Goal: Task Accomplishment & Management: Use online tool/utility

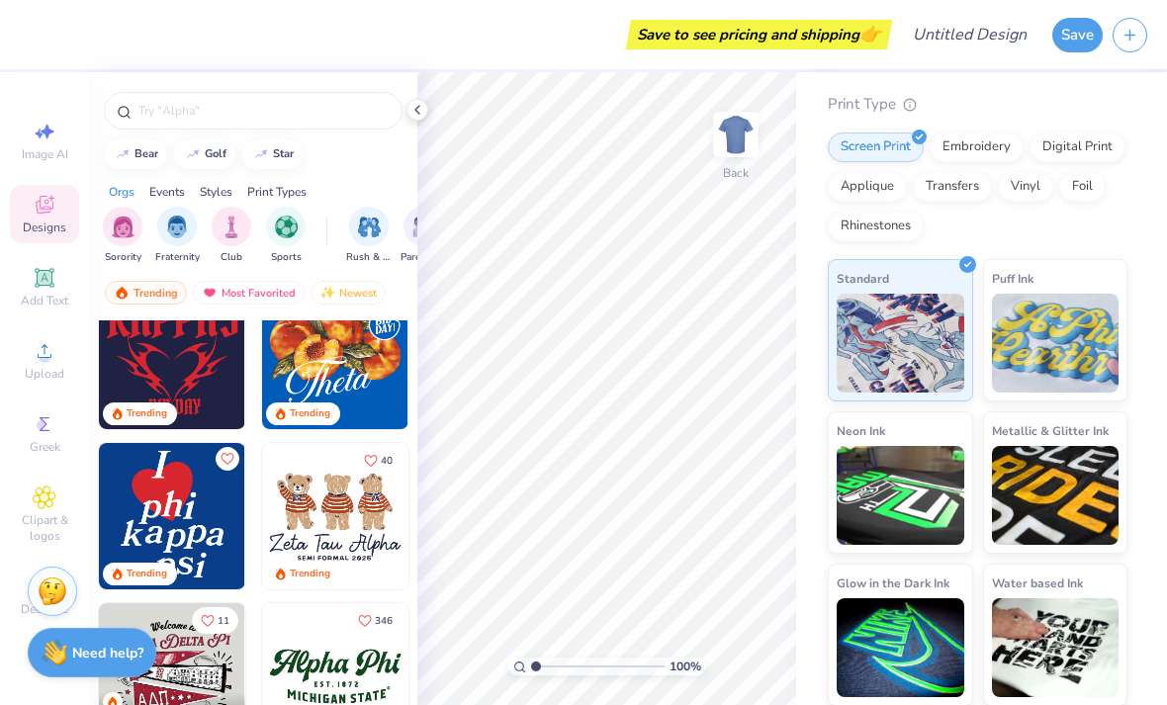
scroll to position [681, 0]
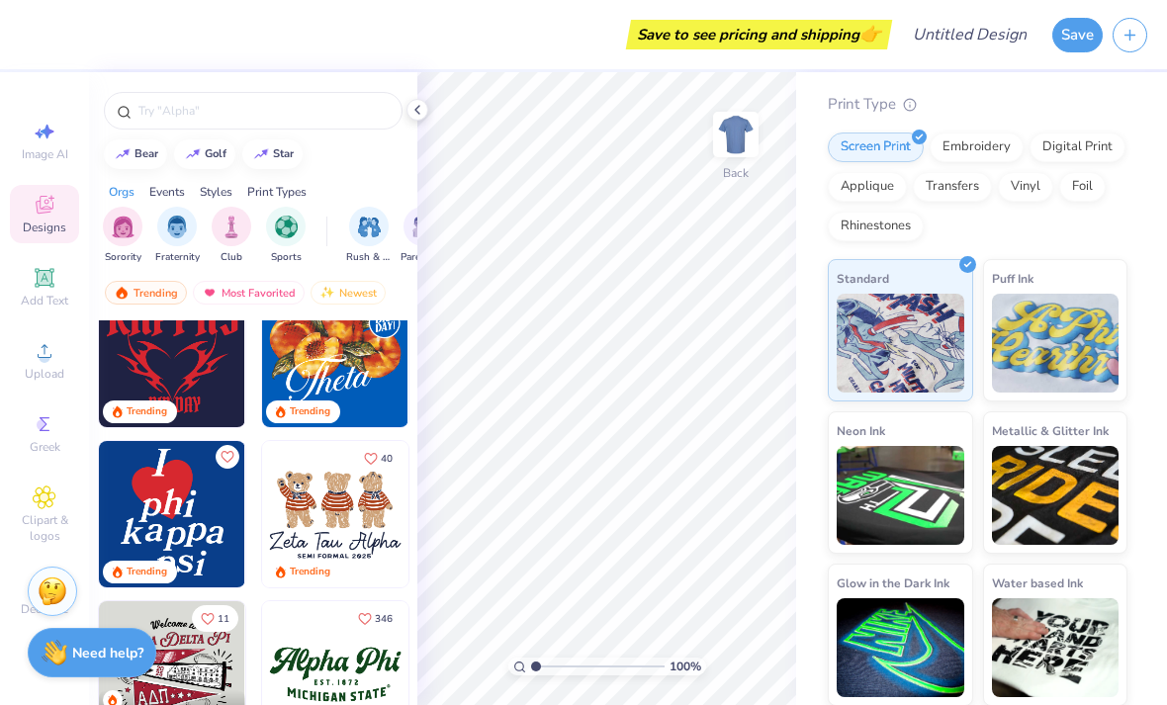
click at [38, 280] on icon at bounding box center [44, 277] width 19 height 19
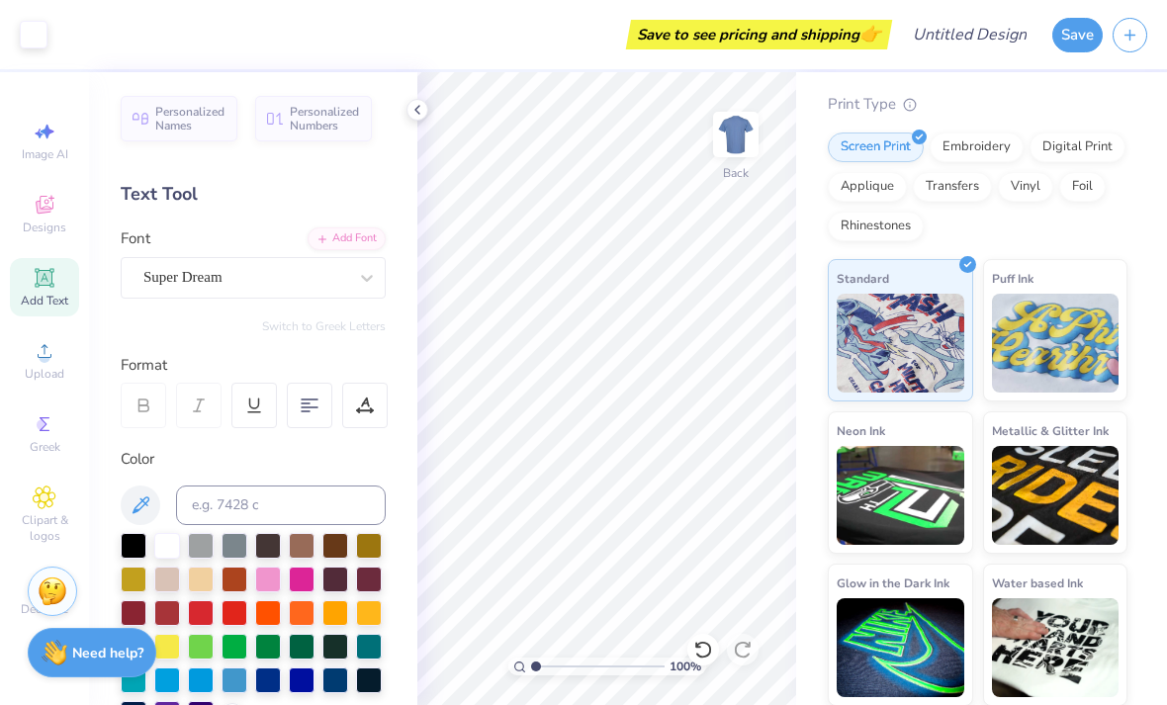
click at [43, 583] on img at bounding box center [53, 592] width 30 height 30
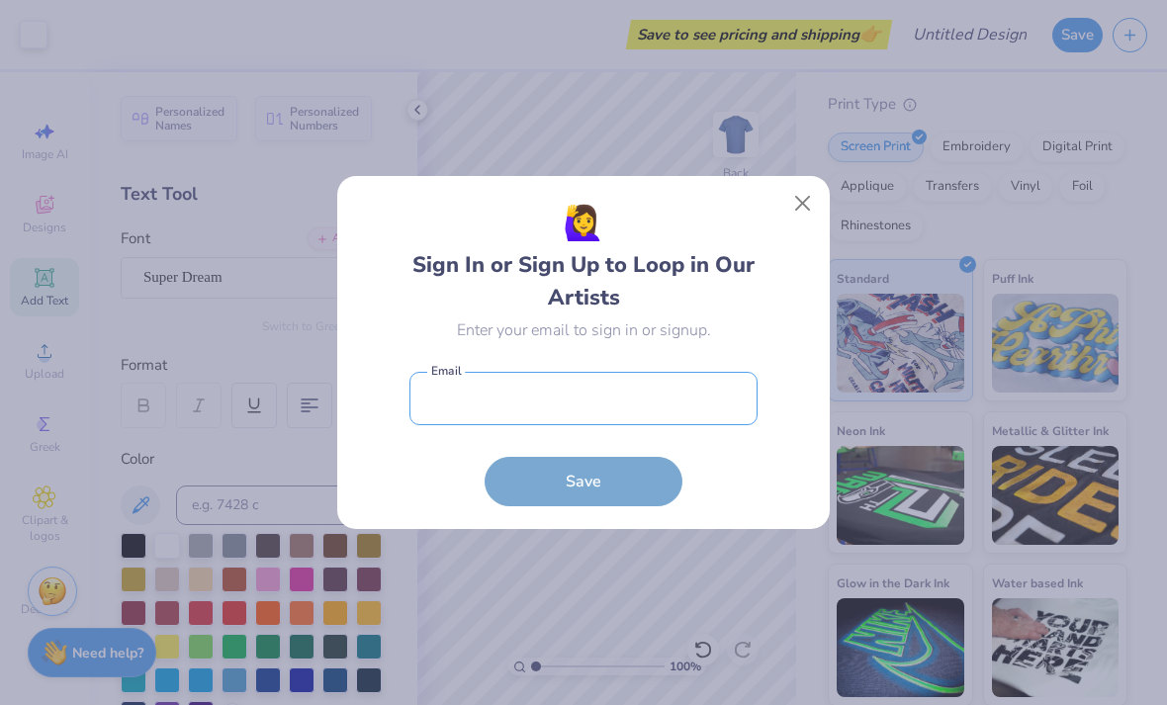
click at [662, 374] on input "email" at bounding box center [583, 399] width 348 height 54
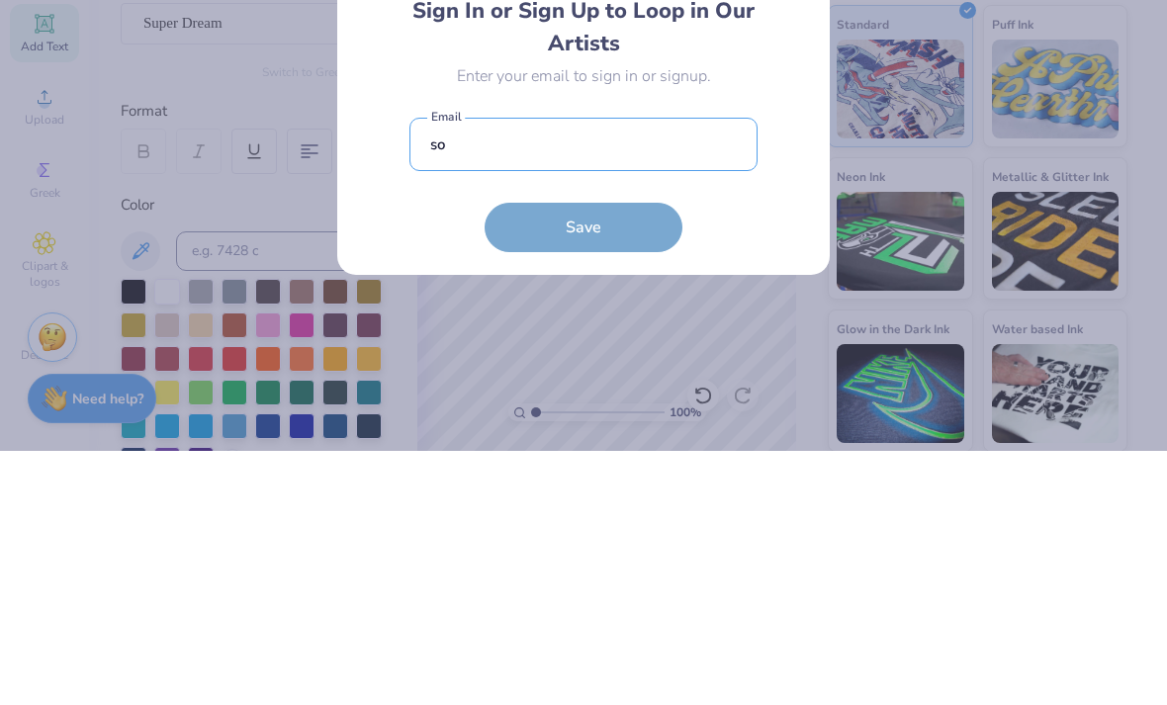
type input "s"
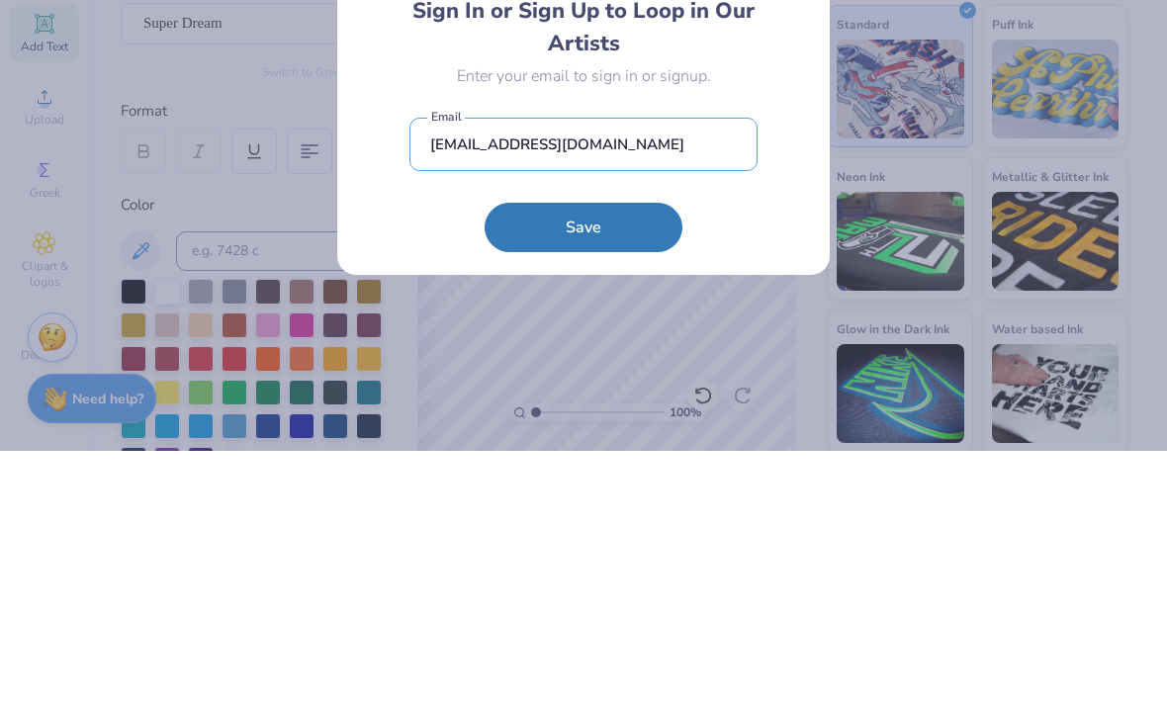
type input "fgcuphimusocial@gmail.com"
click at [667, 457] on button "Save" at bounding box center [584, 481] width 198 height 49
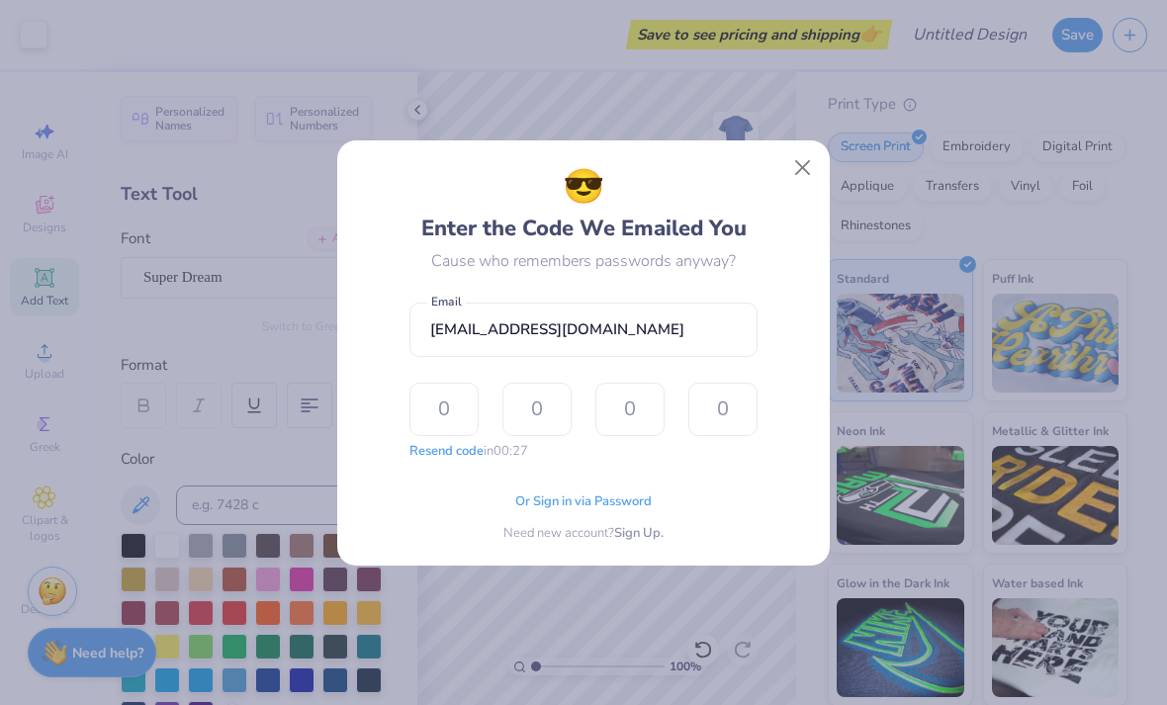
click at [455, 423] on input "text" at bounding box center [443, 409] width 69 height 53
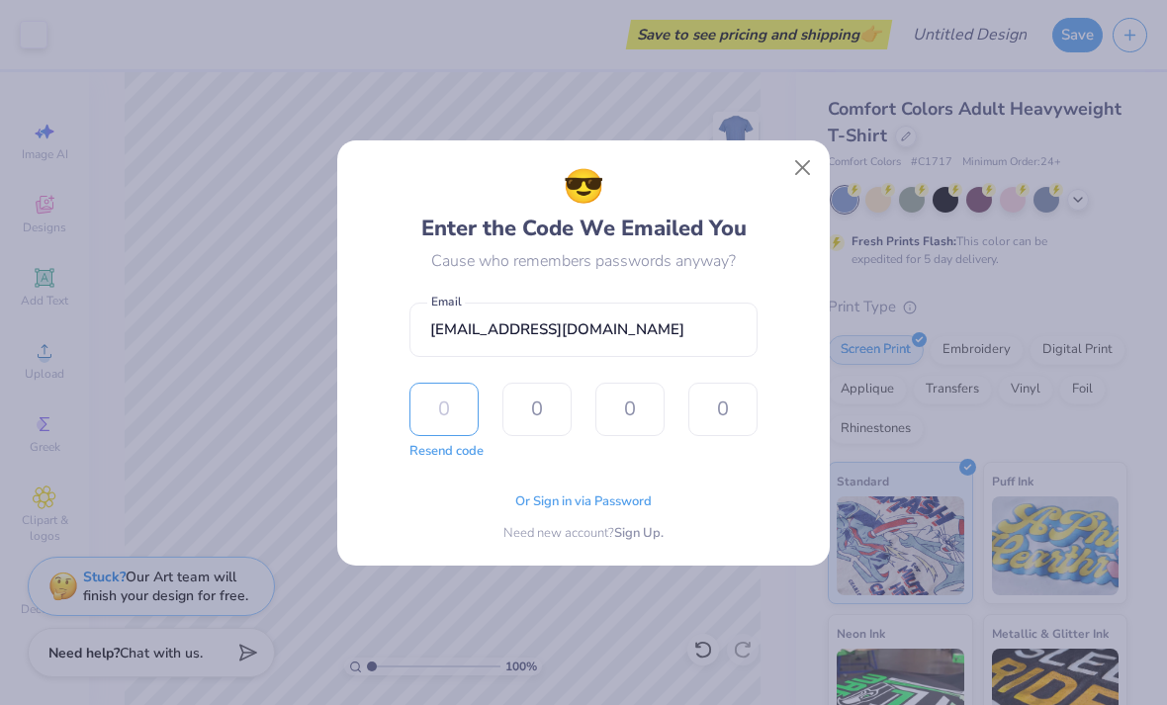
click at [459, 417] on input "text" at bounding box center [443, 409] width 69 height 53
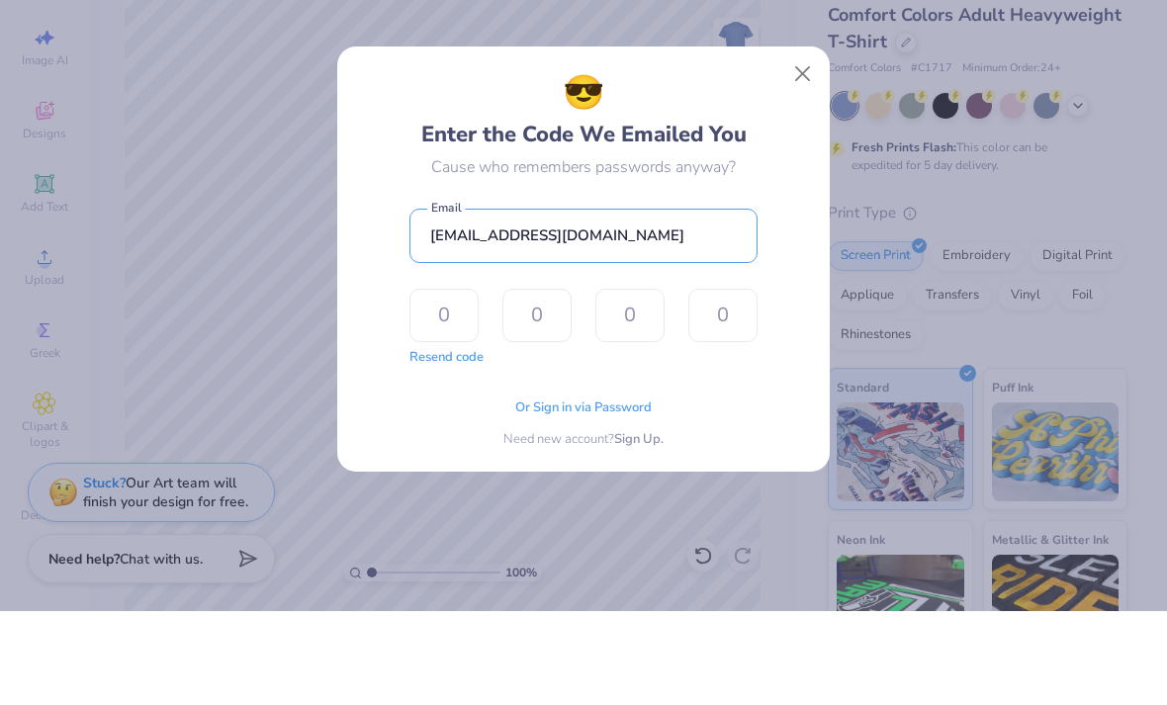
click at [732, 303] on input "fgcuphimusocial@gmail.com" at bounding box center [583, 330] width 348 height 54
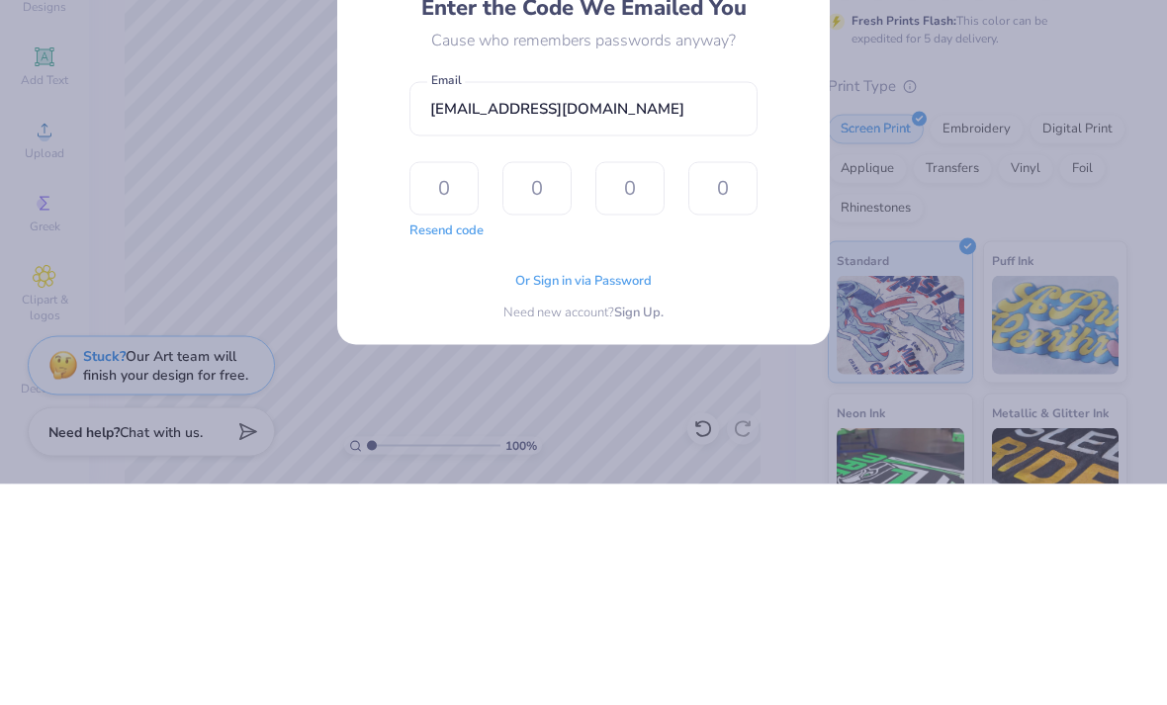
click at [457, 442] on button "Resend code" at bounding box center [446, 452] width 74 height 20
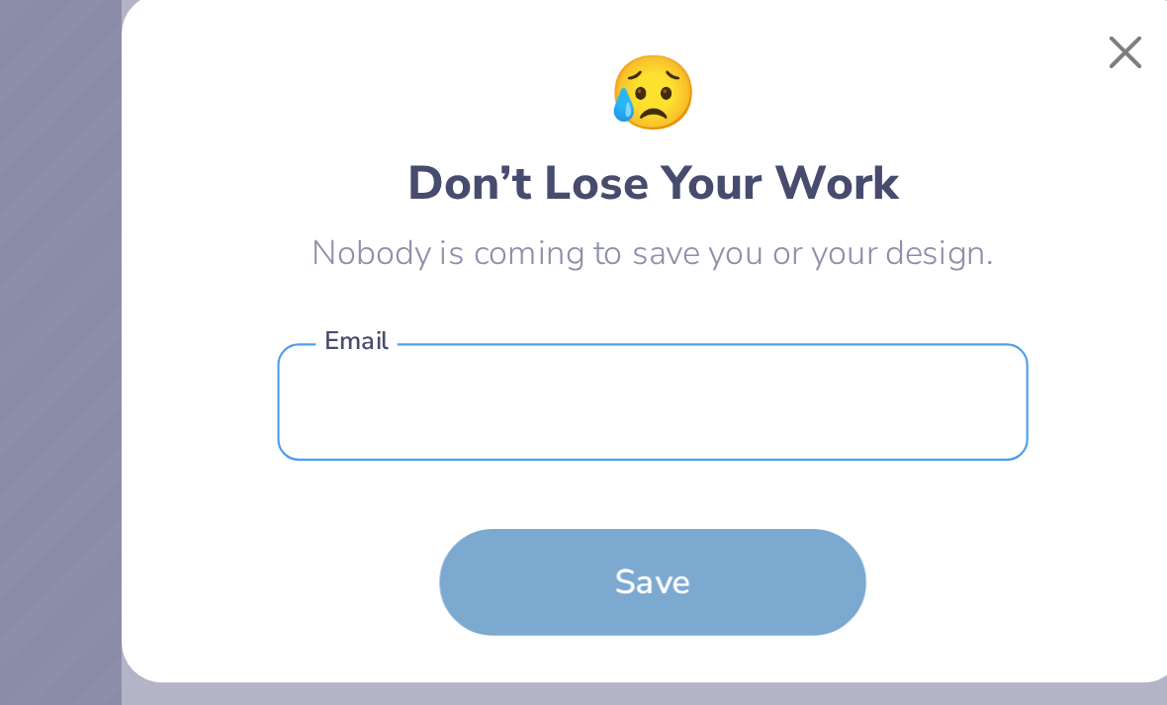
click at [409, 355] on input "email" at bounding box center [583, 382] width 348 height 54
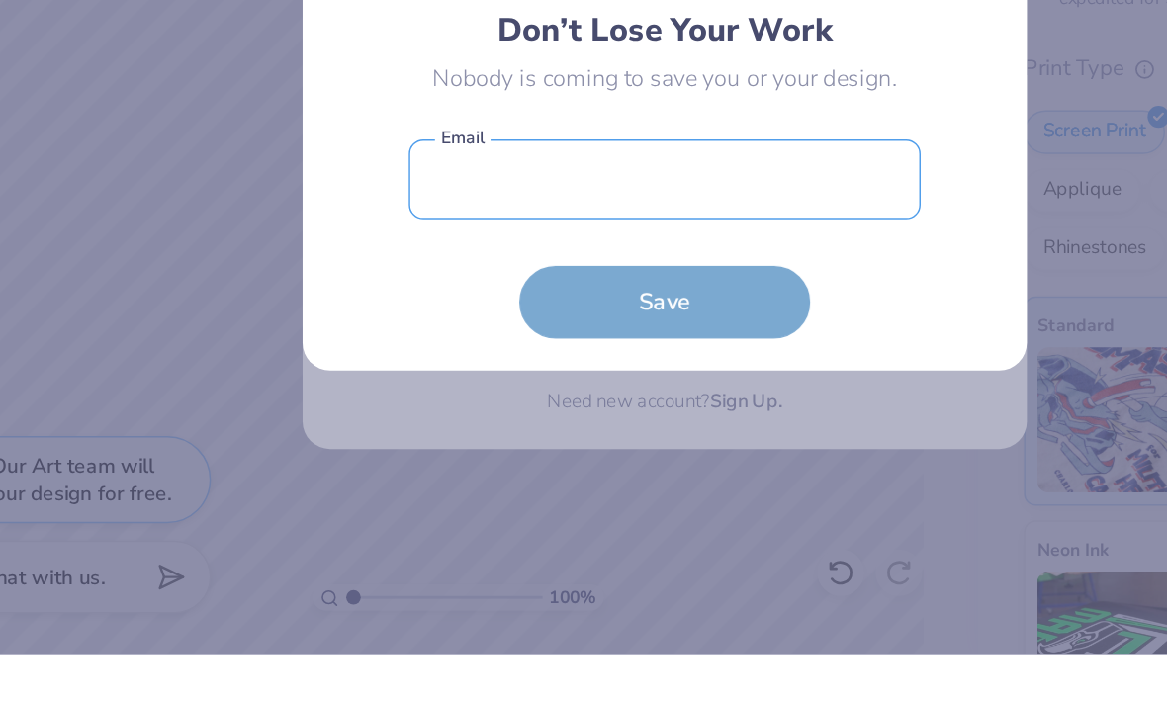
type input "s"
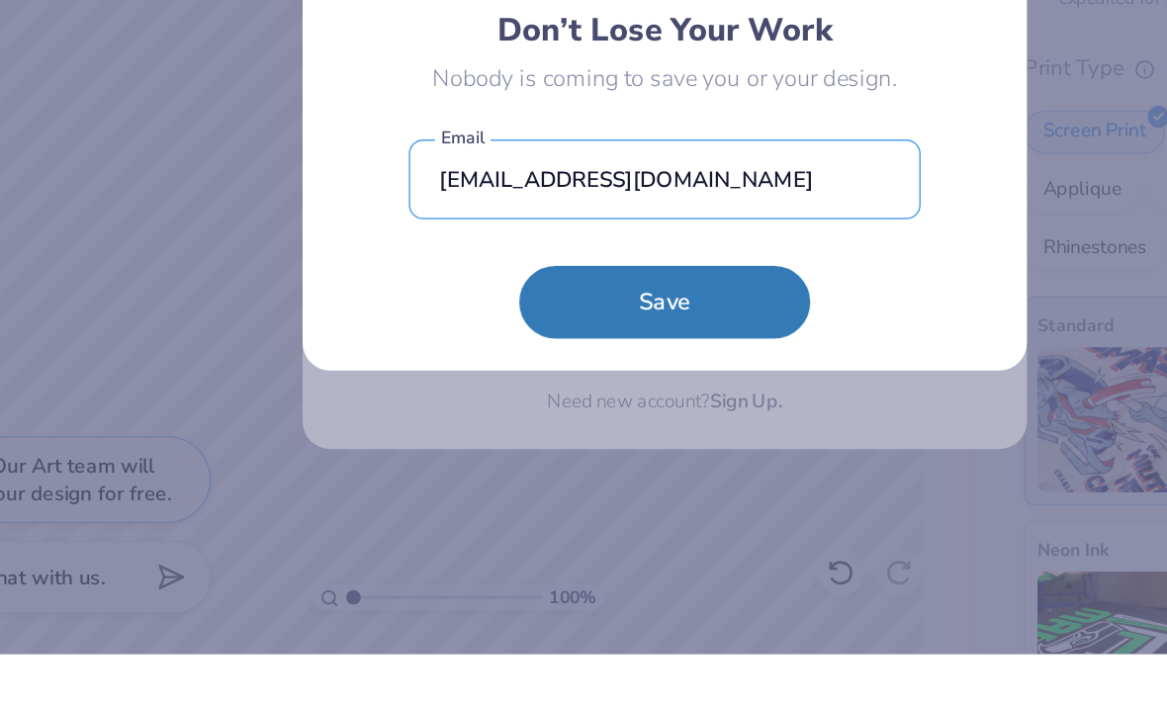
type input "fgcuphimusocial@gmail.com"
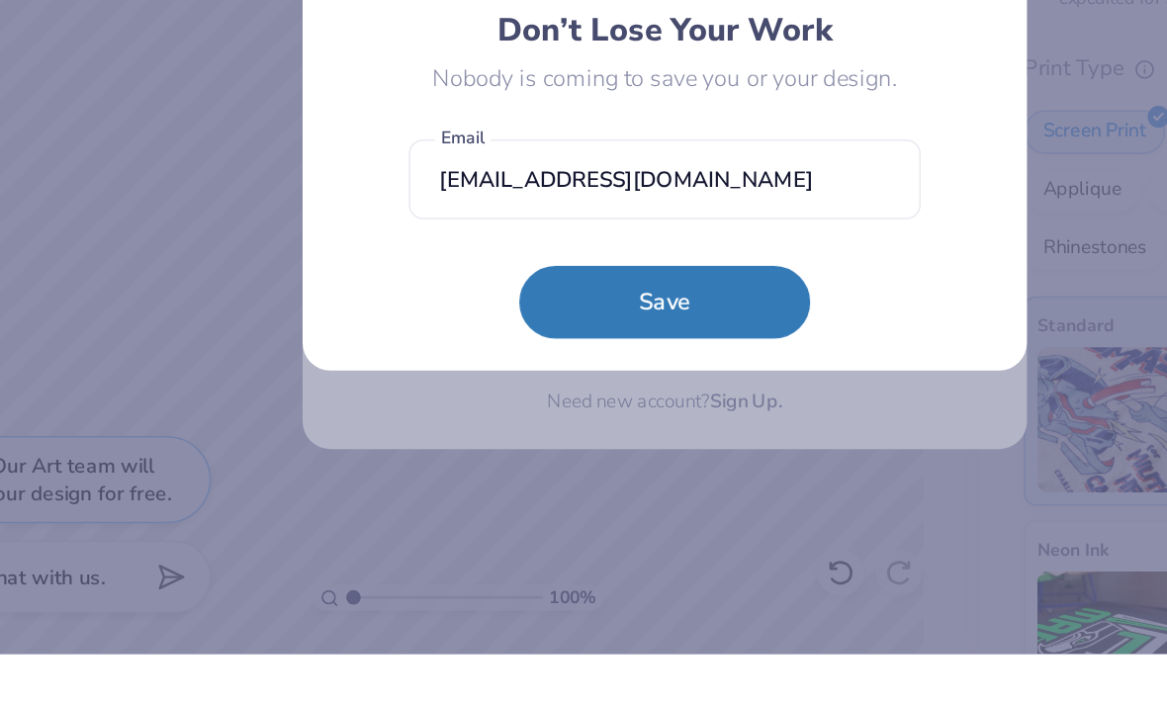
click at [598, 345] on form "fgcuphimusocial@gmail.com Email Save" at bounding box center [583, 417] width 348 height 145
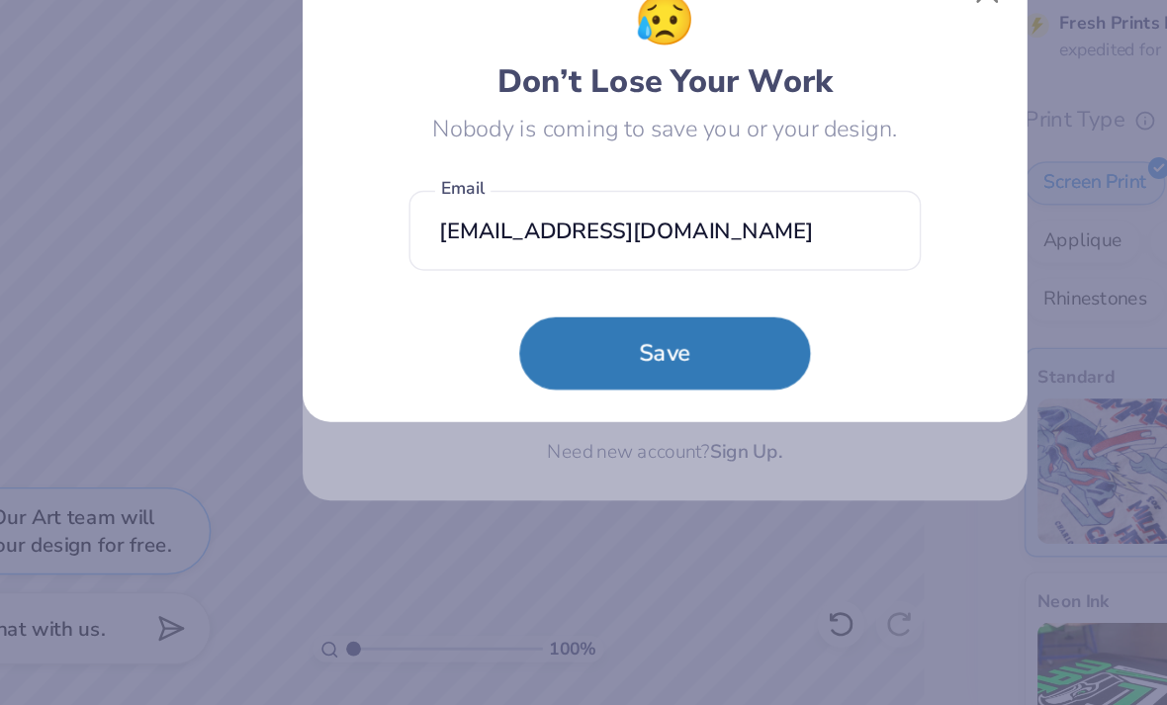
click at [512, 441] on button "Save" at bounding box center [584, 465] width 198 height 49
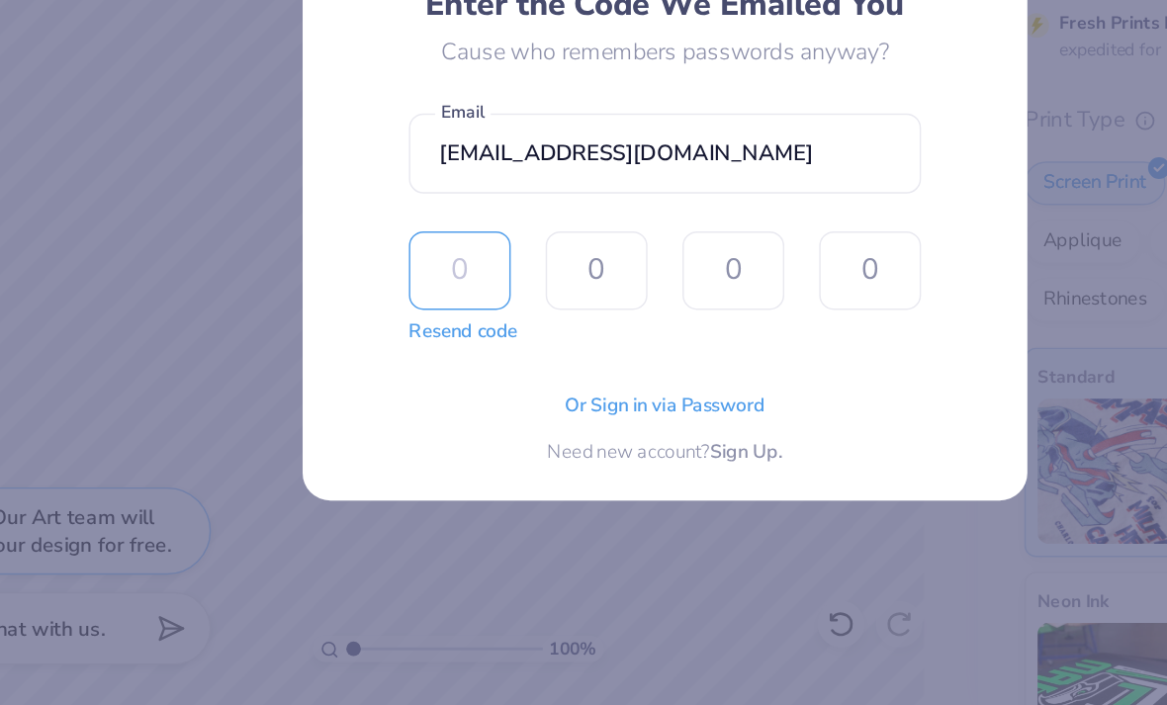
click at [409, 383] on input "text" at bounding box center [443, 409] width 69 height 53
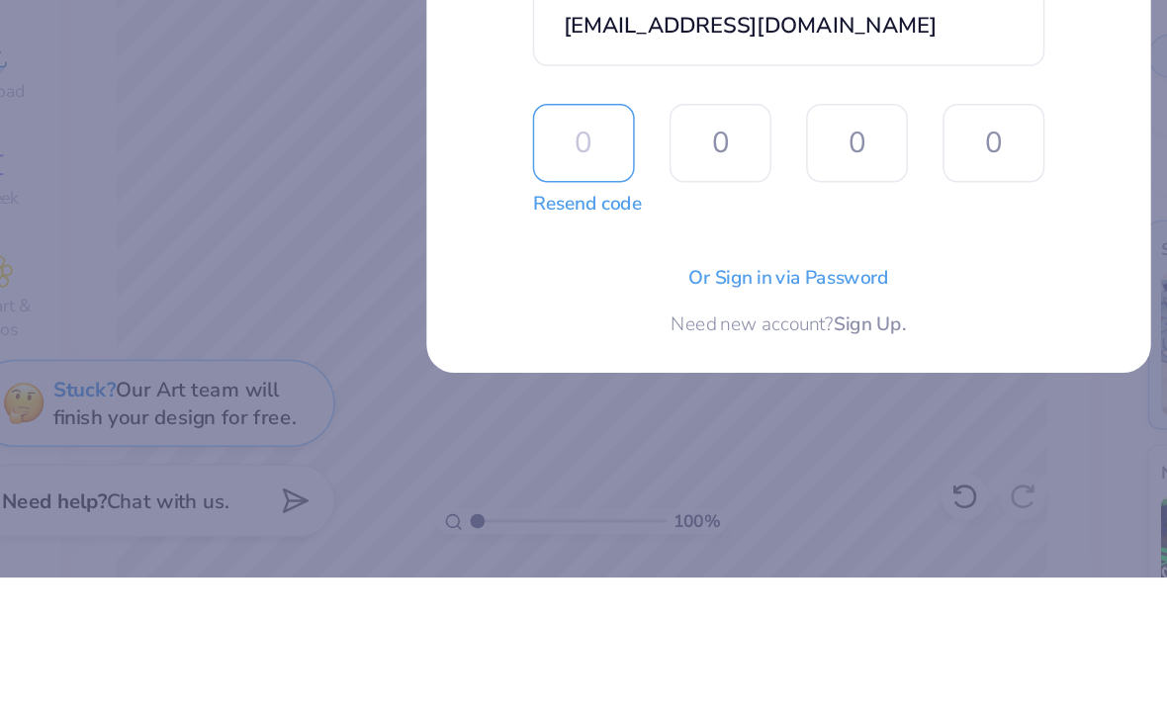
type input "9"
type input "8"
type input "3"
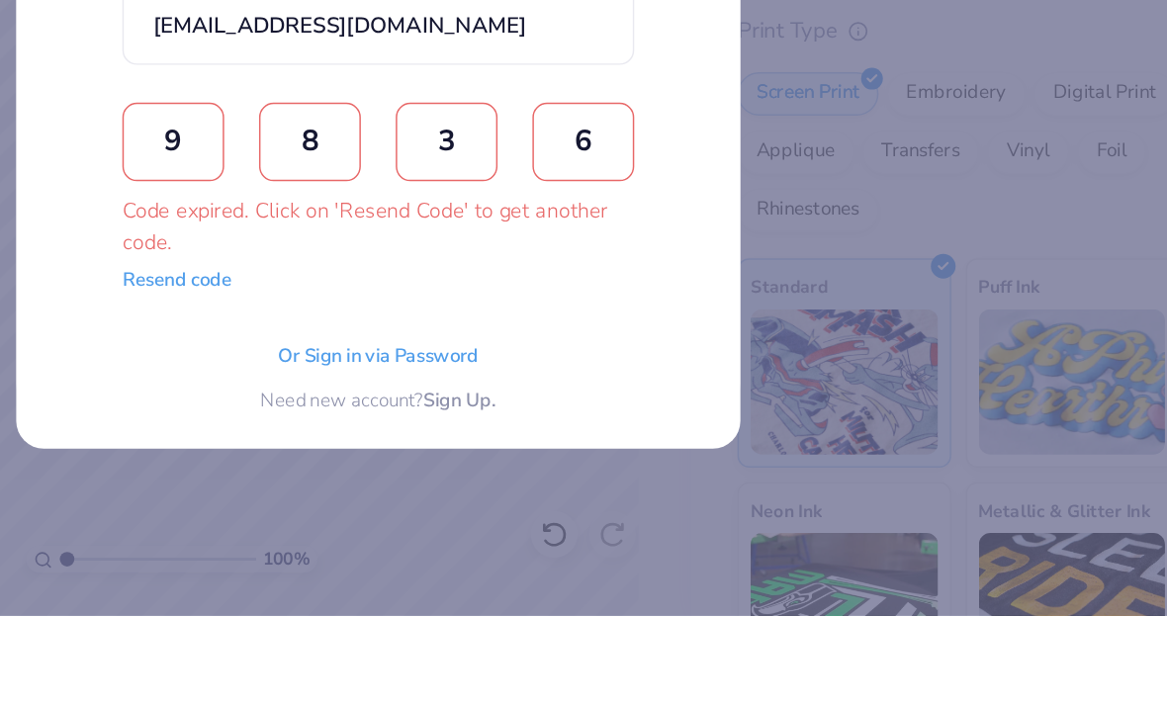
type input "6"
type input "3"
type input "4"
type input "6"
type input "0"
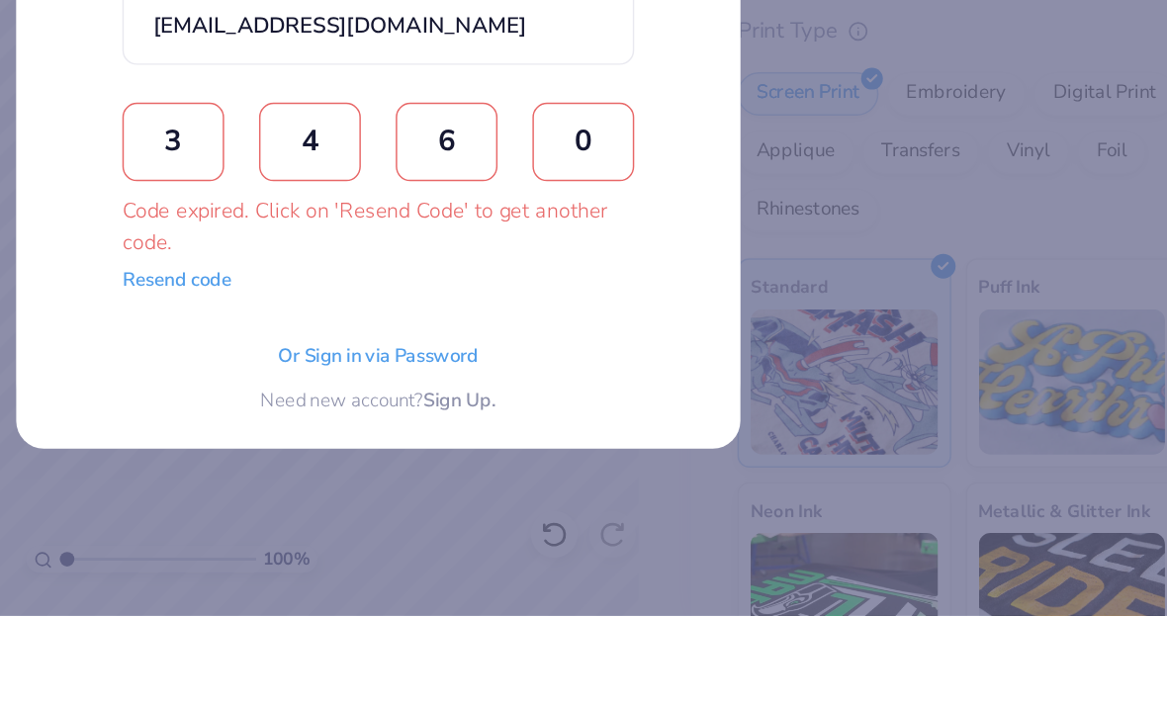
click at [360, 135] on div "😎 Enter the Code We Emailed You Cause who remembers passwords anyway? fgcuphimu…" at bounding box center [584, 351] width 448 height 433
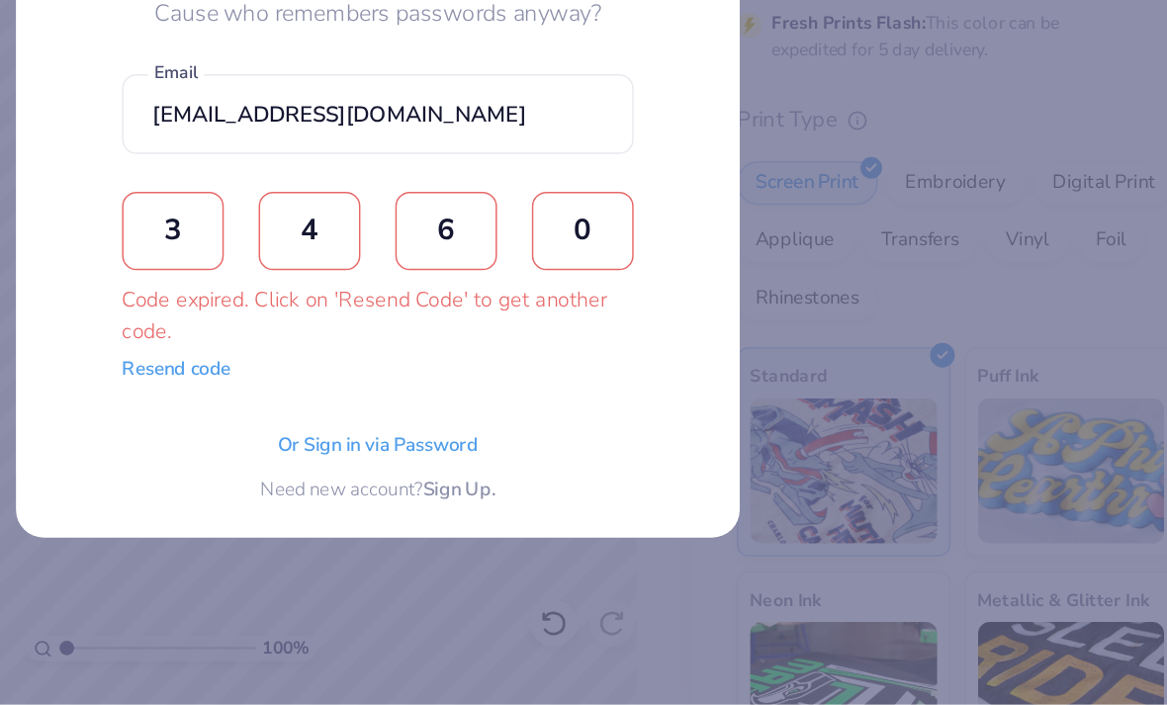
click at [409, 468] on button "Resend code" at bounding box center [446, 478] width 74 height 20
click at [409, 356] on input "text" at bounding box center [443, 382] width 69 height 53
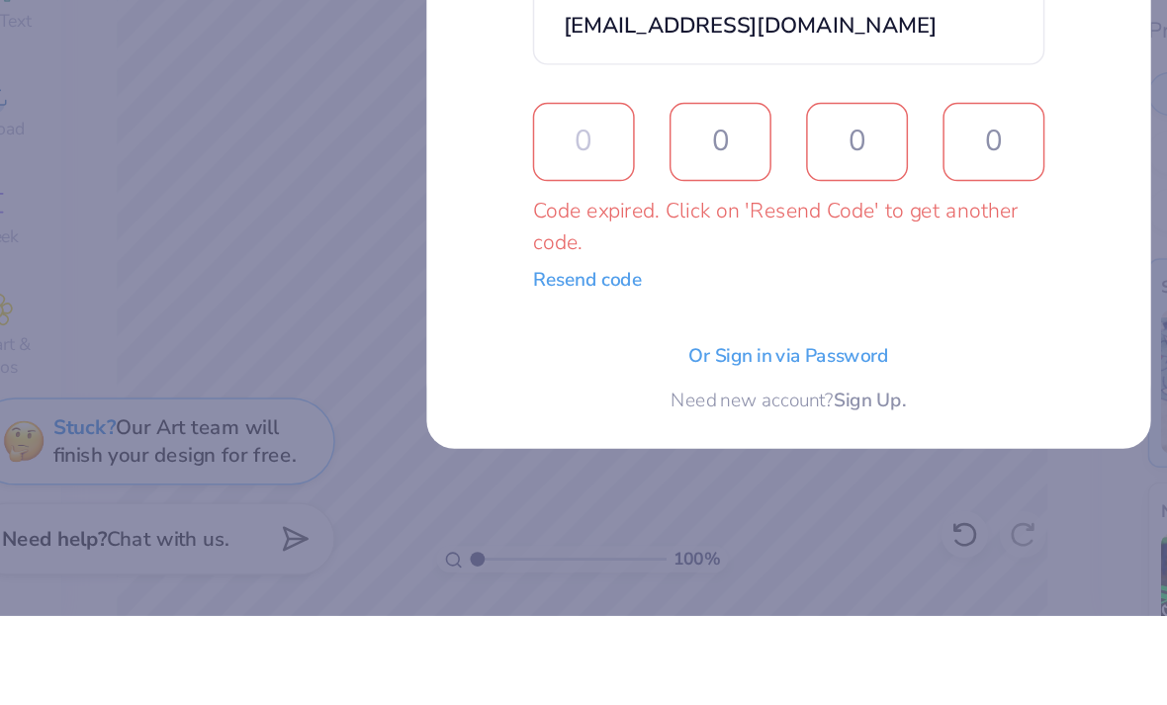
type input "3"
type input "8"
type input "0"
type input "9"
click at [766, 139] on div "😎 Enter the Code We Emailed You Cause who remembers passwords anyway? fgcuphimu…" at bounding box center [583, 353] width 493 height 478
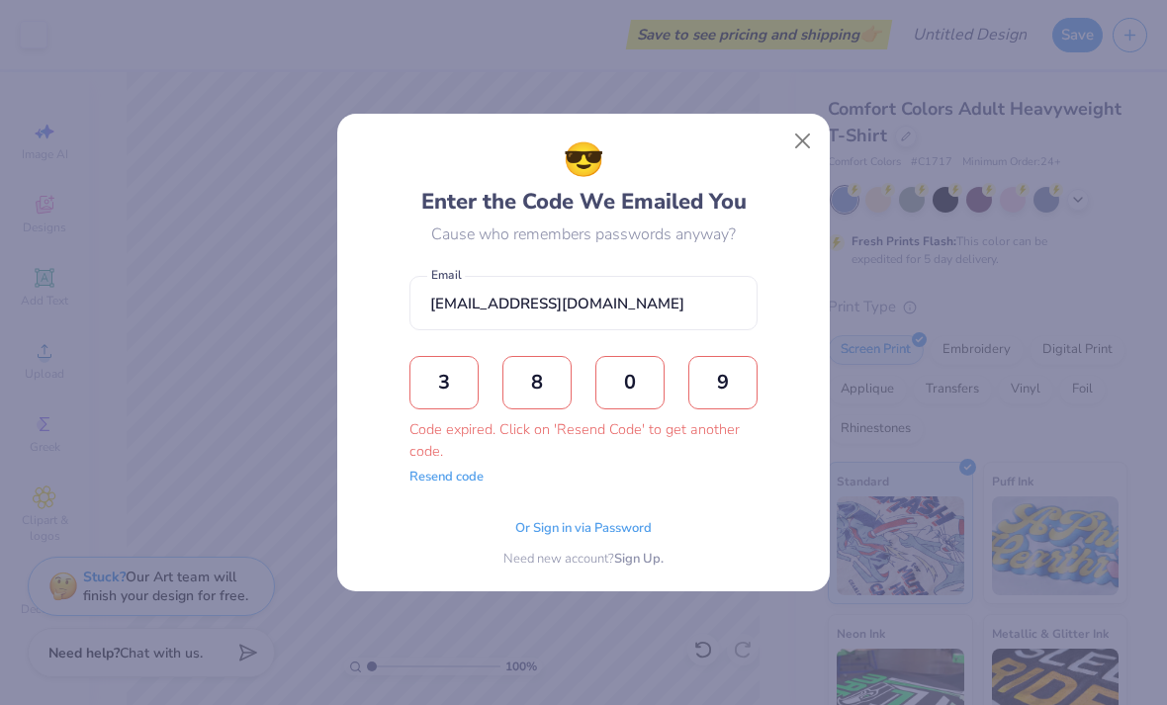
click at [819, 135] on button "Close" at bounding box center [803, 142] width 38 height 38
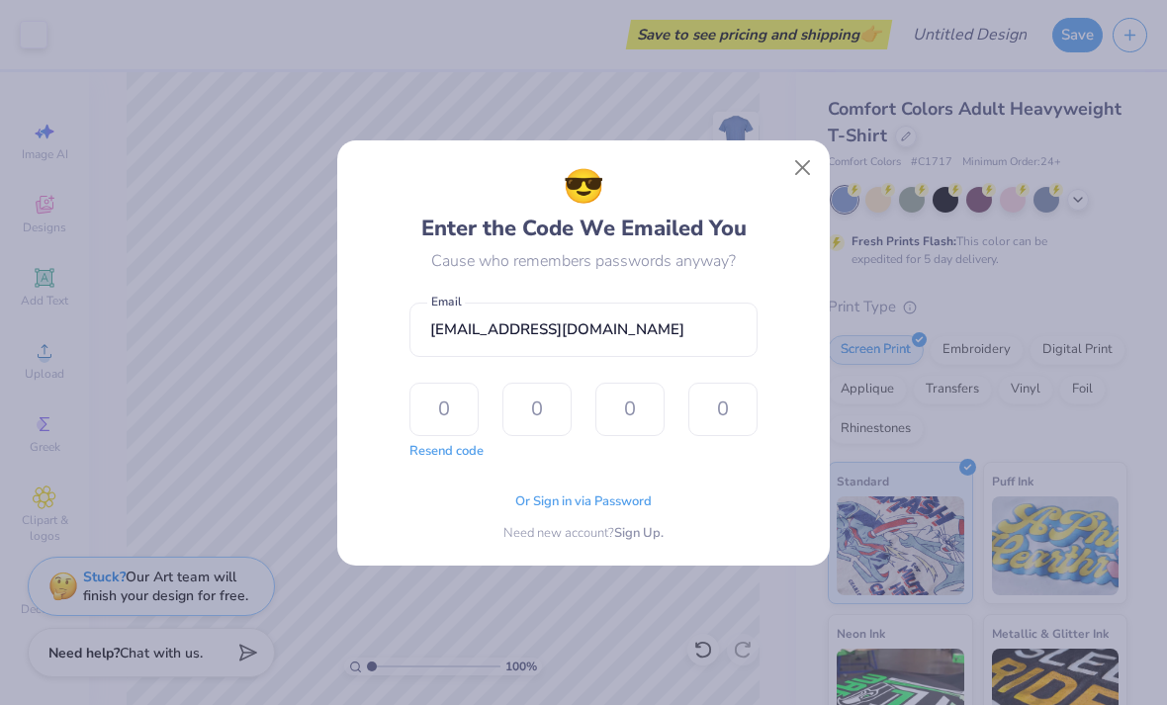
click at [466, 450] on button "Resend code" at bounding box center [446, 452] width 74 height 20
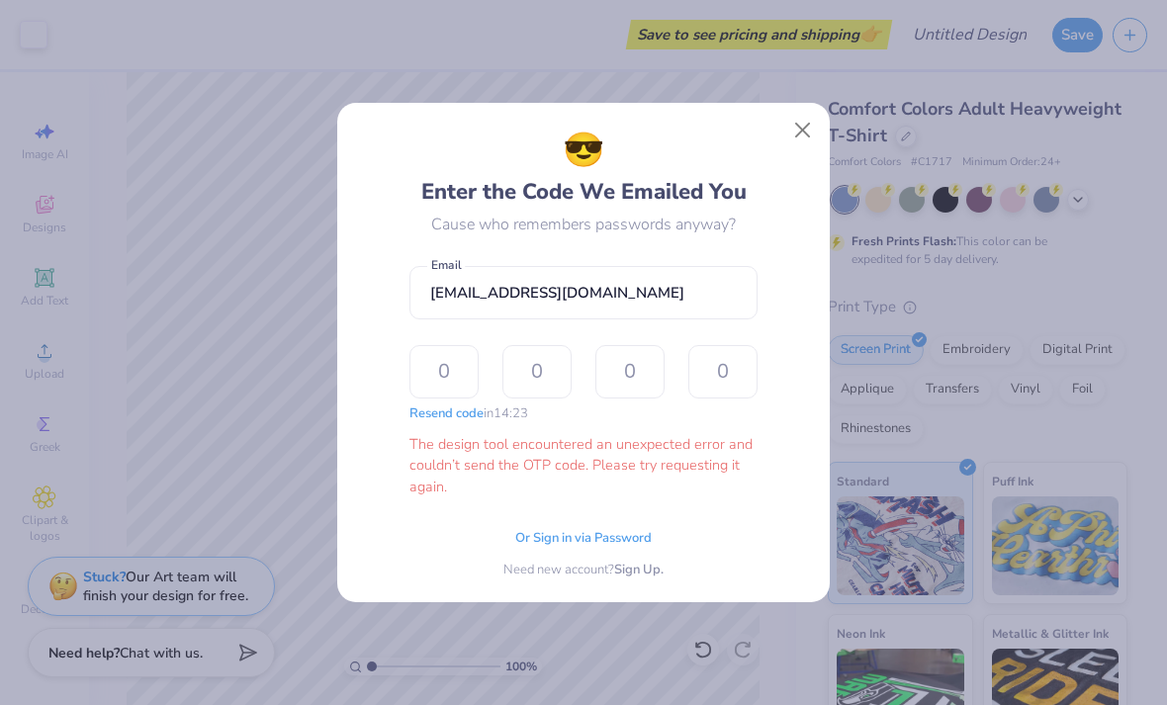
click at [643, 571] on span "Sign Up." at bounding box center [638, 571] width 49 height 20
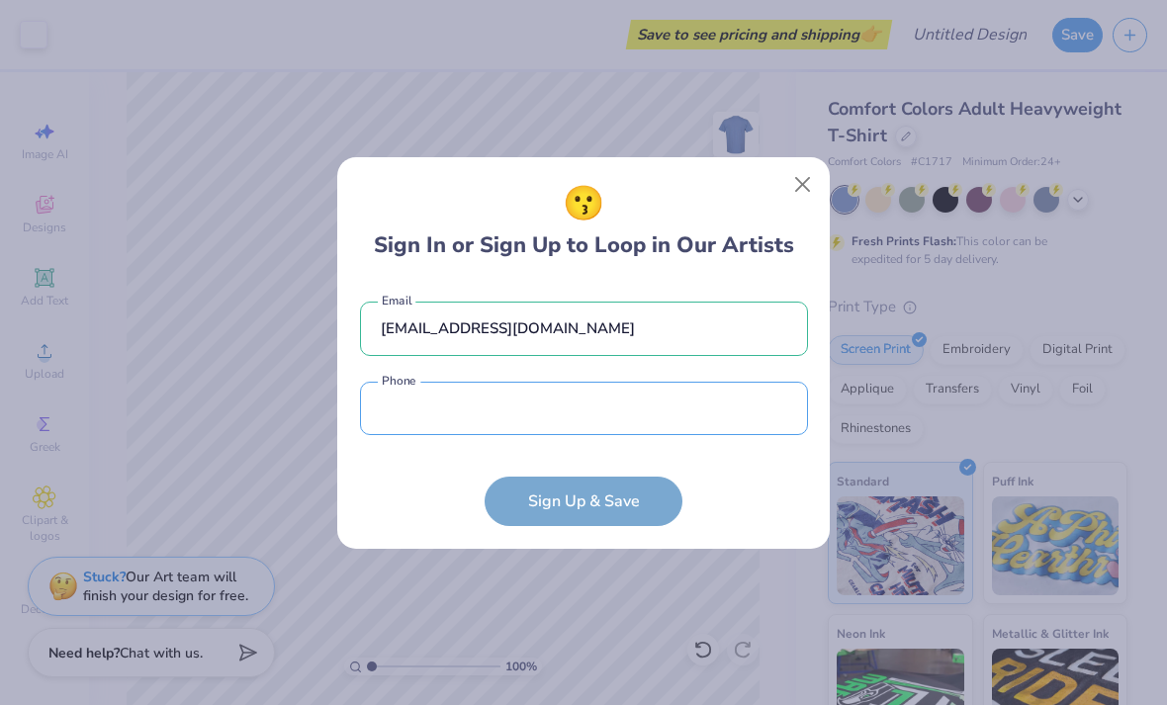
click at [680, 409] on input "tel" at bounding box center [584, 409] width 448 height 54
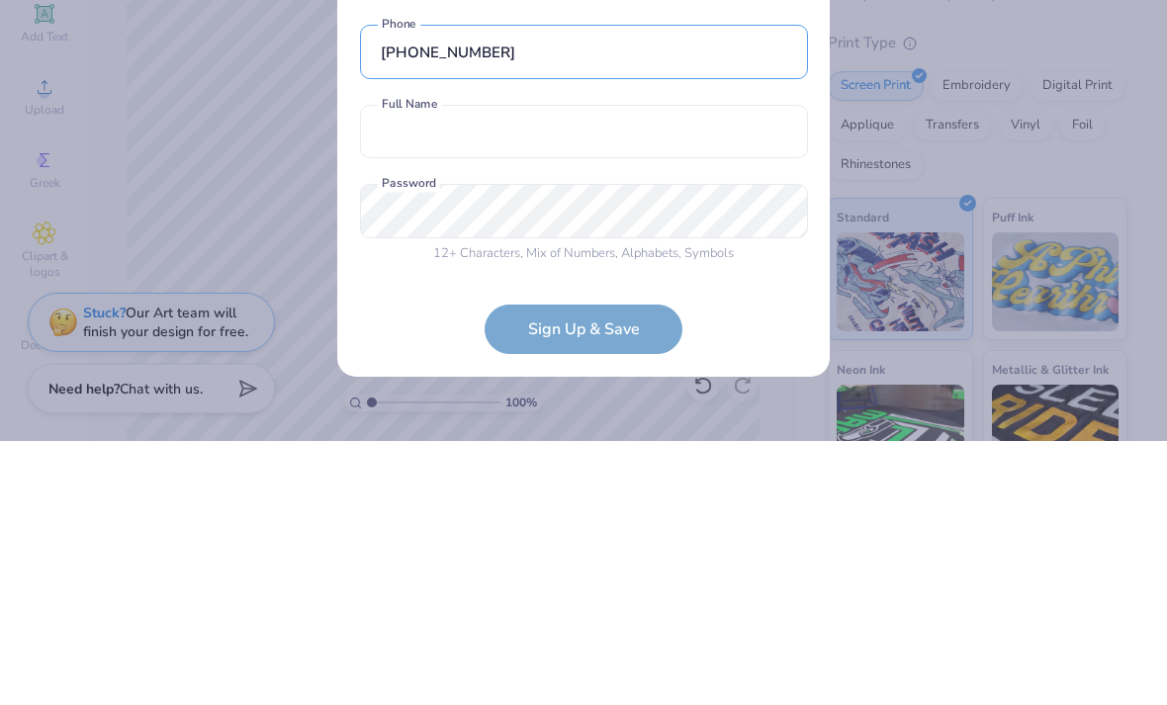
type input "(754) 213-8813"
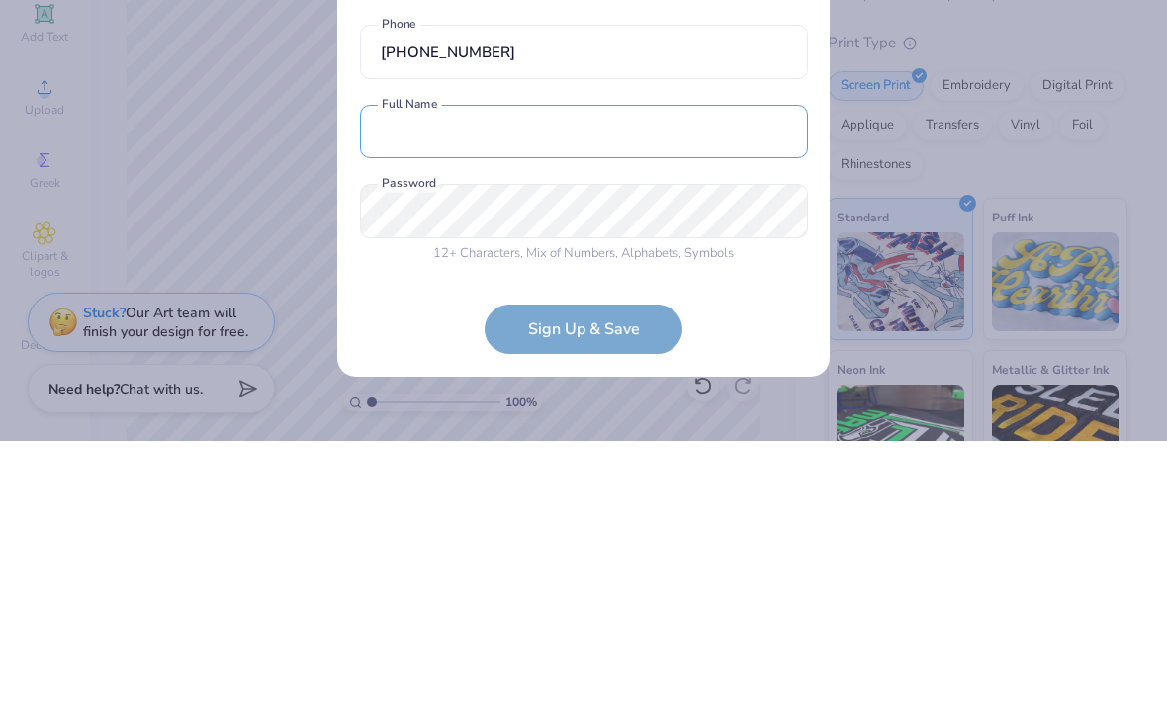
click at [794, 369] on input "text" at bounding box center [584, 396] width 448 height 54
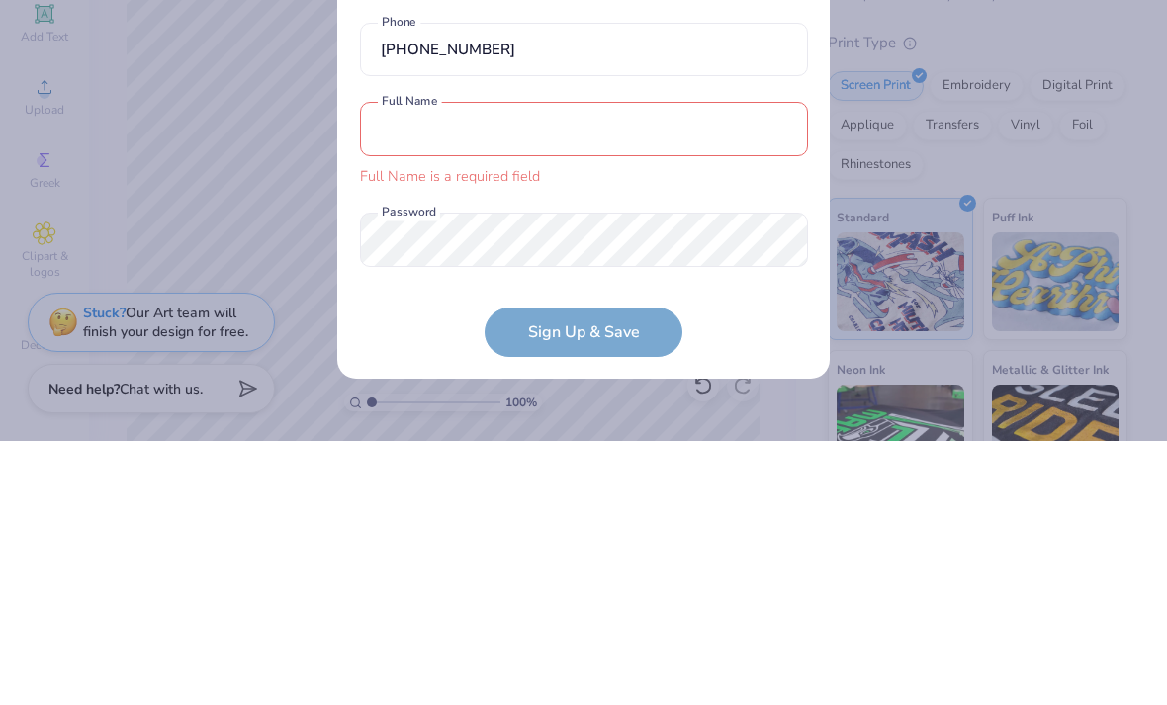
click at [771, 366] on input "text" at bounding box center [584, 393] width 448 height 54
type input "Sophia Gargum"
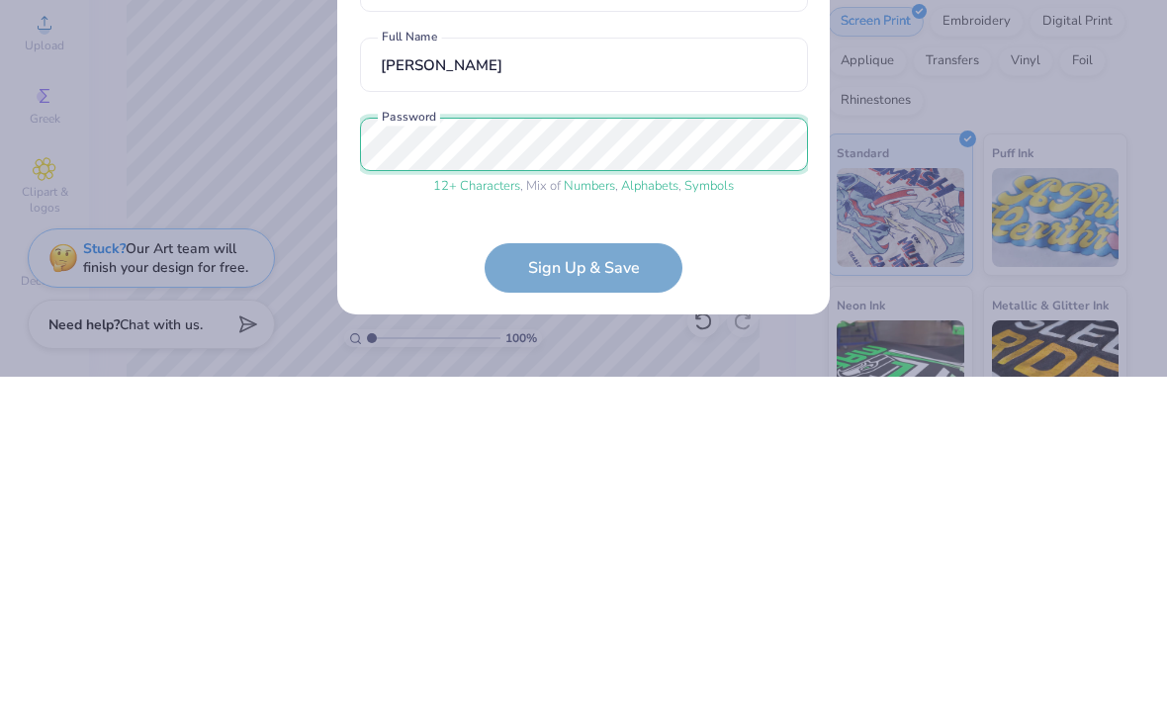
scroll to position [69, 0]
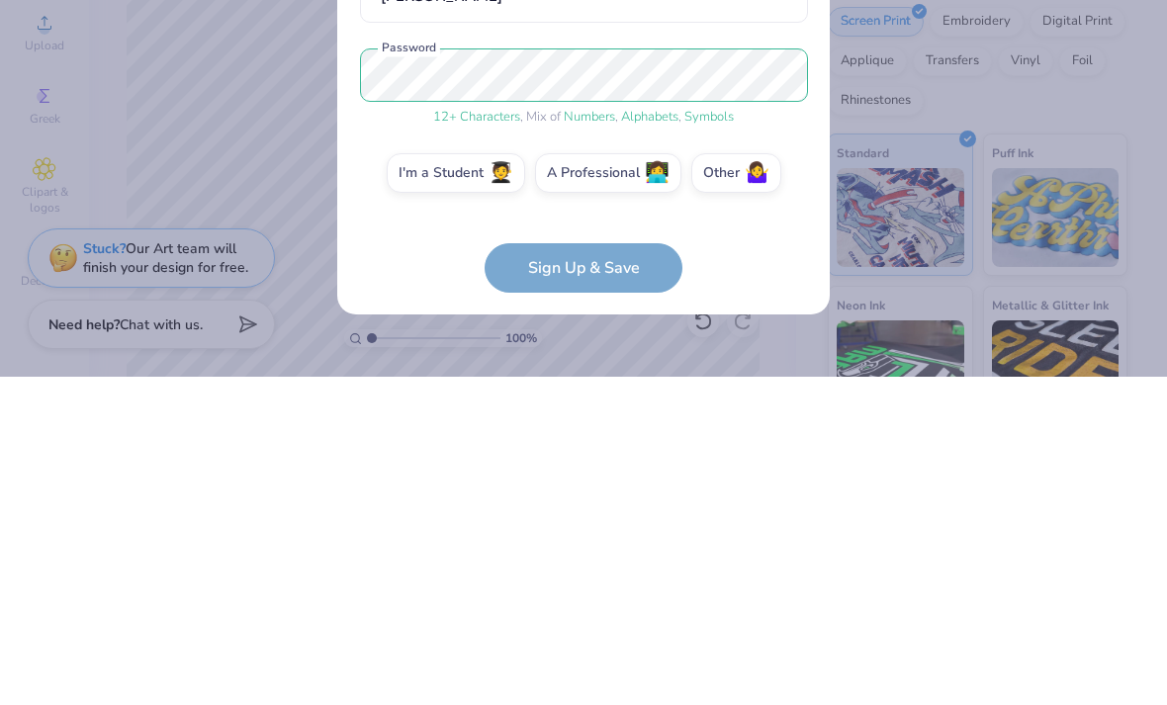
click at [638, 259] on form "fgcuphimusocial@gmail.com Email (754) 213-8813 Phone Sophia Gargum Full Name 12…" at bounding box center [584, 404] width 448 height 434
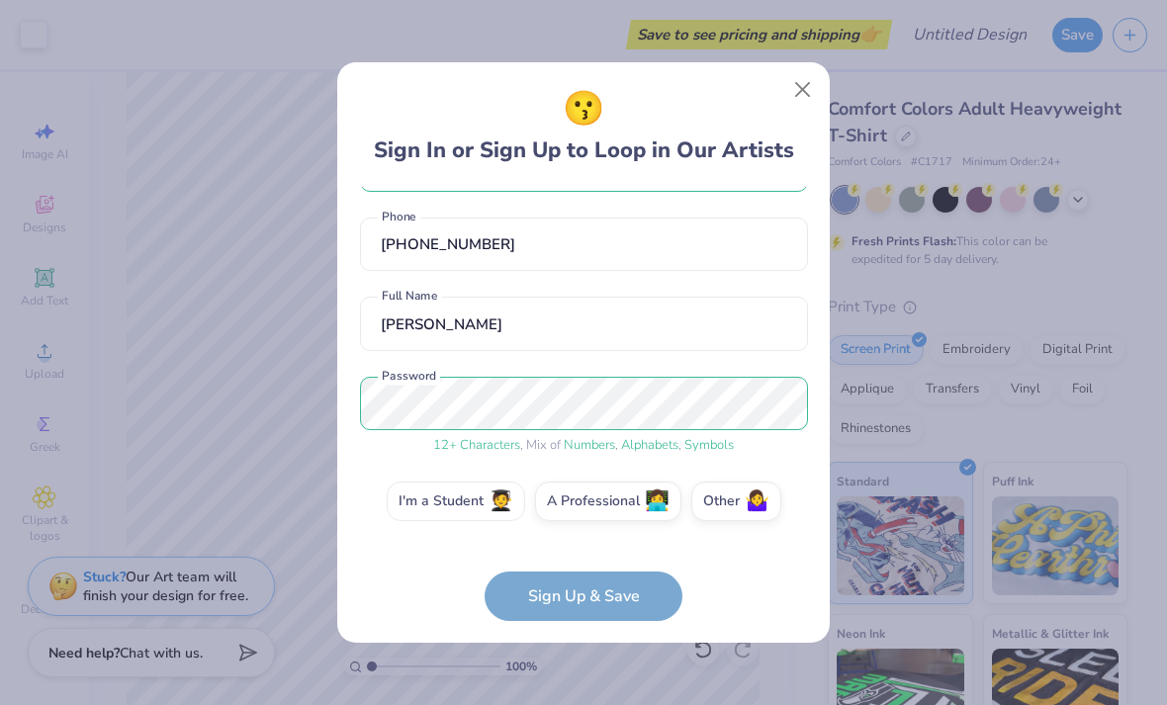
click at [468, 498] on label "I'm a Student 🧑‍🎓" at bounding box center [456, 502] width 138 height 40
click at [578, 569] on input "I'm a Student 🧑‍🎓" at bounding box center [584, 575] width 13 height 13
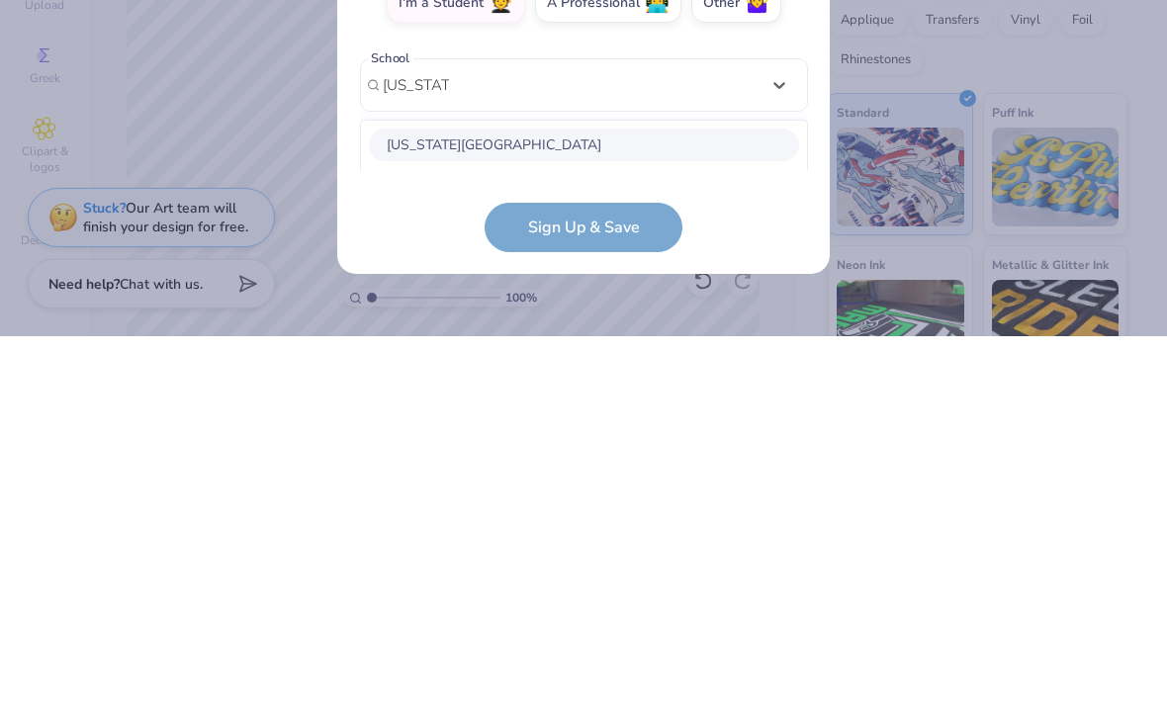
scroll to position [446, 0]
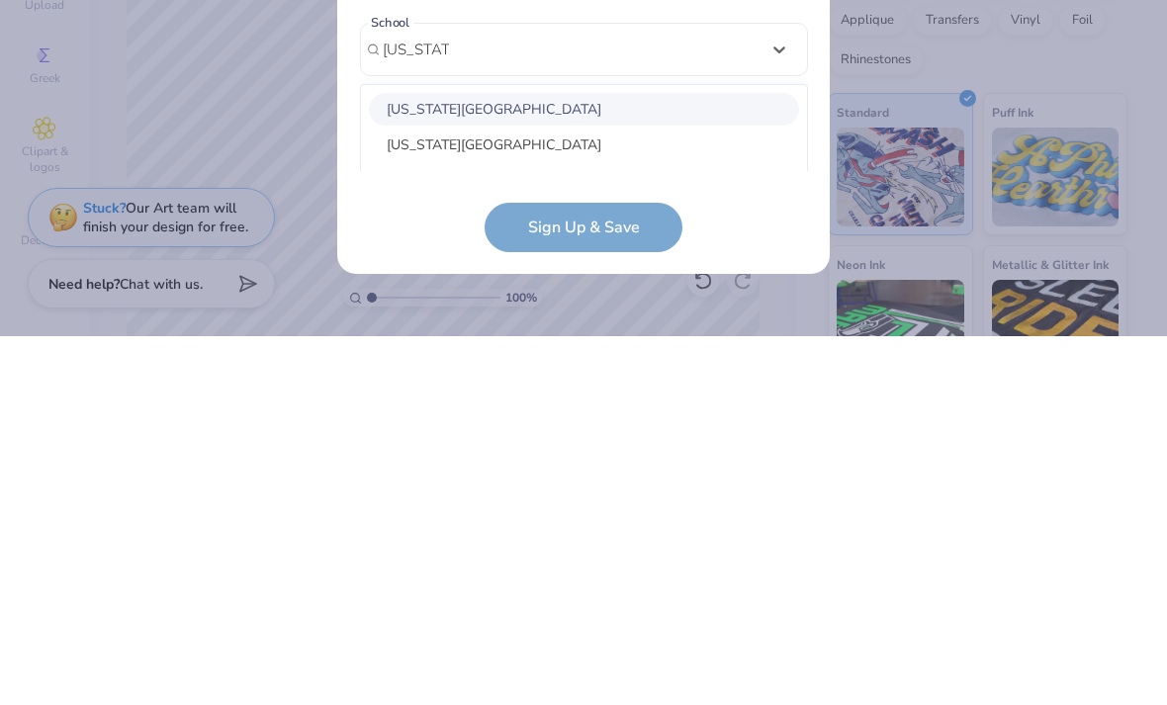
click at [445, 462] on div "Florida Gulf Coast University" at bounding box center [584, 478] width 430 height 33
type input "florida gu"
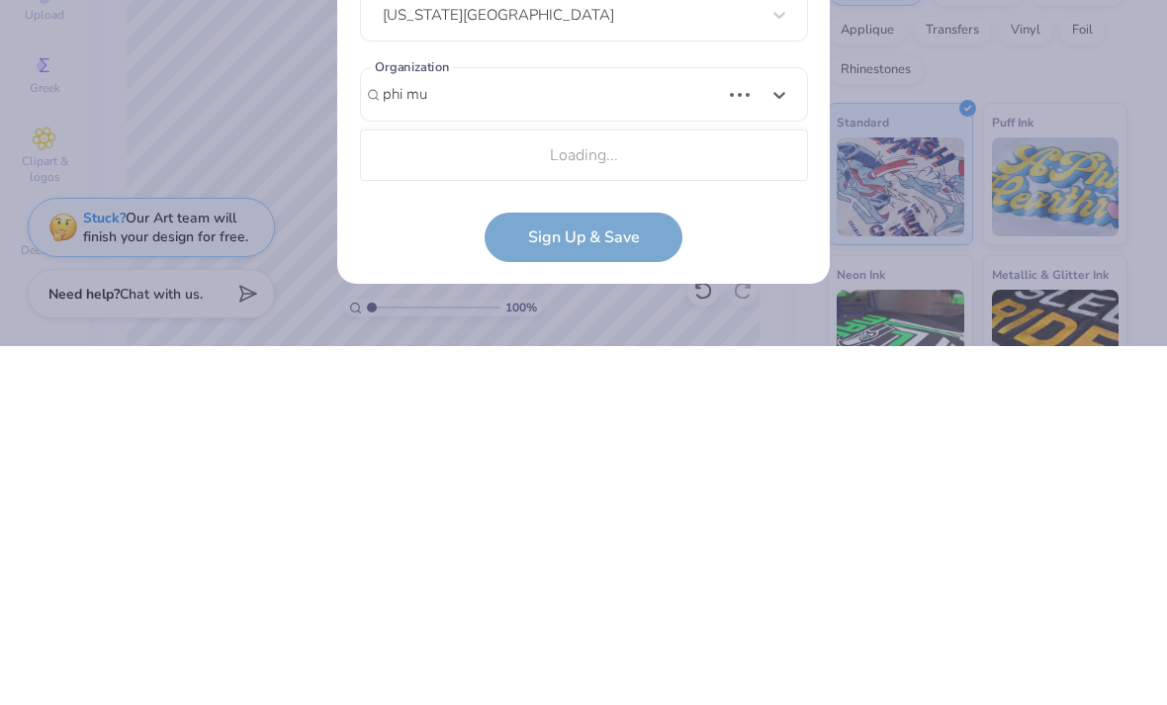
scroll to position [526, 0]
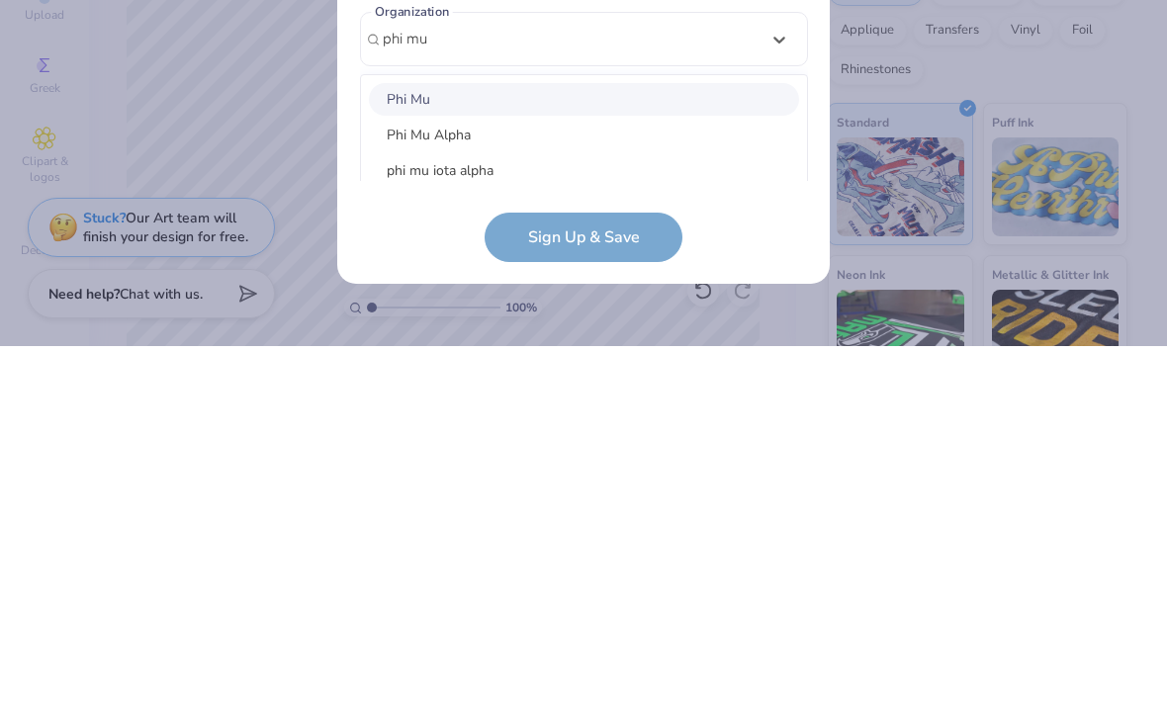
click at [667, 442] on div "Phi Mu" at bounding box center [584, 458] width 430 height 33
type input "phi mu"
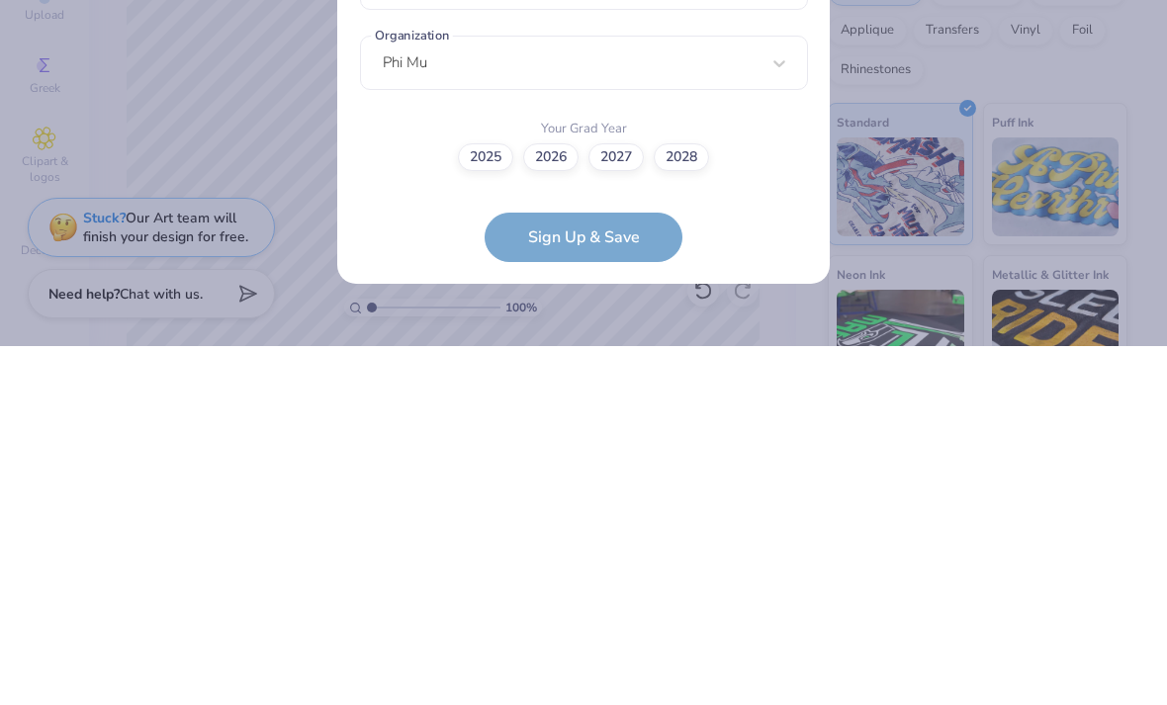
scroll to position [309, 0]
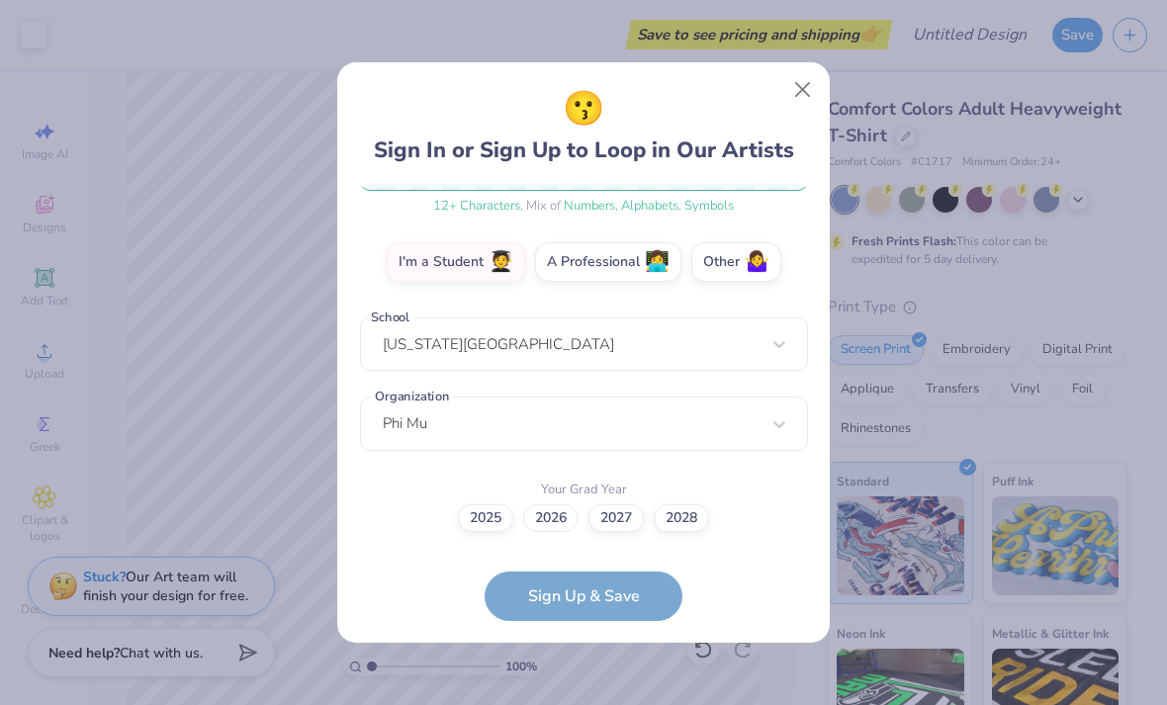
click at [546, 520] on label "2026" at bounding box center [550, 518] width 55 height 28
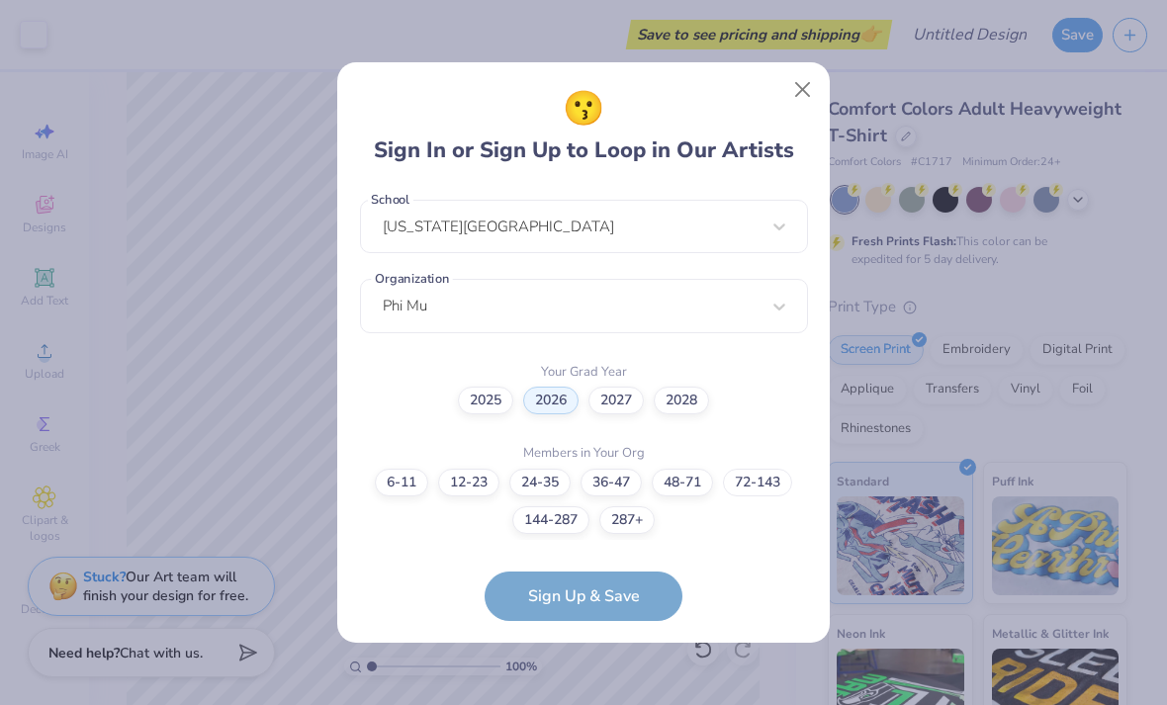
click at [758, 481] on label "72-143" at bounding box center [757, 483] width 69 height 28
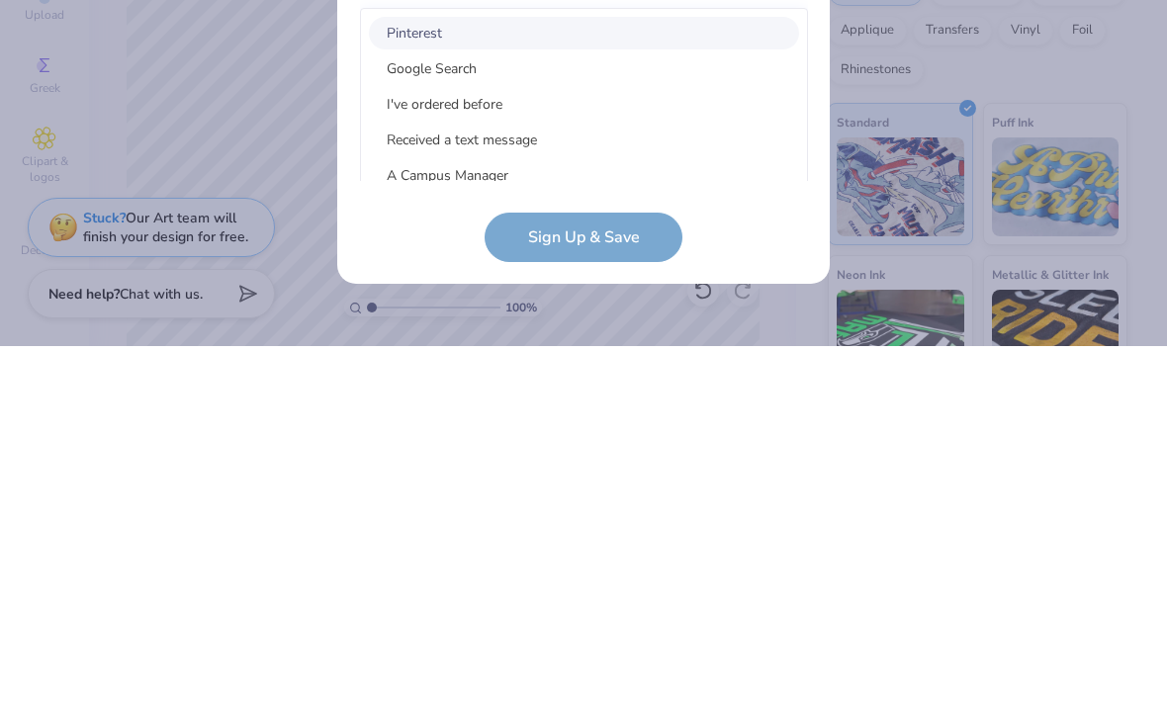
scroll to position [678, 0]
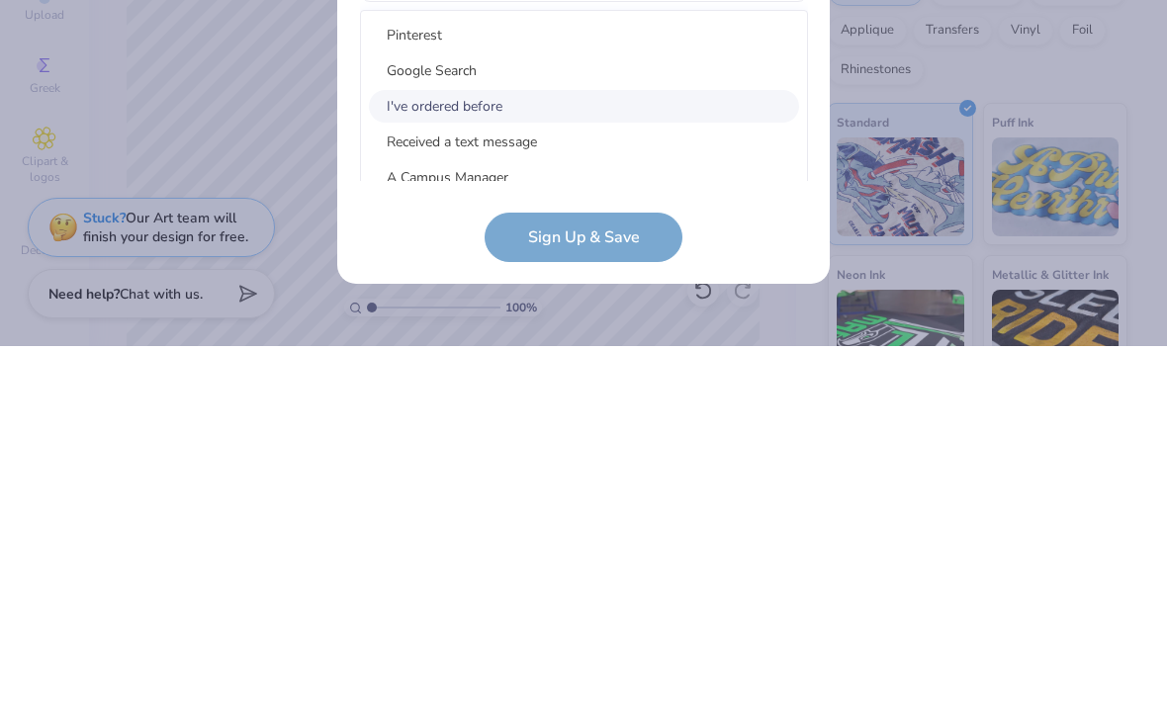
click at [732, 449] on div "I've ordered before" at bounding box center [584, 465] width 430 height 33
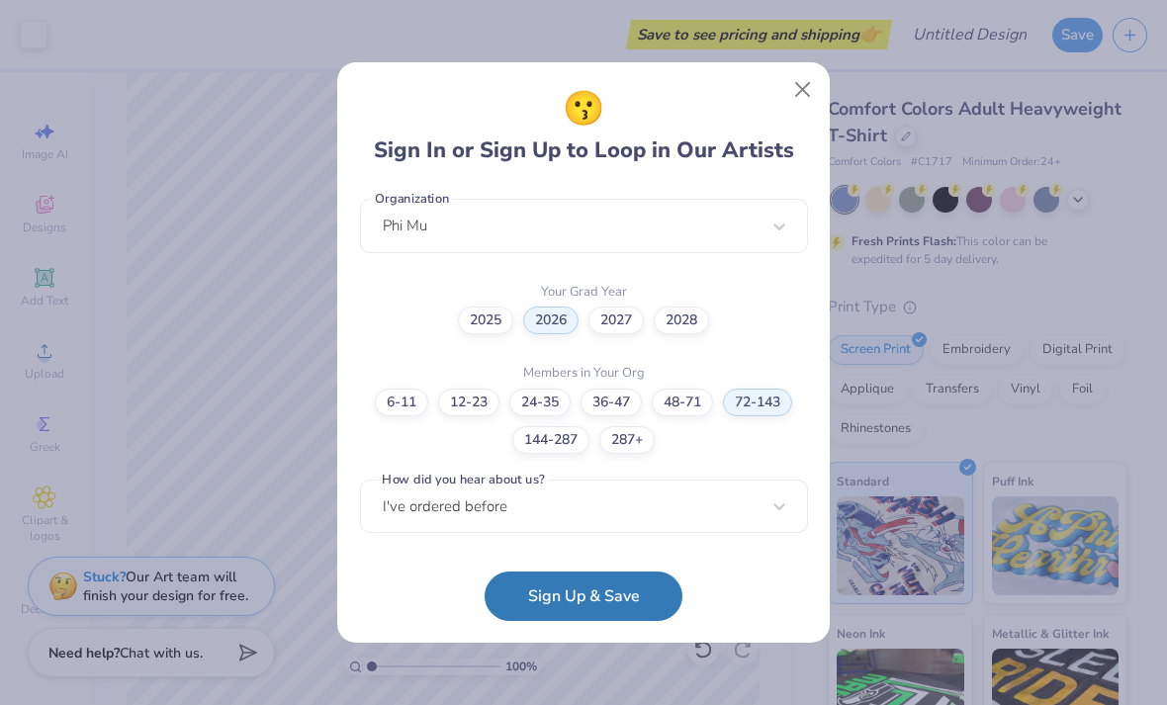
scroll to position [803, 0]
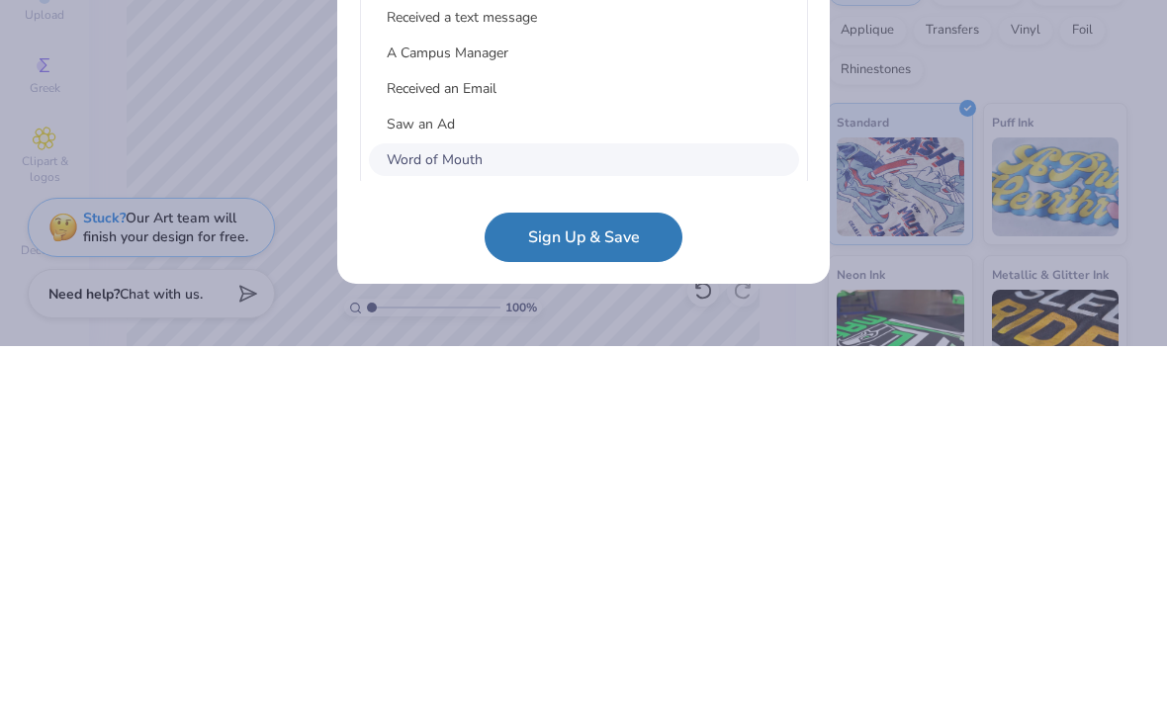
click at [692, 502] on div "Word of Mouth" at bounding box center [584, 518] width 430 height 33
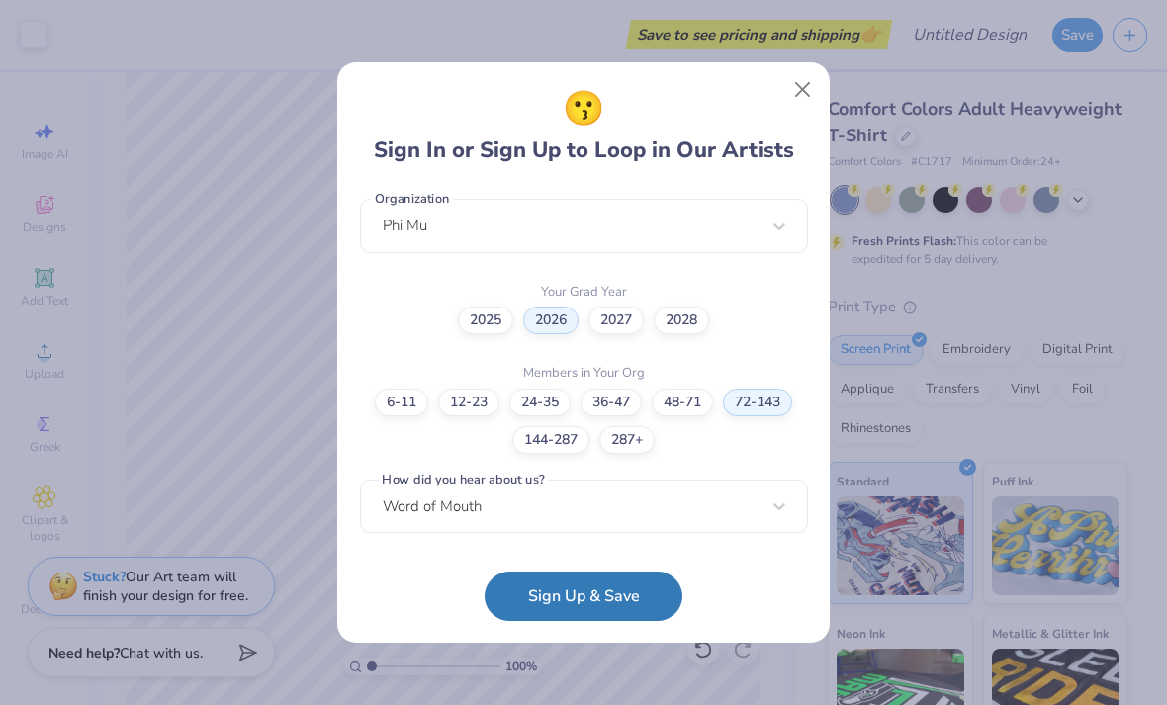
click at [597, 586] on button "Sign Up & Save" at bounding box center [584, 596] width 198 height 49
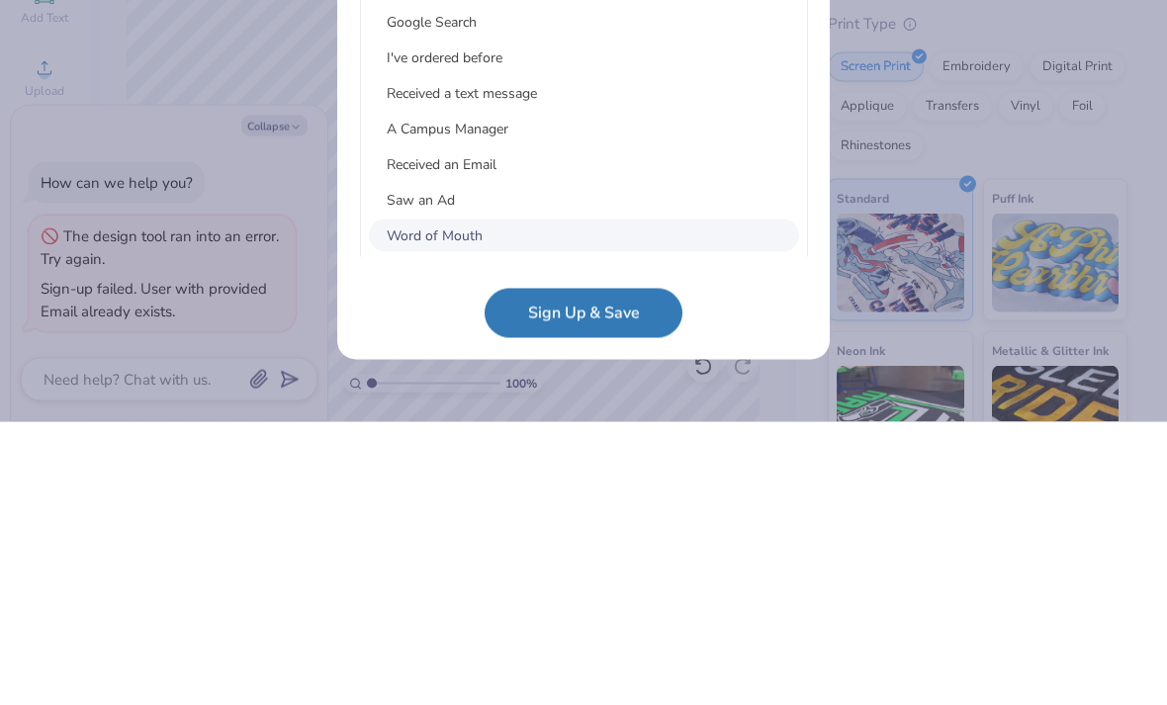
scroll to position [0, 0]
click at [696, 324] on div "I've ordered before" at bounding box center [584, 340] width 430 height 33
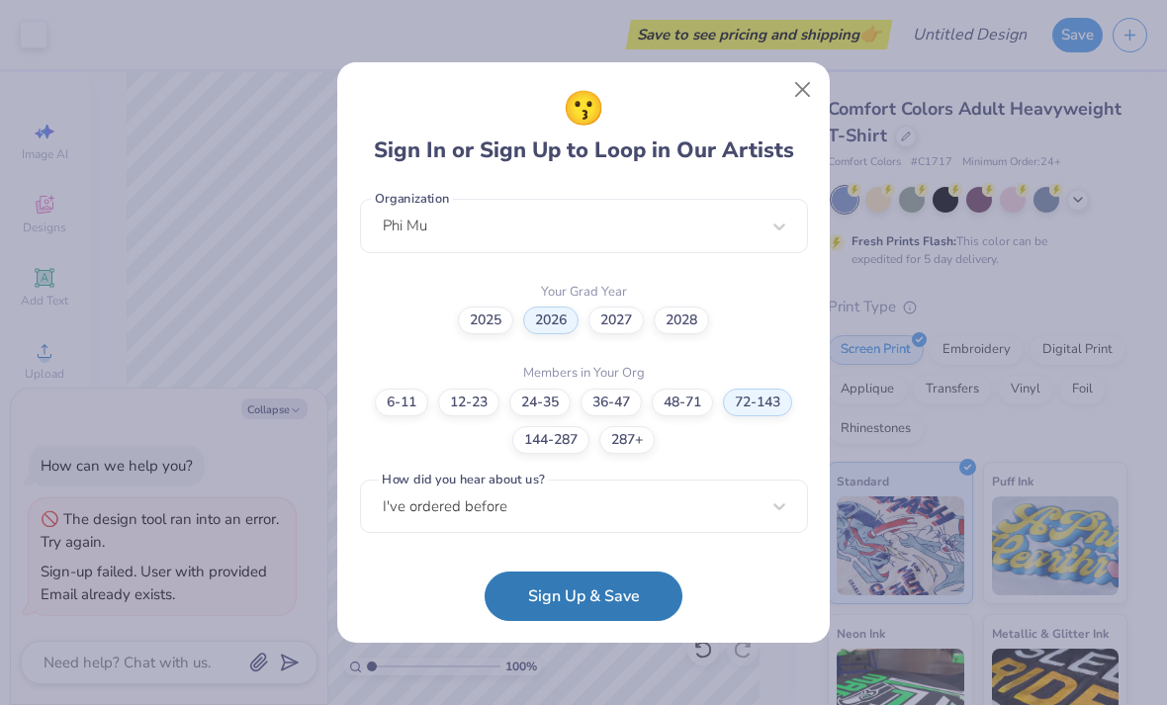
click at [599, 588] on button "Sign Up & Save" at bounding box center [584, 596] width 198 height 49
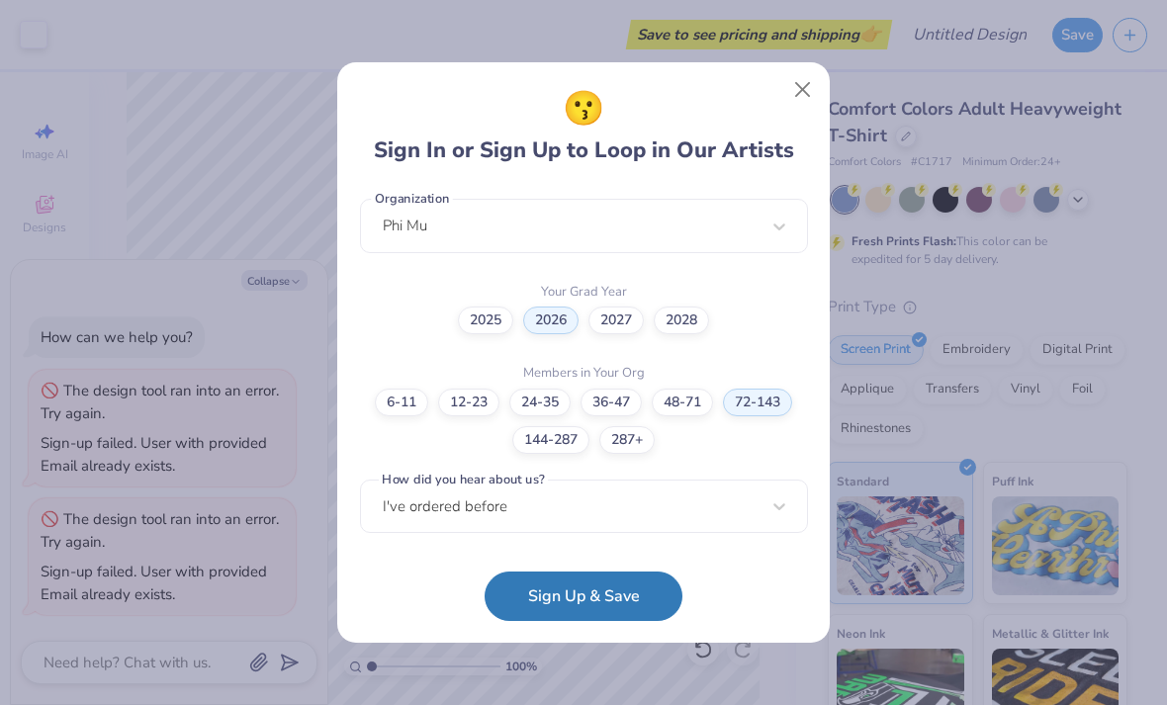
click at [577, 598] on button "Sign Up & Save" at bounding box center [584, 596] width 198 height 49
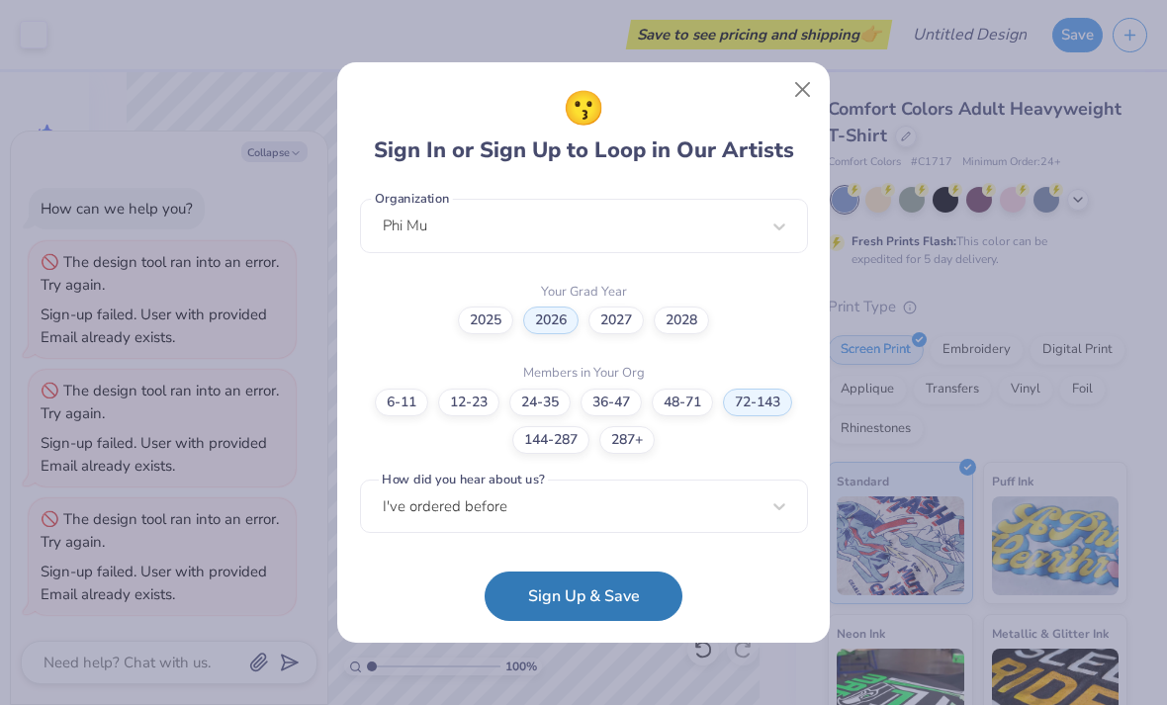
click at [587, 587] on button "Sign Up & Save" at bounding box center [584, 596] width 198 height 49
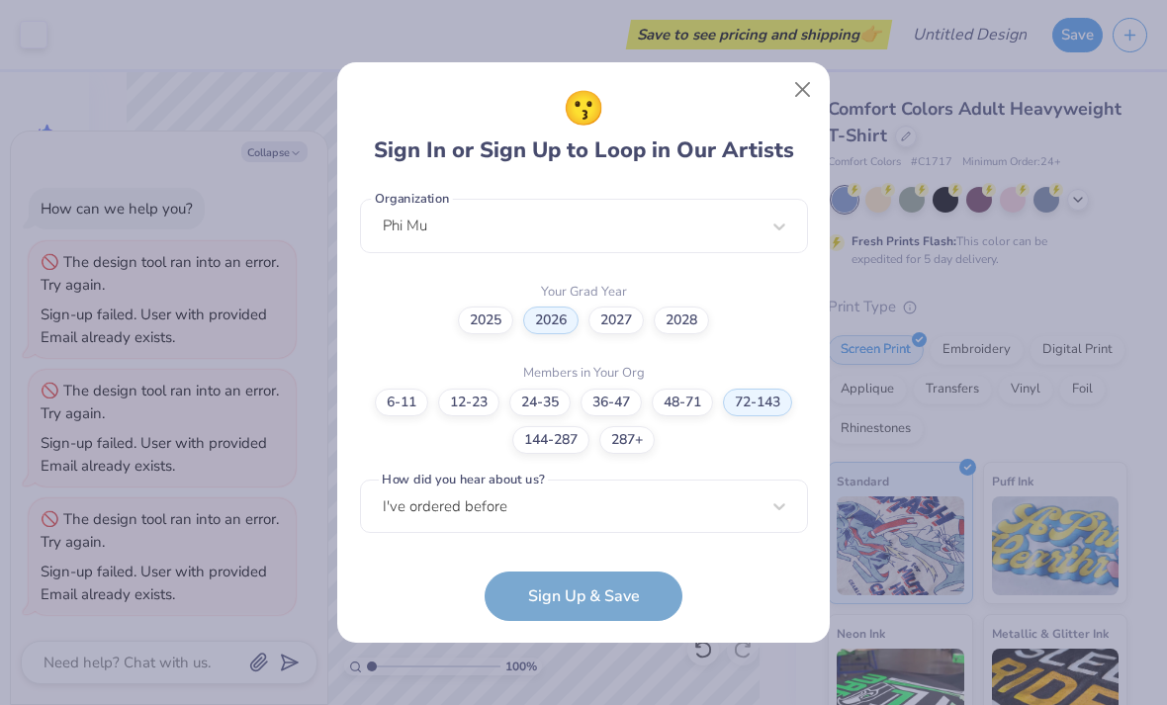
click at [587, 587] on button "Sign Up & Save" at bounding box center [584, 596] width 198 height 49
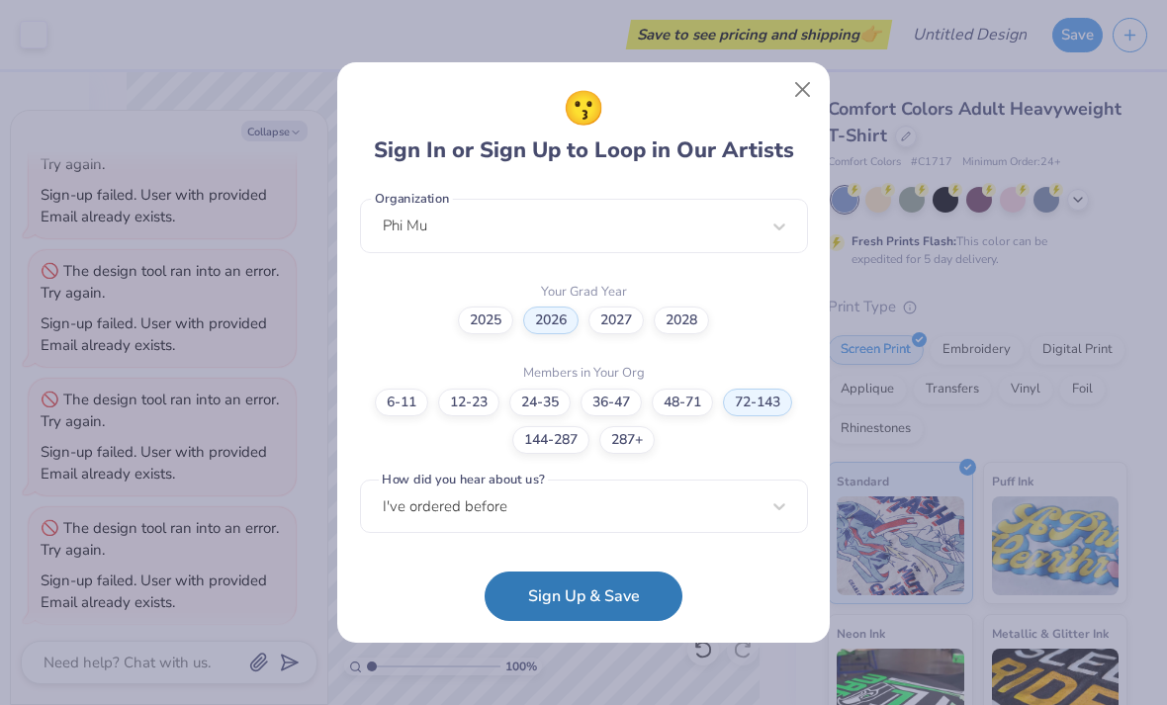
scroll to position [226, 0]
click at [89, 412] on div "😗 Sign In or Sign Up to Loop in Our Artists fgcuphimusocial@gmail.com Email (75…" at bounding box center [583, 352] width 1167 height 705
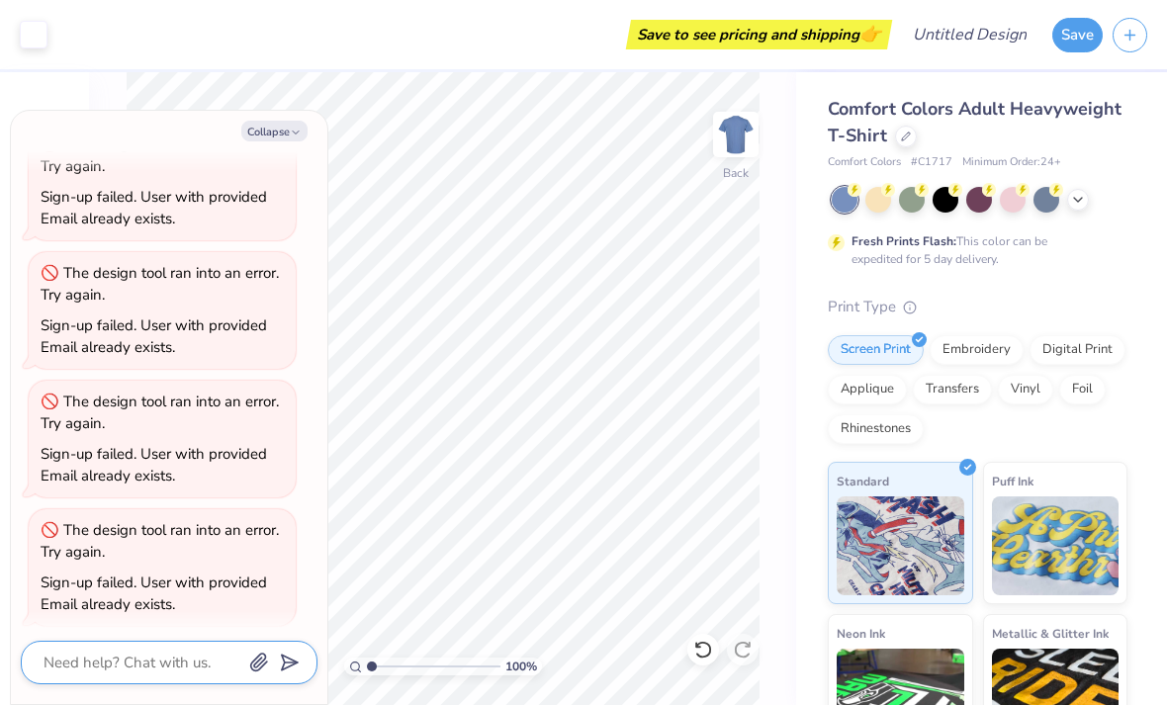
click at [137, 653] on textarea at bounding box center [142, 663] width 201 height 26
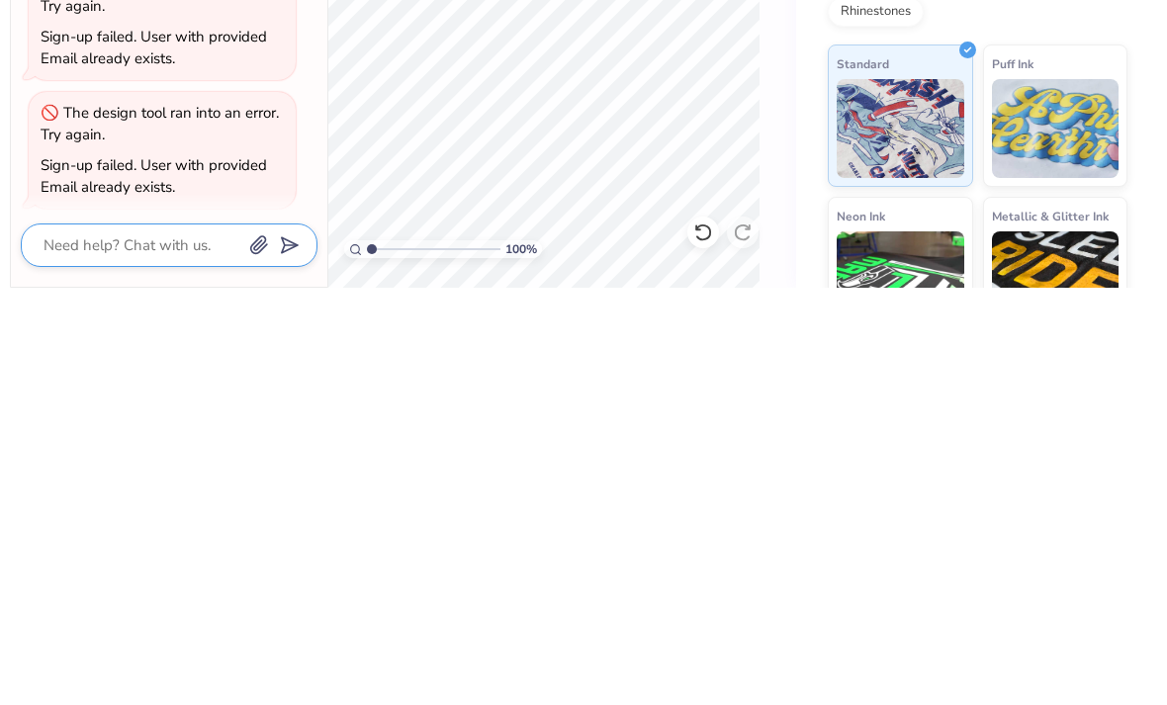
type textarea "x"
type textarea "H"
type textarea "x"
type textarea "He"
type textarea "x"
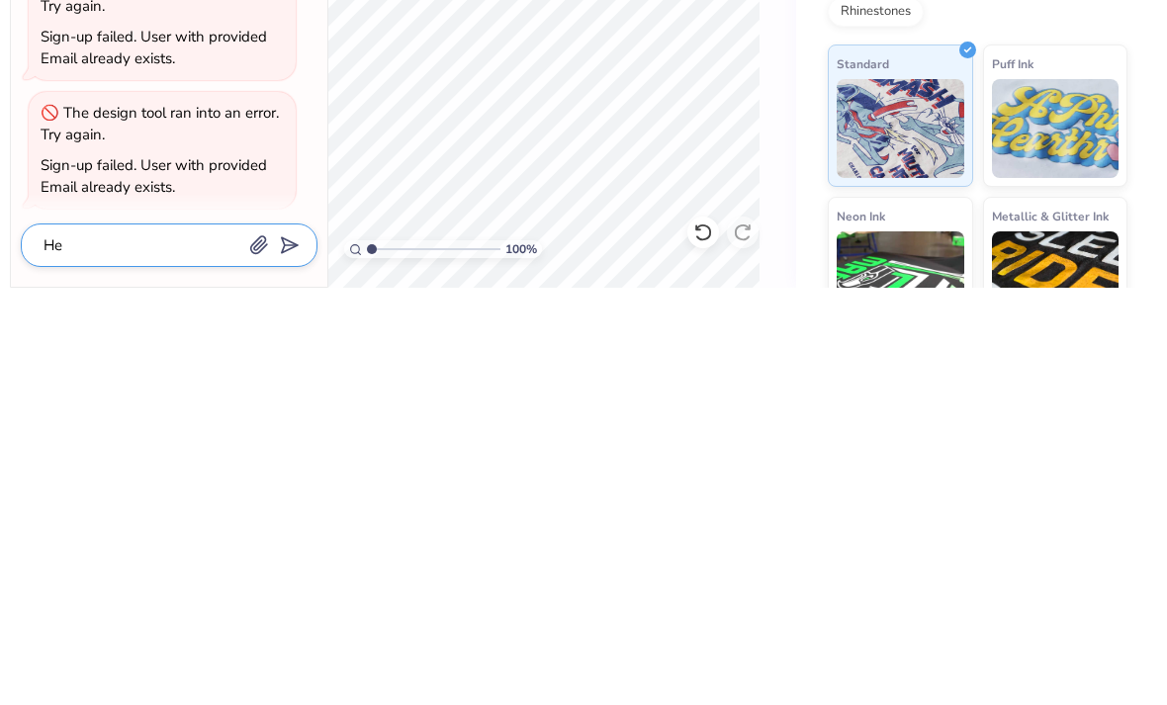
type textarea "Hel"
type textarea "x"
type textarea "Hell"
type textarea "x"
type textarea "Hello"
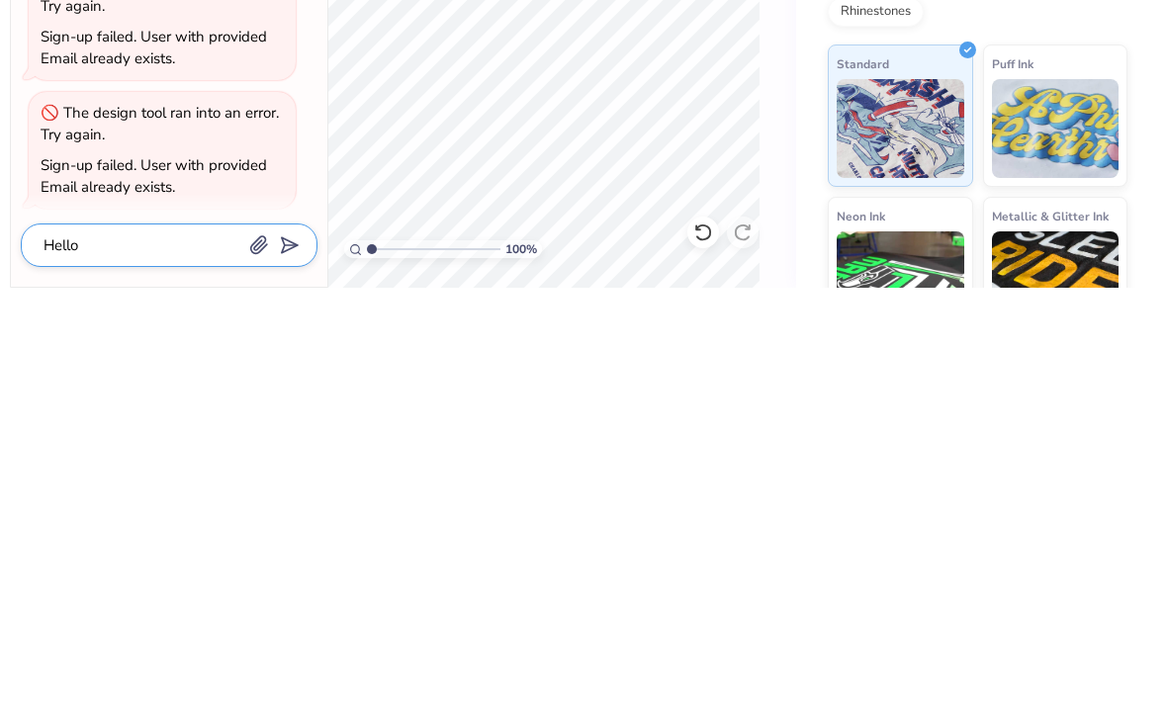
type textarea "x"
type textarea "Hello"
type textarea "x"
type textarea "Hello"
click at [301, 641] on div "Hello" at bounding box center [169, 663] width 297 height 44
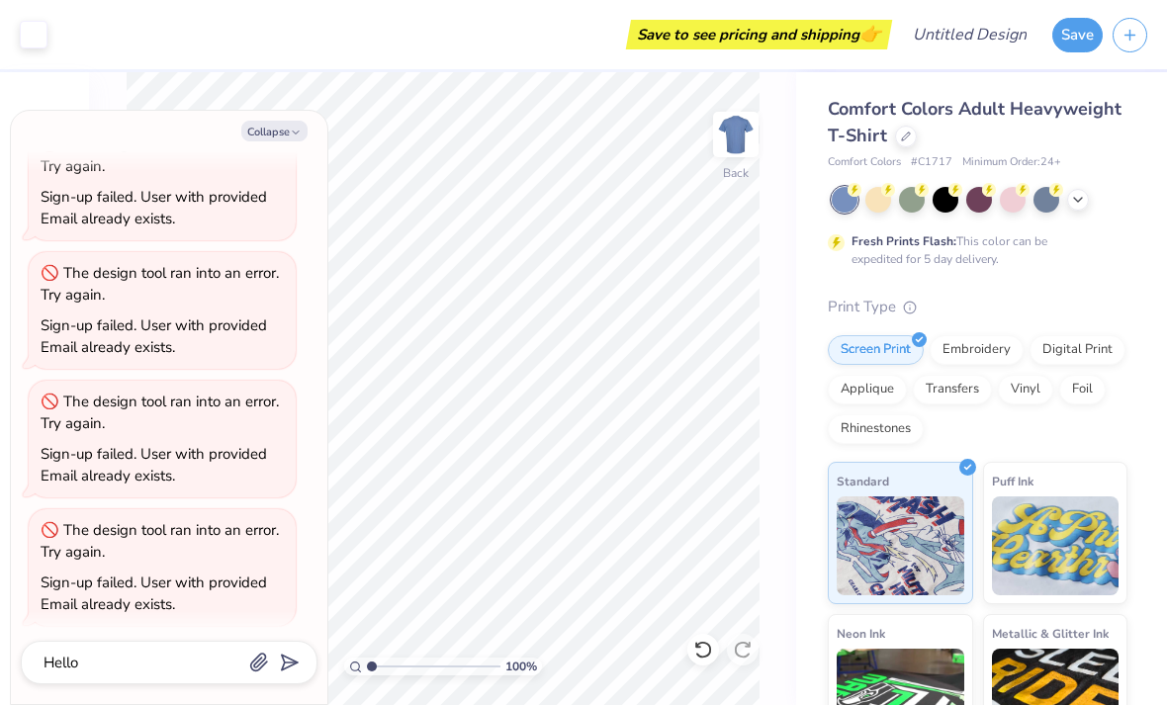
click at [294, 664] on icon "submit" at bounding box center [286, 663] width 28 height 28
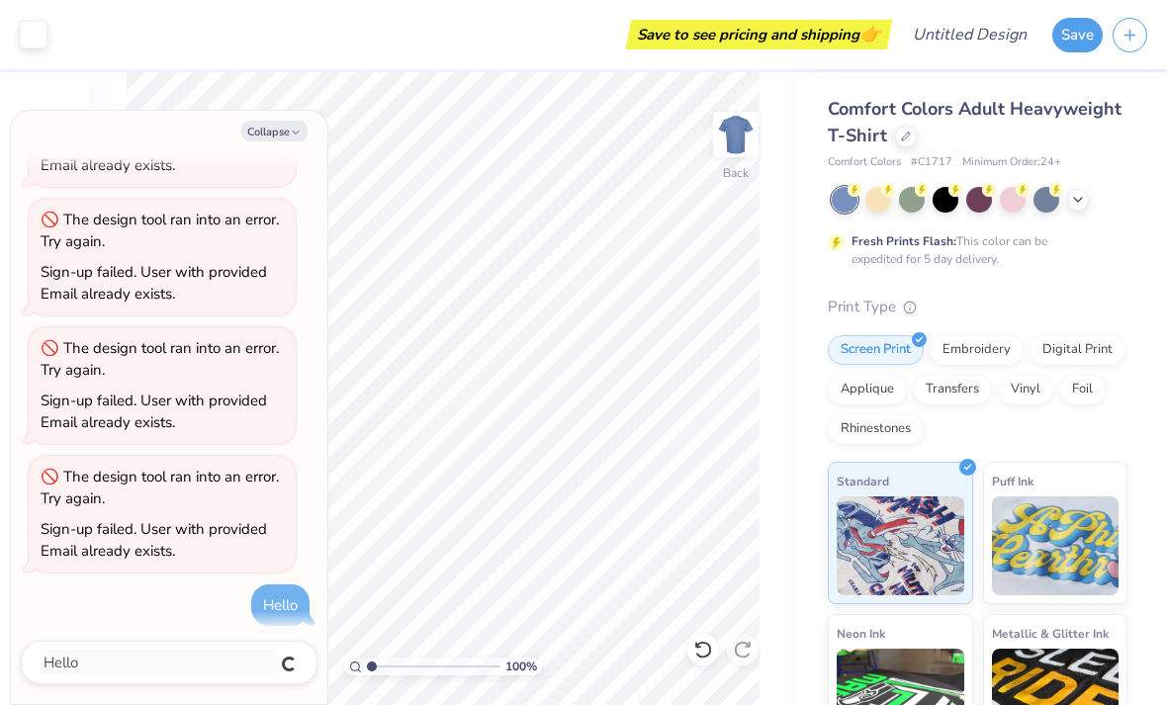
type textarea "x"
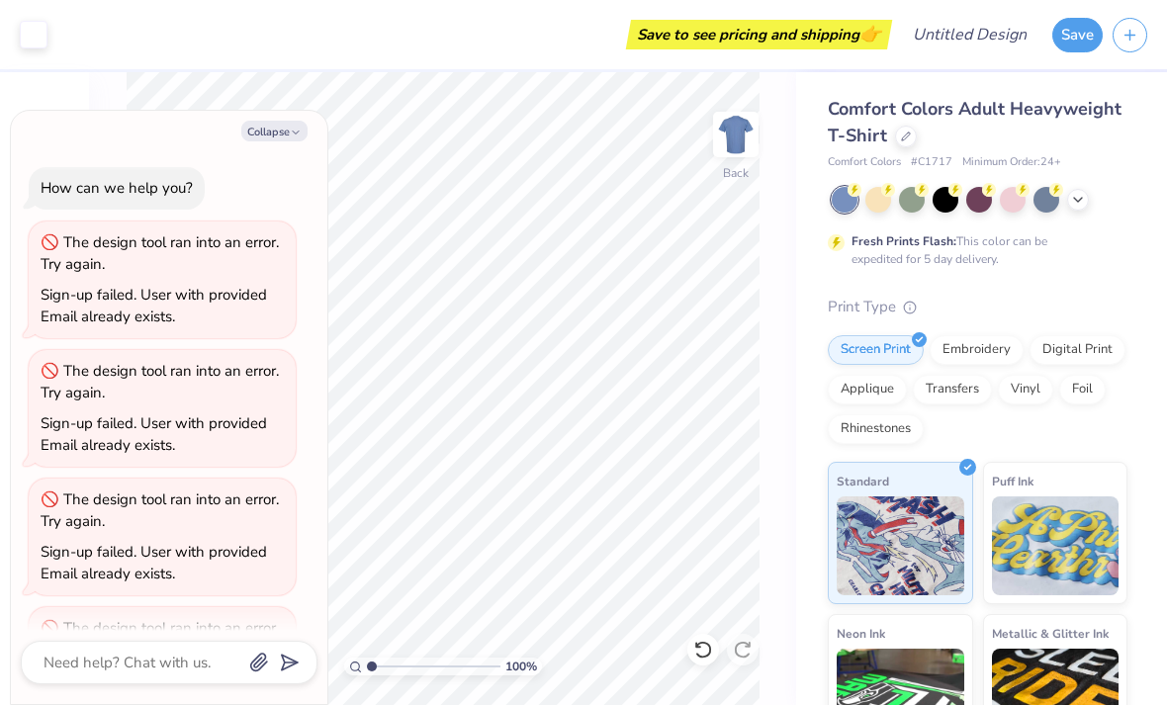
scroll to position [0, 0]
click at [126, 413] on div "Sign-up failed. User with provided Email already exists." at bounding box center [154, 434] width 226 height 43
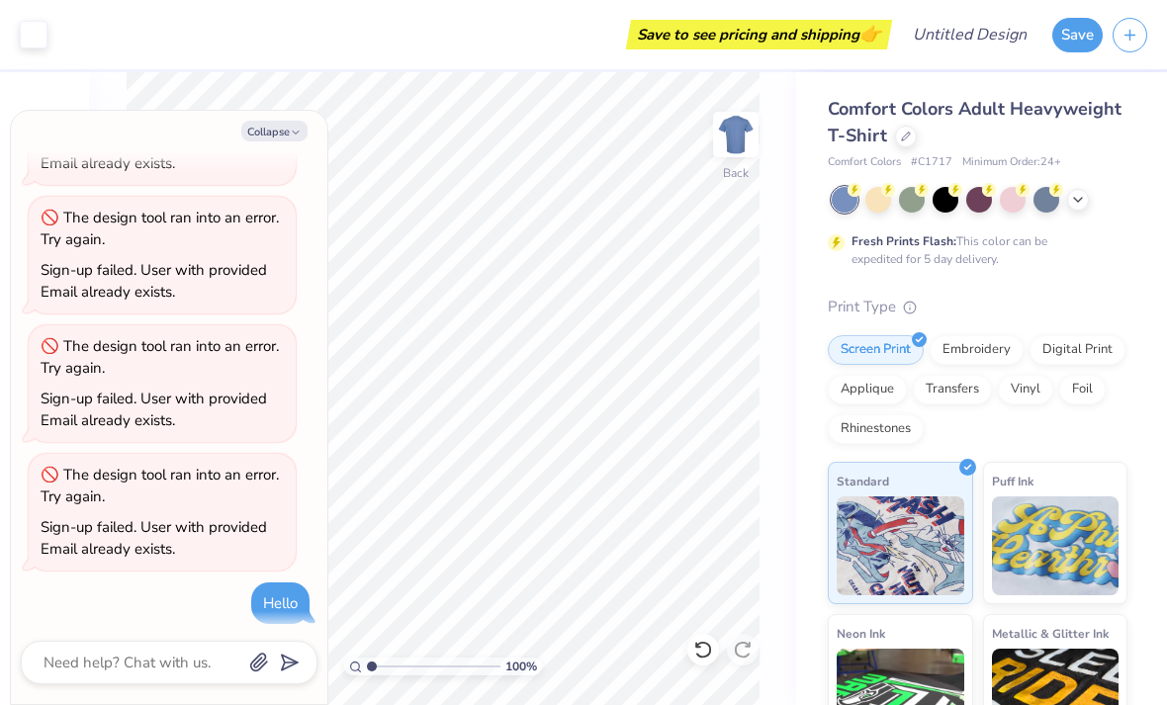
scroll to position [280, 0]
click at [776, 639] on div "100 % Back" at bounding box center [442, 388] width 707 height 633
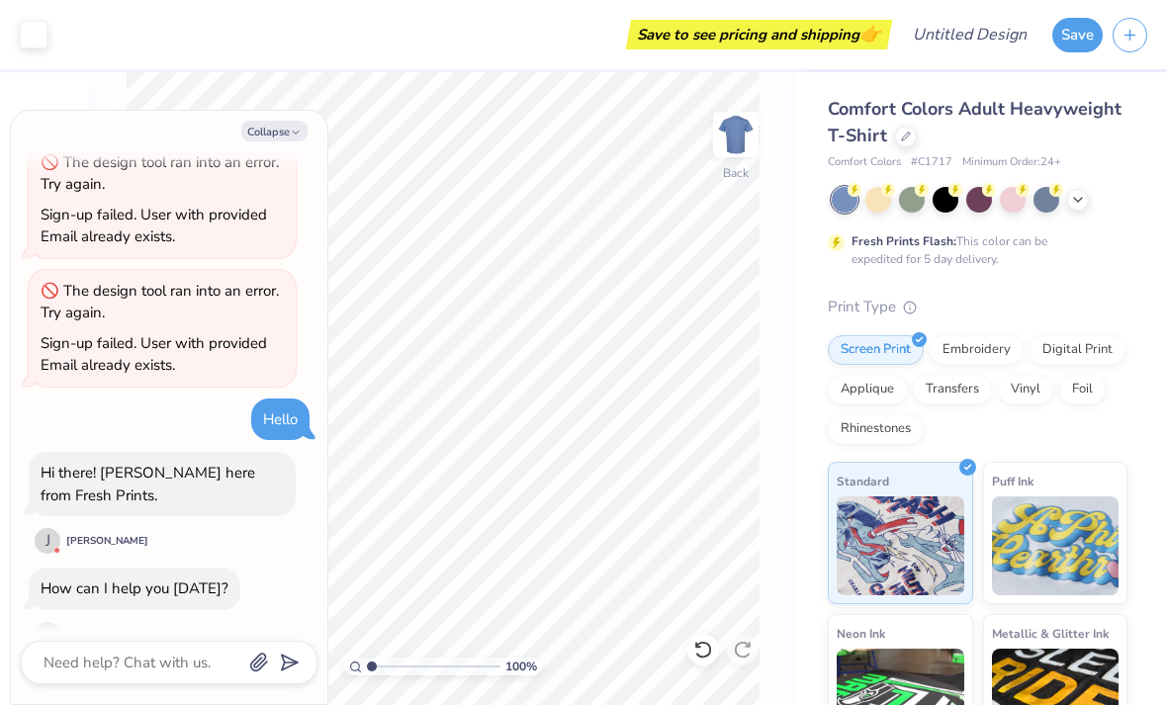
click at [167, 633] on div "Collapse How can we help you? The design tool ran into an error. Try again. Sig…" at bounding box center [169, 407] width 316 height 593
click at [185, 661] on textarea at bounding box center [142, 663] width 201 height 26
type textarea "x"
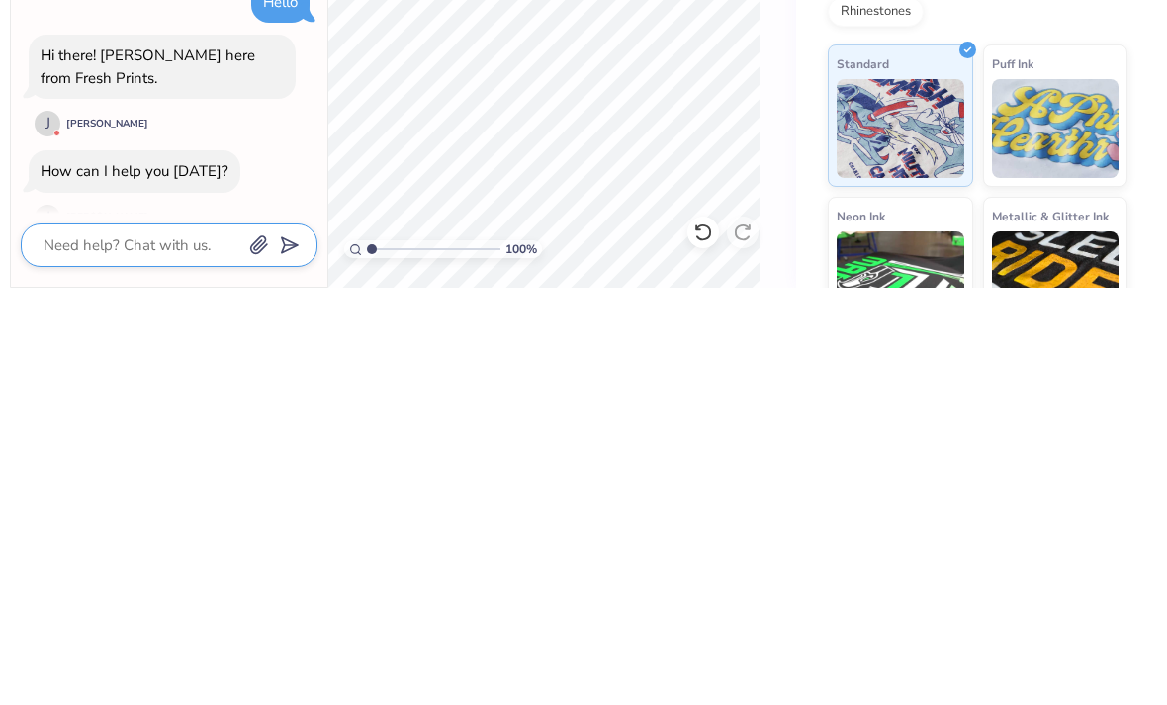
type textarea "I"
type textarea "x"
type textarea "Im"
type textarea "x"
type textarea "I’m"
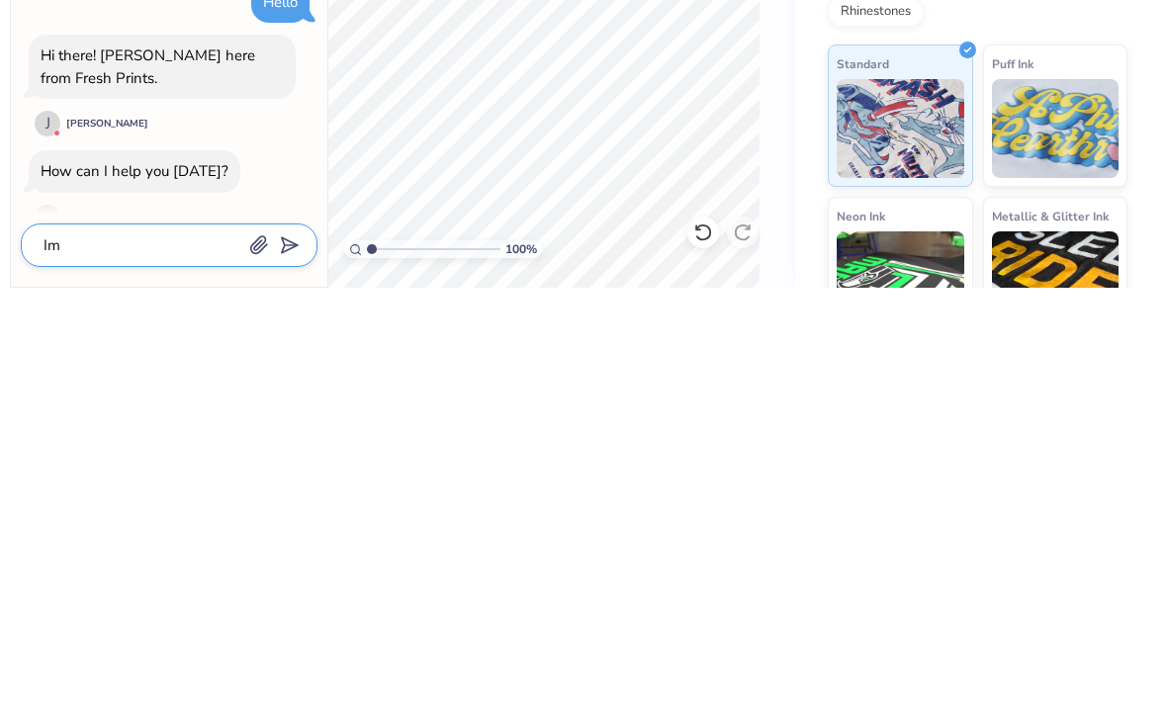
type textarea "x"
type textarea "I’m"
type textarea "x"
type textarea "I’m l"
type textarea "x"
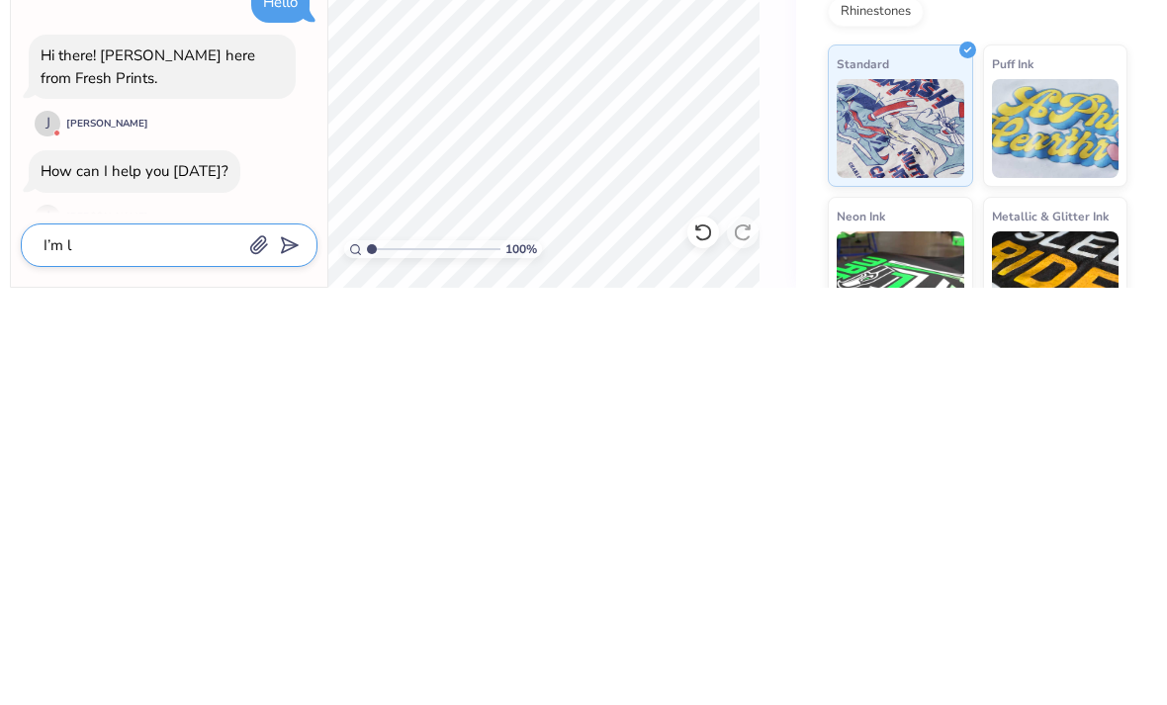
type textarea "I’m lo"
type textarea "x"
type textarea "I’m loo"
type textarea "x"
type textarea "I’m look"
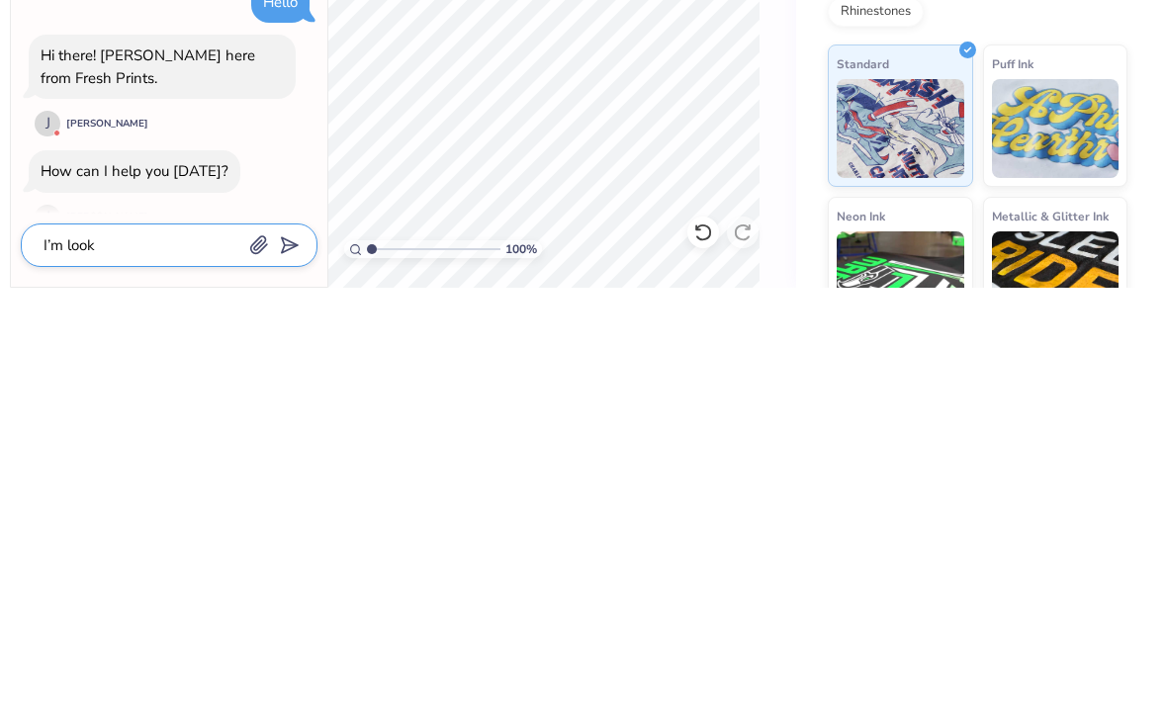
type textarea "x"
type textarea "I’m looki"
type textarea "x"
type textarea "I’m lookin"
type textarea "x"
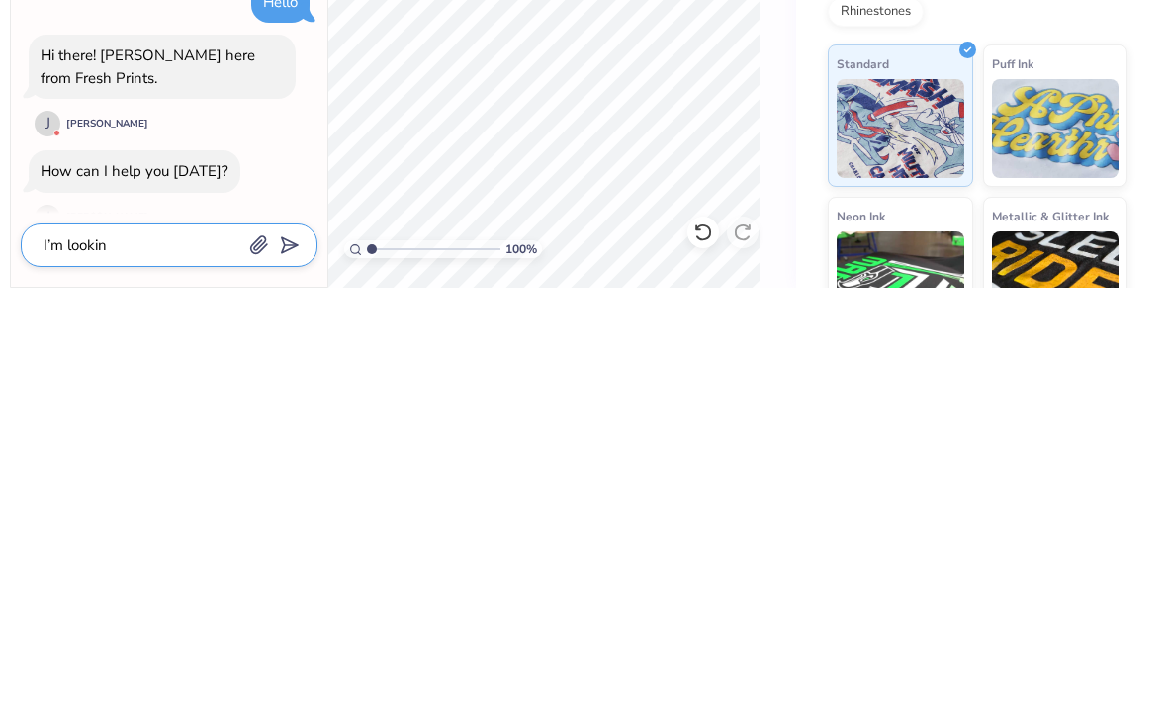
type textarea "I’m looking"
type textarea "x"
type textarea "I’m looking"
type textarea "x"
type textarea "I’m looking t"
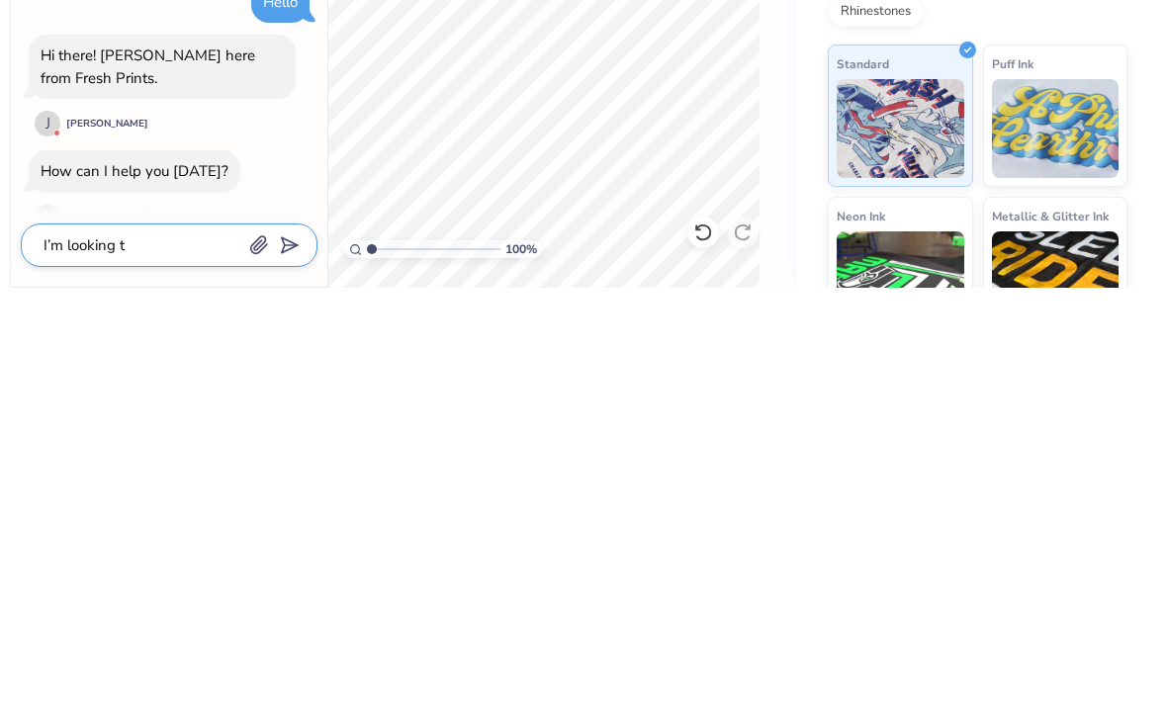
type textarea "x"
type textarea "I’m looking to"
type textarea "x"
type textarea "I’m looking to"
type textarea "x"
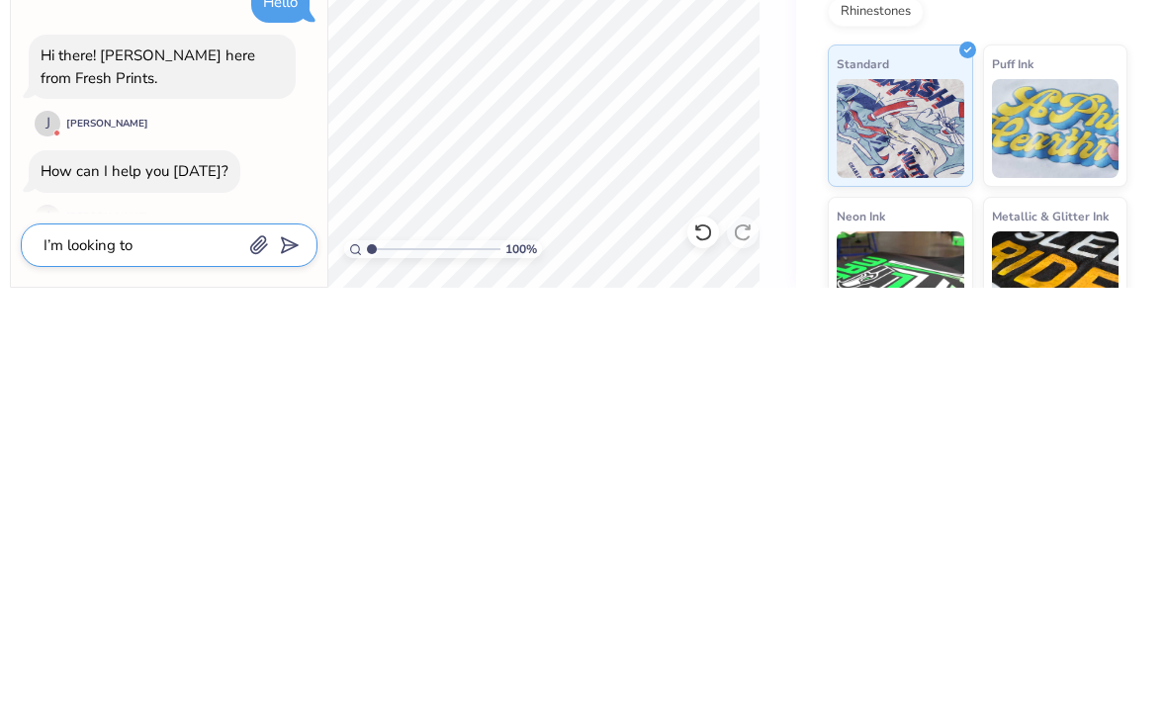
type textarea "I’m looking to d"
type textarea "x"
type textarea "I’m looking to de"
type textarea "x"
type textarea "I’m looking to des"
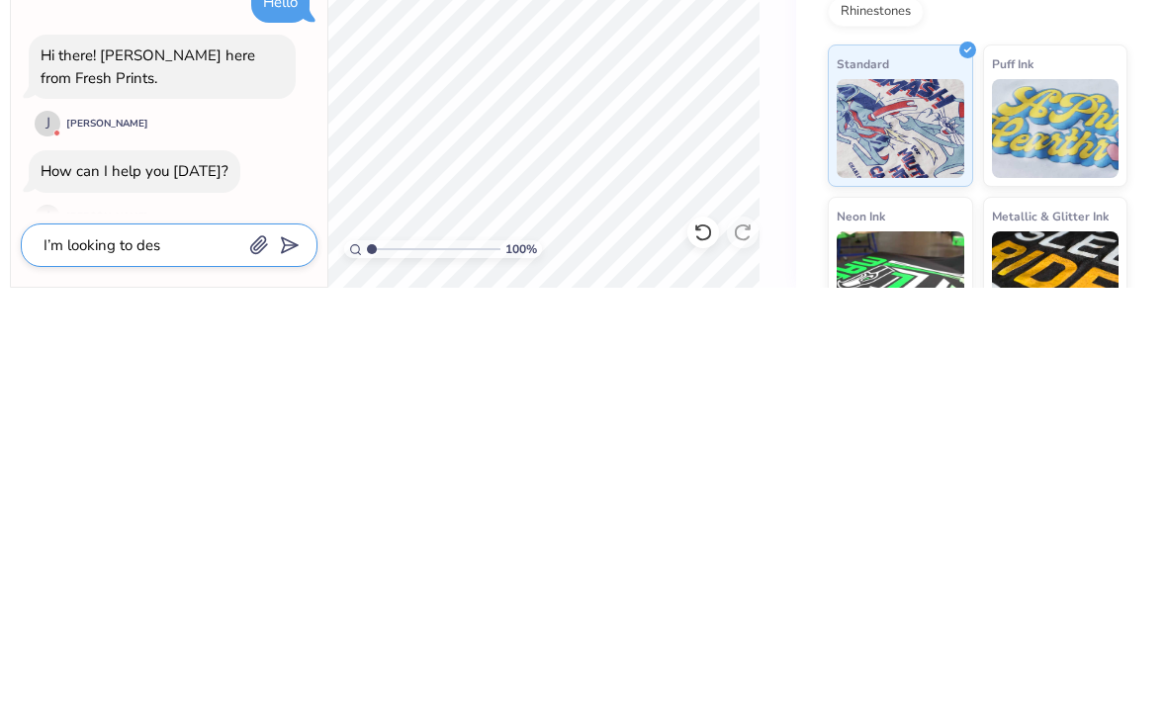
type textarea "x"
type textarea "I’m looking to desi"
type textarea "x"
type textarea "I’m looking to desig"
type textarea "x"
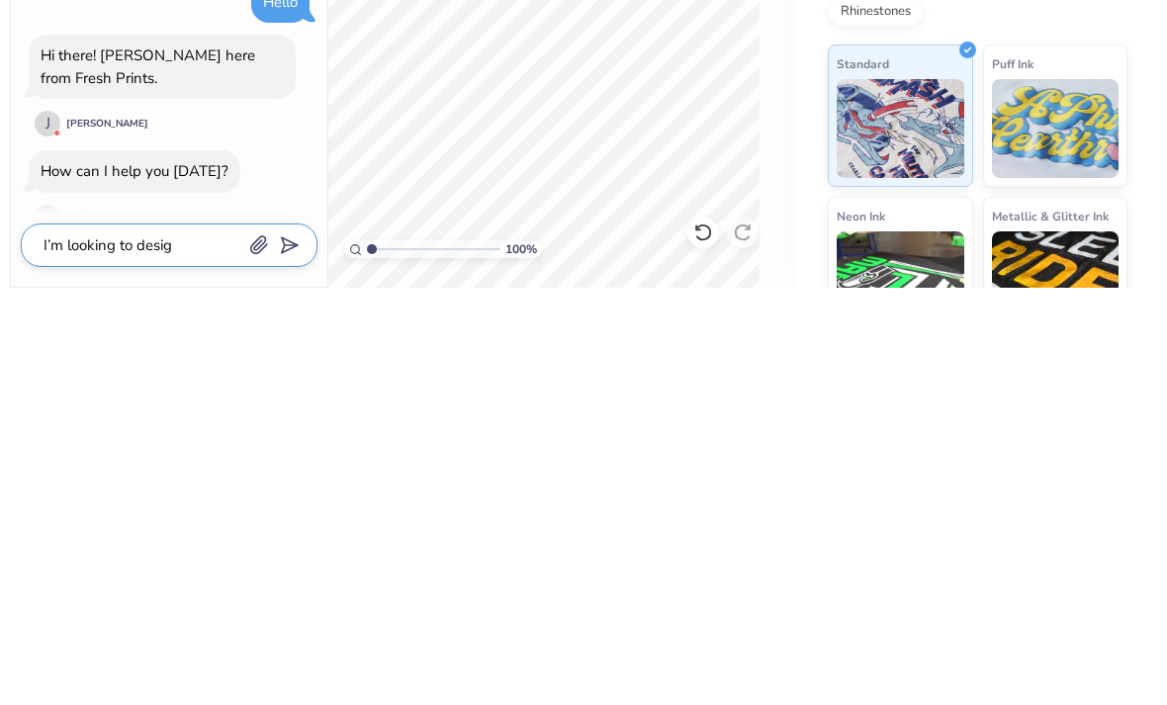
type textarea "I’m looking to design"
type textarea "x"
type textarea "I’m looking to design"
type textarea "x"
type textarea "I’m looking to design a"
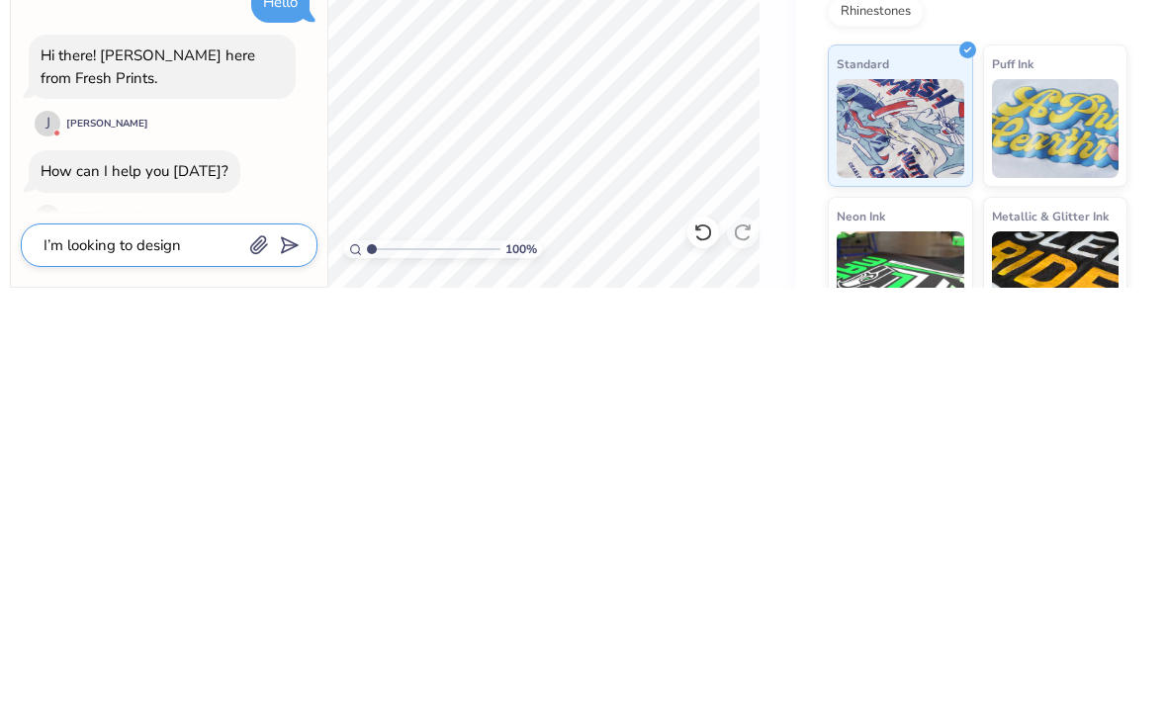
type textarea "x"
type textarea "I’m looking to design a"
type textarea "x"
type textarea "I’m looking to design a s"
type textarea "x"
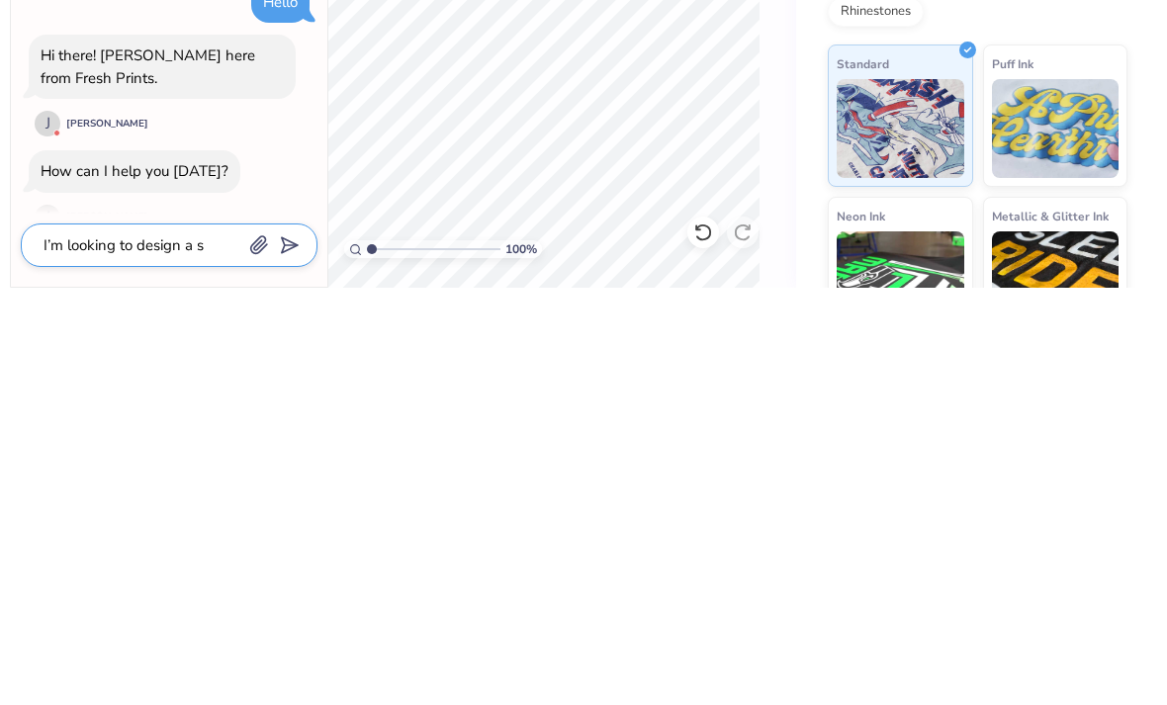
type textarea "I’m looking to design a sh"
type textarea "x"
type textarea "I’m looking to design a shi"
type textarea "x"
type textarea "I’m looking to design a shir"
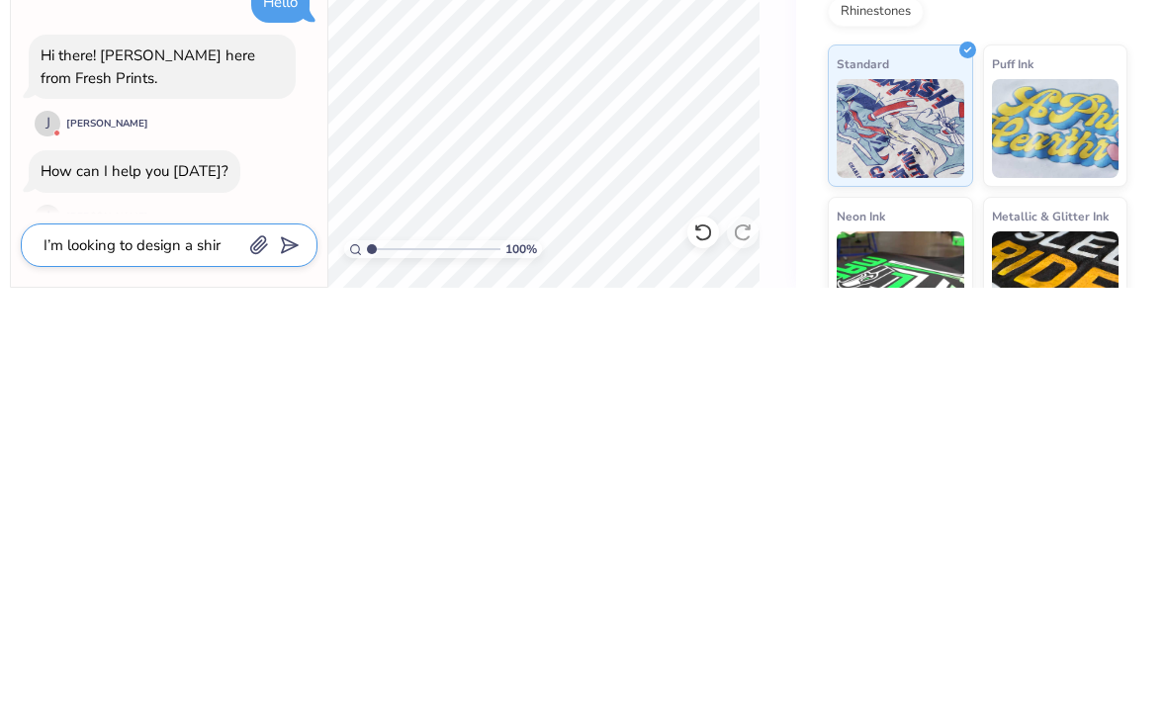
type textarea "x"
type textarea "I’m looking to design a shirt"
type textarea "x"
type textarea "I’m looking to design a shirt"
type textarea "x"
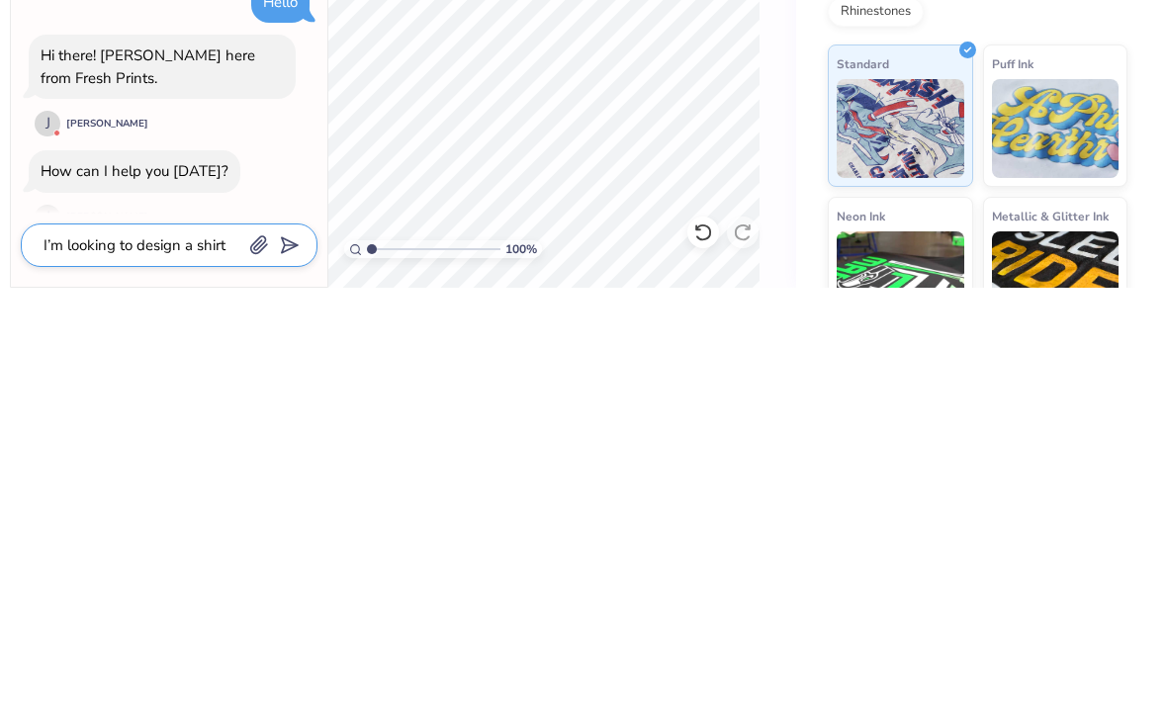
type textarea "I’m looking to design a shirt"
type textarea "x"
type textarea "I’m looking to design a shir"
type textarea "x"
type textarea "I’m looking to design a shi"
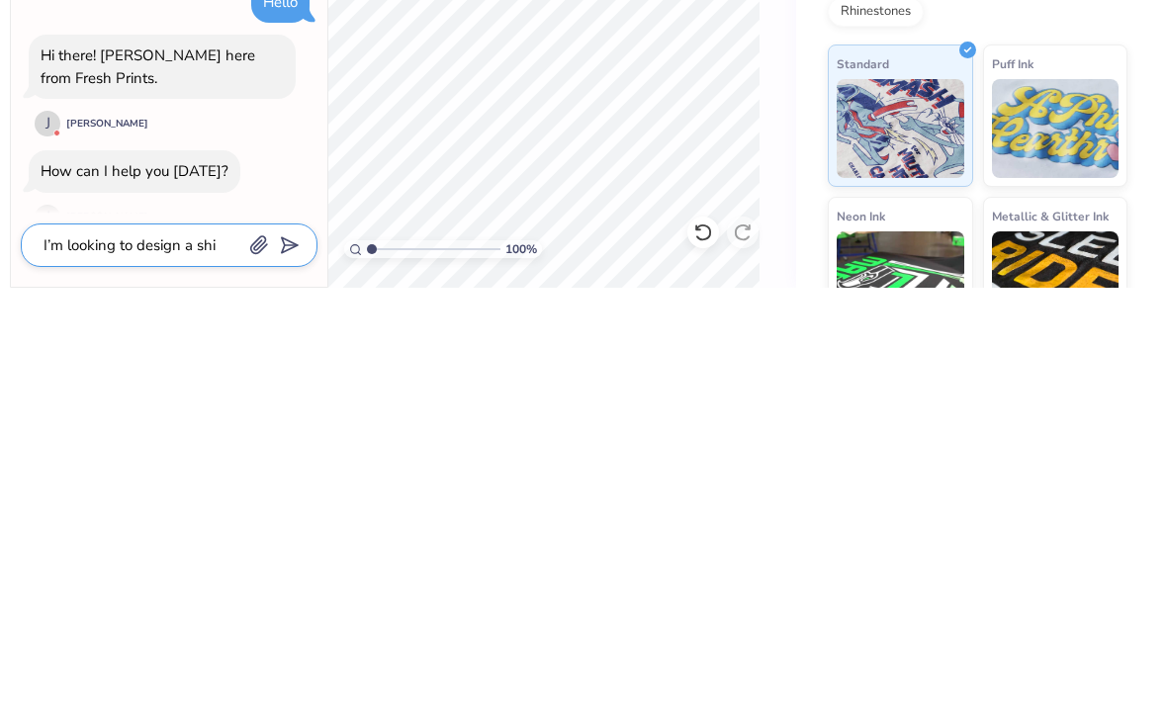
type textarea "x"
type textarea "I’m looking to design a sh"
type textarea "x"
type textarea "I’m looking to design a s"
type textarea "x"
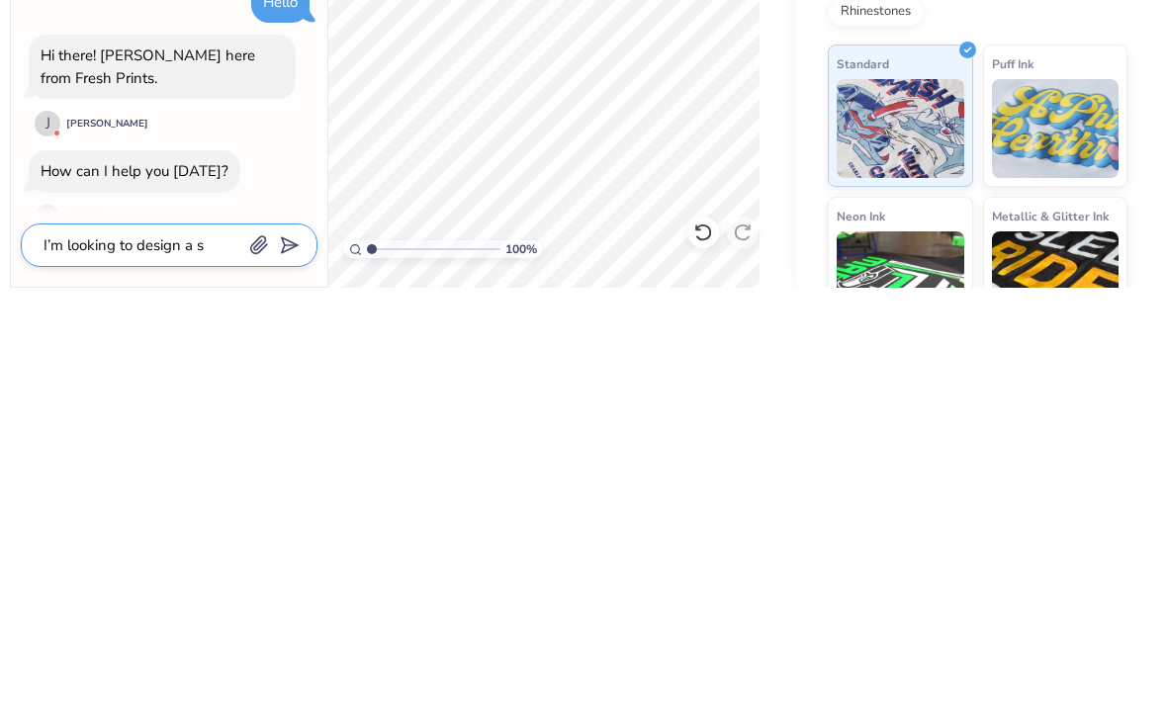
type textarea "I’m looking to design a"
type textarea "x"
type textarea "I’m looking to design a t"
type textarea "x"
type textarea "I’m looking to design a t"
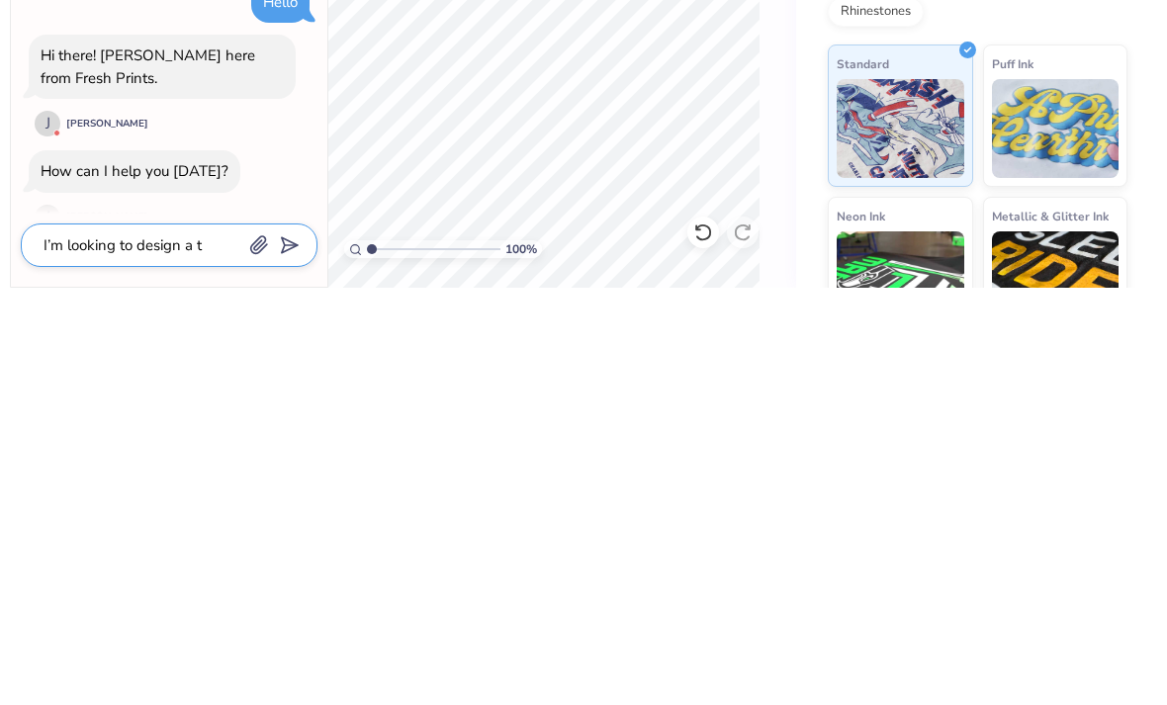
type textarea "x"
type textarea "I’m looking to design a t s"
type textarea "x"
type textarea "I’m looking to design a t sh"
type textarea "x"
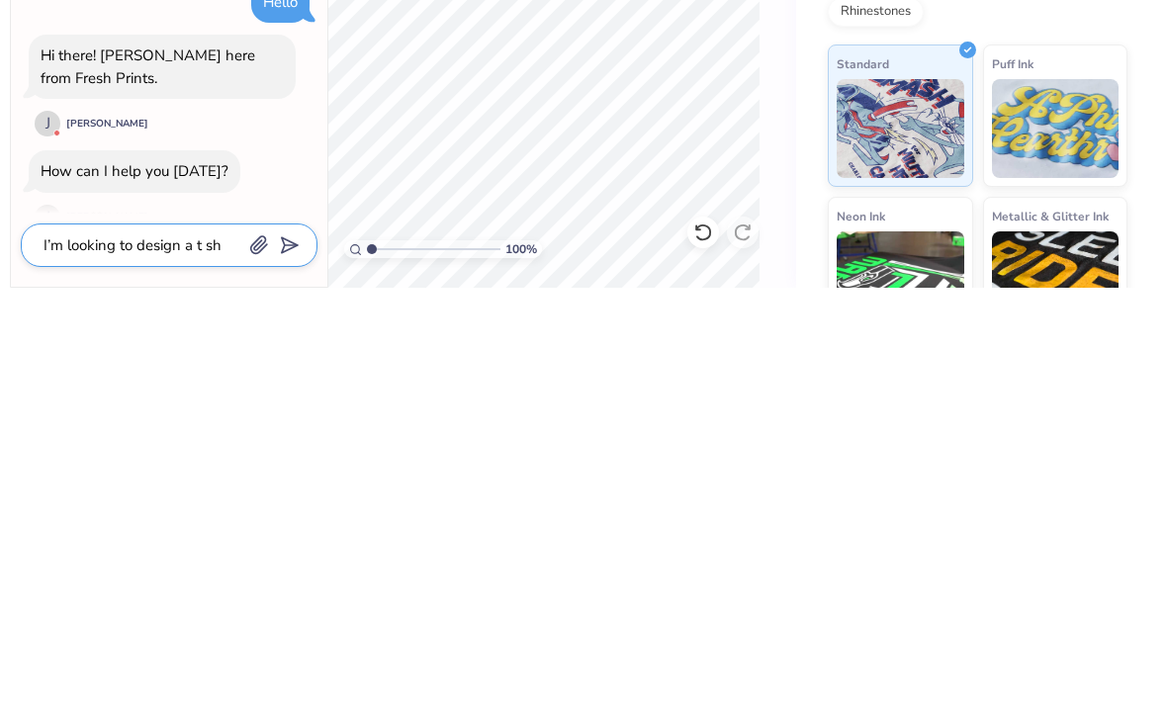
type textarea "I’m looking to design a t shi"
type textarea "x"
type textarea "I’m looking to design a t shir"
type textarea "x"
type textarea "I’m looking to design a t shirt"
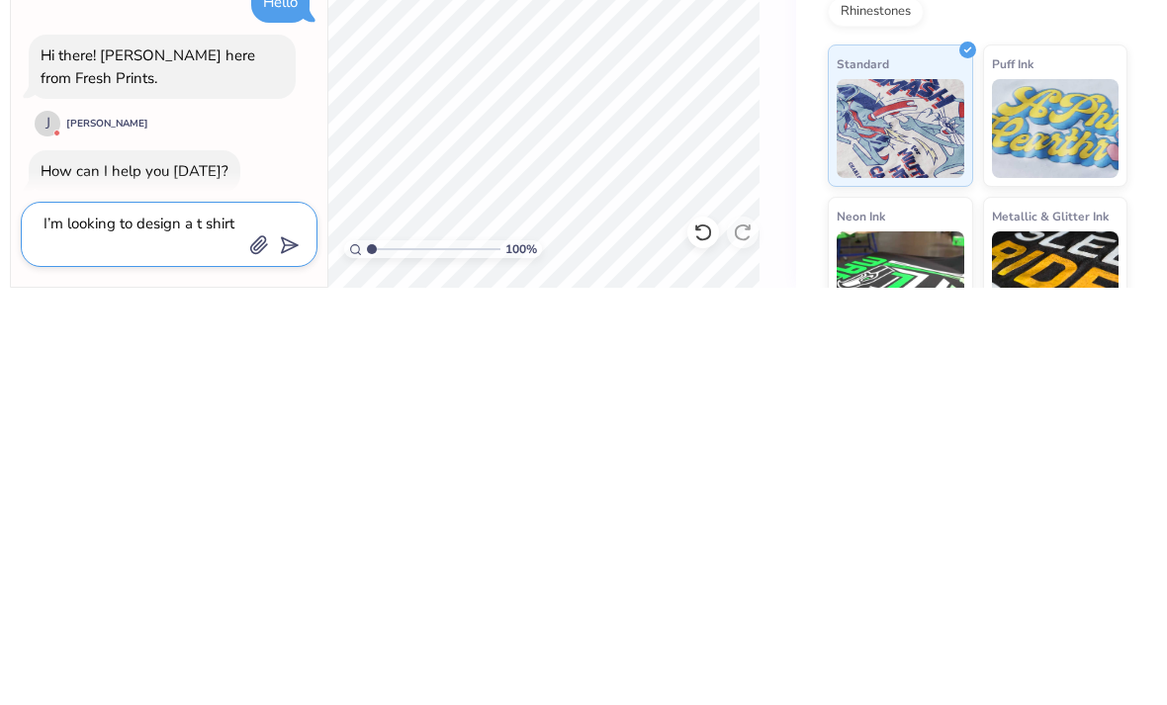
type textarea "x"
type textarea "I’m looking to design a t shirt."
type textarea "x"
type textarea "I’m looking to design a t shirt."
type textarea "x"
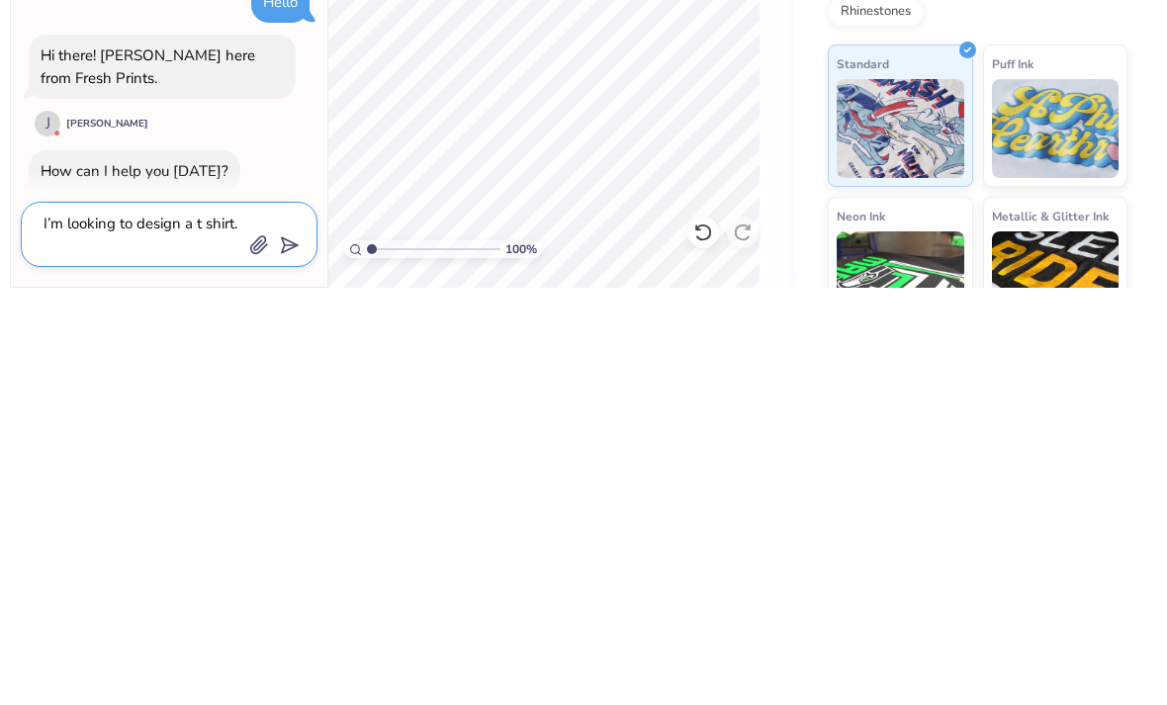
type textarea "I’m looking to design a t shirt. I"
type textarea "x"
type textarea "I’m looking to design a t shirt. I"
type textarea "x"
type textarea "I’m looking to design a t shirt. I w"
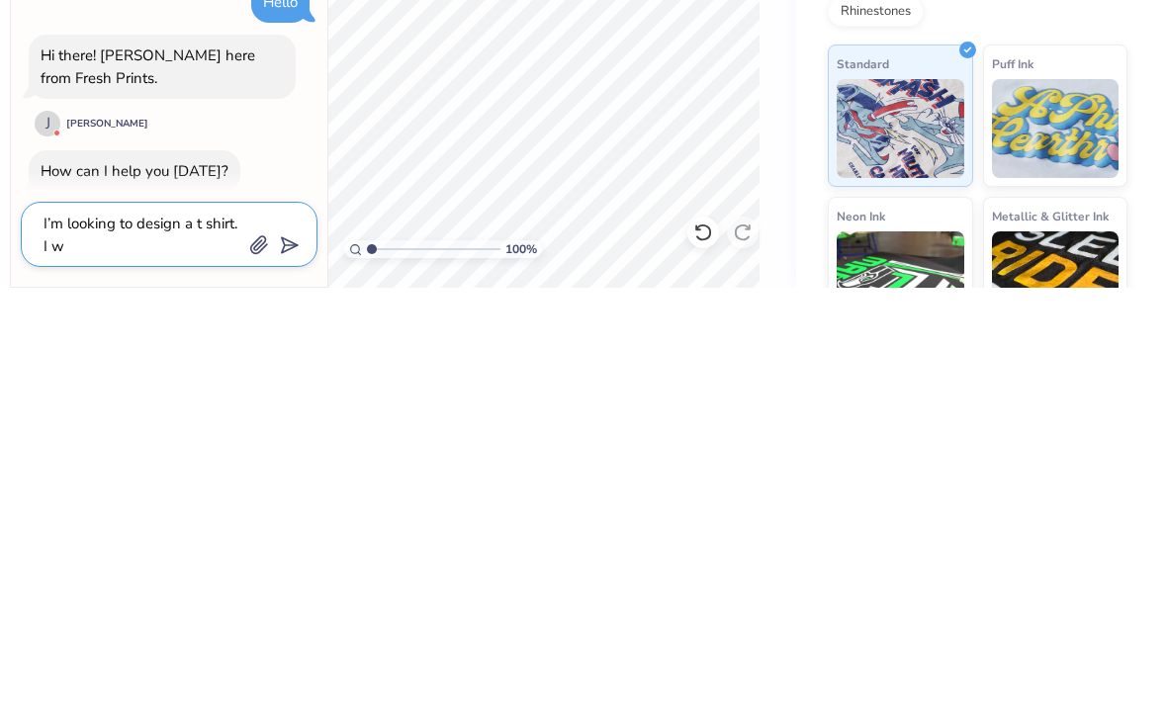
type textarea "x"
type textarea "I’m looking to design a t shirt. I wo"
type textarea "x"
type textarea "I’m looking to design a t shirt. I wou"
type textarea "x"
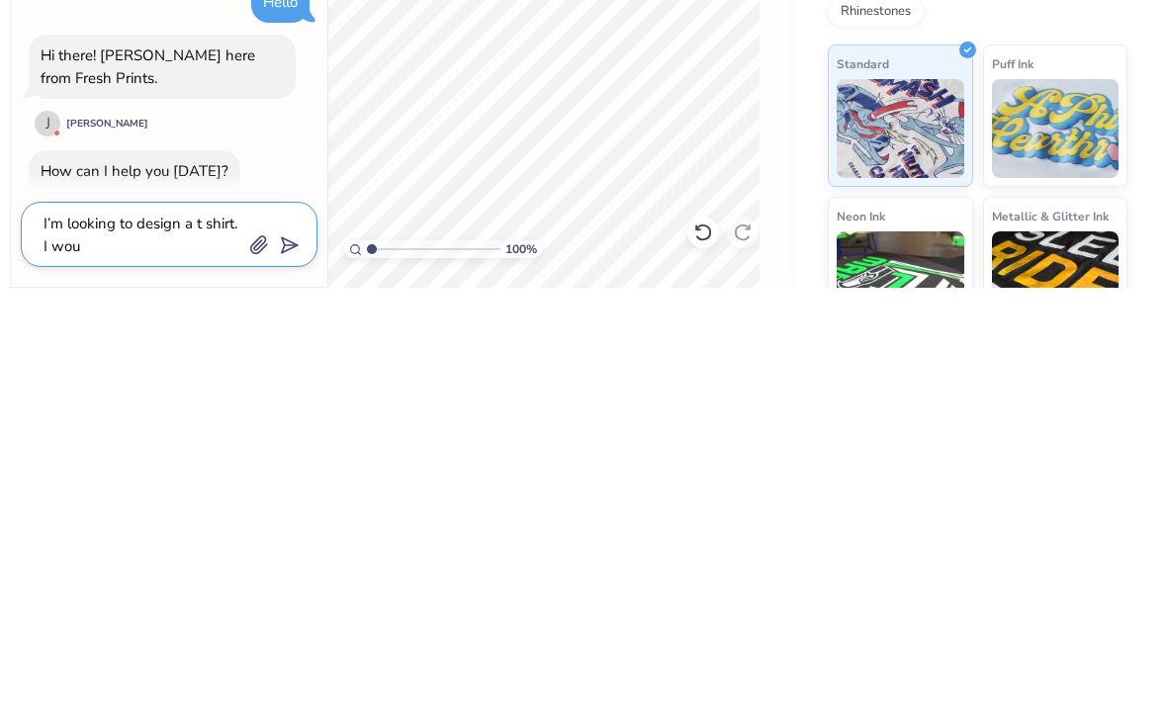
type textarea "I’m looking to design a t shirt. I woul"
type textarea "x"
type textarea "I’m looking to design a t shirt. I would"
type textarea "x"
type textarea "I’m looking to design a t shirt. I wouldm"
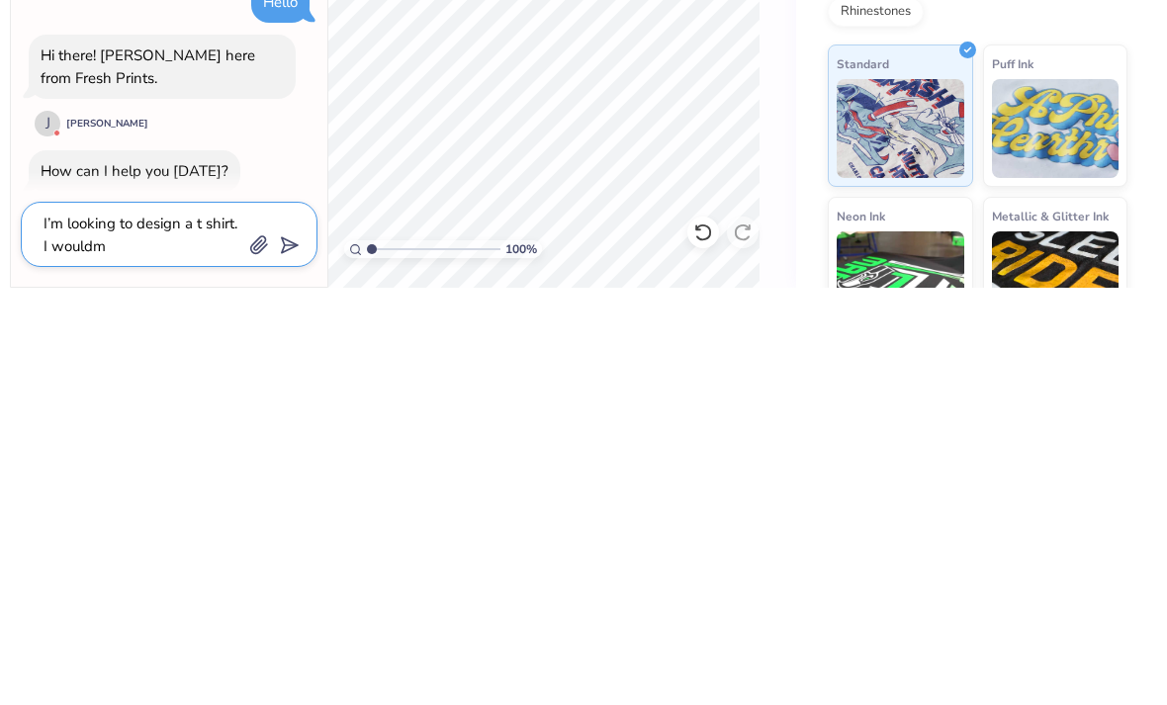
type textarea "x"
type textarea "I’m looking to design a t shirt. I wouldml"
type textarea "x"
type textarea "I’m looking to design a t shirt. I wouldmli"
type textarea "x"
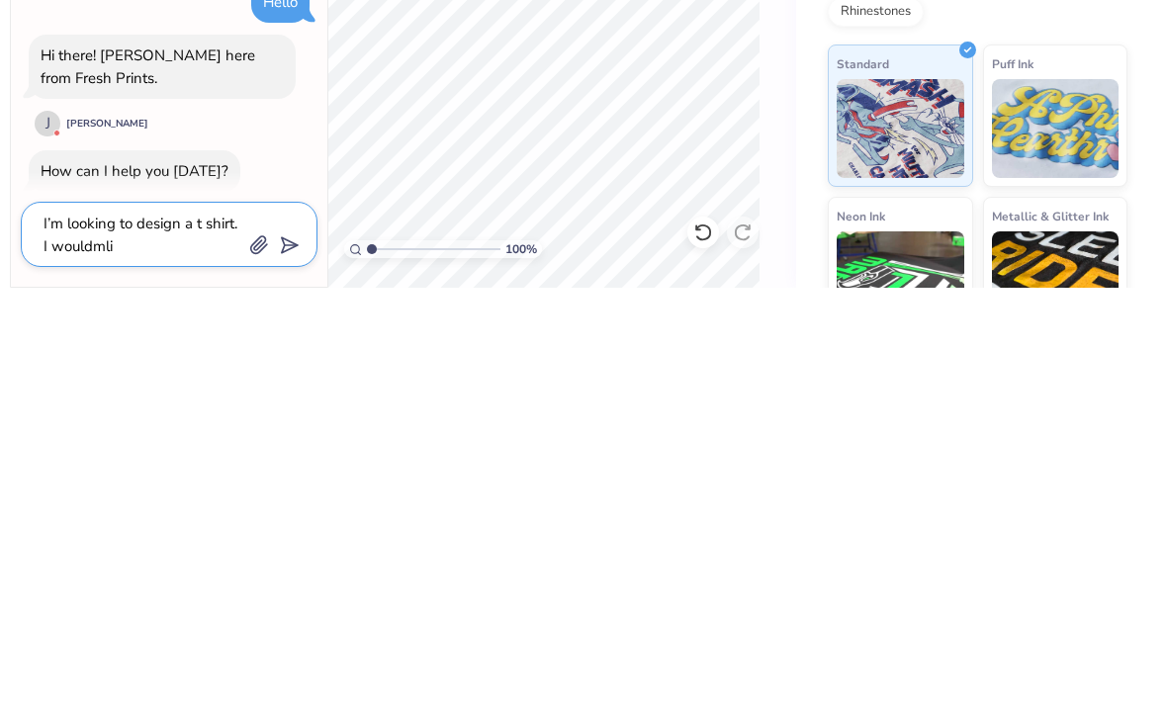
type textarea "I’m looking to design a t shirt. I wouldmlik"
type textarea "x"
type textarea "I’m looking to design a t shirt. I wouldmlike"
type textarea "x"
type textarea "I’m looking to design a t shirt. I would like"
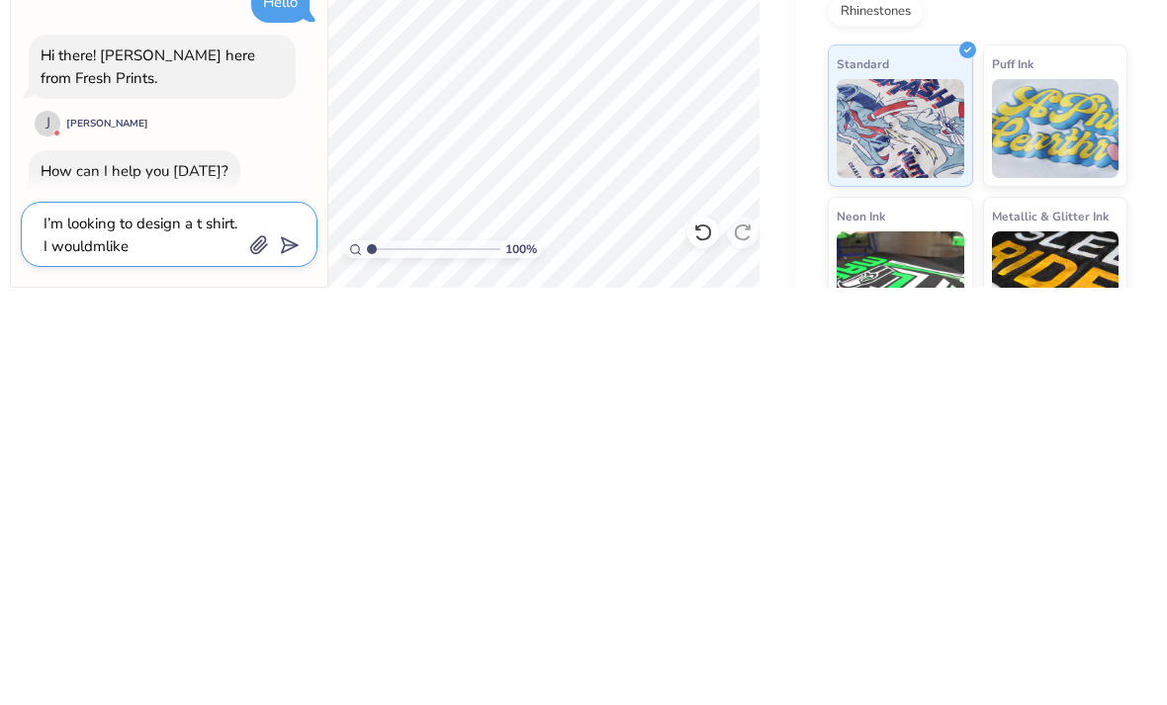
type textarea "x"
type textarea "I’m looking to design a t shirt. I would like"
type textarea "x"
type textarea "I’m looking to design a t shirt. I would like t"
type textarea "x"
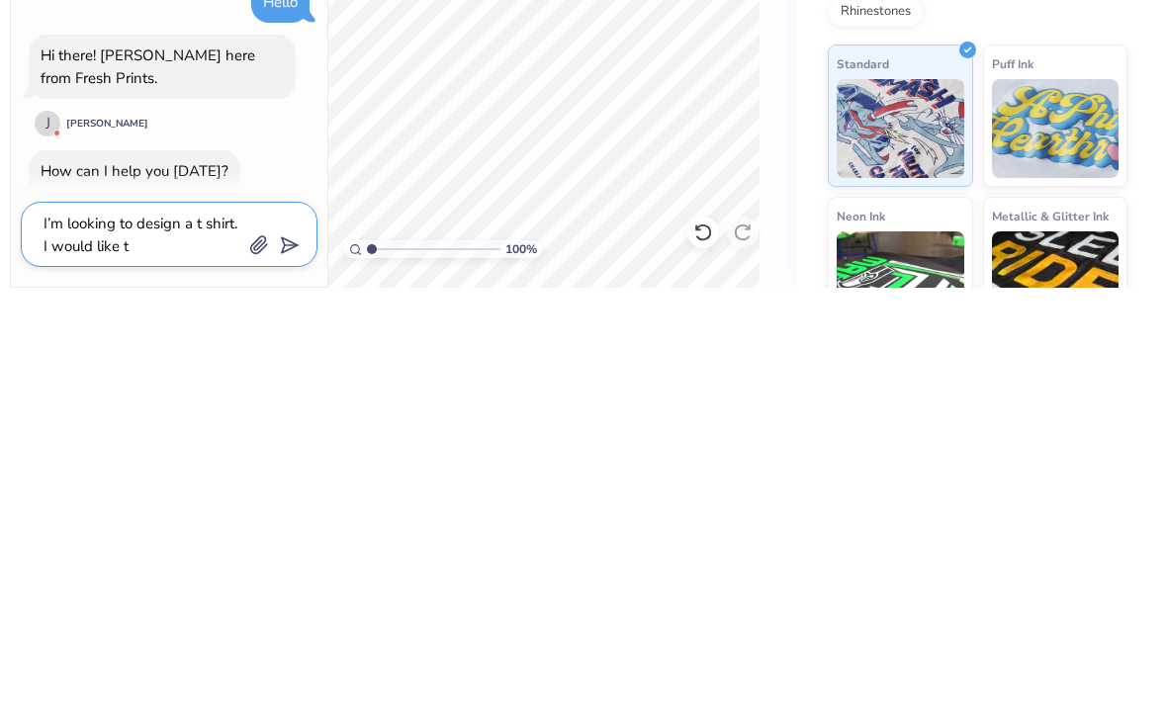
type textarea "I’m looking to design a t shirt. I would like th"
type textarea "x"
type textarea "I’m looking to design a t shirt. I would like the"
type textarea "x"
type textarea "I’m looking to design a t shirt. I would like the"
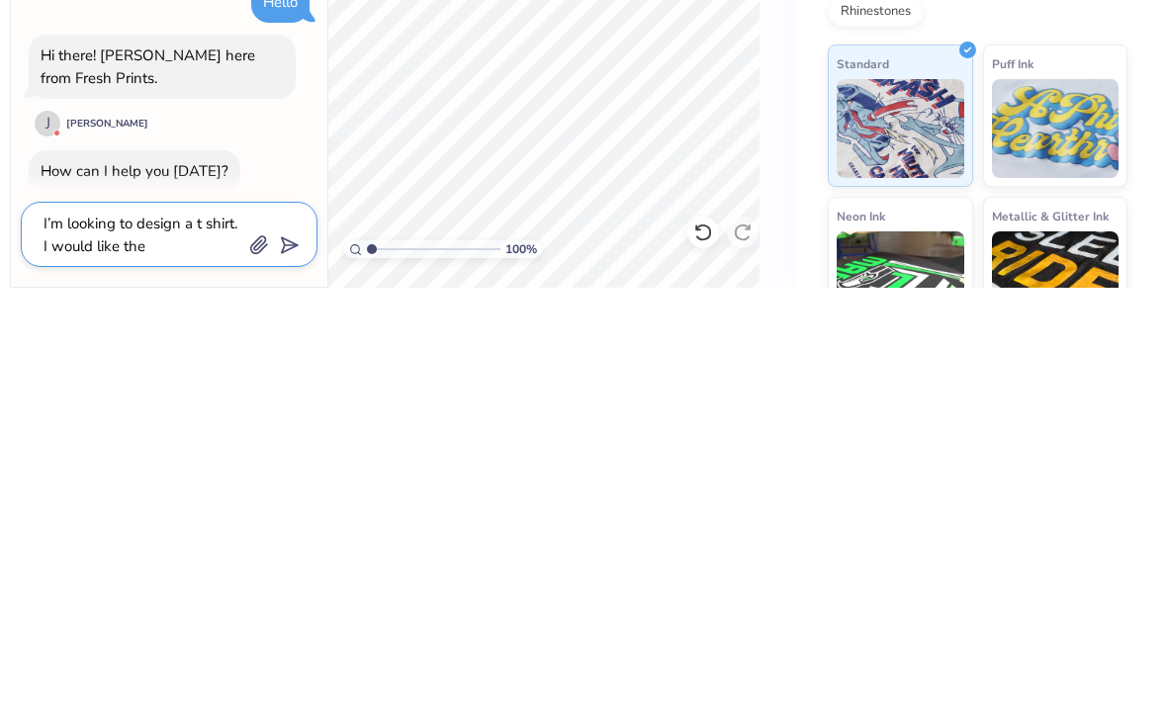
type textarea "x"
type textarea "I’m looking to design a t shirt. I would like the s"
type textarea "x"
type textarea "I’m looking to design a t shirt. I would like the sh"
type textarea "x"
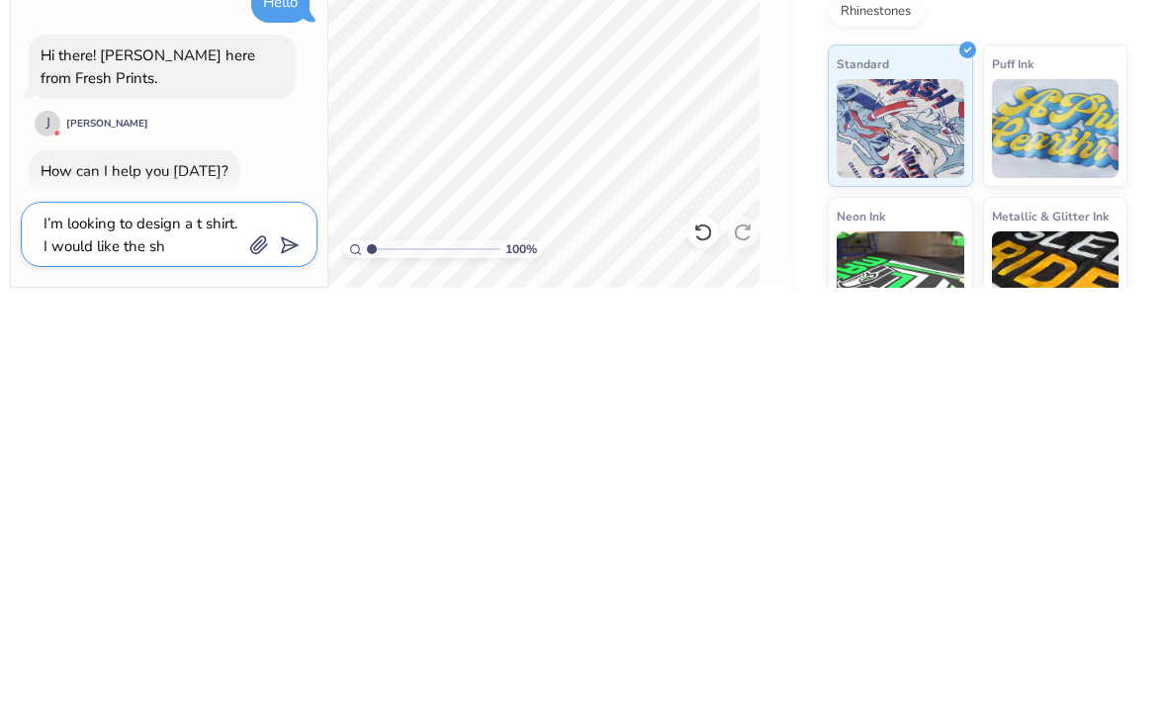
type textarea "I’m looking to design a t shirt. I would like the shi"
type textarea "x"
type textarea "I’m looking to design a t shirt. I would like the shir"
type textarea "x"
type textarea "I’m looking to design a t shirt. I would like the shirt"
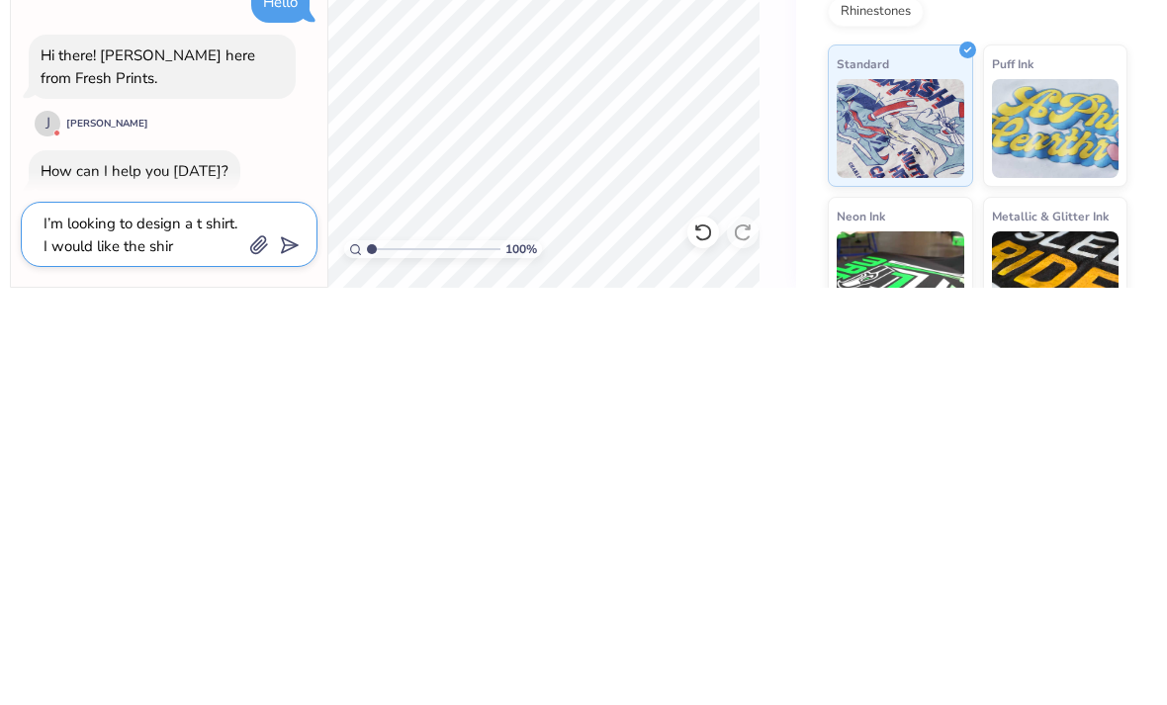
type textarea "x"
type textarea "I’m looking to design a t shirt. I would like the shirt"
type textarea "x"
type textarea "I’m looking to design a t shirt. I would like the shirt c"
type textarea "x"
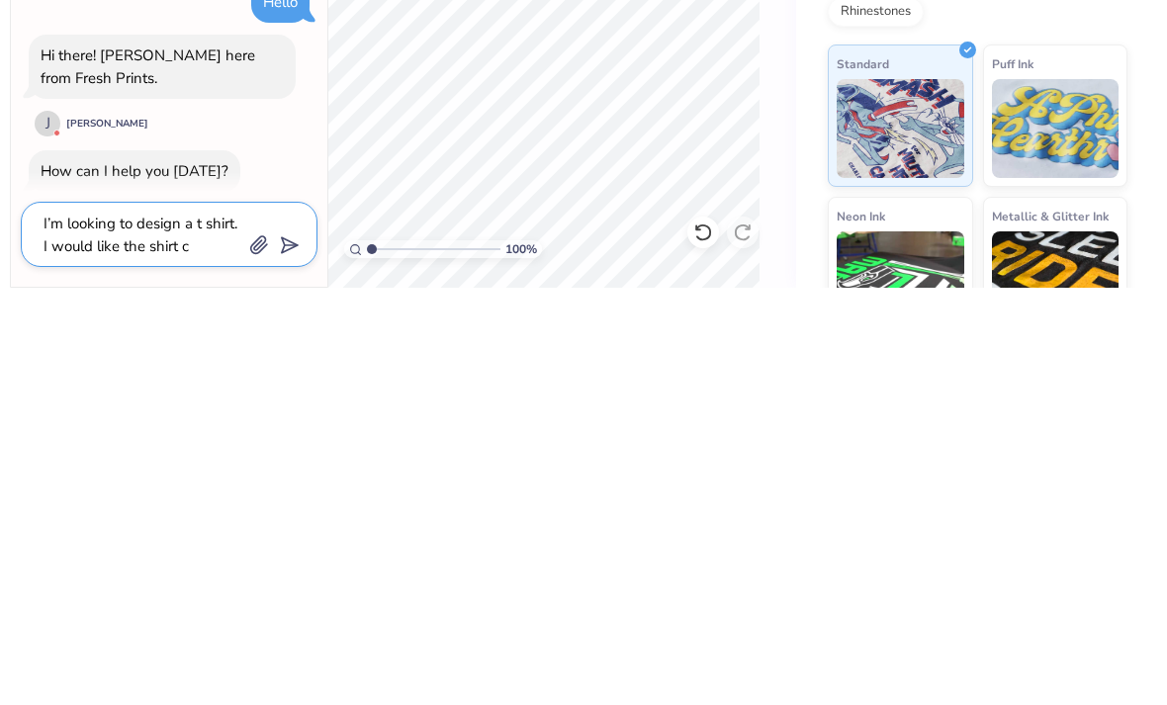
type textarea "I’m looking to design a t shirt. I would like the shirt co"
type textarea "x"
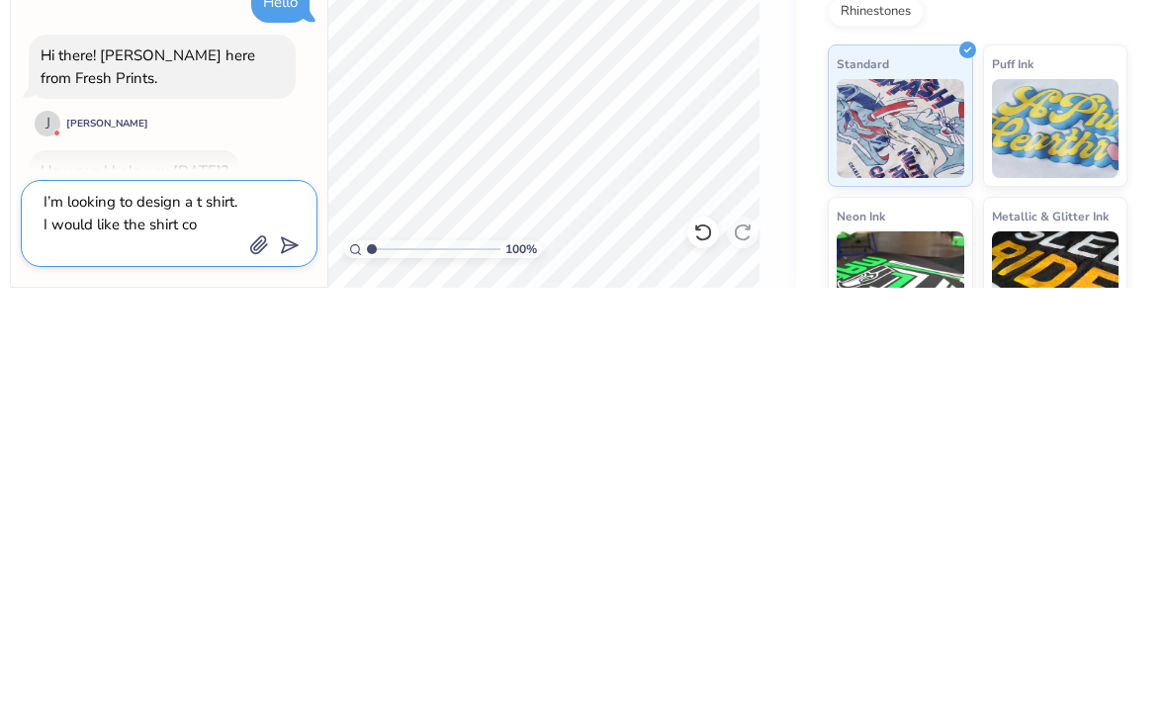
type textarea "I’m looking to design a t shirt. I would like the shirt col"
type textarea "x"
type textarea "I’m looking to design a t shirt. I would like the shirt colo"
type textarea "x"
type textarea "I’m looking to design a t shirt. I would like the shirt color"
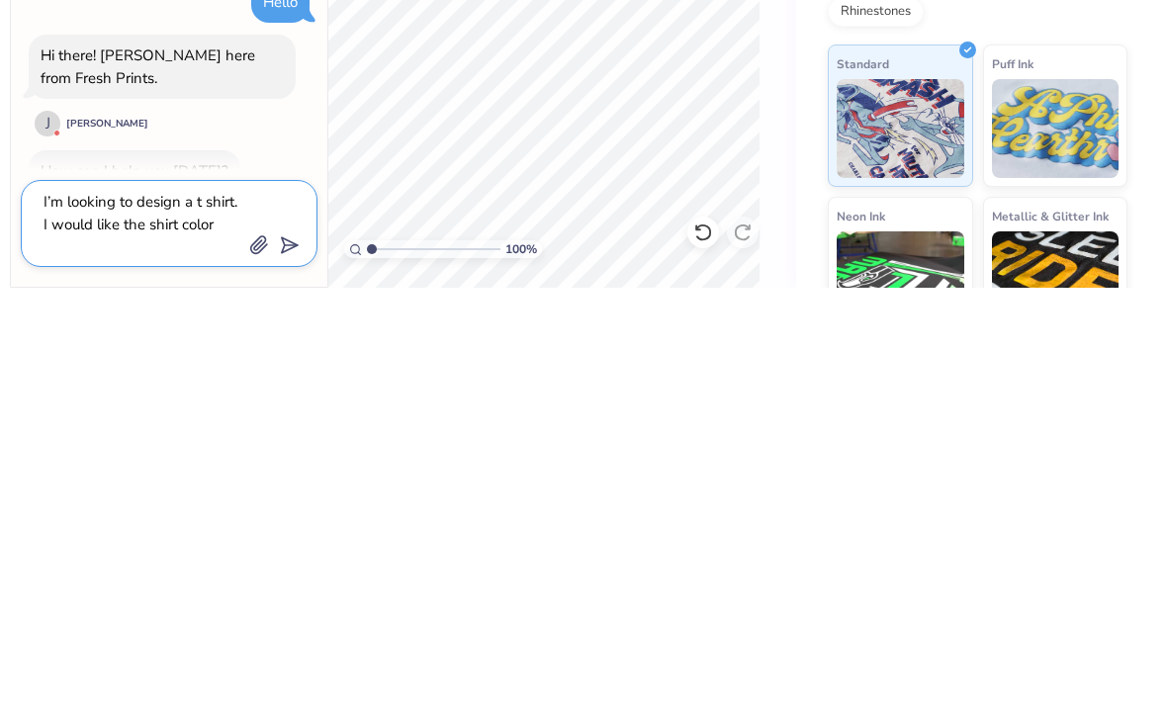
type textarea "x"
type textarea "I’m looking to design a t shirt. I would like the shirt color"
type textarea "x"
type textarea "I’m looking to design a t shirt. I would like the shirt color t"
type textarea "x"
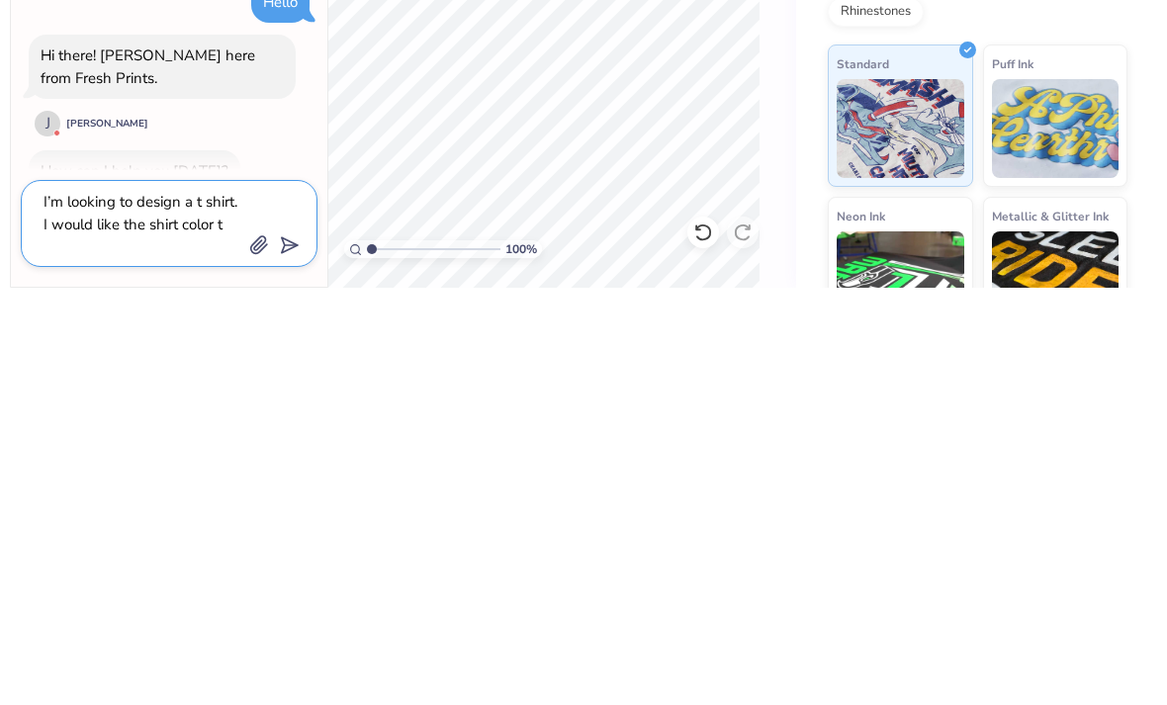
type textarea "I’m looking to design a t shirt. I would like the shirt color to"
type textarea "x"
click at [295, 650] on button "submit" at bounding box center [286, 661] width 22 height 22
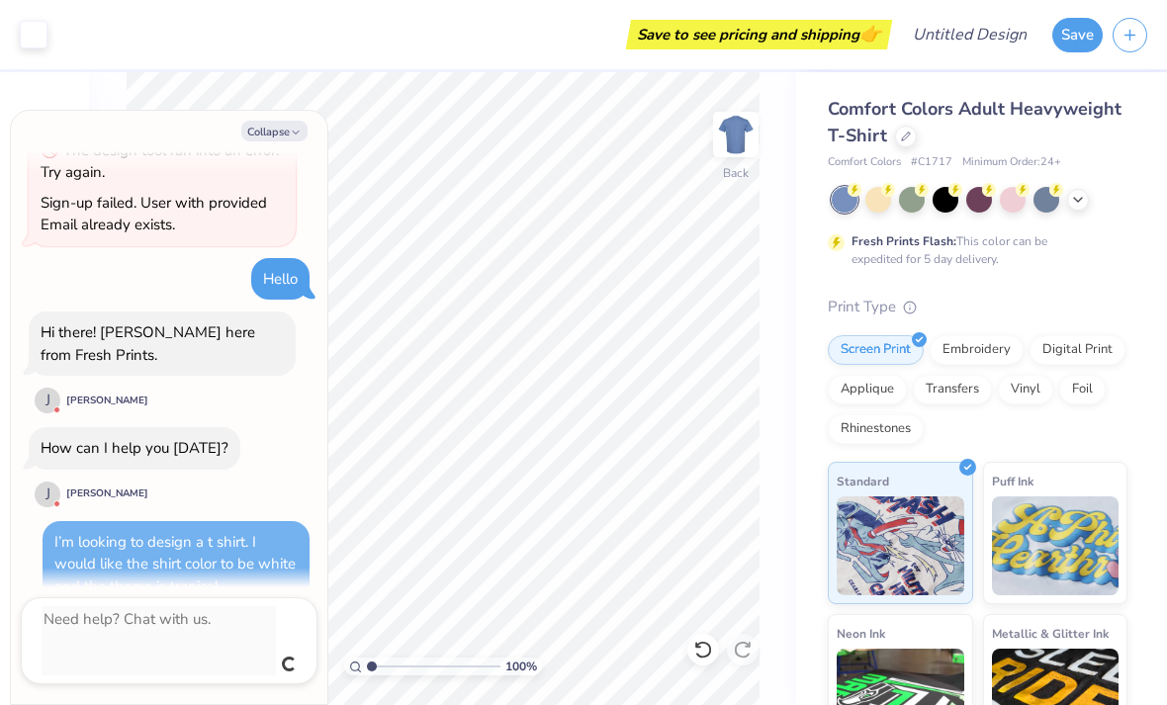
scroll to position [563, 0]
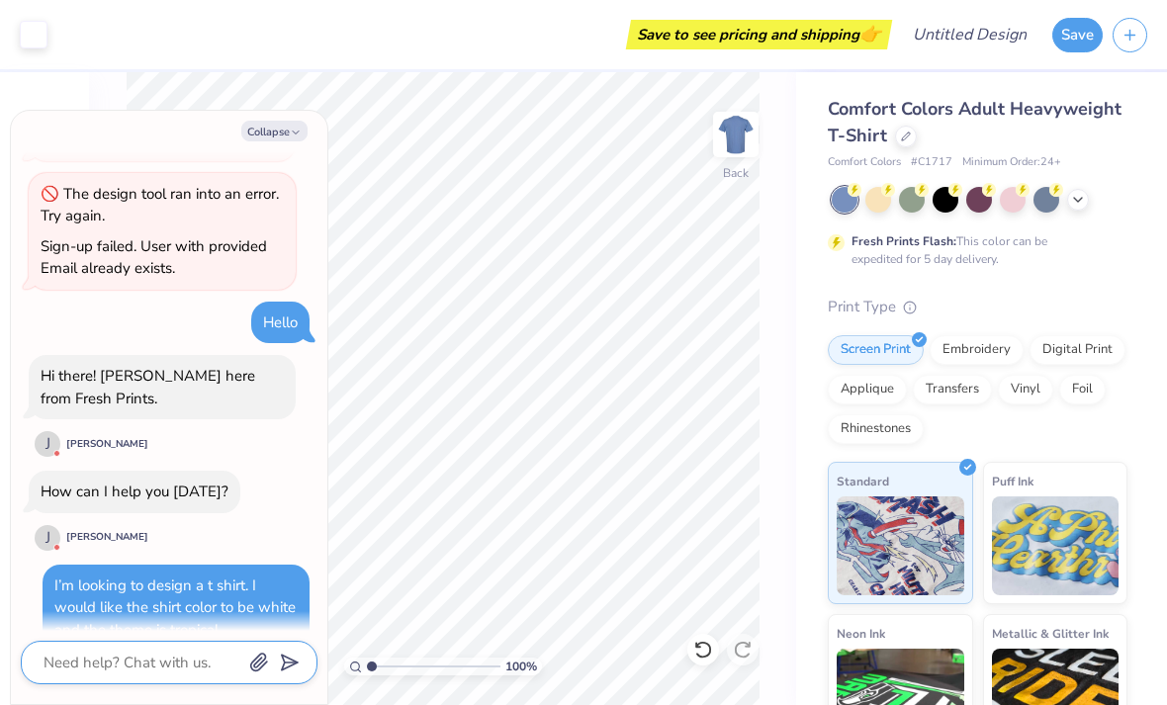
click at [140, 658] on textarea at bounding box center [142, 663] width 201 height 26
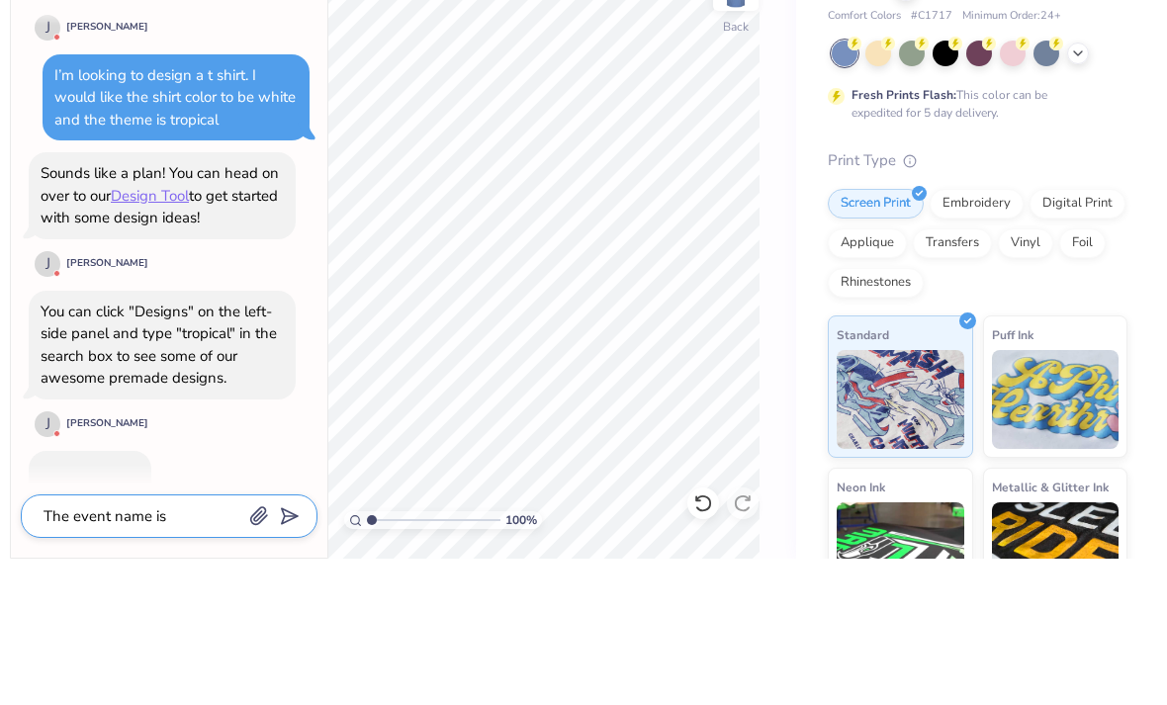
scroll to position [926, 0]
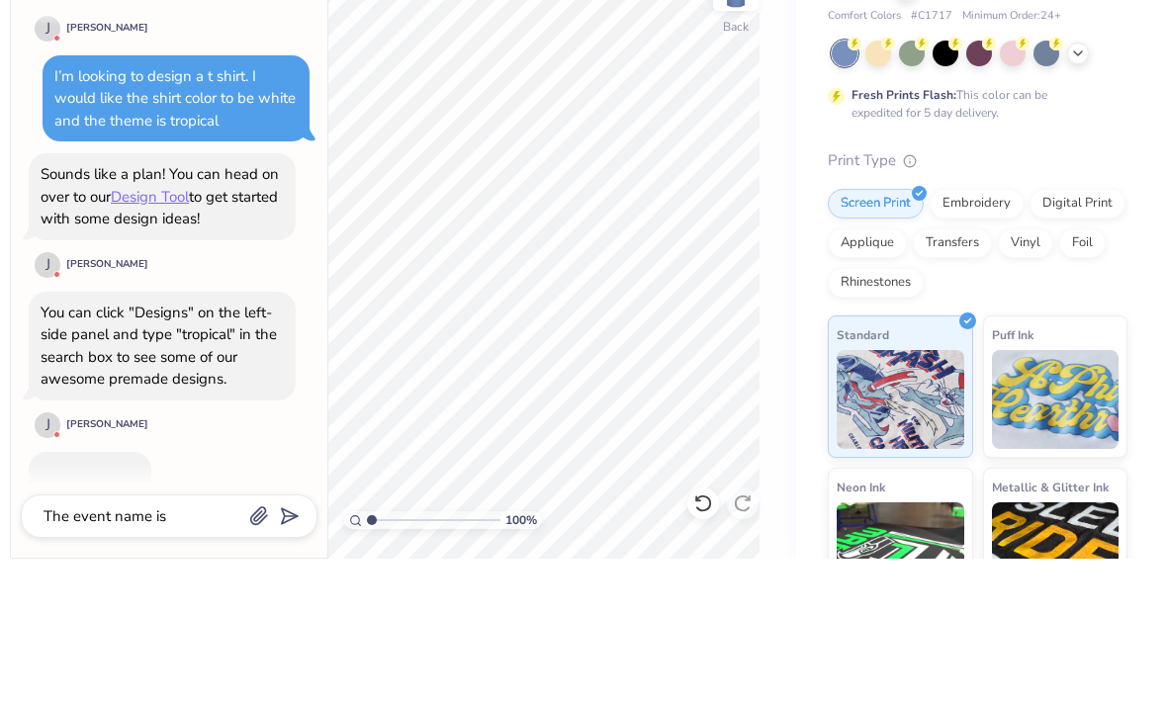
click at [157, 333] on link "Design Tool" at bounding box center [150, 343] width 78 height 20
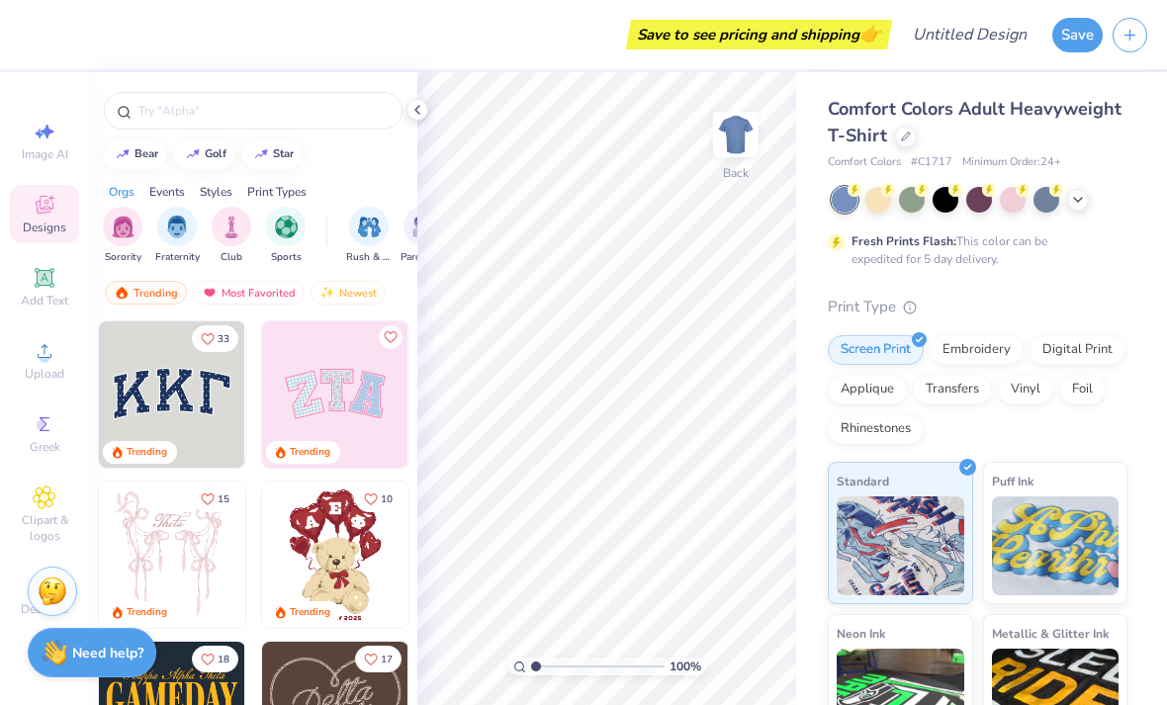
click at [178, 105] on input "text" at bounding box center [262, 111] width 253 height 20
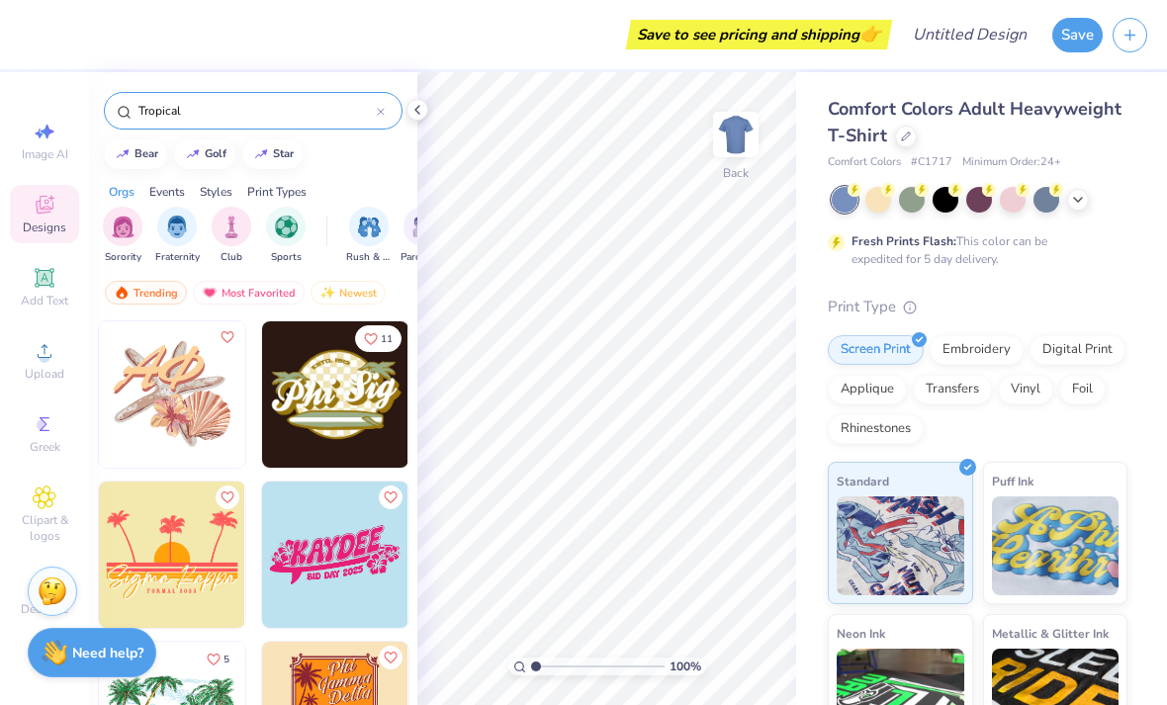
click at [169, 55] on div "Save to see pricing and shipping 👉" at bounding box center [459, 34] width 858 height 69
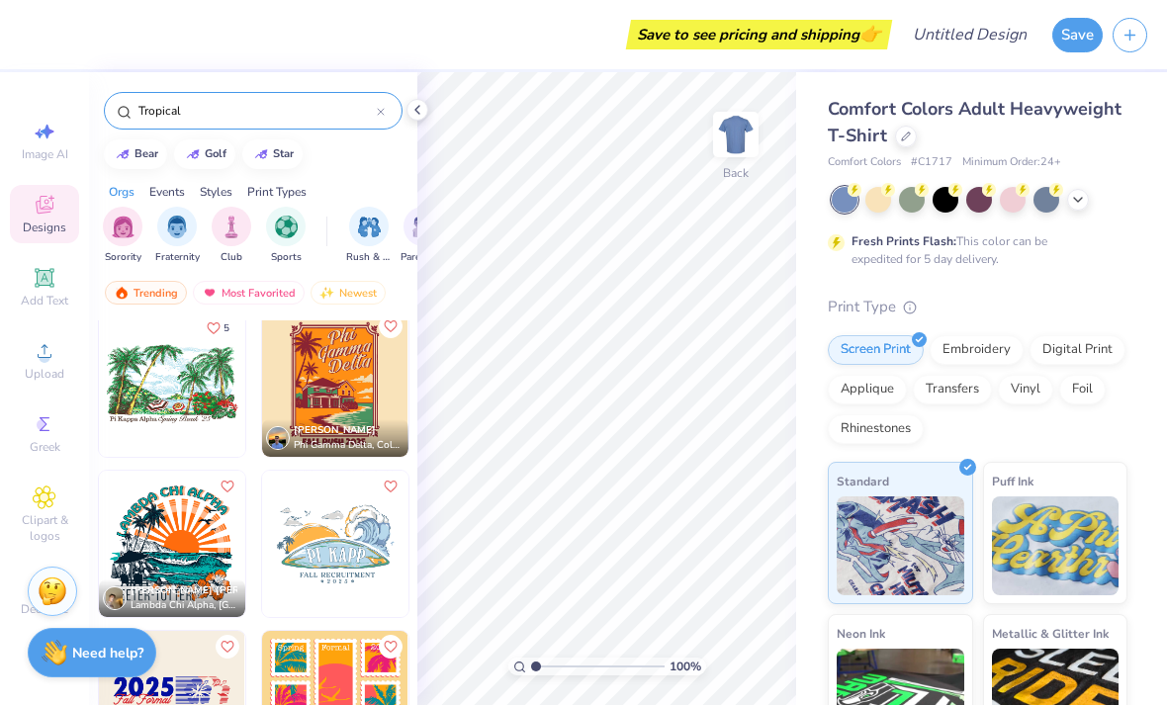
scroll to position [338, 0]
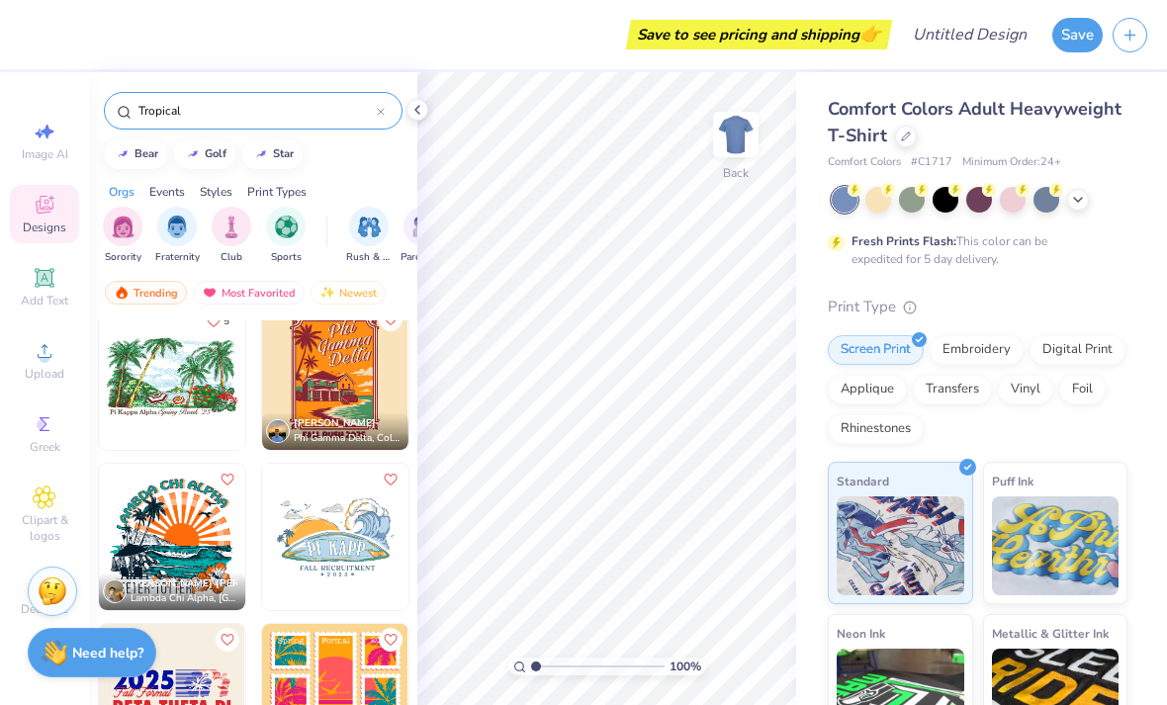
click at [223, 103] on input "Tropical" at bounding box center [256, 111] width 240 height 20
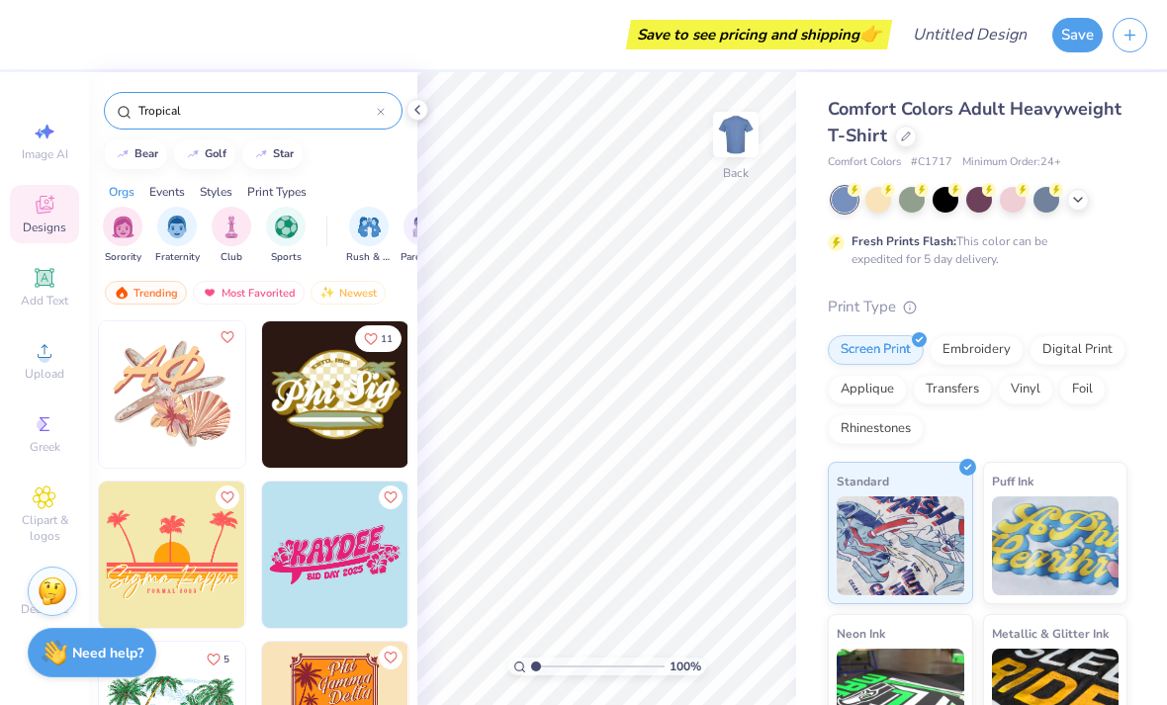
click at [219, 121] on input "Tropical" at bounding box center [256, 111] width 240 height 20
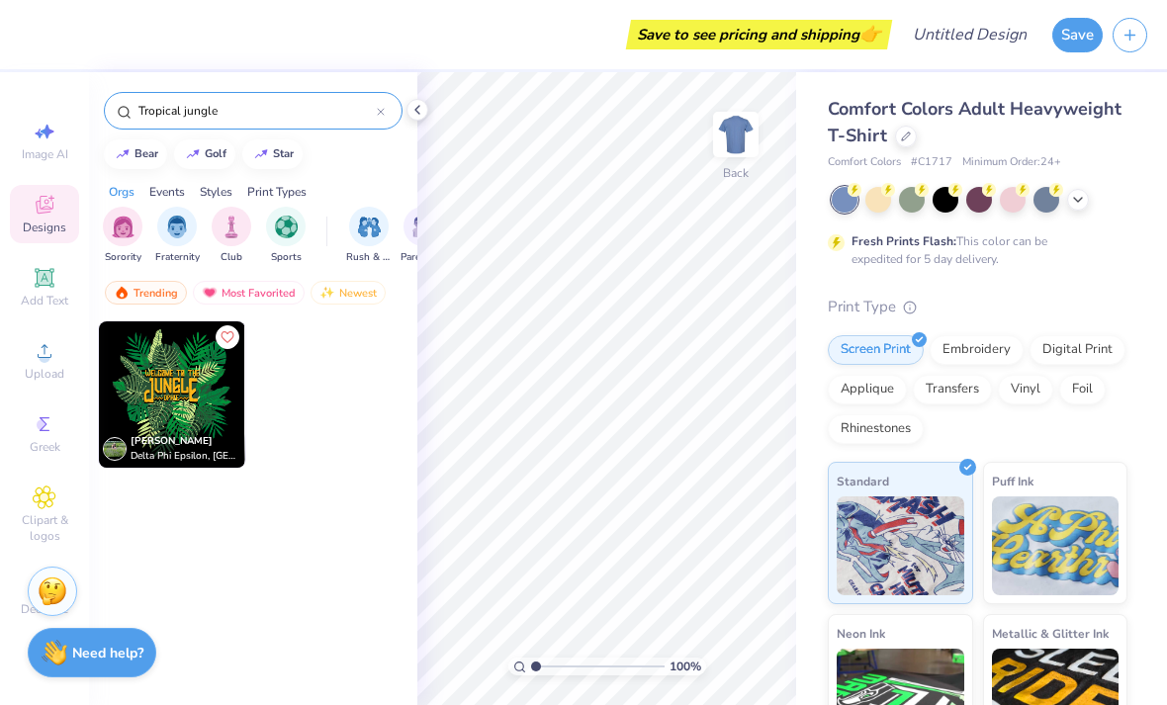
click at [153, 43] on div "Save to see pricing and shipping 👉" at bounding box center [459, 34] width 858 height 69
click at [245, 118] on input "Tropical jungle" at bounding box center [256, 111] width 240 height 20
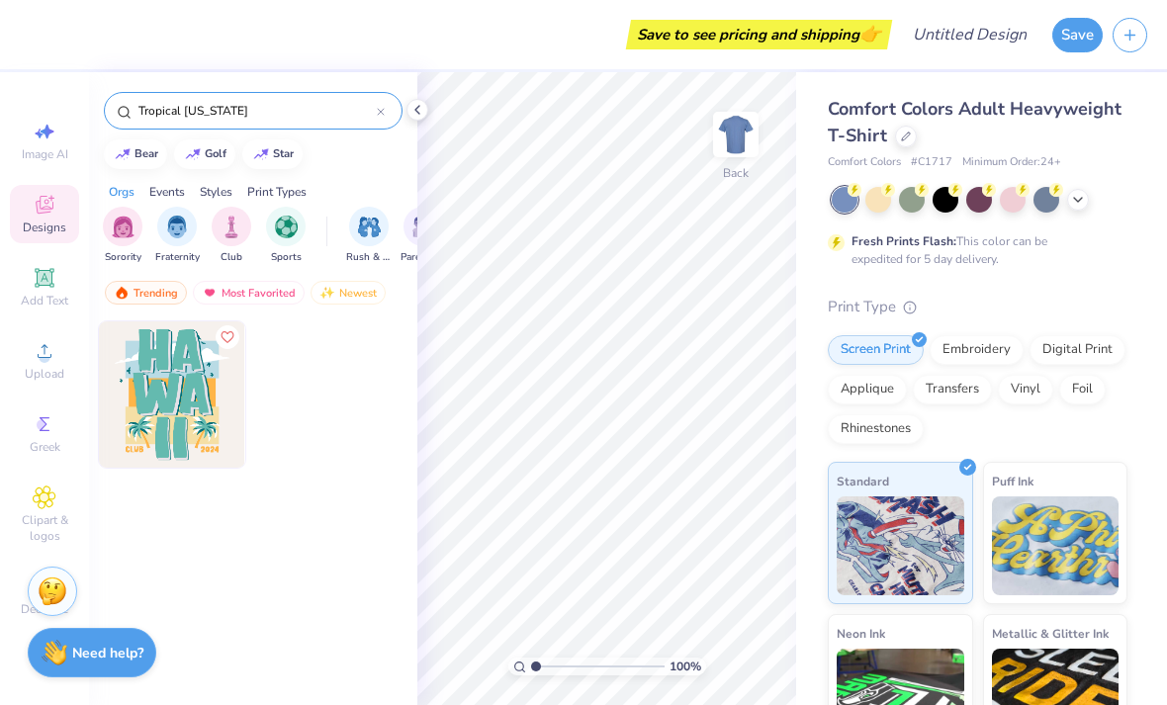
click at [146, 60] on div "Save to see pricing and shipping 👉" at bounding box center [459, 34] width 858 height 69
click at [238, 115] on input "Tropical [US_STATE]" at bounding box center [256, 111] width 240 height 20
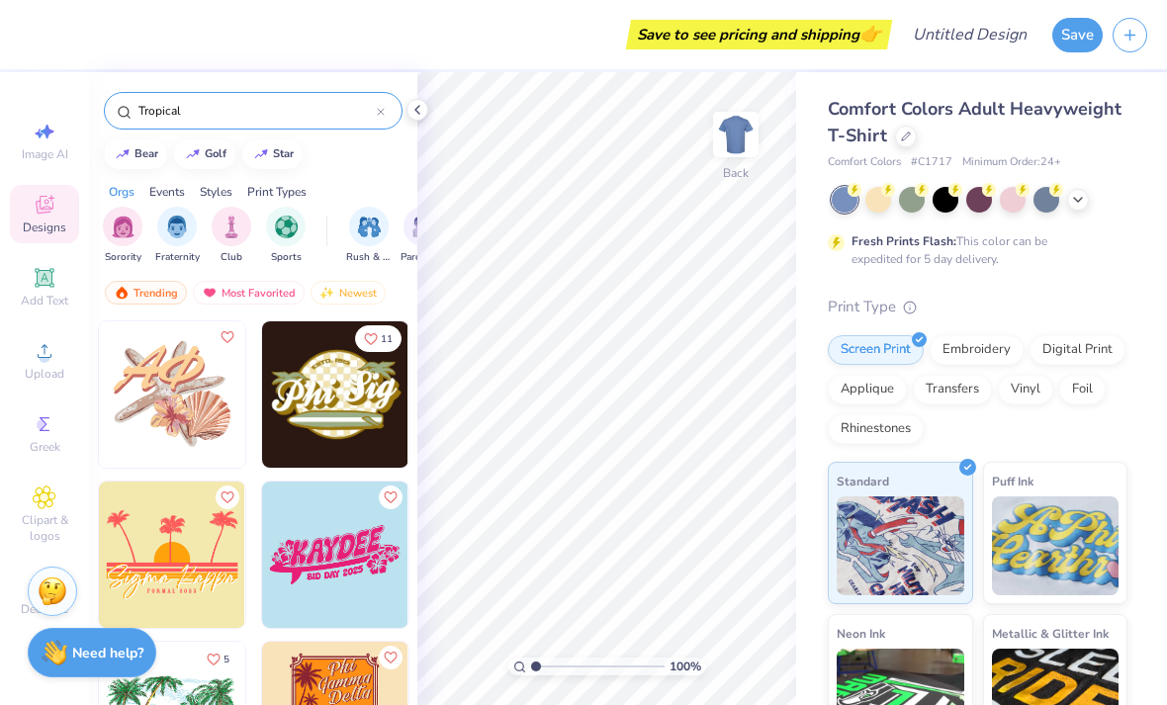
type input "Tropical"
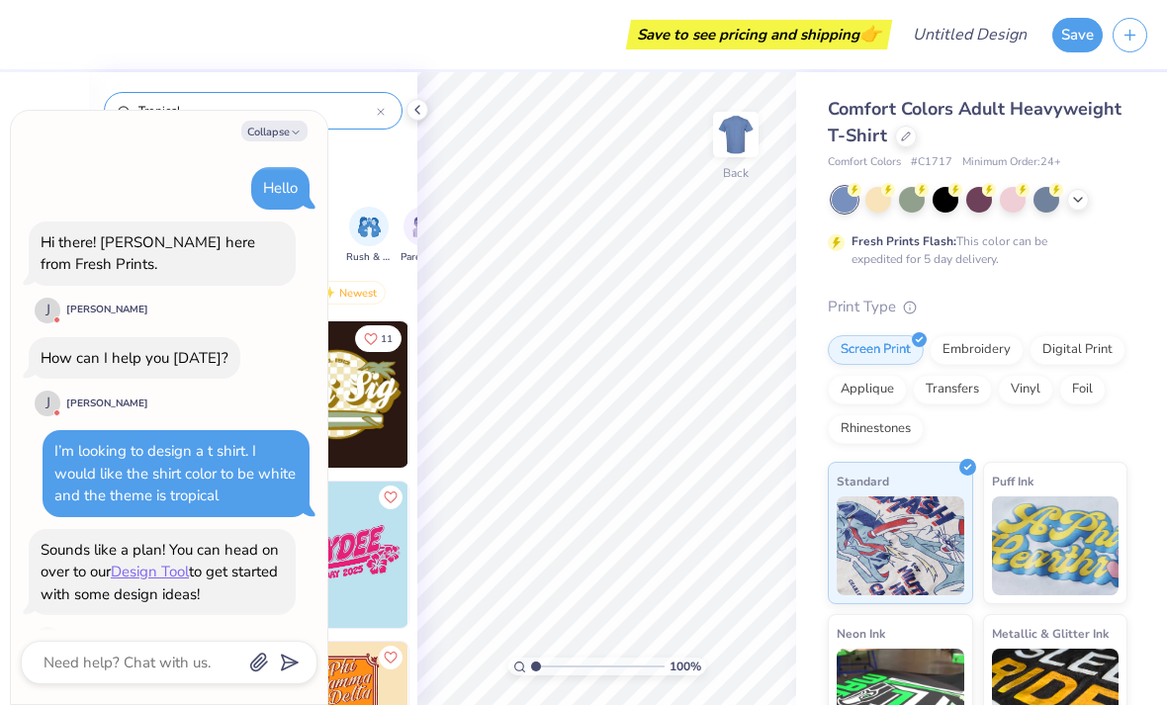
scroll to position [638, 0]
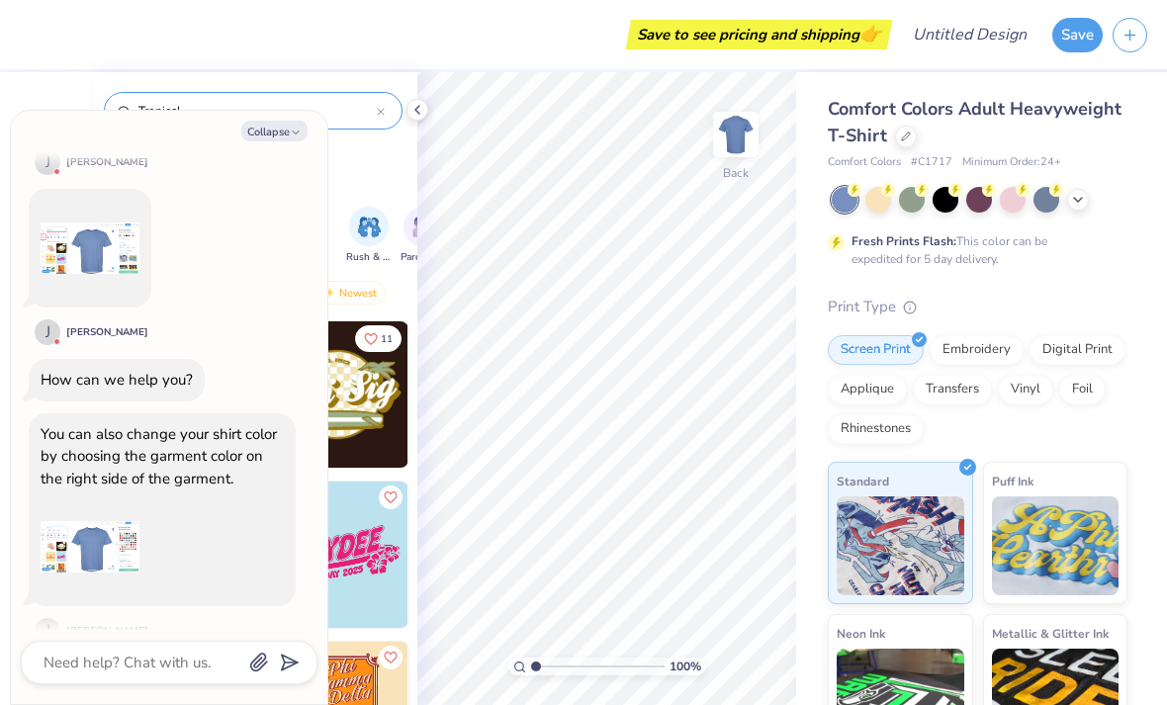
click at [71, 76] on div "Image AI Designs Add Text Upload Greek Clipart & logos Decorate" at bounding box center [44, 388] width 89 height 633
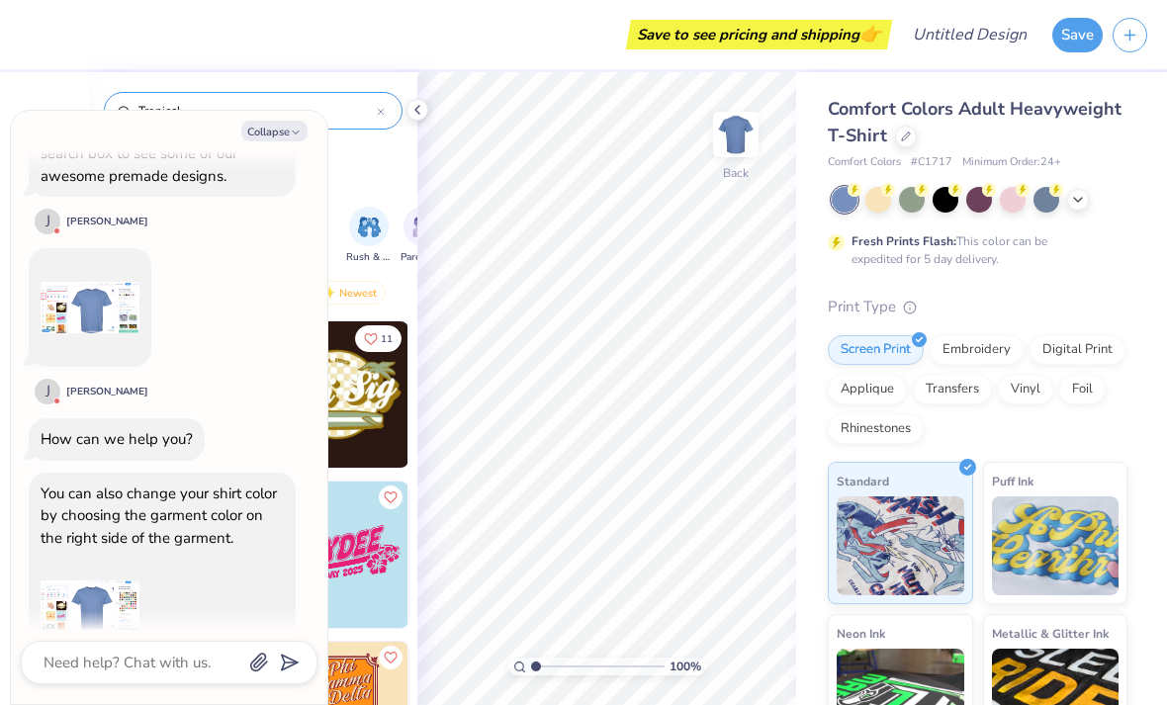
scroll to position [596, 0]
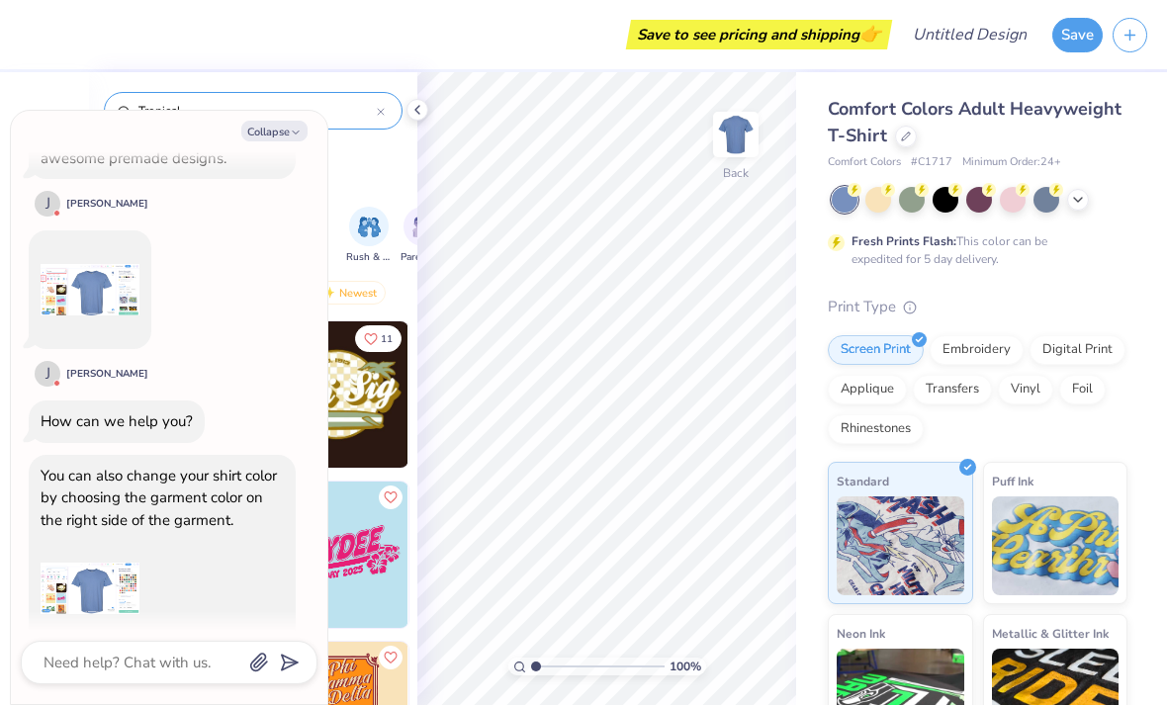
click at [1086, 196] on div at bounding box center [1078, 200] width 22 height 22
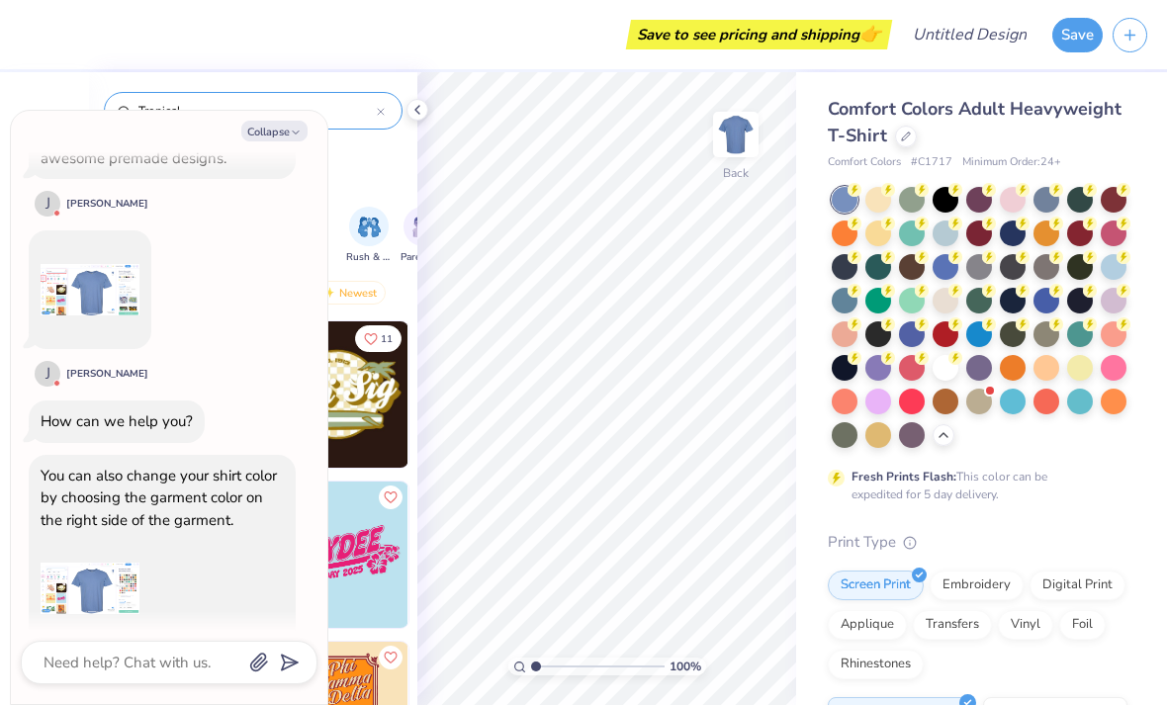
click at [944, 362] on div at bounding box center [946, 368] width 26 height 26
click at [1051, 451] on div "Fresh Prints Flash: This color can be expedited for 5 day delivery." at bounding box center [978, 345] width 300 height 316
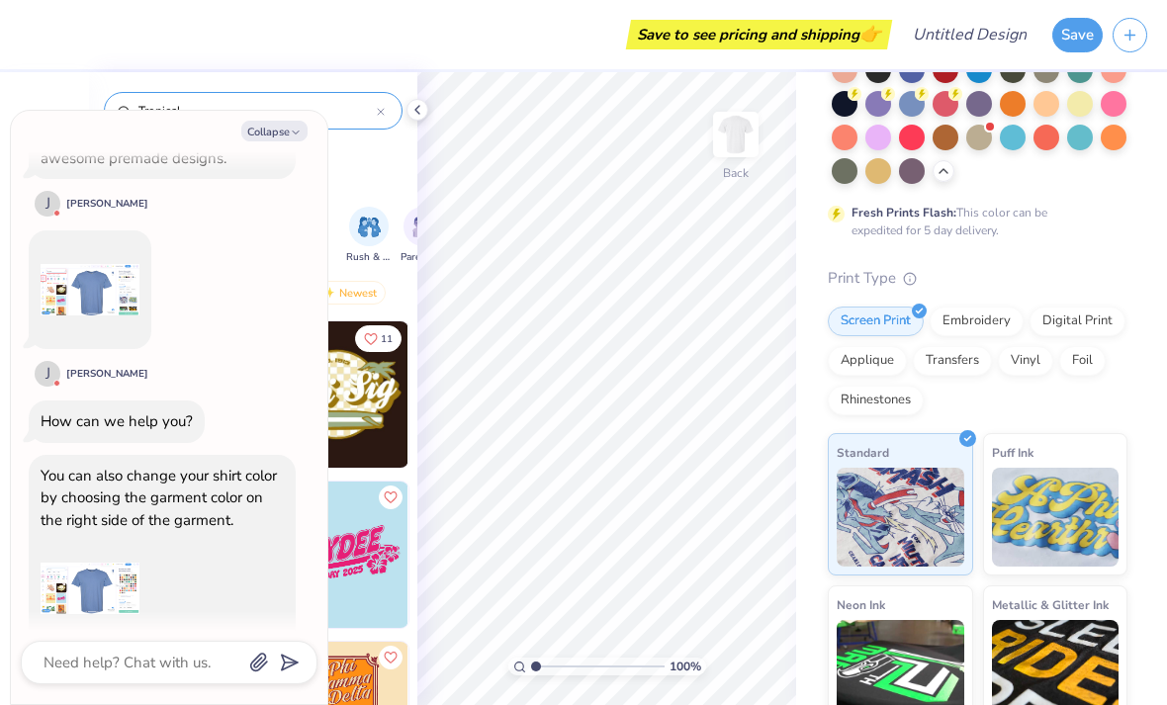
scroll to position [286, 0]
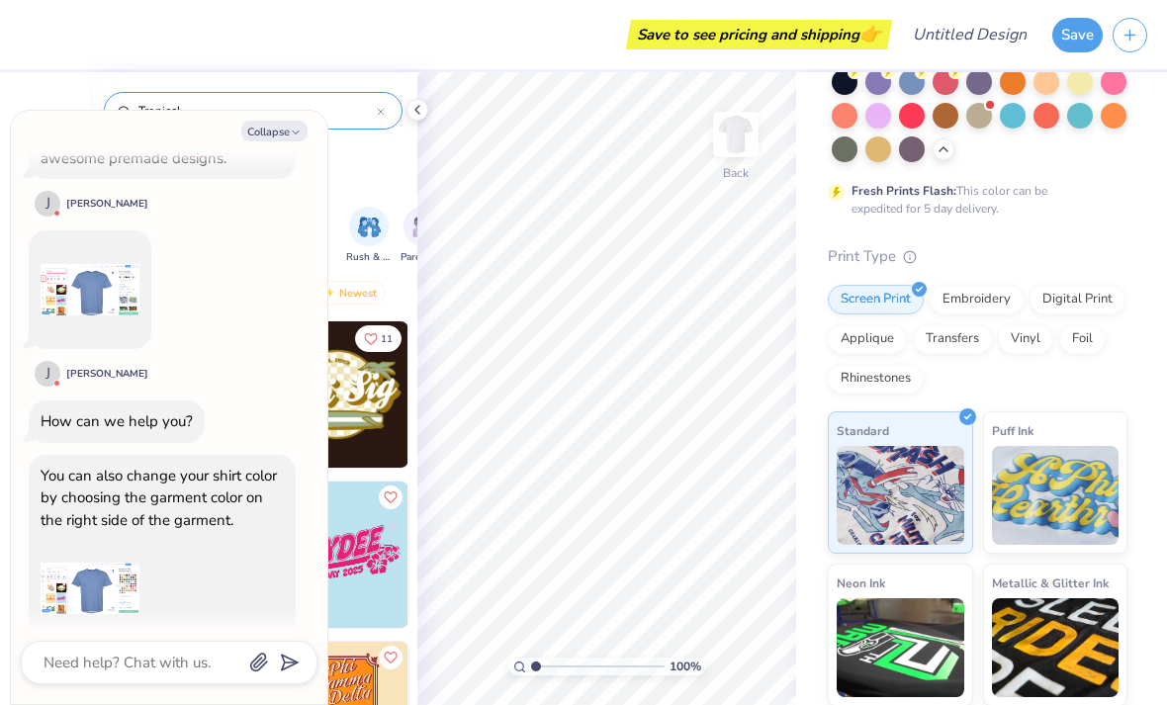
click at [369, 177] on div "Orgs Events Styles Print Types" at bounding box center [253, 187] width 328 height 28
click at [284, 140] on button "Collapse" at bounding box center [274, 131] width 66 height 21
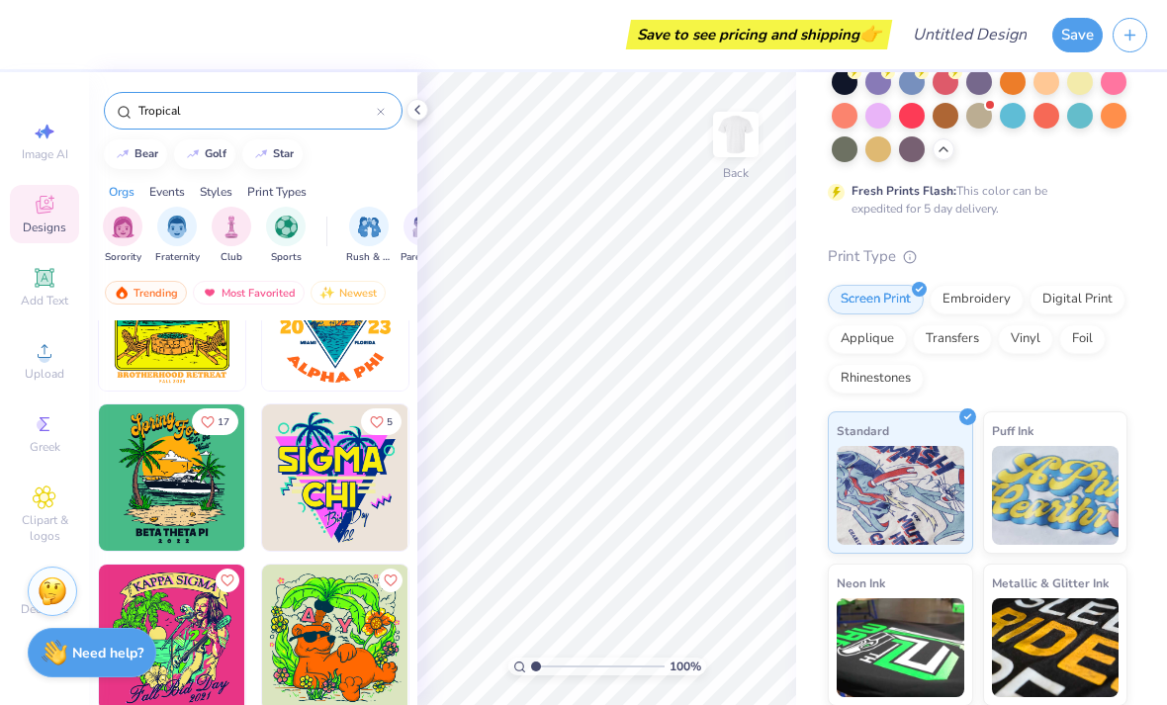
scroll to position [3530, 0]
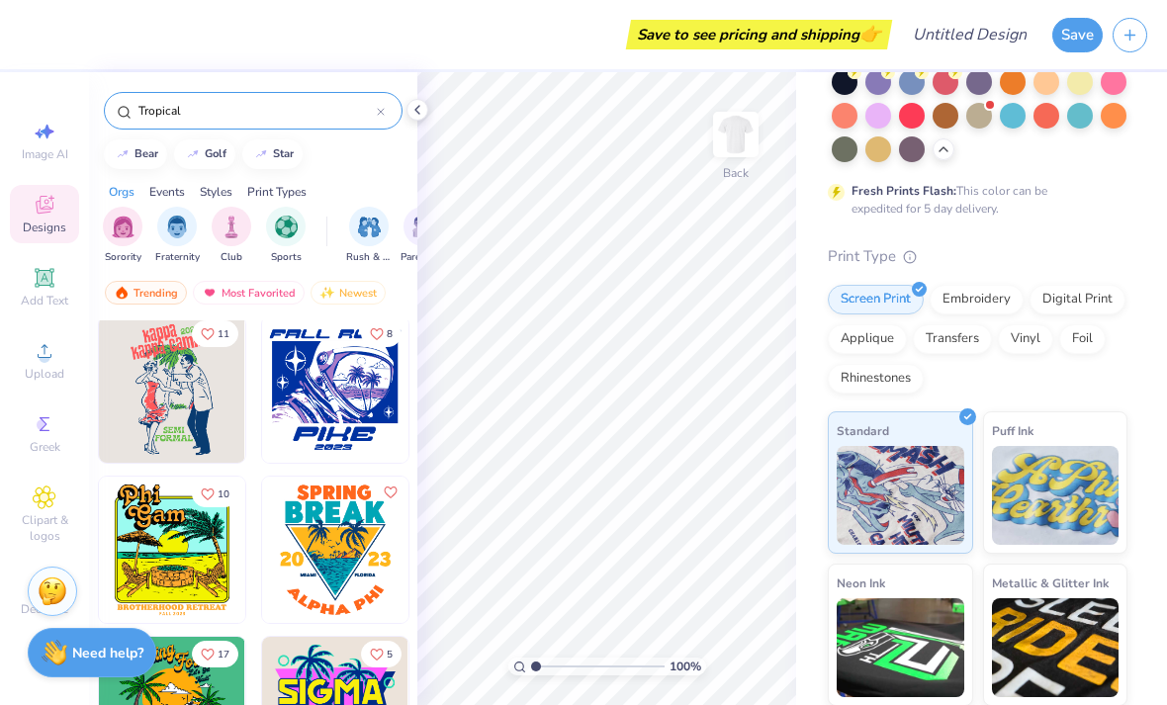
click at [52, 578] on img at bounding box center [53, 592] width 30 height 30
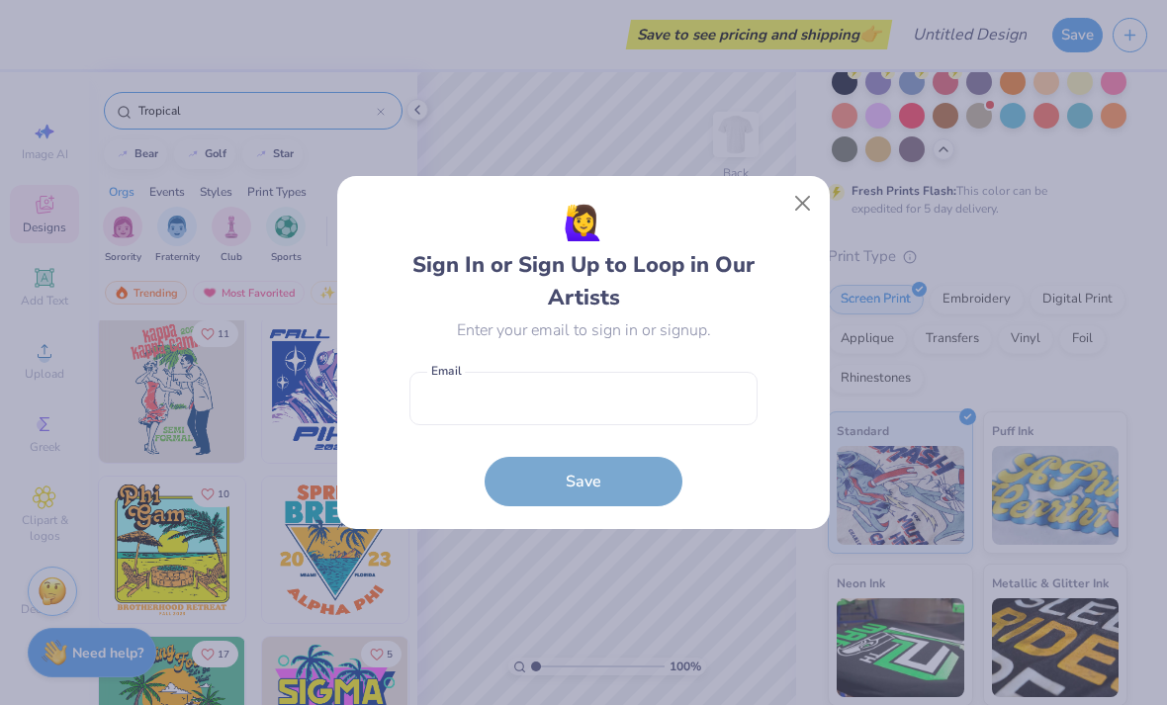
click at [820, 192] on button "Close" at bounding box center [803, 204] width 38 height 38
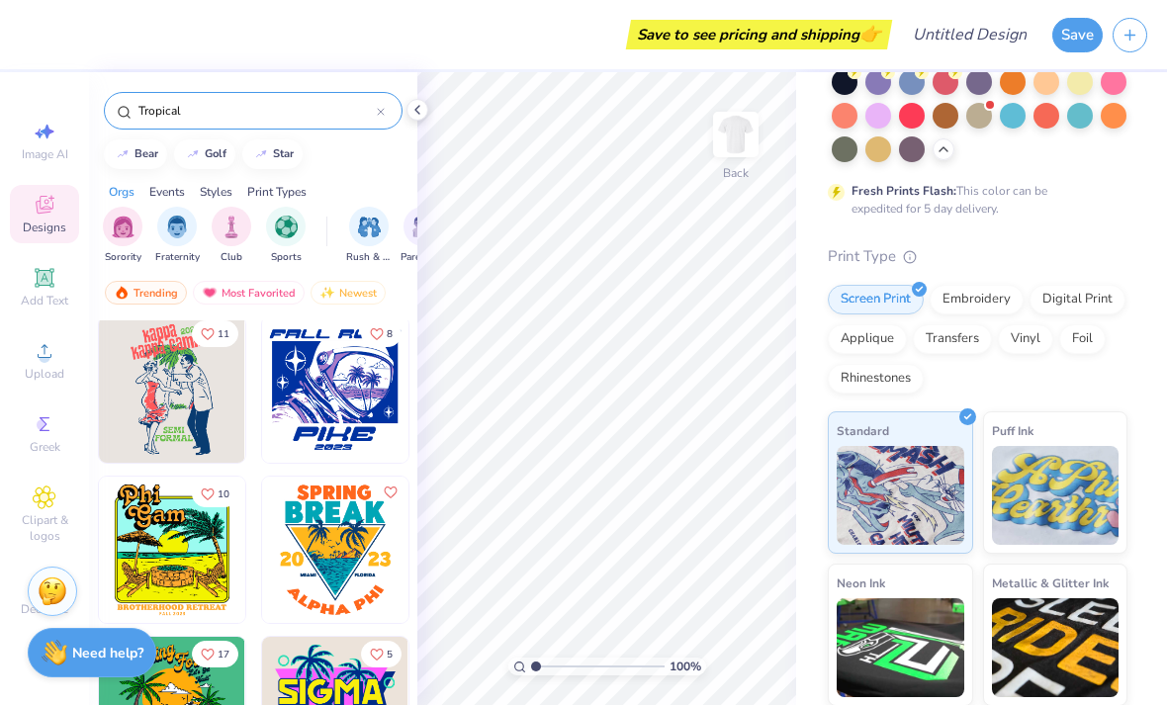
click at [184, 121] on input "Tropical" at bounding box center [256, 111] width 240 height 20
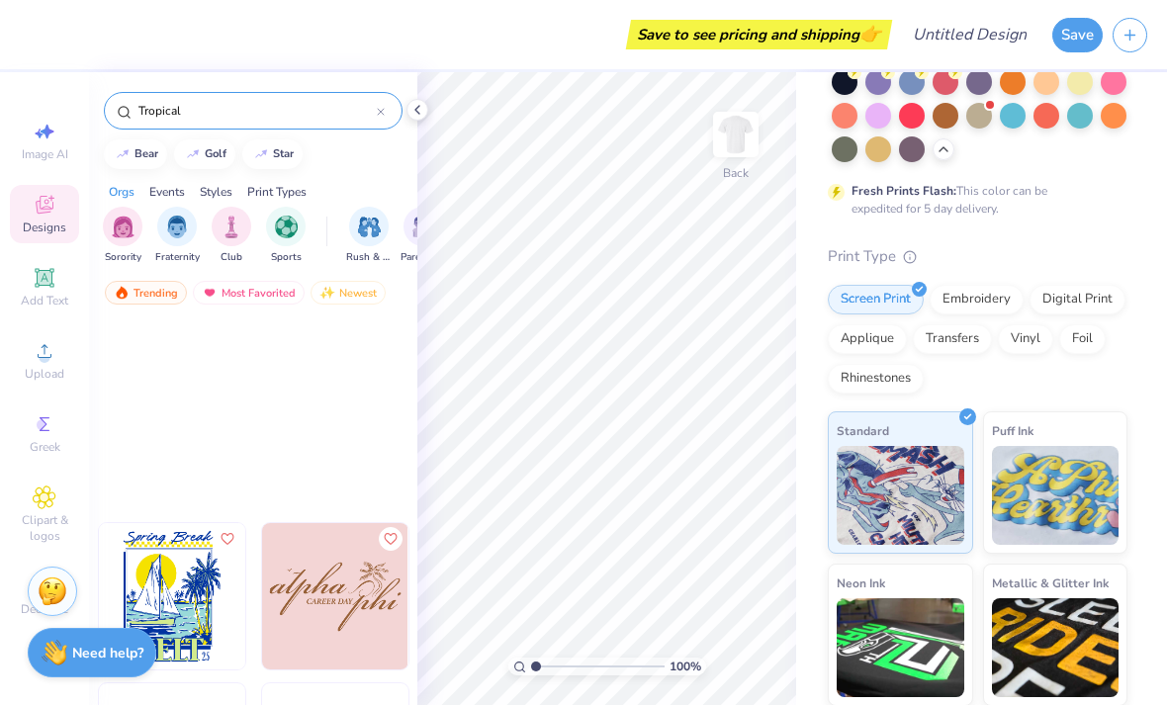
scroll to position [2041, 0]
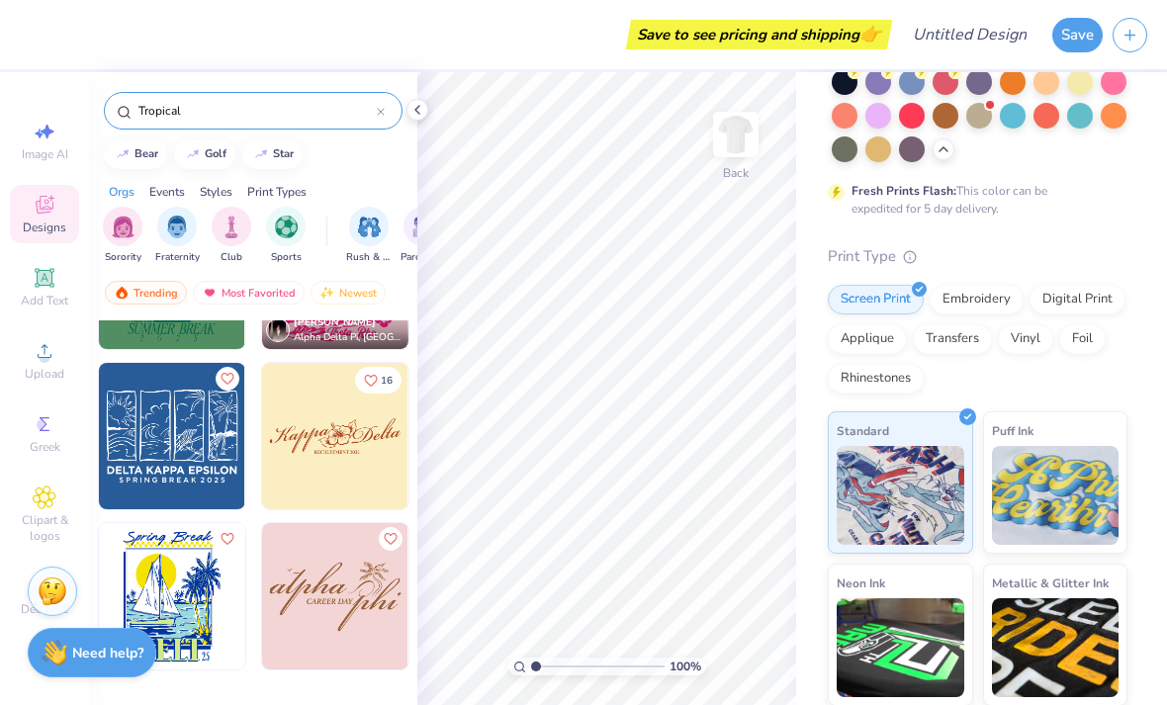
click at [134, 223] on img "filter for Sorority" at bounding box center [123, 227] width 23 height 23
click at [199, 119] on input "Tropical" at bounding box center [256, 111] width 240 height 20
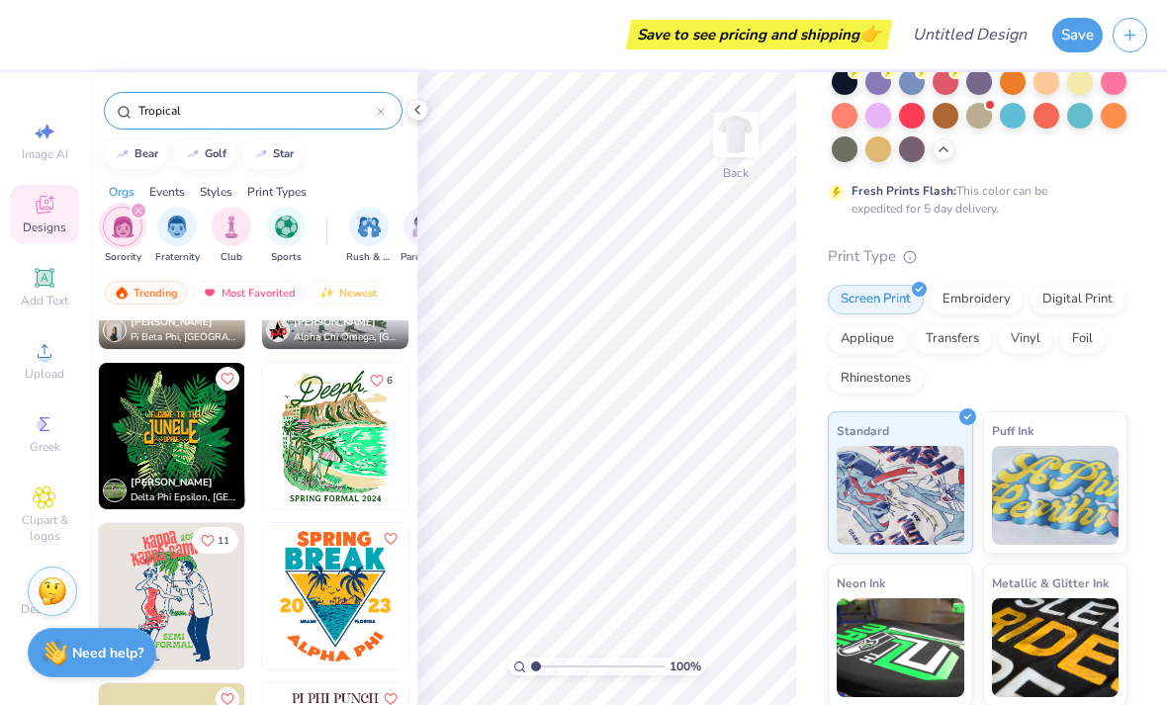
scroll to position [1561, 0]
click at [150, 424] on img at bounding box center [172, 436] width 146 height 146
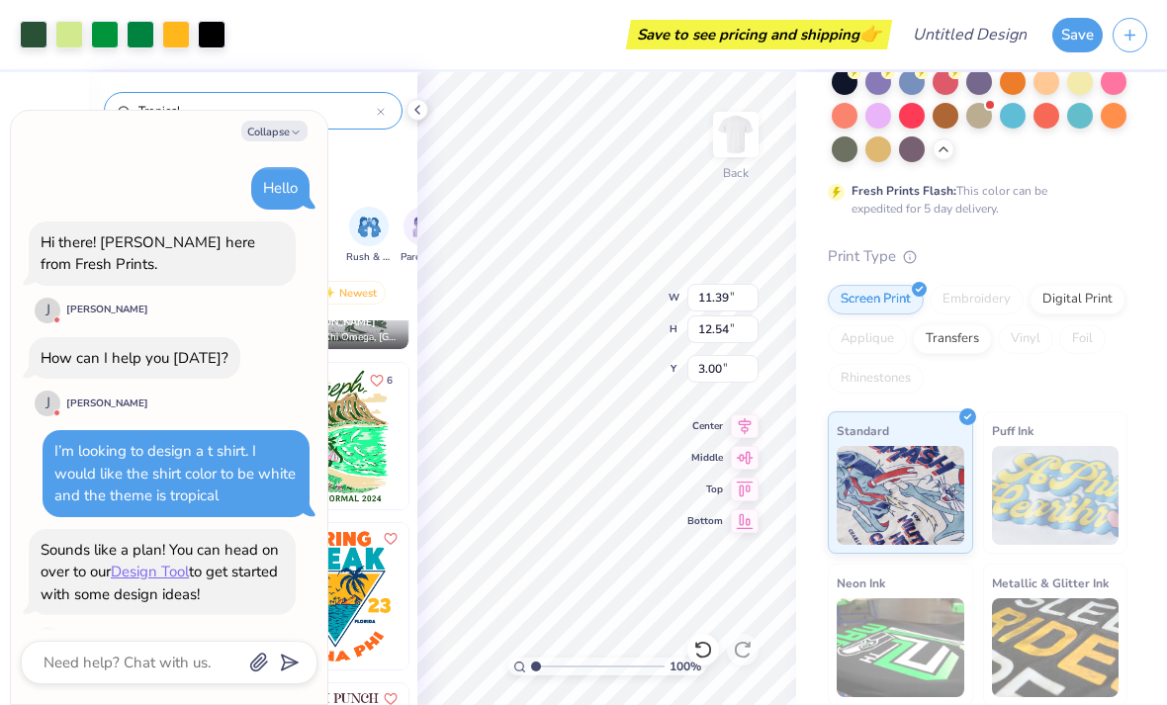
scroll to position [945, 0]
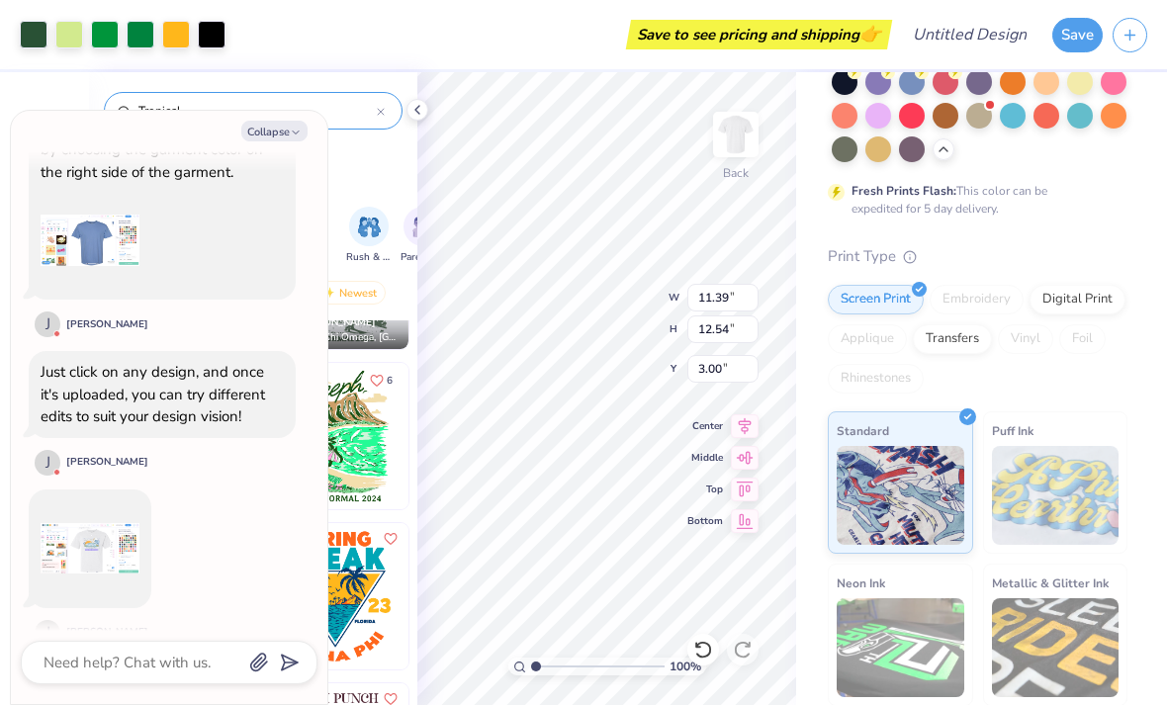
click at [746, 131] on img at bounding box center [736, 135] width 40 height 40
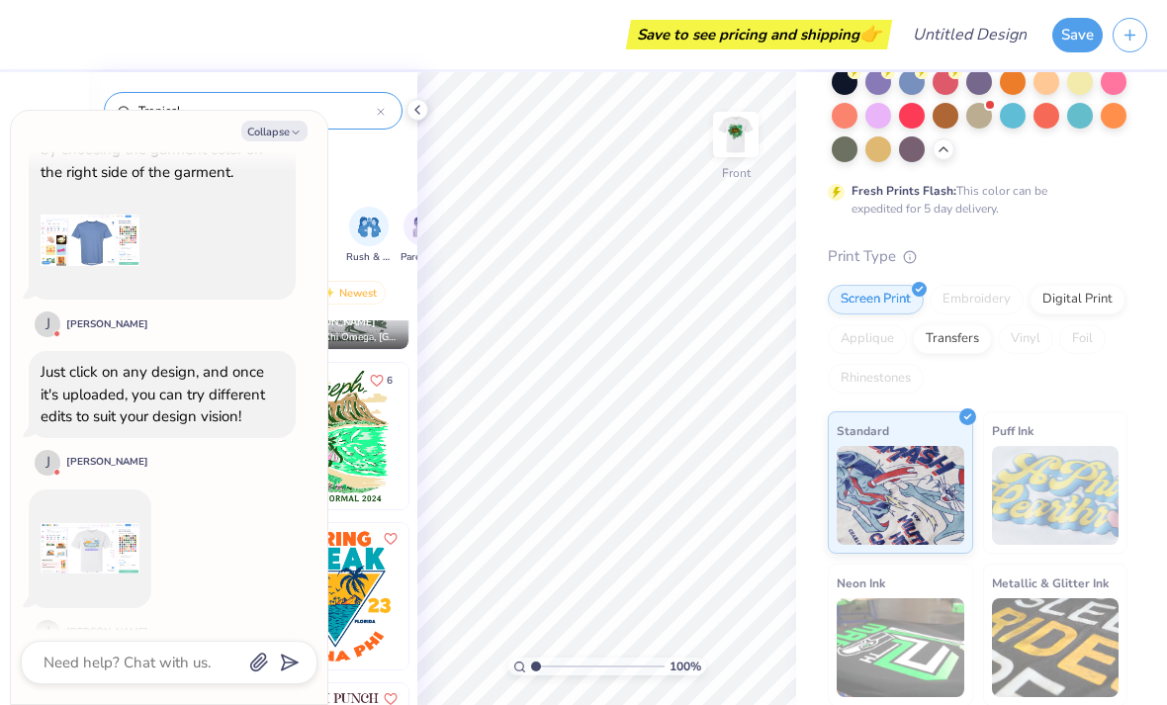
click at [291, 134] on icon "button" at bounding box center [296, 133] width 12 height 12
type textarea "x"
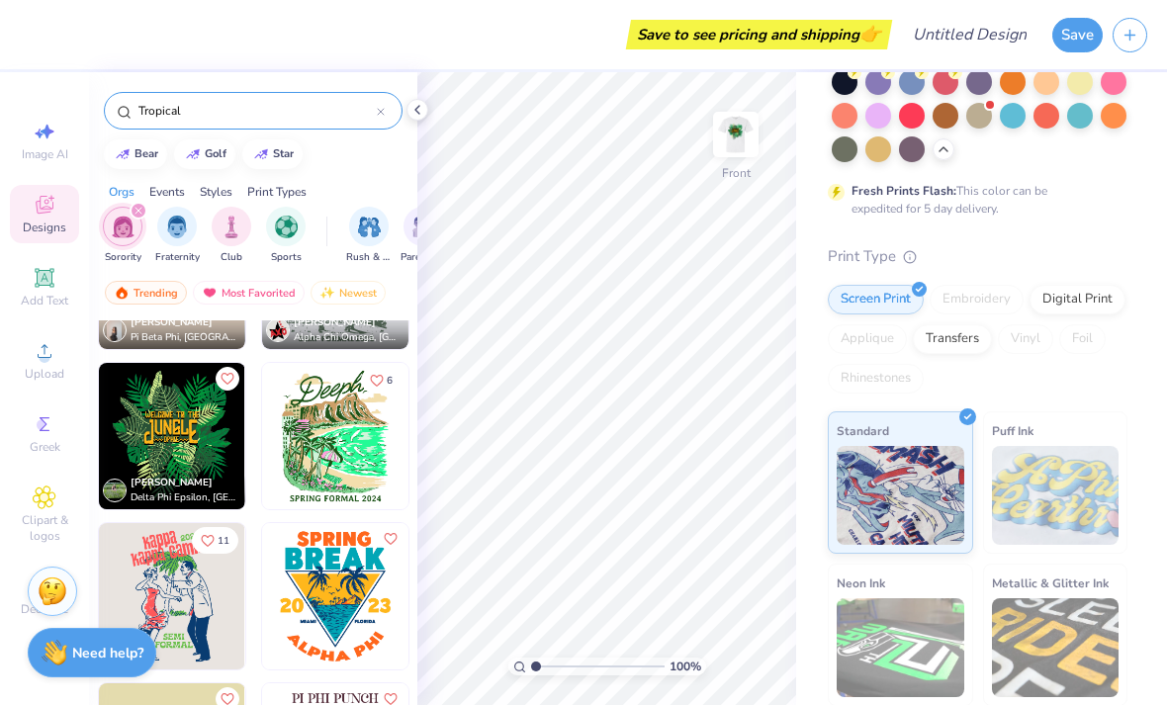
click at [730, 144] on img at bounding box center [736, 135] width 40 height 40
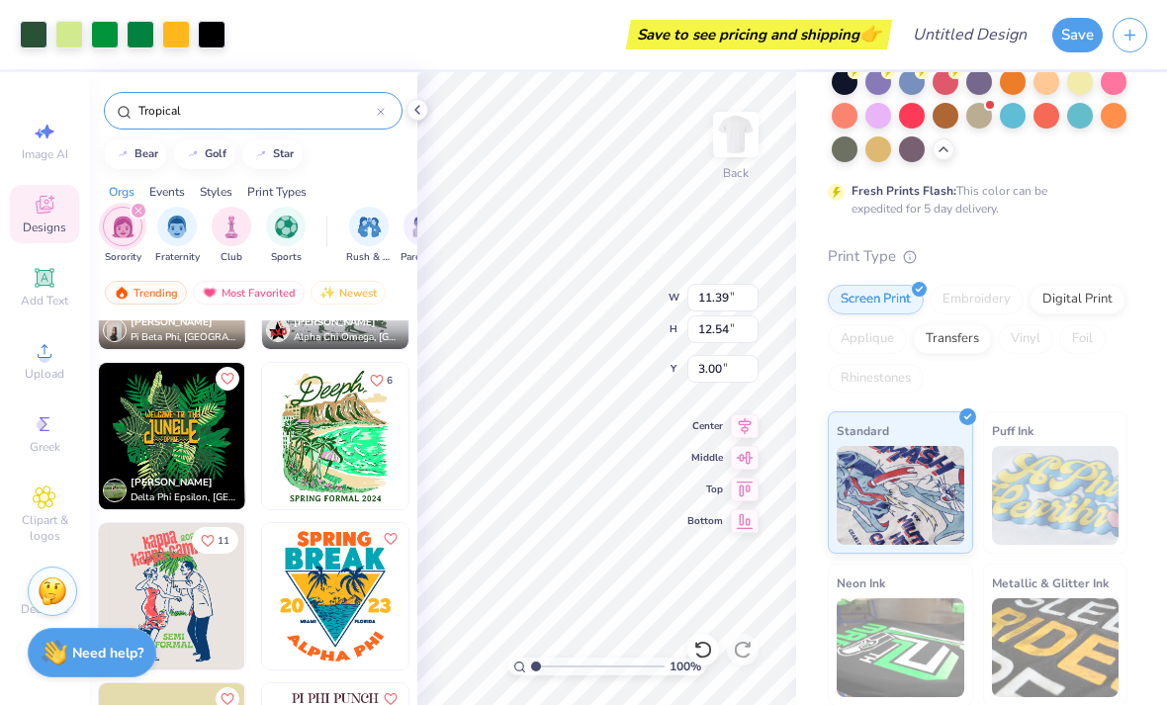
type input "2.33"
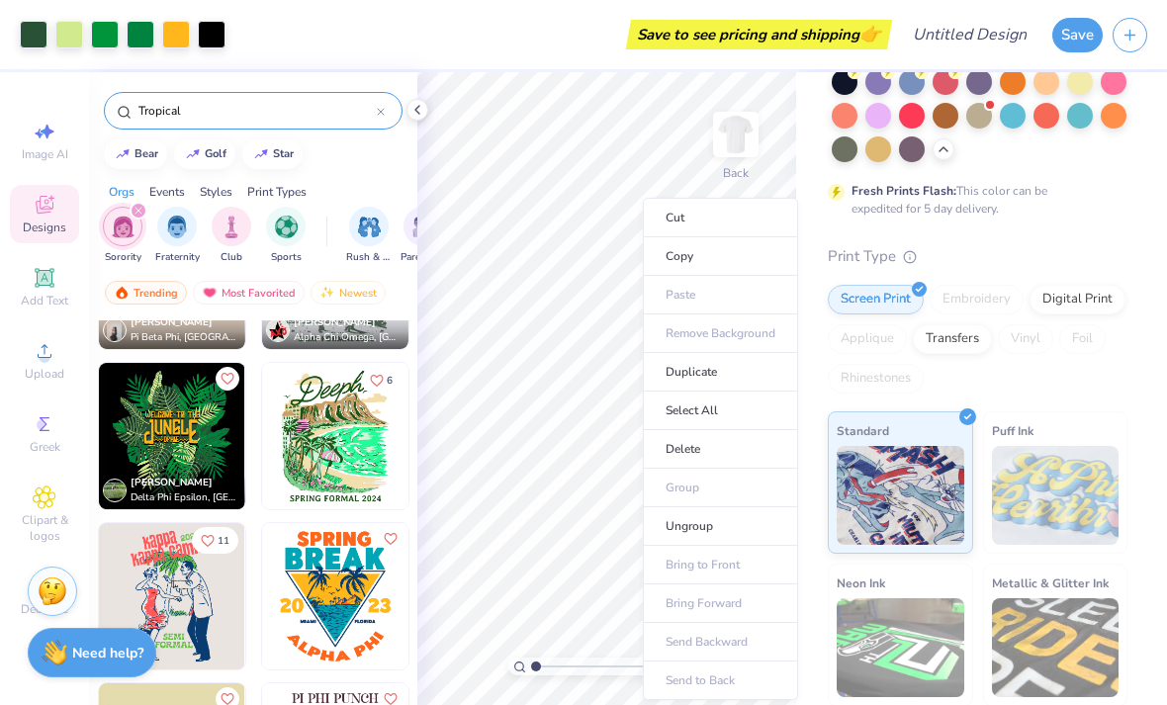
click at [732, 219] on li "Cut" at bounding box center [720, 218] width 155 height 40
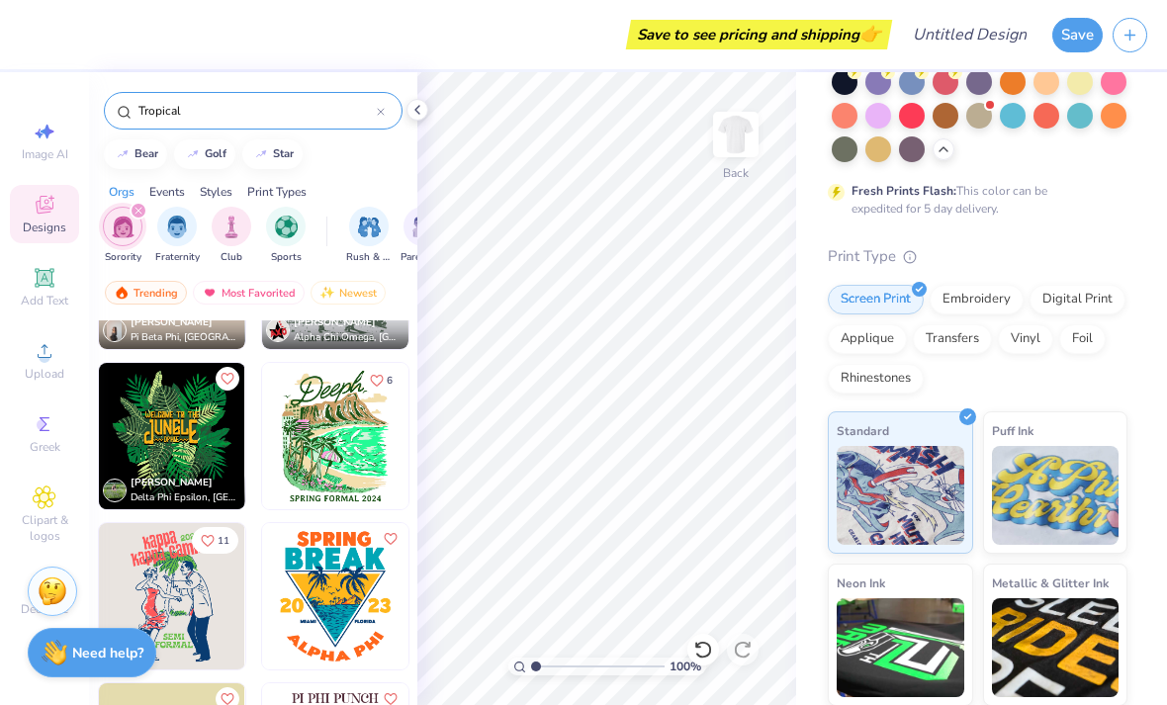
click at [50, 115] on div "Image AI" at bounding box center [44, 141] width 69 height 58
select select "4"
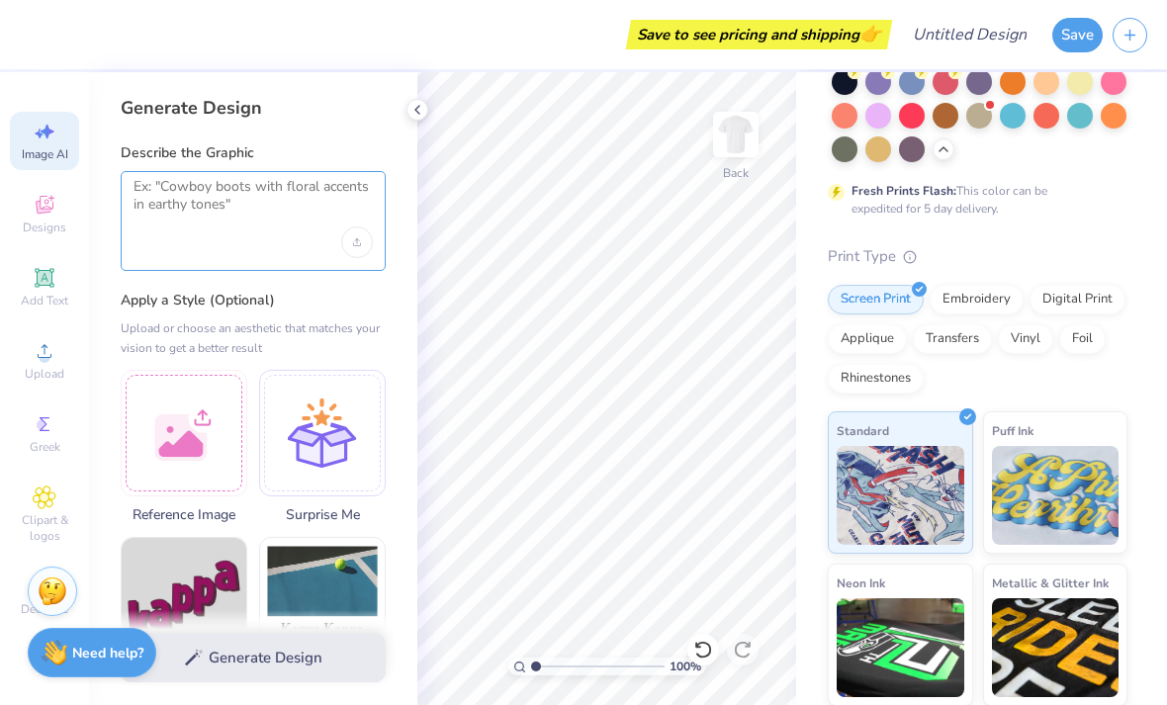
click at [191, 225] on textarea at bounding box center [253, 202] width 239 height 49
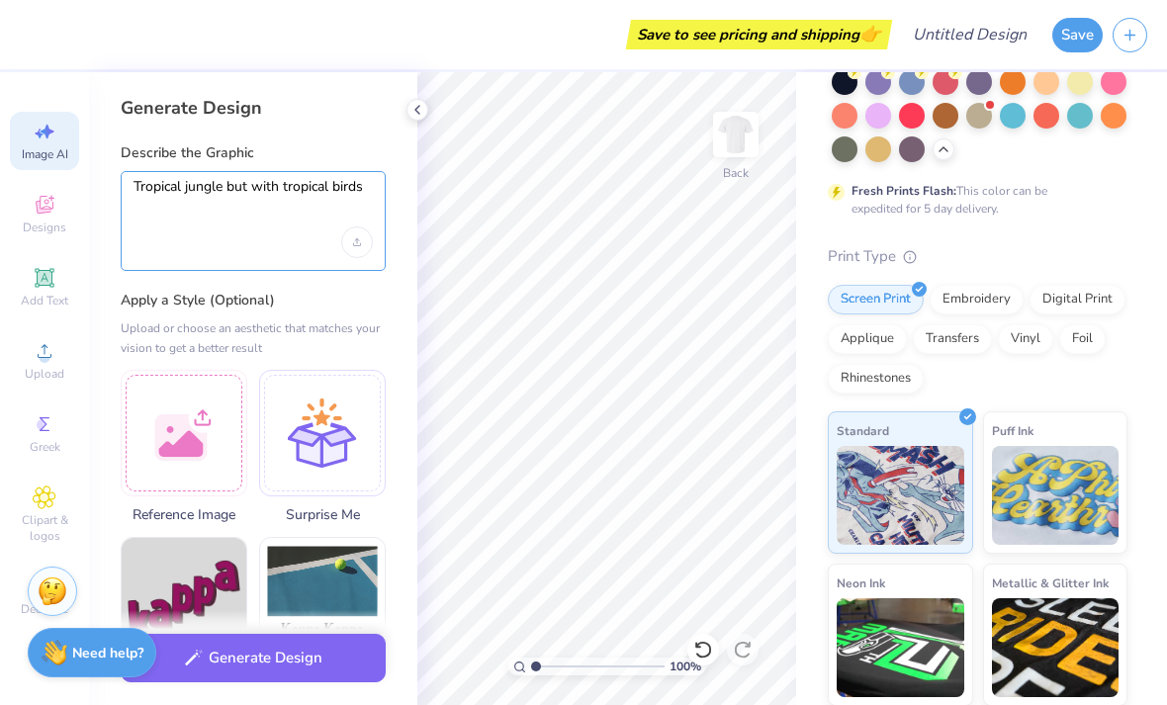
type textarea "Tropical jungle but with tropical birds"
click at [219, 240] on div "Tropical jungle but with tropical birds" at bounding box center [253, 221] width 265 height 100
click at [229, 654] on button "Generate Design" at bounding box center [253, 658] width 265 height 48
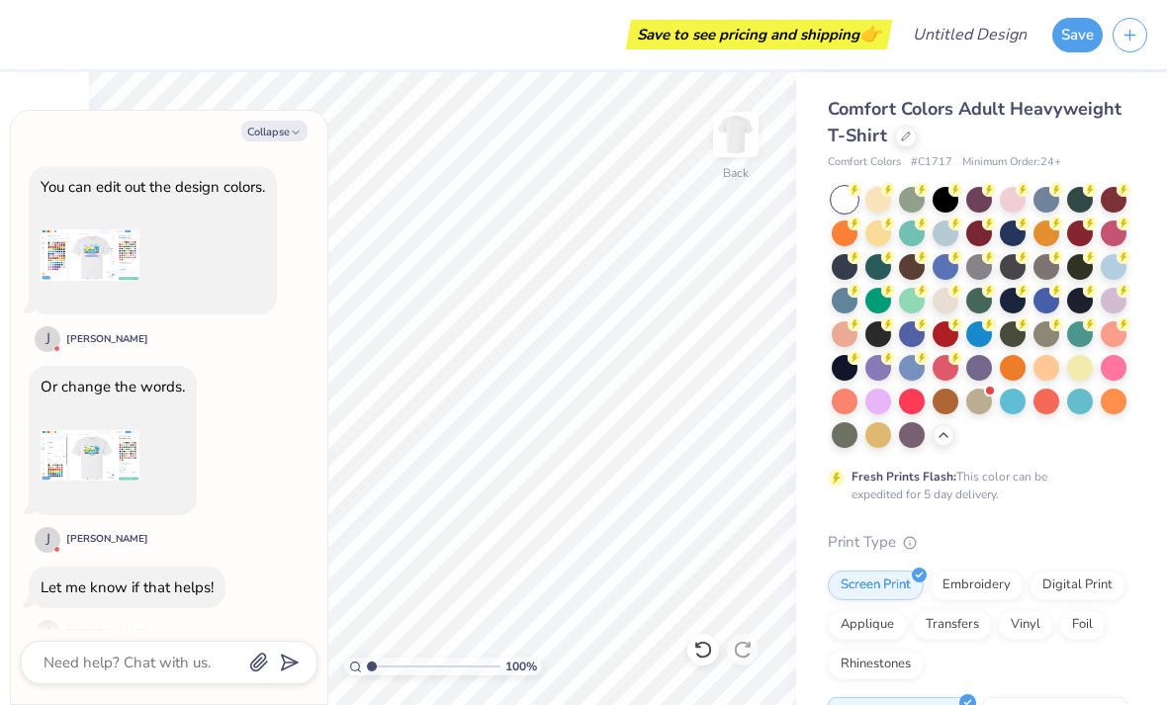
scroll to position [1437, 0]
click at [167, 660] on textarea at bounding box center [142, 663] width 201 height 26
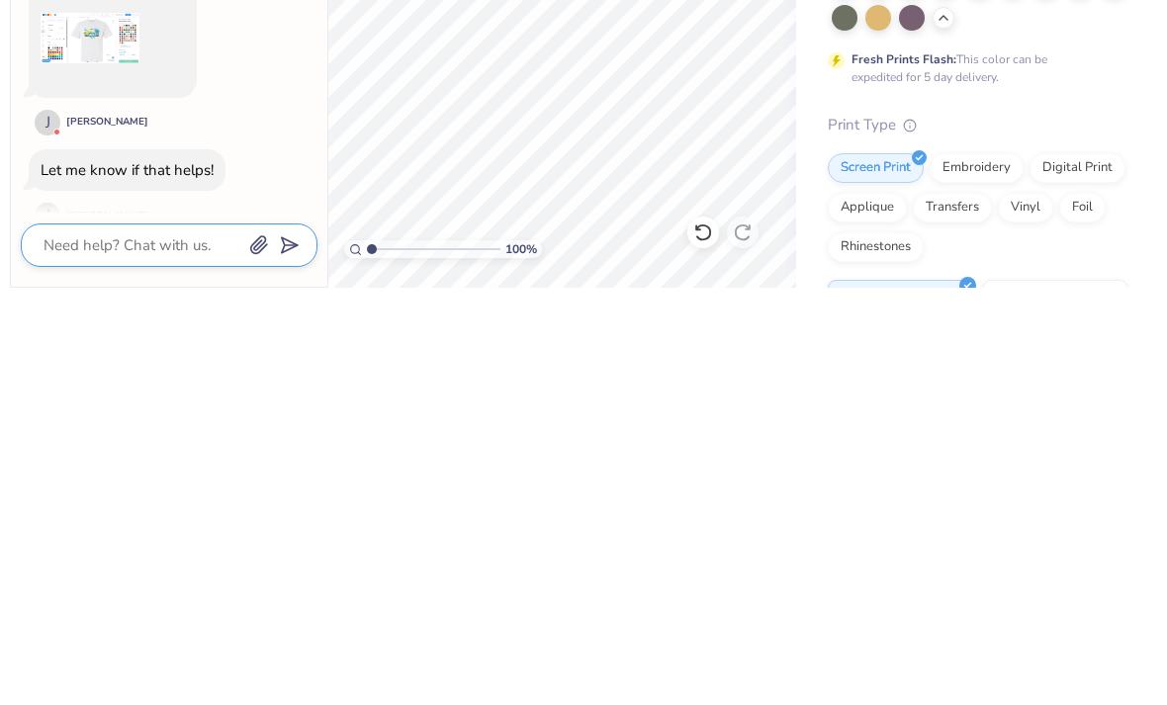
type textarea "x"
type textarea "Th"
type textarea "x"
type textarea "Tha"
type textarea "x"
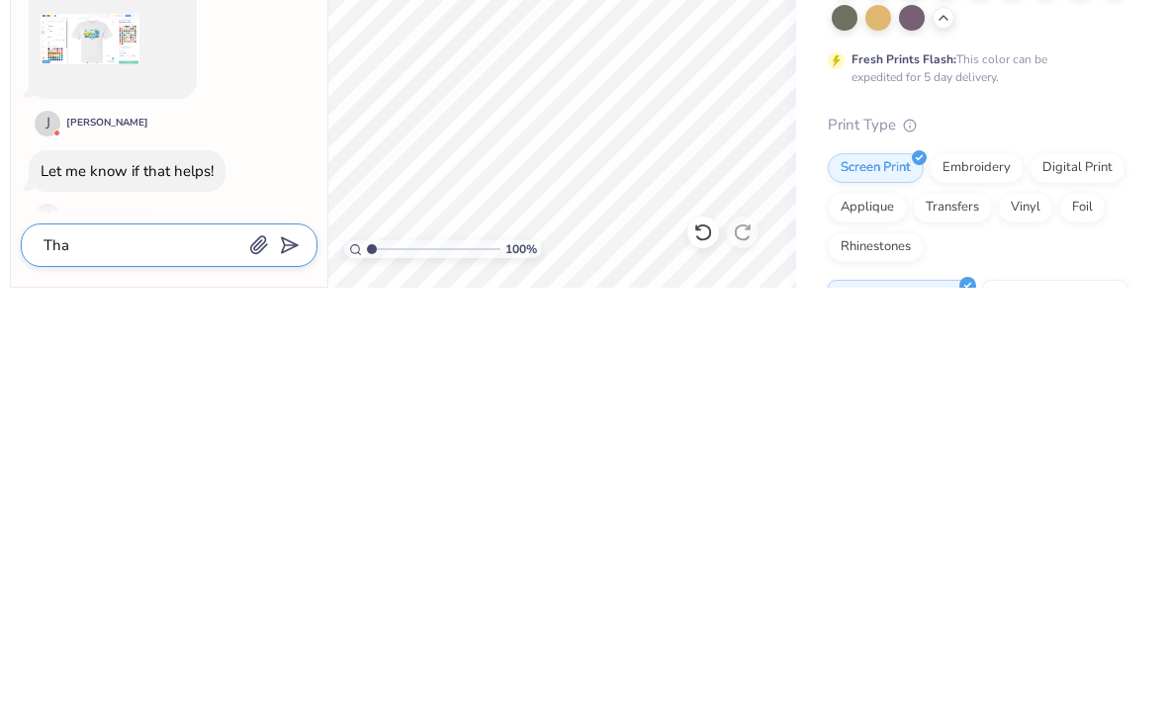
type textarea "Than"
type textarea "x"
type textarea "Thank"
type textarea "x"
type textarea "Thank"
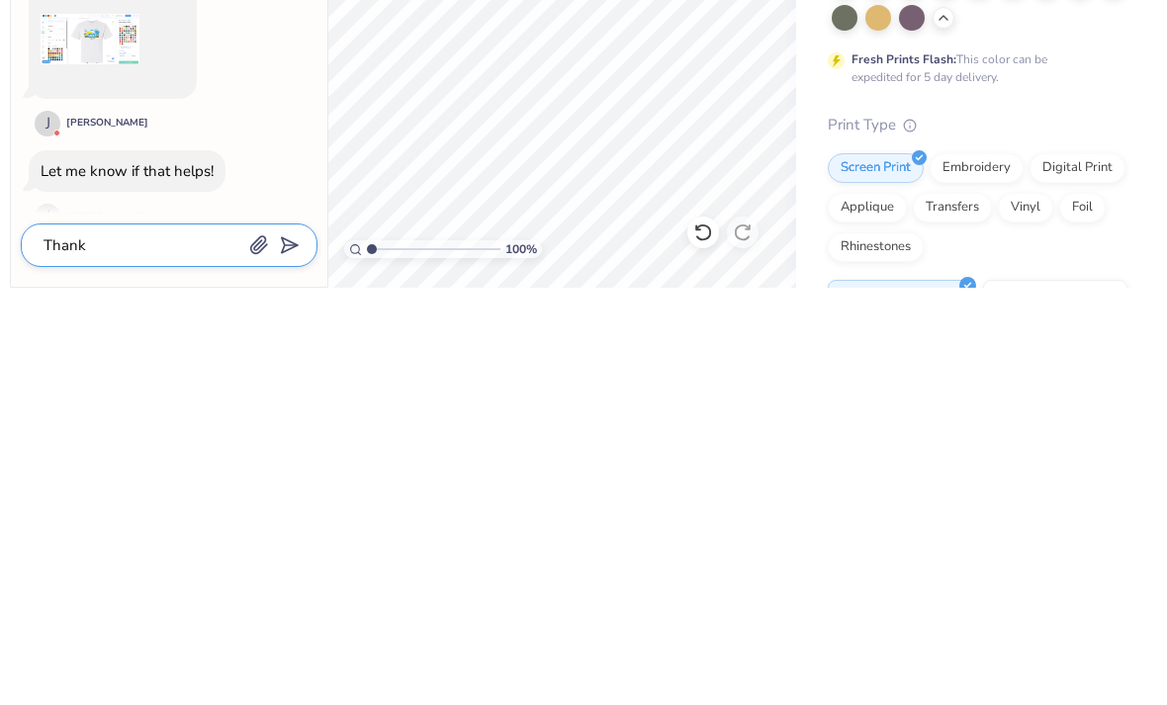
type textarea "x"
type textarea "Thank y"
type textarea "x"
type textarea "Thank yo"
type textarea "x"
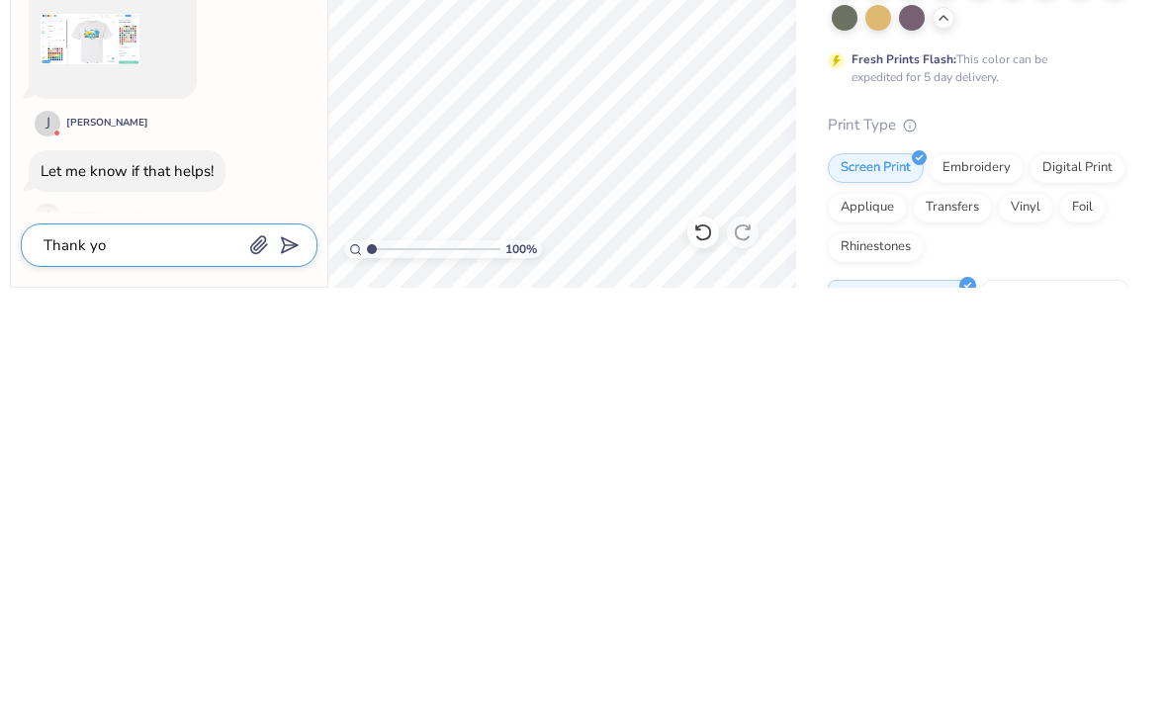
type textarea "Thank you"
type textarea "x"
type textarea "Thank you!"
click at [293, 650] on button "submit" at bounding box center [286, 661] width 22 height 22
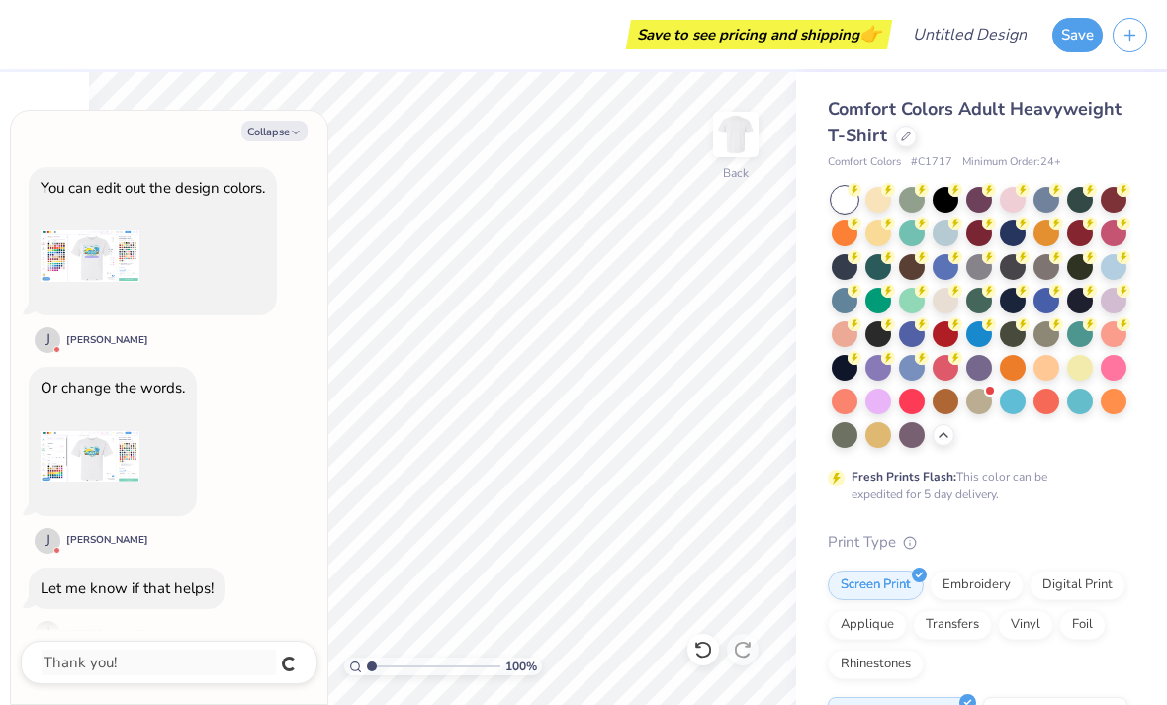
scroll to position [1490, 0]
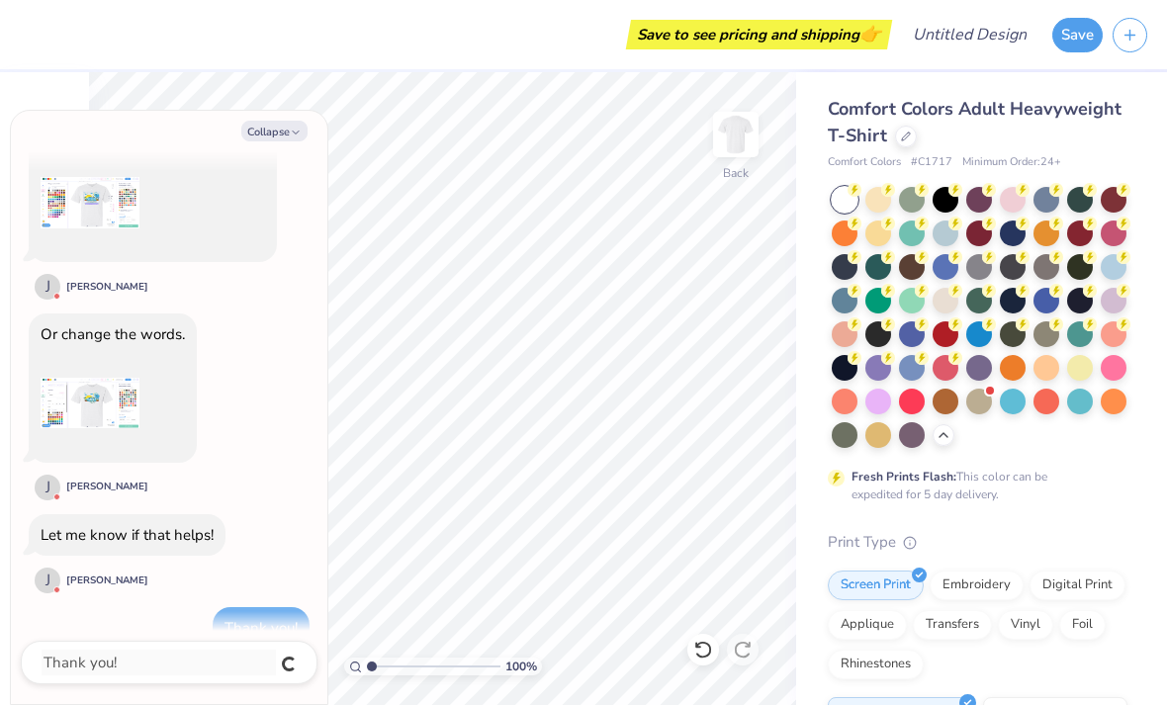
click at [309, 120] on div "Collapse Hello Hi there! [PERSON_NAME] here from Fresh Prints. [PERSON_NAME] D …" at bounding box center [169, 407] width 316 height 593
click at [291, 135] on icon "button" at bounding box center [296, 133] width 12 height 12
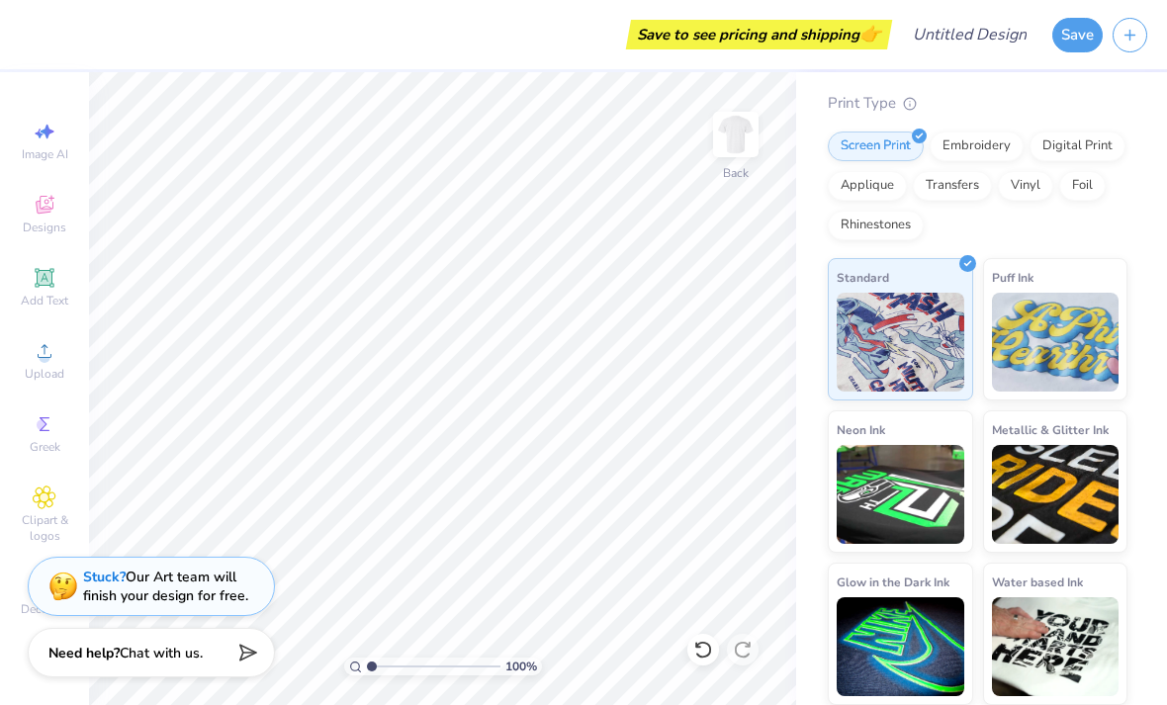
scroll to position [438, 0]
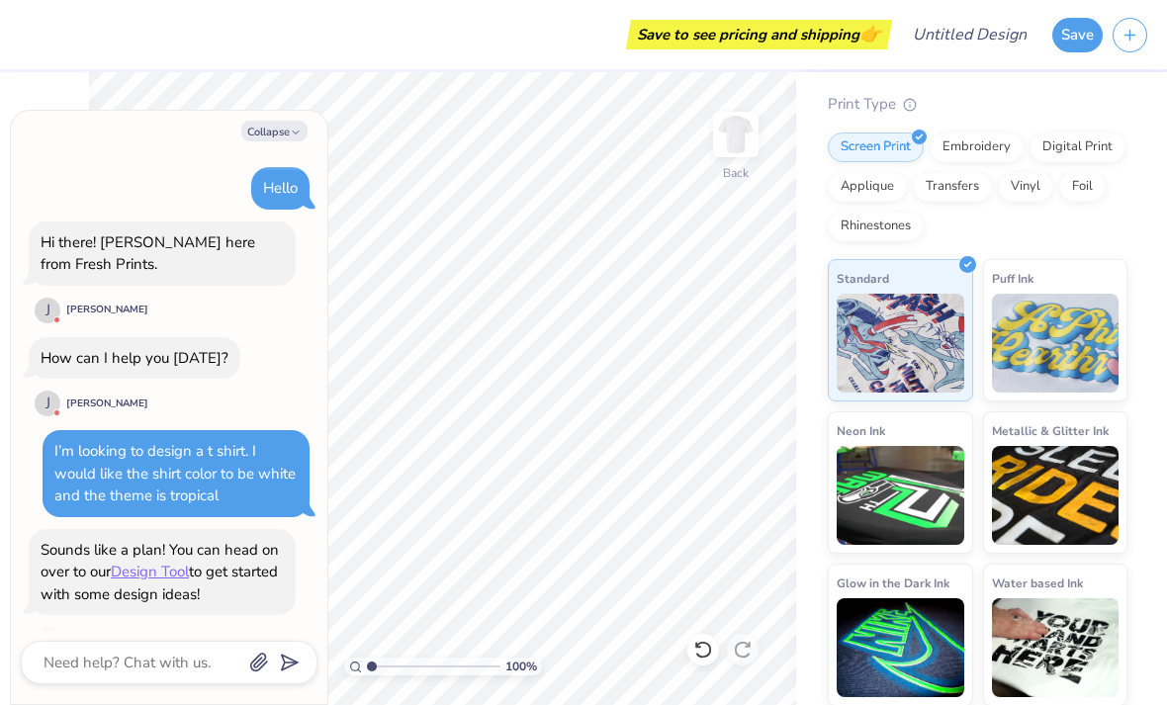
click at [1139, 33] on button "button" at bounding box center [1130, 35] width 35 height 35
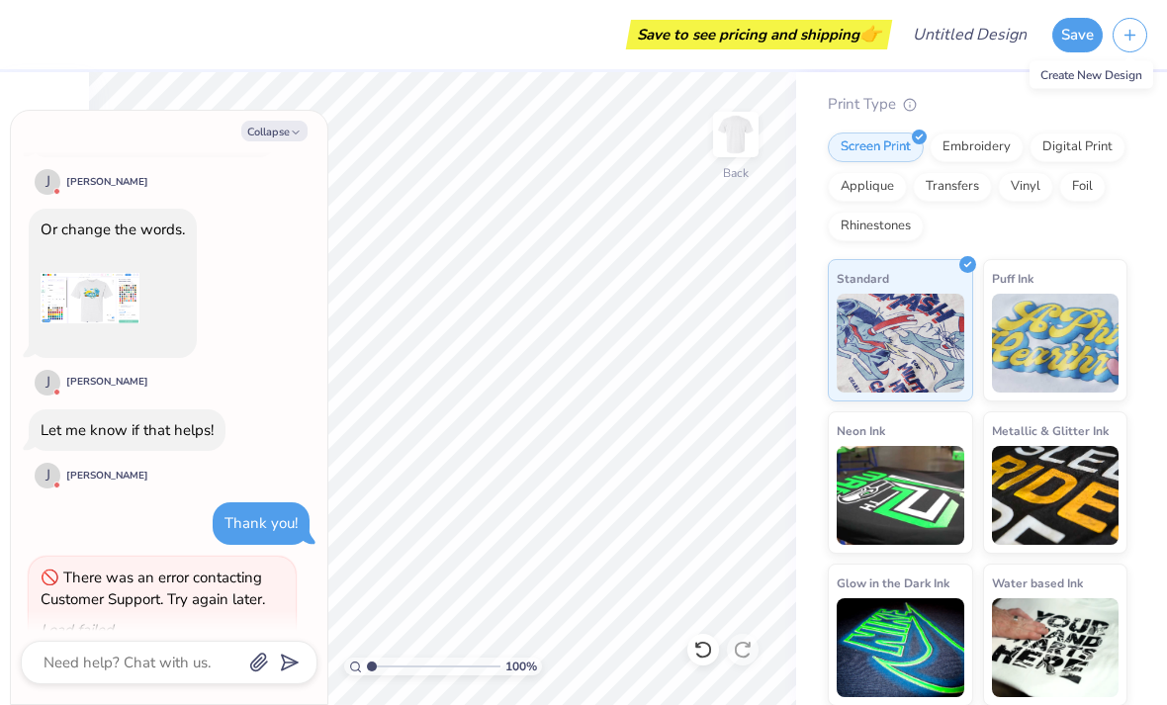
click at [1135, 35] on line "button" at bounding box center [1131, 35] width 10 height 0
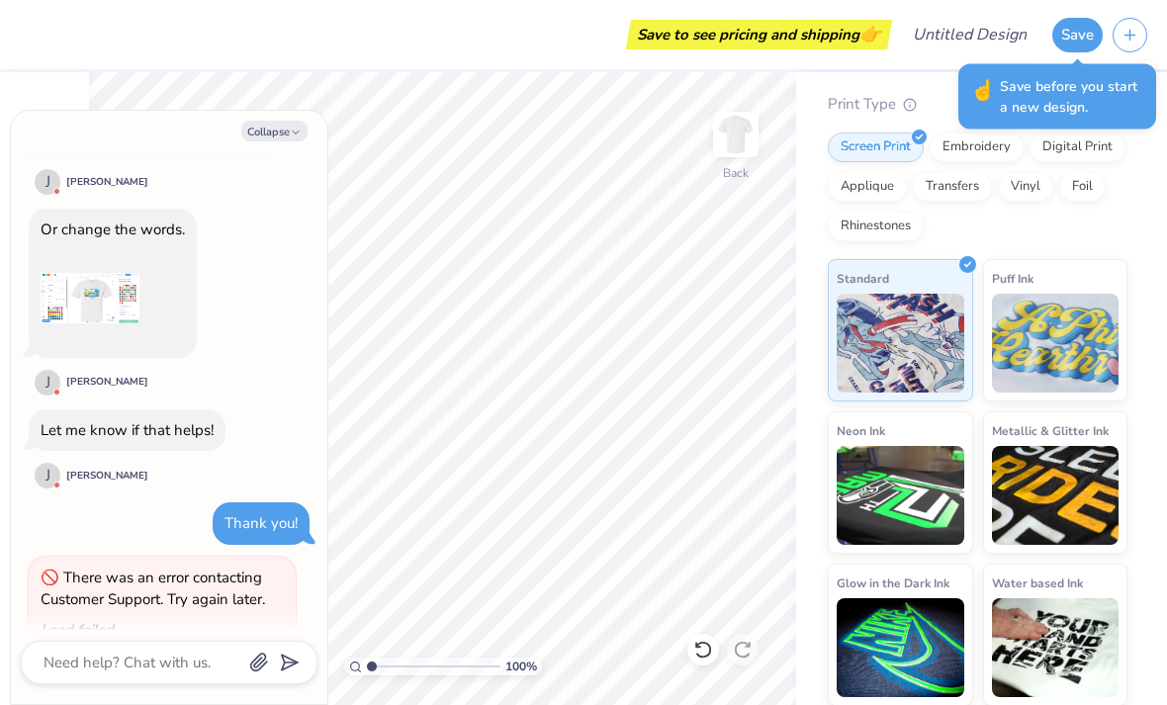
click at [1137, 202] on div "Comfort Colors Adult Heavyweight T-Shirt Comfort Colors # C1717 Minimum Order: …" at bounding box center [981, 170] width 371 height 1072
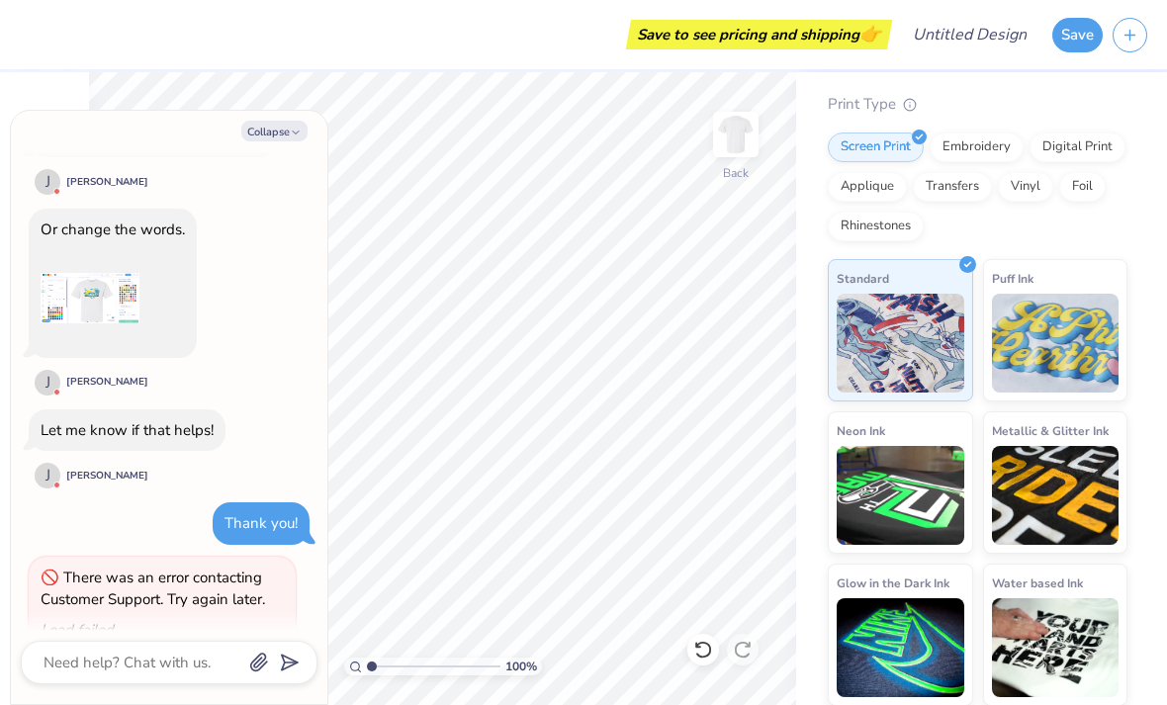
click at [296, 127] on icon "button" at bounding box center [296, 133] width 12 height 12
type textarea "x"
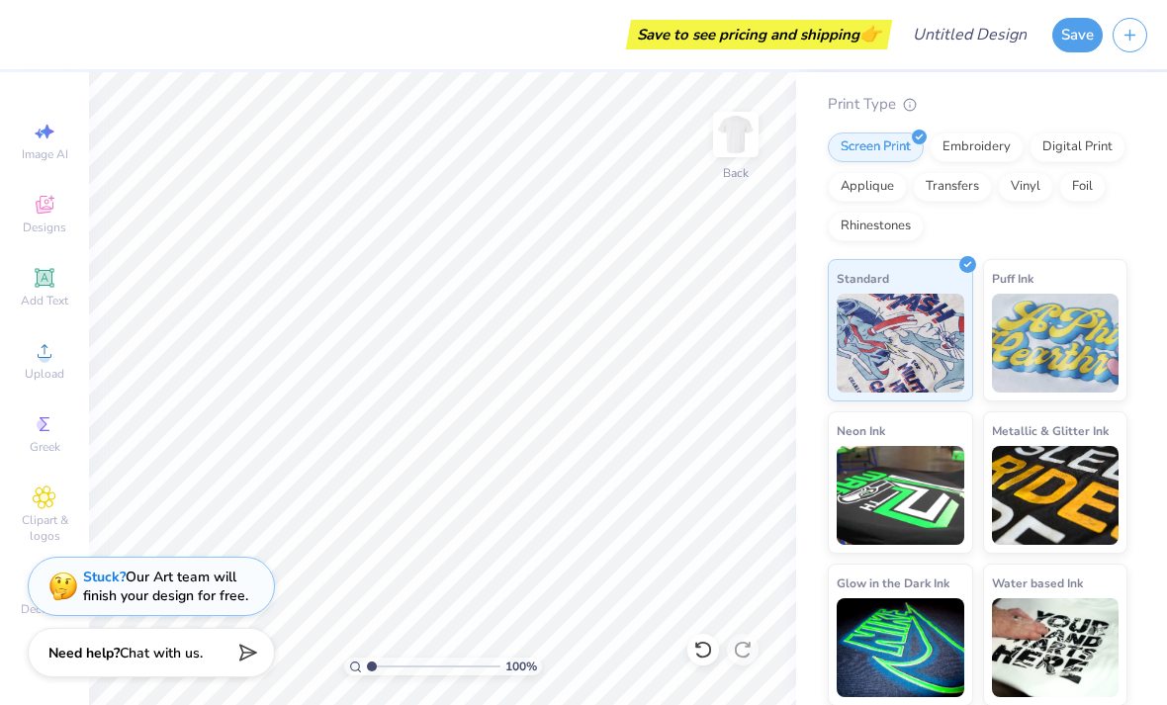
click at [35, 130] on icon at bounding box center [45, 132] width 24 height 24
select select "4"
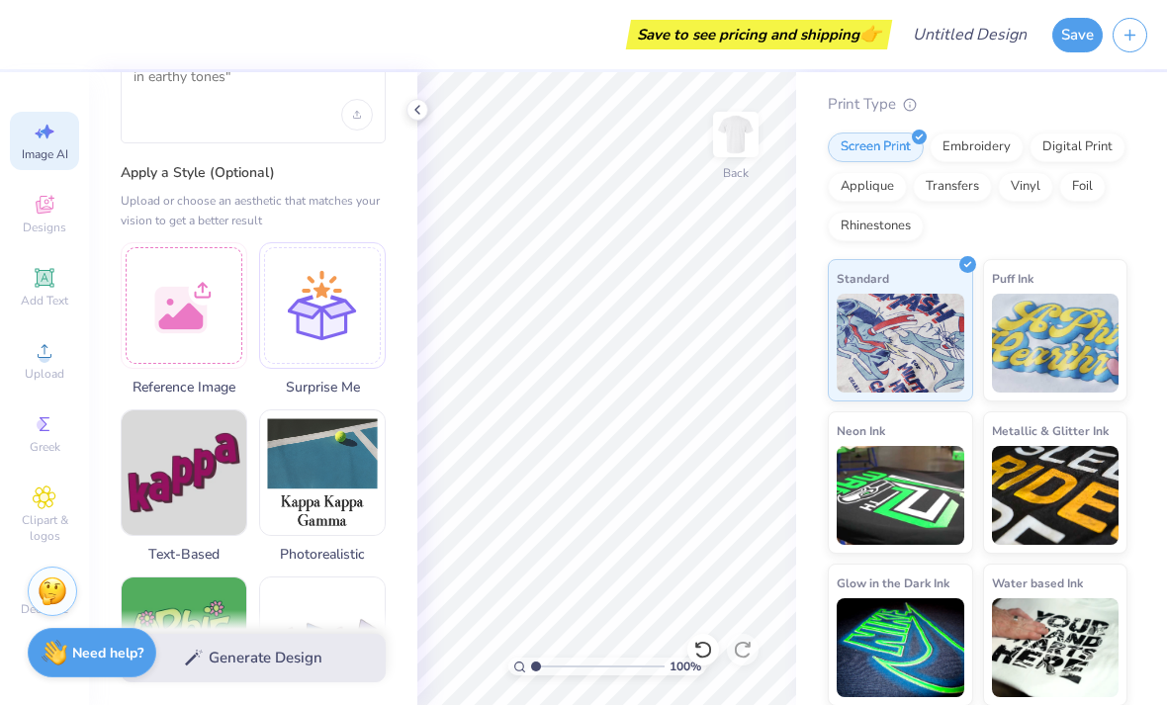
scroll to position [108, 0]
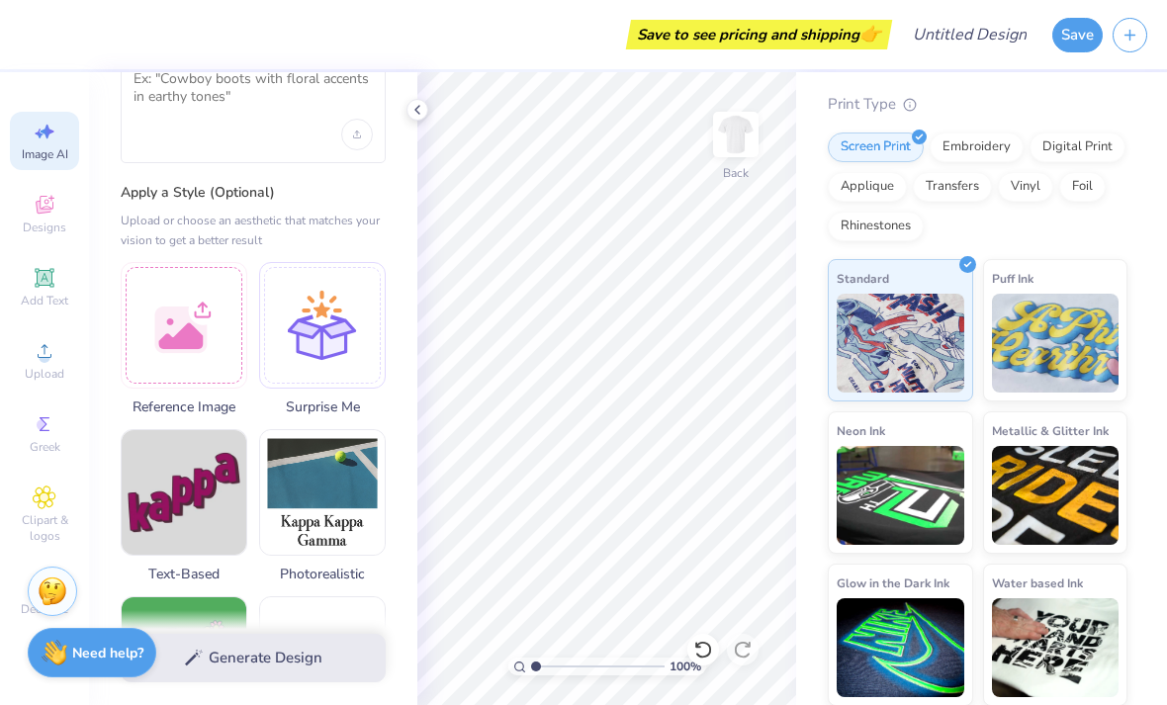
click at [204, 307] on div at bounding box center [184, 325] width 127 height 127
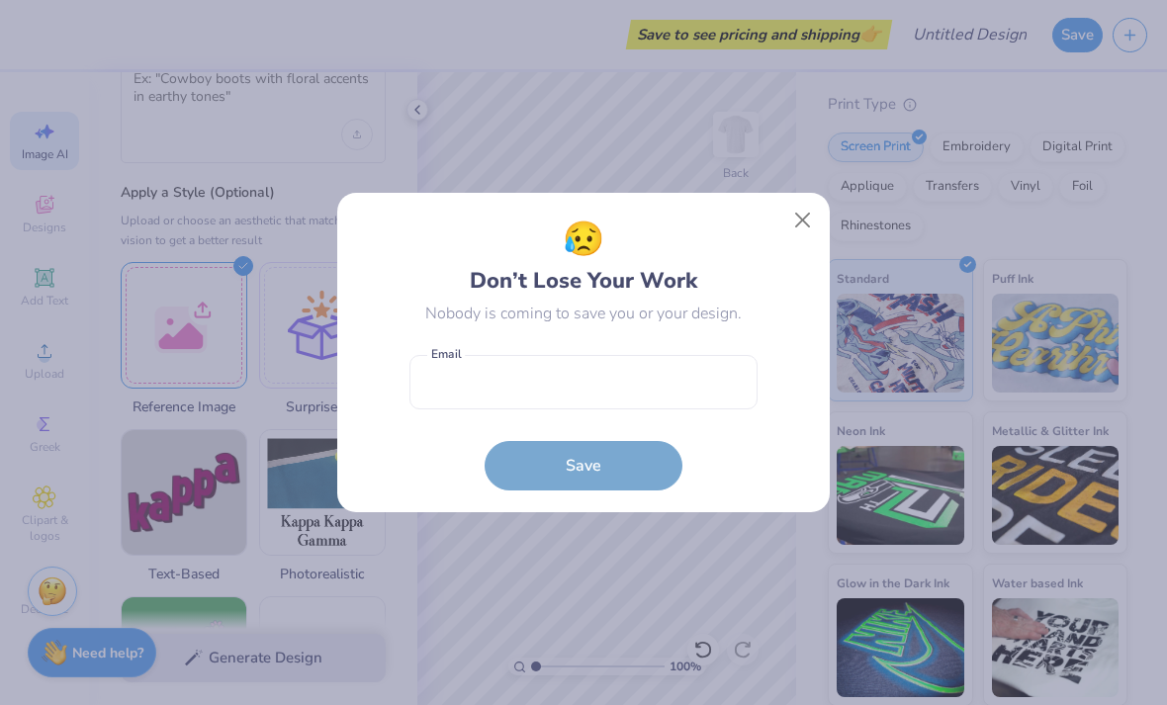
click at [790, 236] on button "Close" at bounding box center [803, 221] width 38 height 38
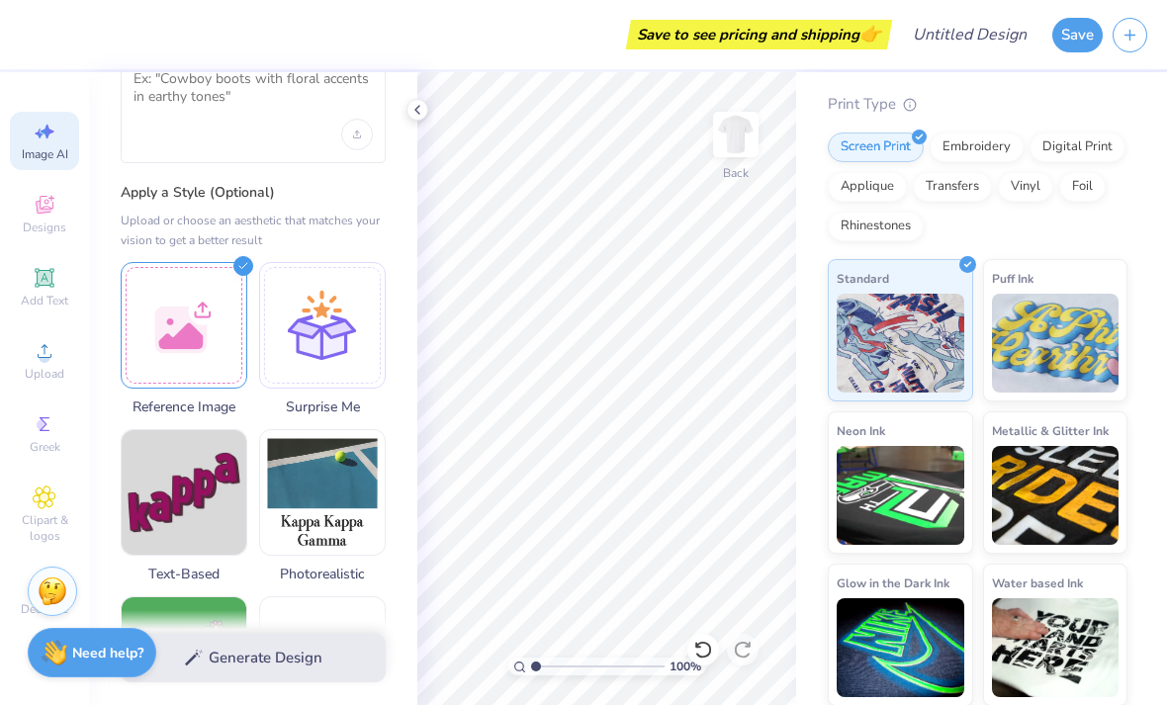
click at [167, 298] on div at bounding box center [184, 325] width 127 height 127
click at [209, 313] on div at bounding box center [184, 325] width 127 height 127
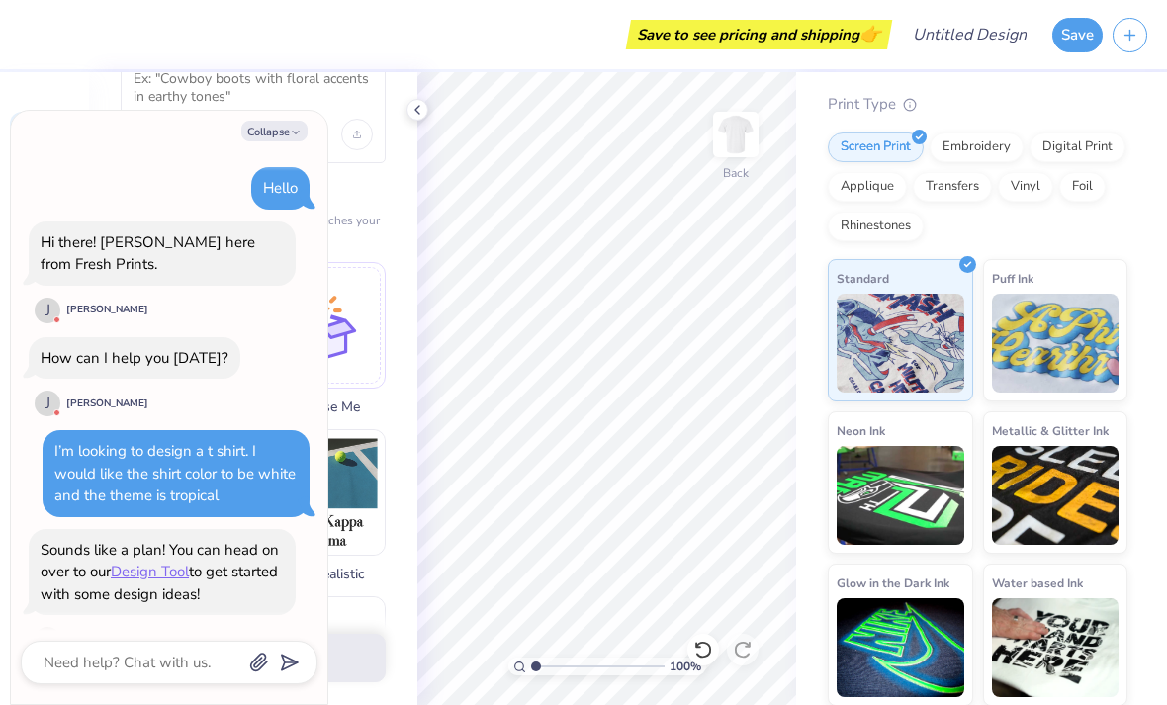
scroll to position [1710, 0]
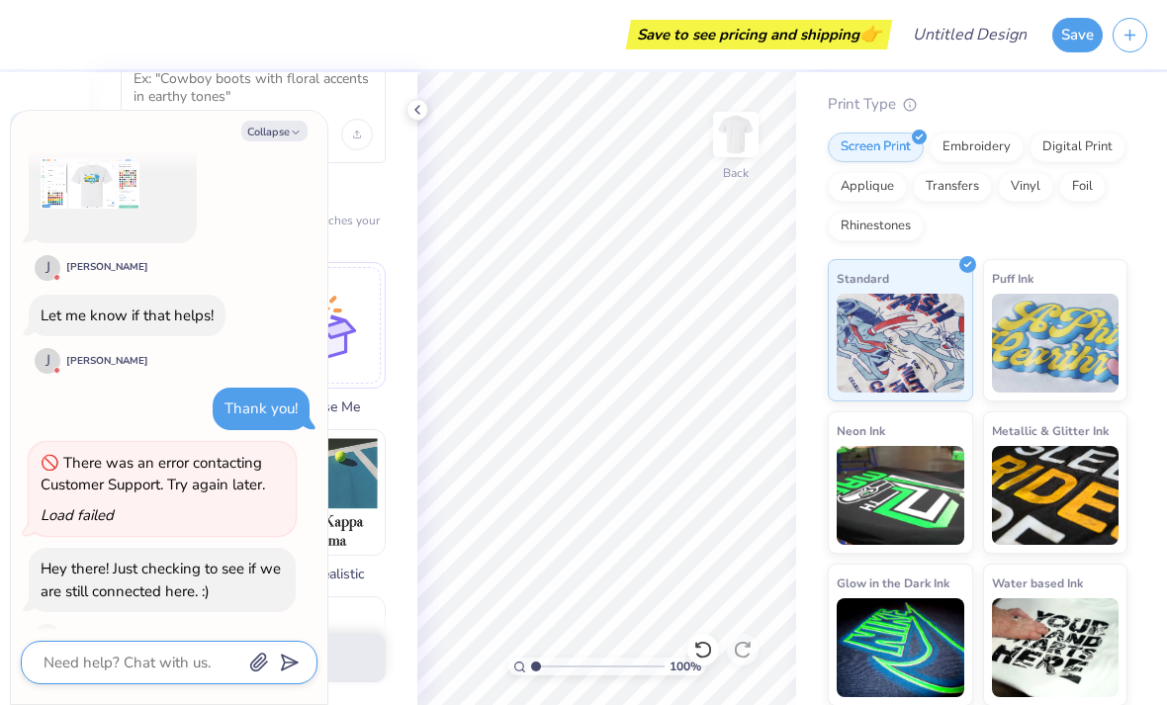
click at [186, 650] on textarea at bounding box center [142, 663] width 201 height 26
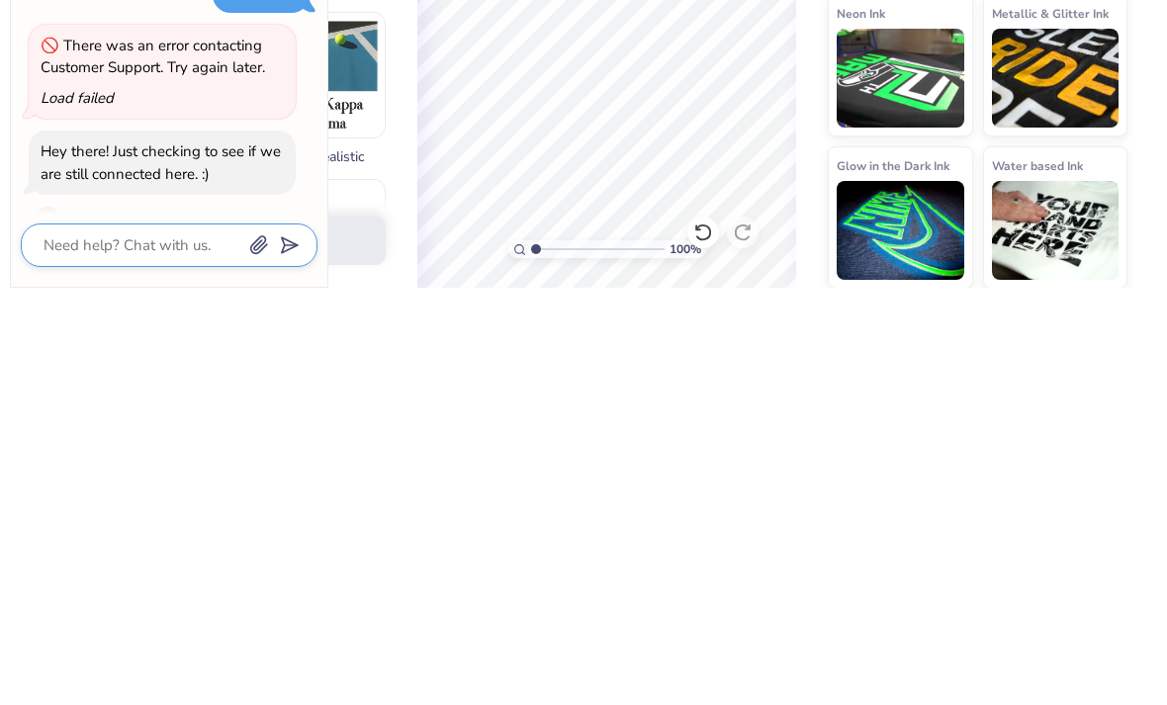
type textarea "x"
type textarea "Ye"
type textarea "x"
type textarea "Yea"
type textarea "x"
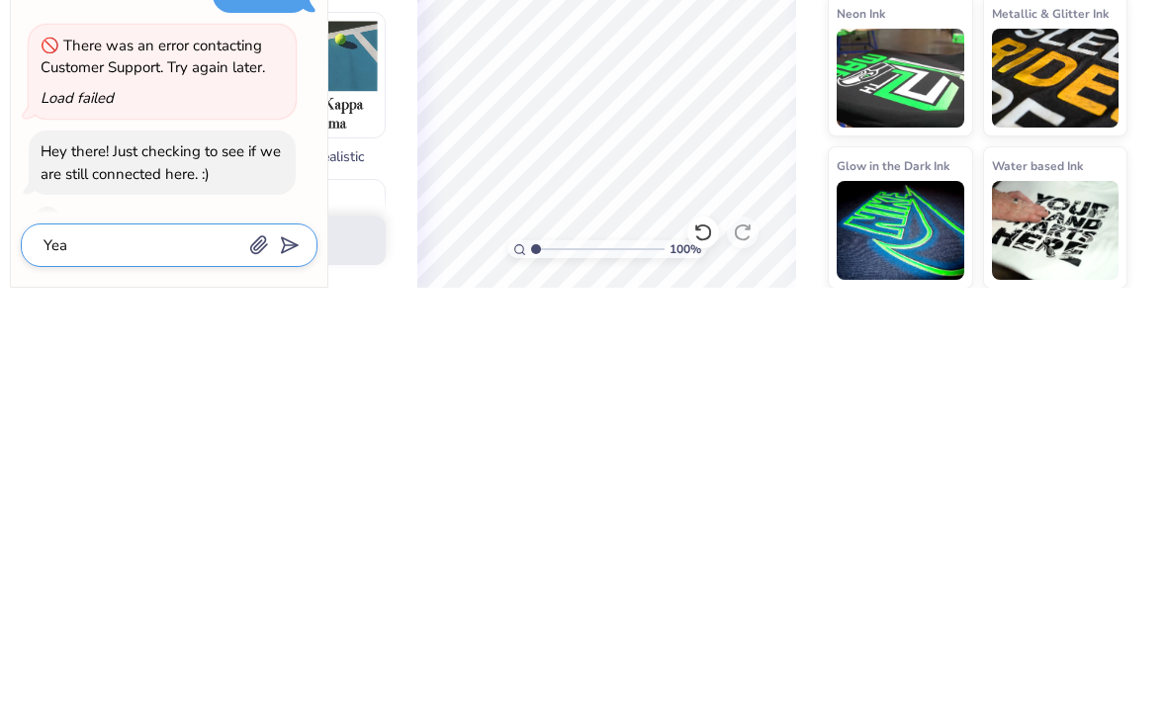
type textarea "Yea"
type textarea "x"
type textarea "Ye"
type textarea "x"
type textarea "Yes"
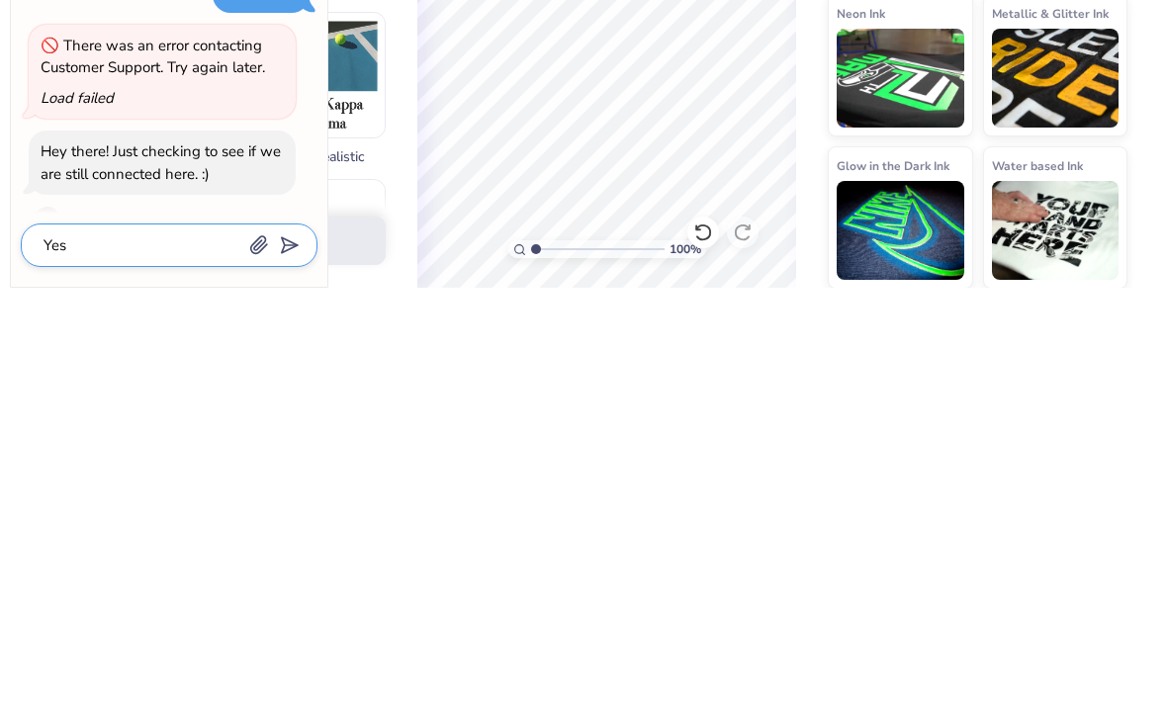
type textarea "x"
type textarea "Yes,"
type textarea "x"
type textarea "Yes, t"
type textarea "x"
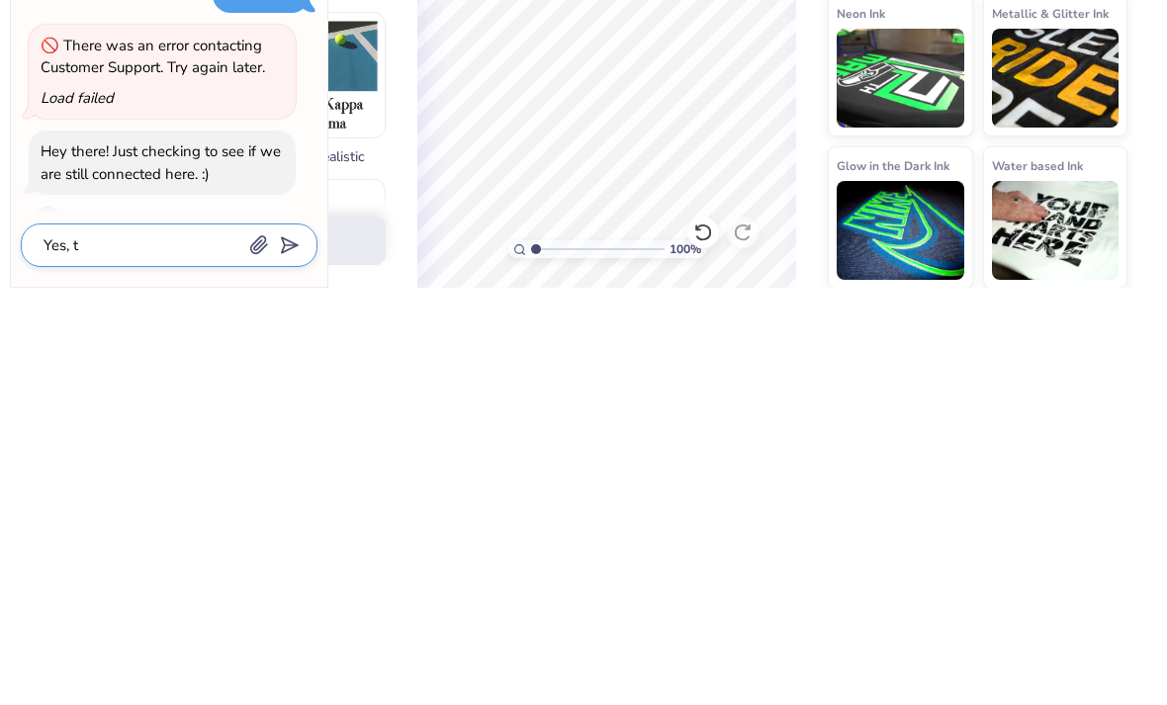
type textarea "Yes, th"
type textarea "x"
type textarea "Yes, tha"
type textarea "x"
type textarea "Yes, than"
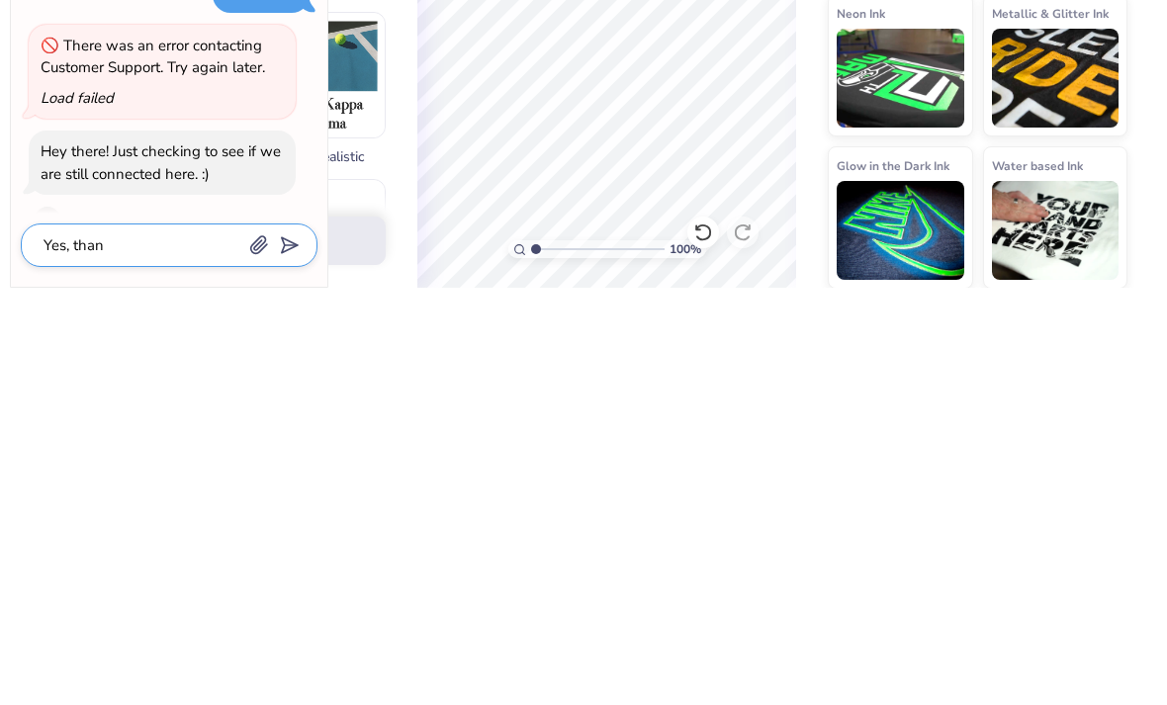
type textarea "x"
type textarea "Yes, thank"
type textarea "x"
type textarea "Yes, thank y"
type textarea "x"
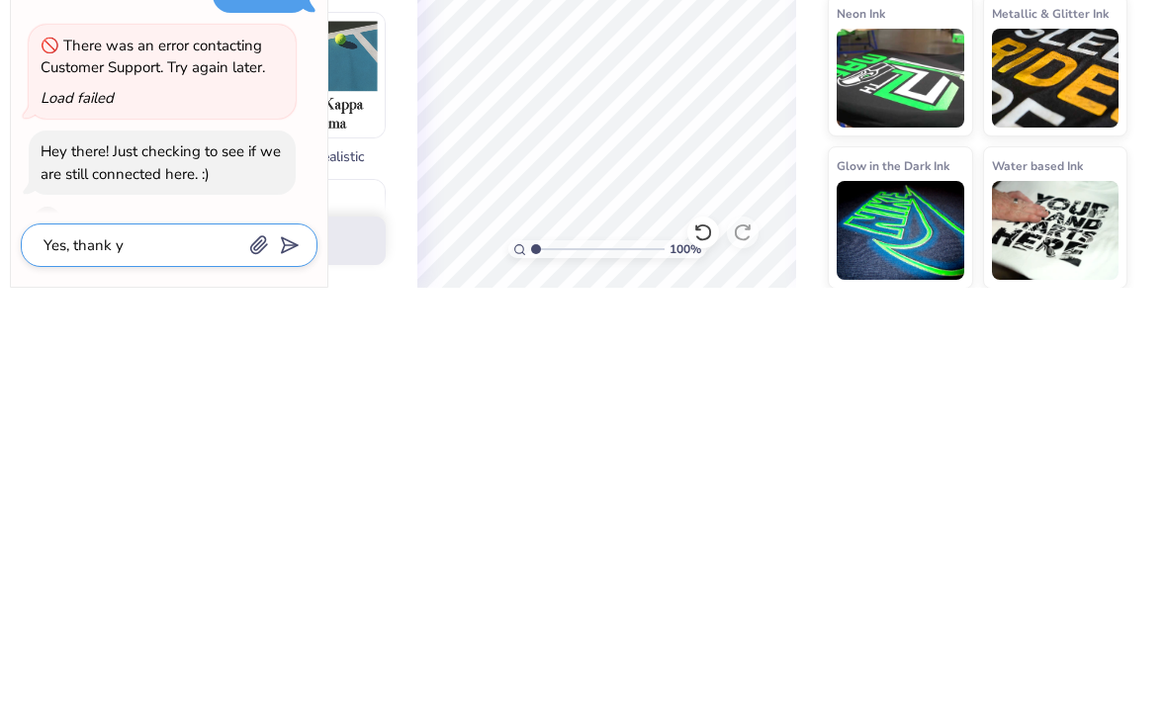
type textarea "Yes, thank yo"
type textarea "x"
type textarea "Yes, thank you"
type textarea "x"
type textarea "Yes, thank you"
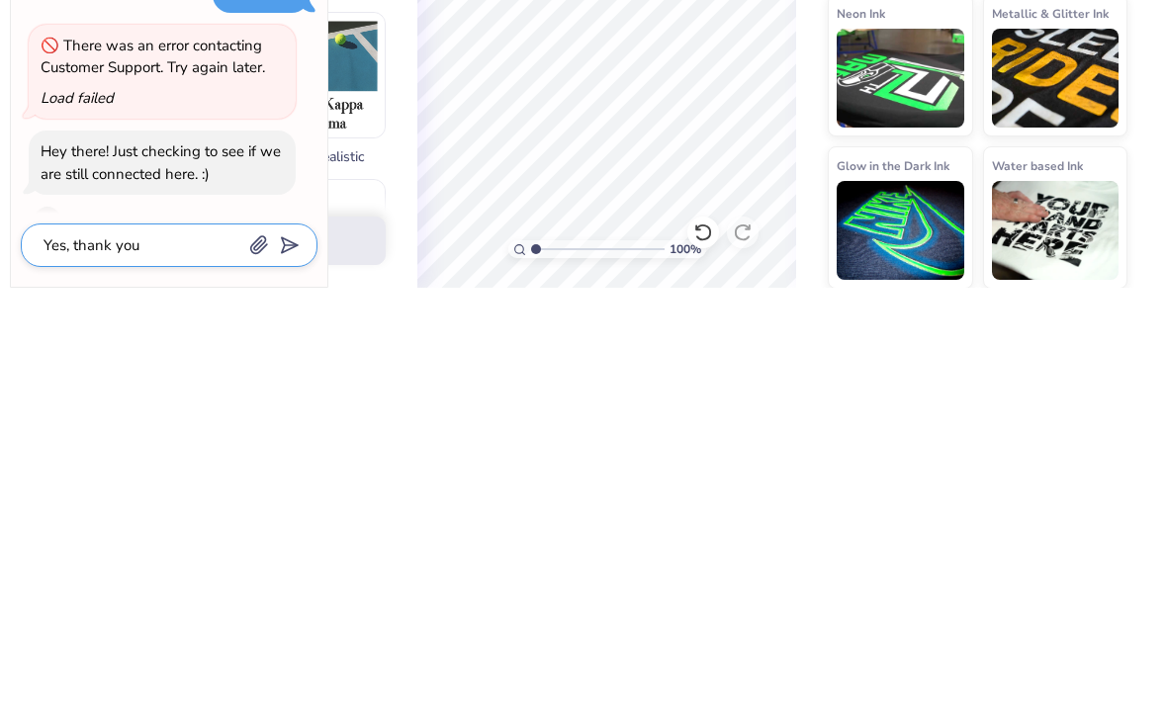
type textarea "x"
type textarea "Yes, thank you f"
type textarea "x"
type textarea "Yes, thank you fo"
type textarea "x"
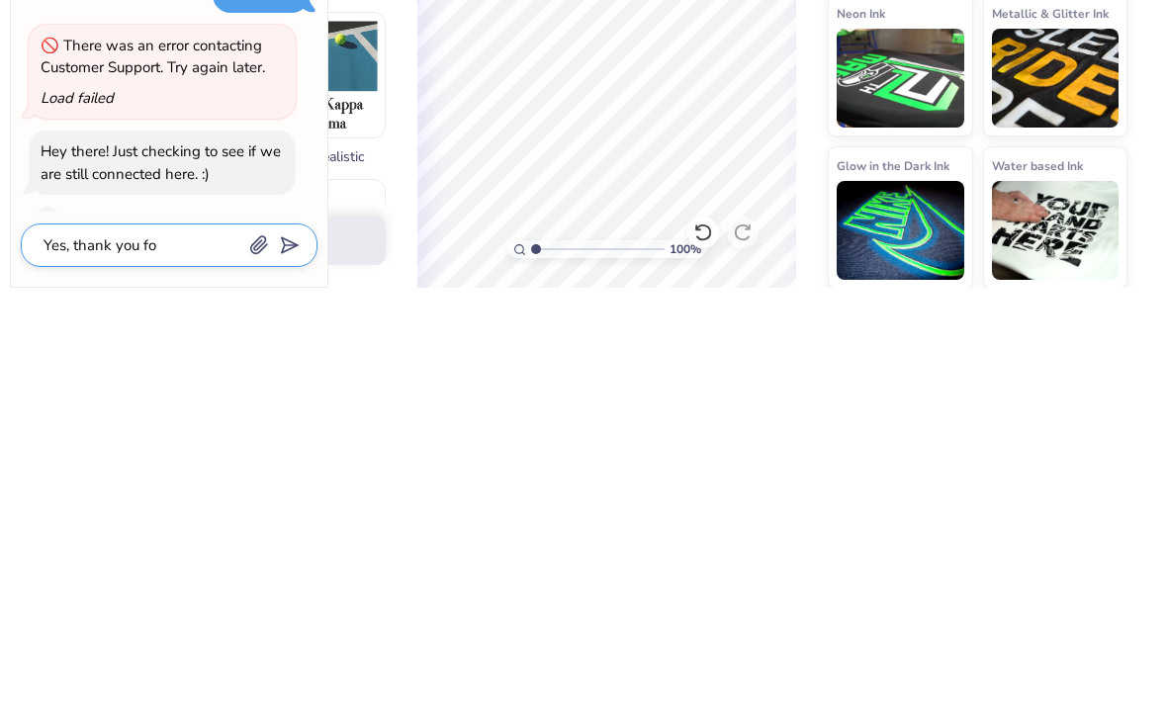
type textarea "Yes, thank you for"
type textarea "x"
type textarea "Yes, thank you for"
type textarea "x"
type textarea "Yes, thank you for y"
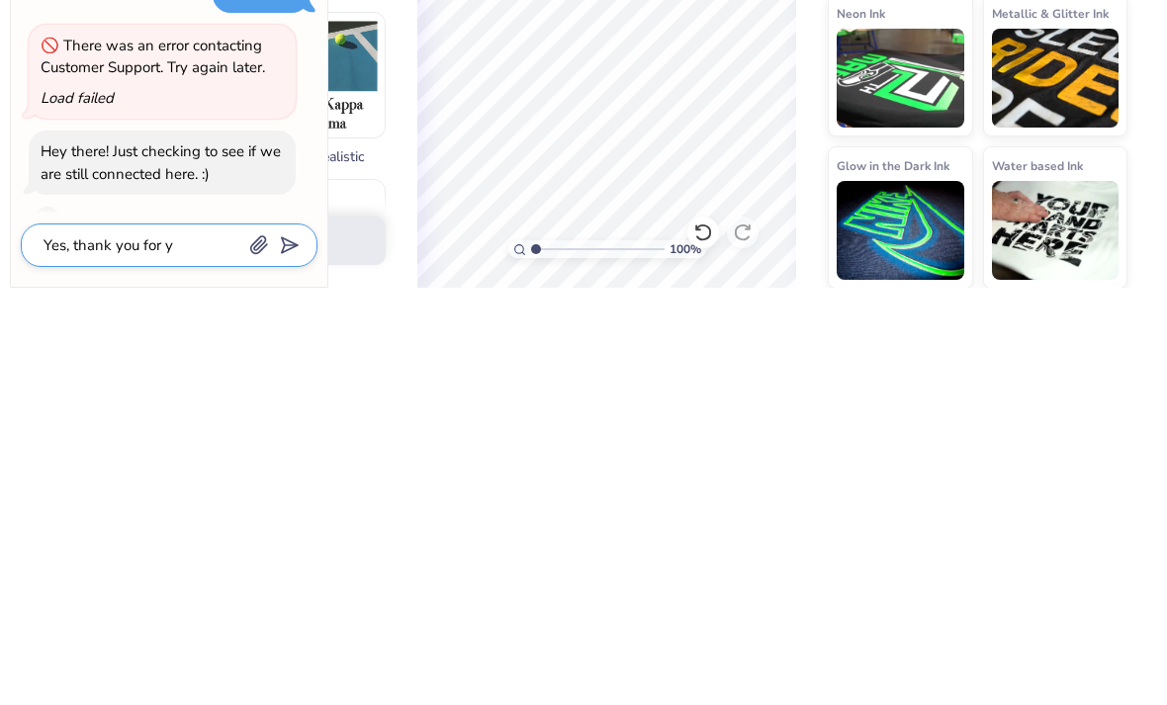
type textarea "x"
type textarea "Yes, thank you for yo"
type textarea "x"
type textarea "Yes, thank you for you"
type textarea "x"
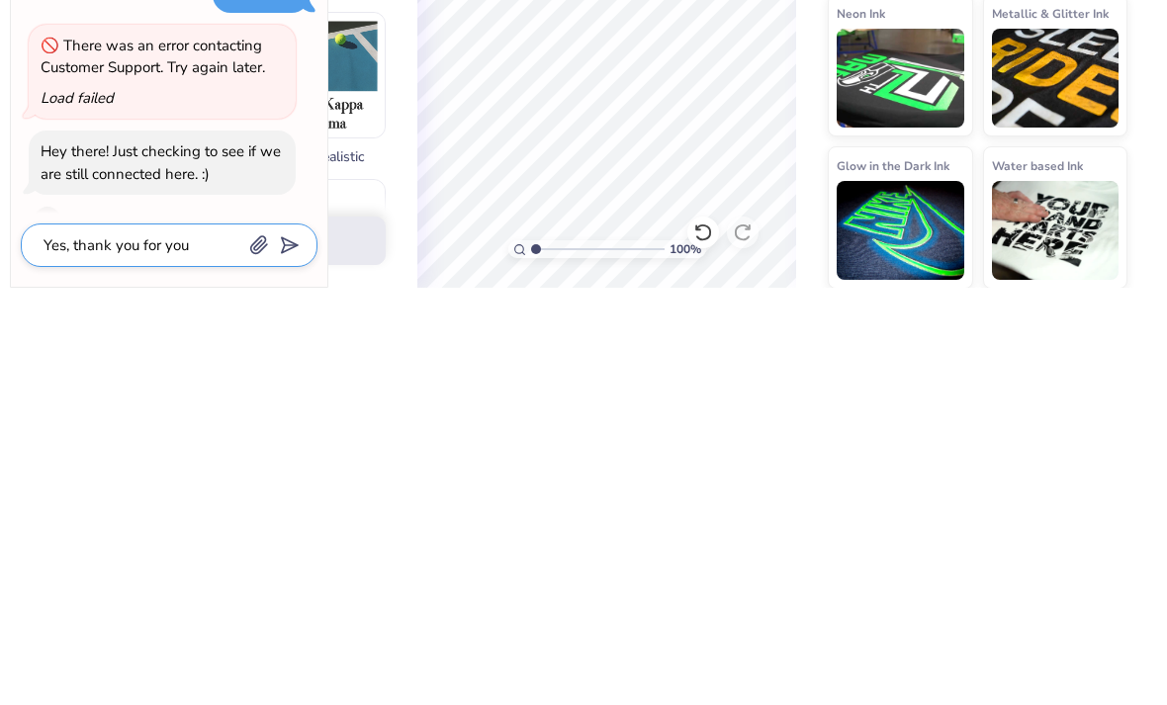
type textarea "Yes, thank you for your"
type textarea "x"
type textarea "Yes, thank you for your"
type textarea "x"
type textarea "Yes, thank you for your h"
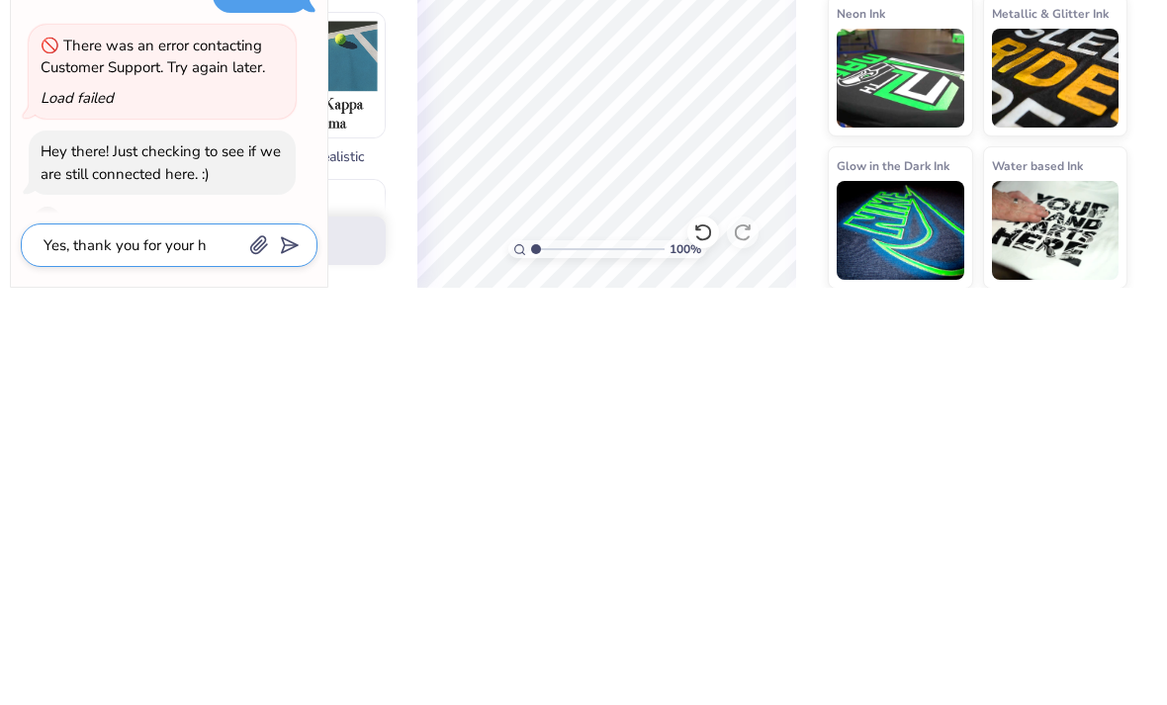
type textarea "x"
type textarea "Yes, thank you for your he"
type textarea "x"
type textarea "Yes, thank you for your hel"
type textarea "x"
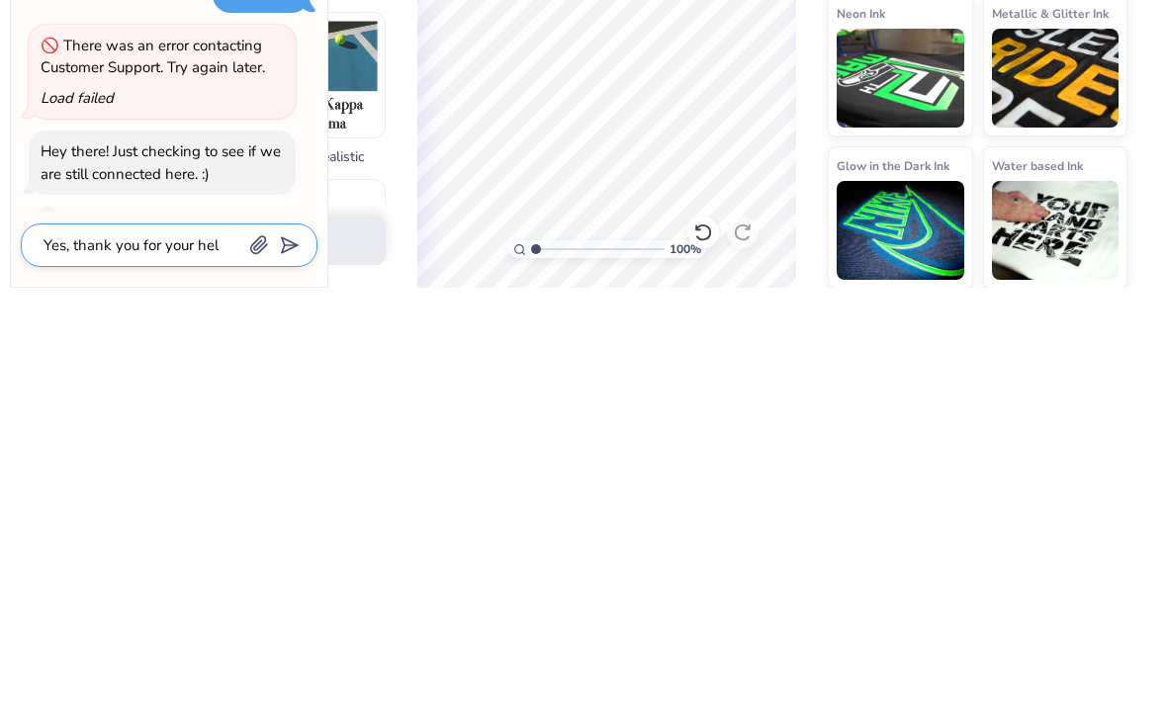
type textarea "Yes, thank you for your help"
type textarea "x"
type textarea "Yes, thank you for your help"
type textarea "x"
type textarea "Yes, thank you for your help"
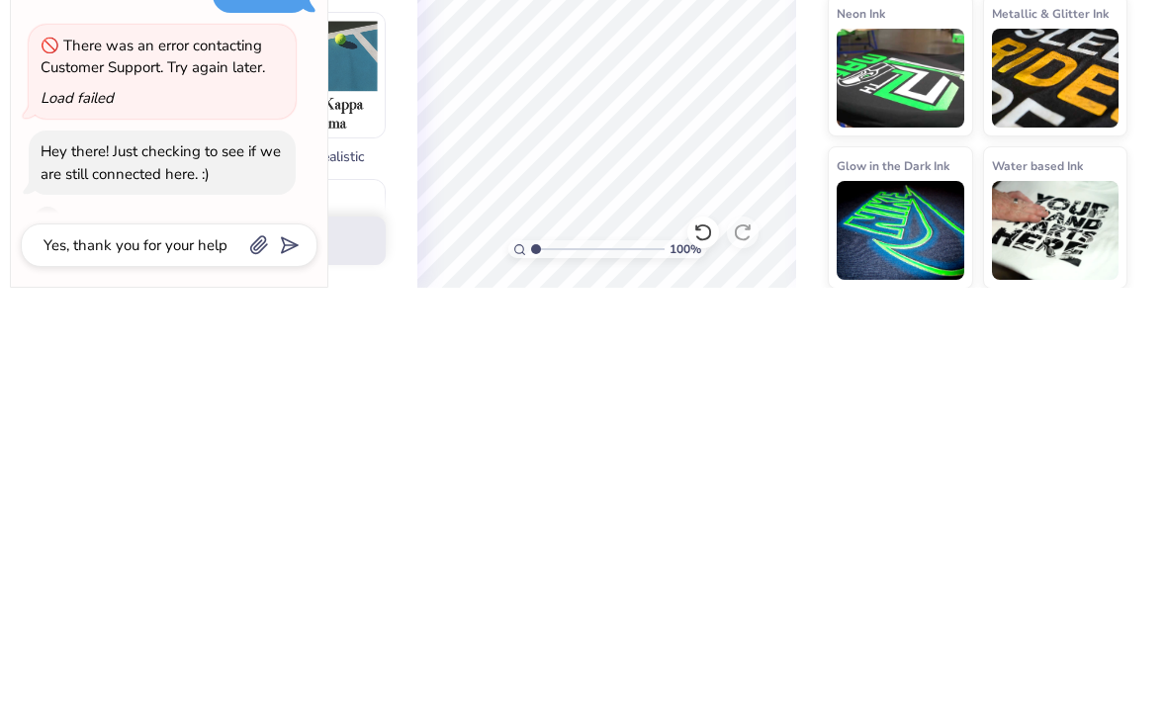
click at [278, 649] on icon "submit" at bounding box center [286, 663] width 28 height 28
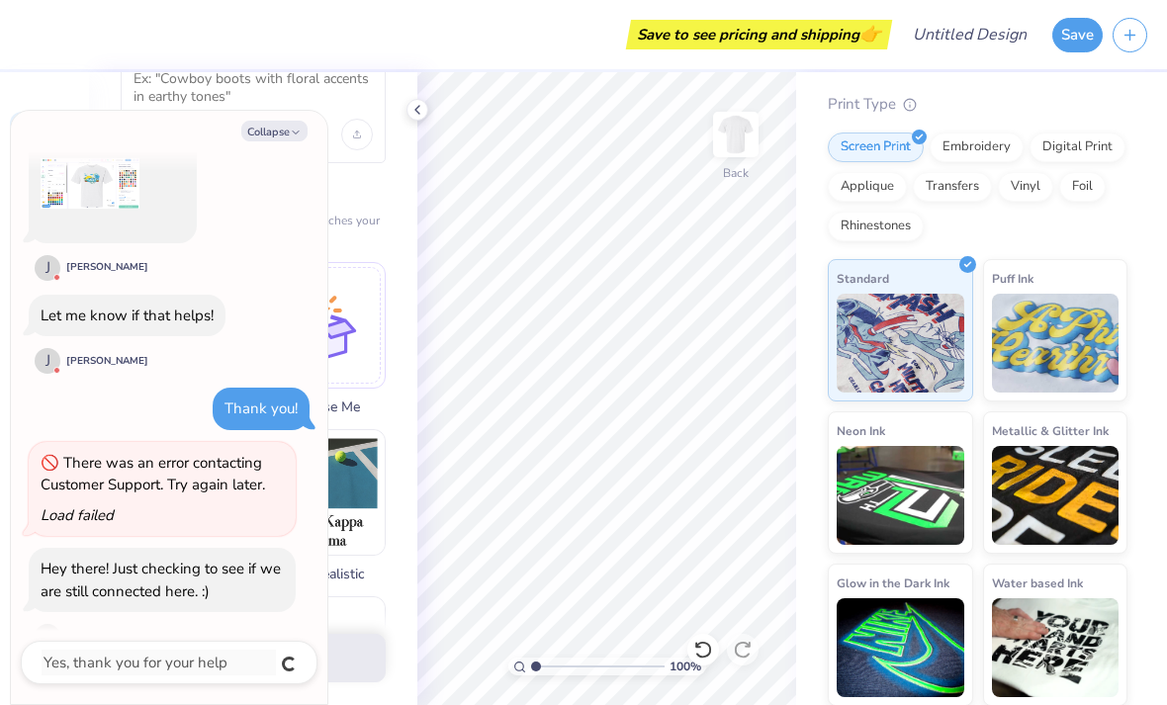
scroll to position [1763, 0]
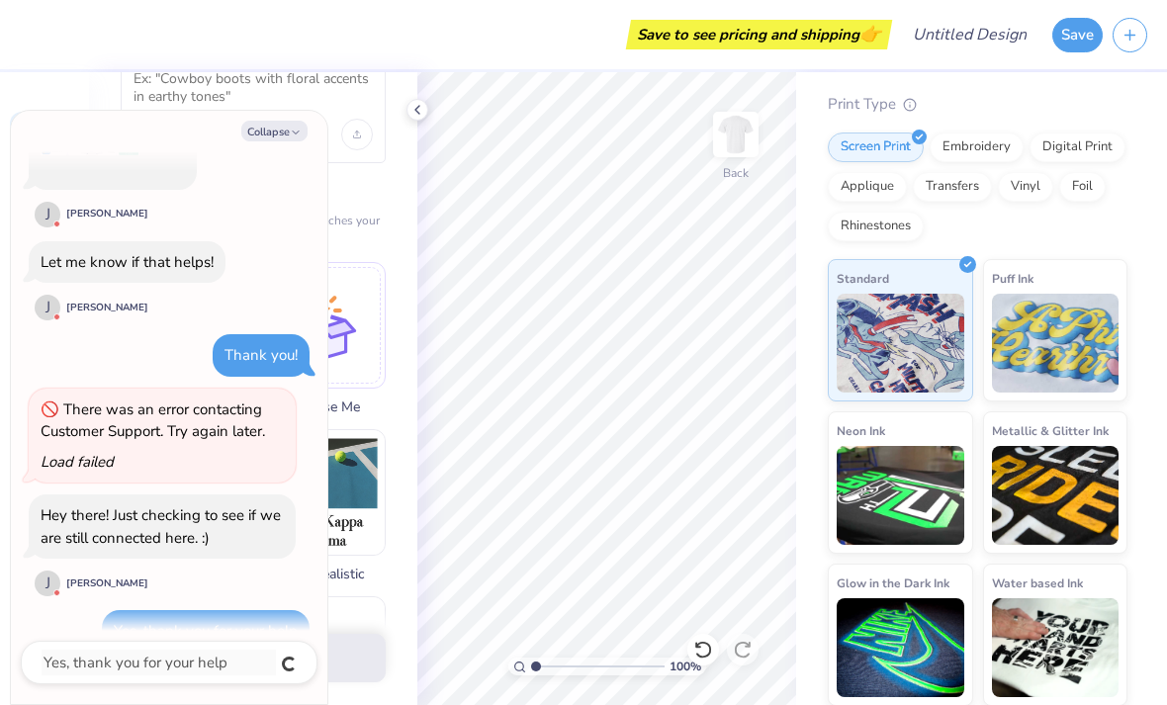
type textarea "x"
click at [270, 138] on button "Collapse" at bounding box center [274, 131] width 66 height 21
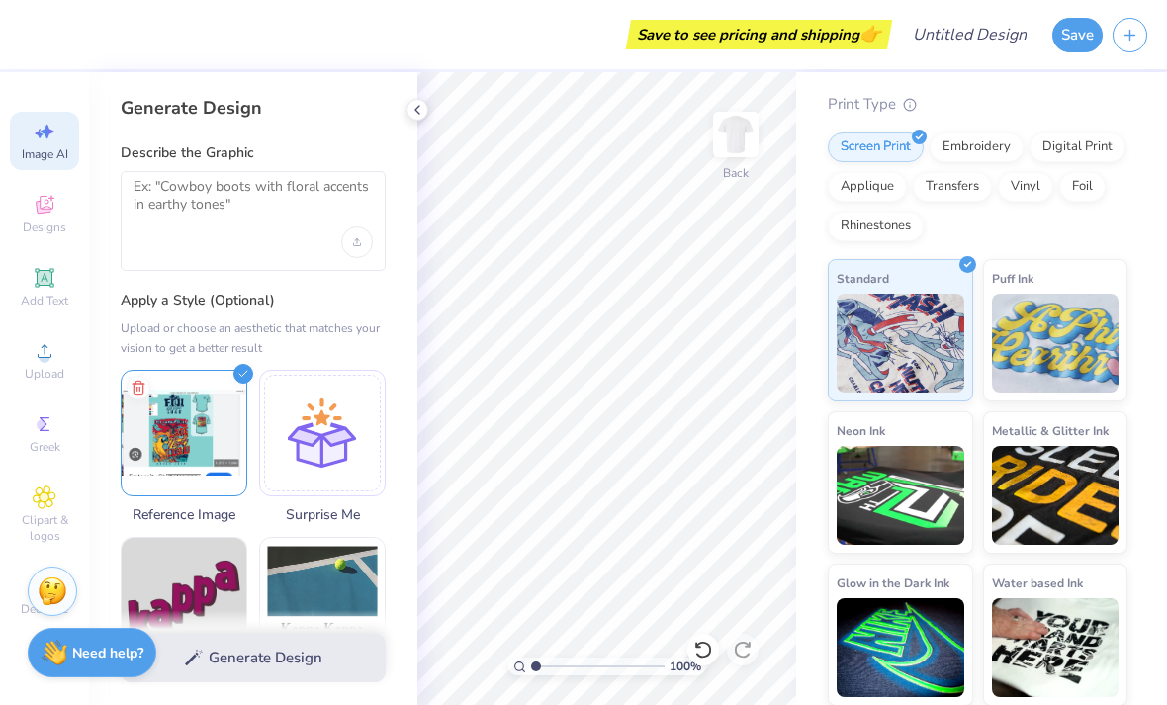
scroll to position [0, 0]
click at [244, 660] on div "Generate Design" at bounding box center [253, 658] width 328 height 96
click at [254, 658] on div "Generate Design" at bounding box center [253, 658] width 328 height 96
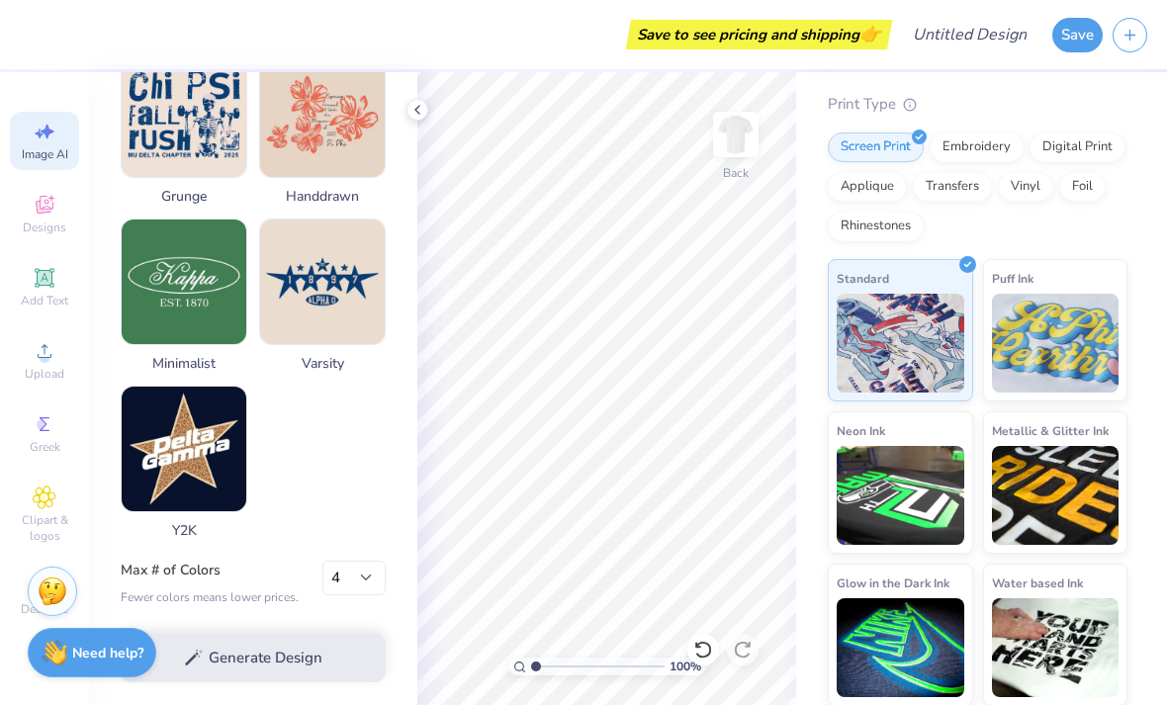
scroll to position [998, 0]
click at [259, 667] on div "Generate Design" at bounding box center [253, 658] width 328 height 96
click at [245, 662] on div "Generate Design" at bounding box center [253, 658] width 328 height 96
click at [271, 651] on div "Generate Design" at bounding box center [253, 658] width 328 height 96
click at [257, 650] on div "Generate Design" at bounding box center [253, 658] width 328 height 96
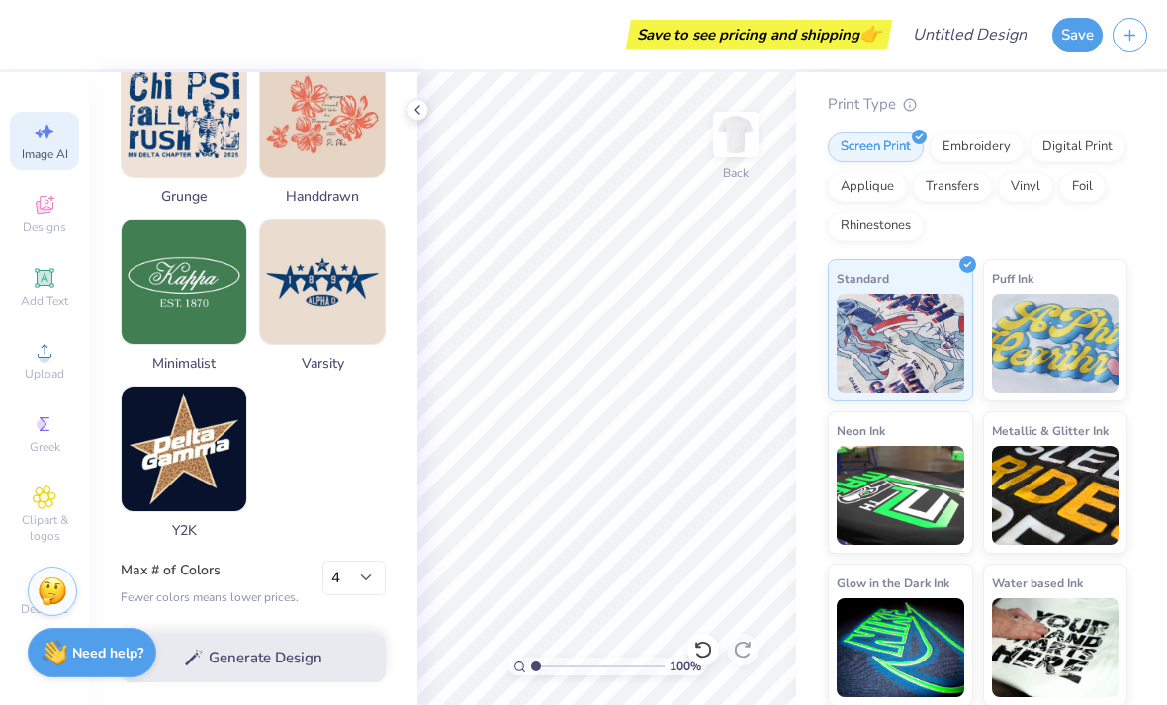
click at [228, 655] on div "Generate Design" at bounding box center [253, 658] width 328 height 96
click at [255, 647] on div "Generate Design" at bounding box center [253, 658] width 328 height 96
click at [749, 143] on img at bounding box center [736, 135] width 40 height 40
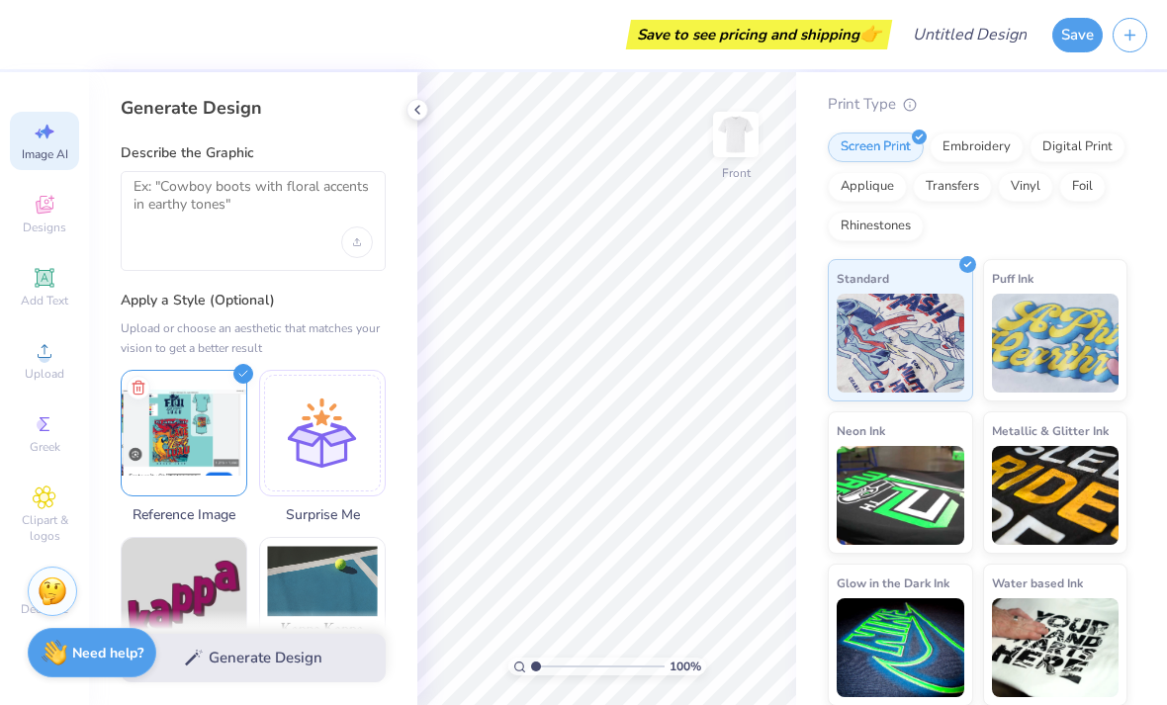
scroll to position [-1, 0]
click at [197, 441] on img at bounding box center [184, 433] width 125 height 125
click at [207, 443] on img at bounding box center [184, 433] width 125 height 125
click at [256, 662] on div "Generate Design" at bounding box center [253, 658] width 328 height 96
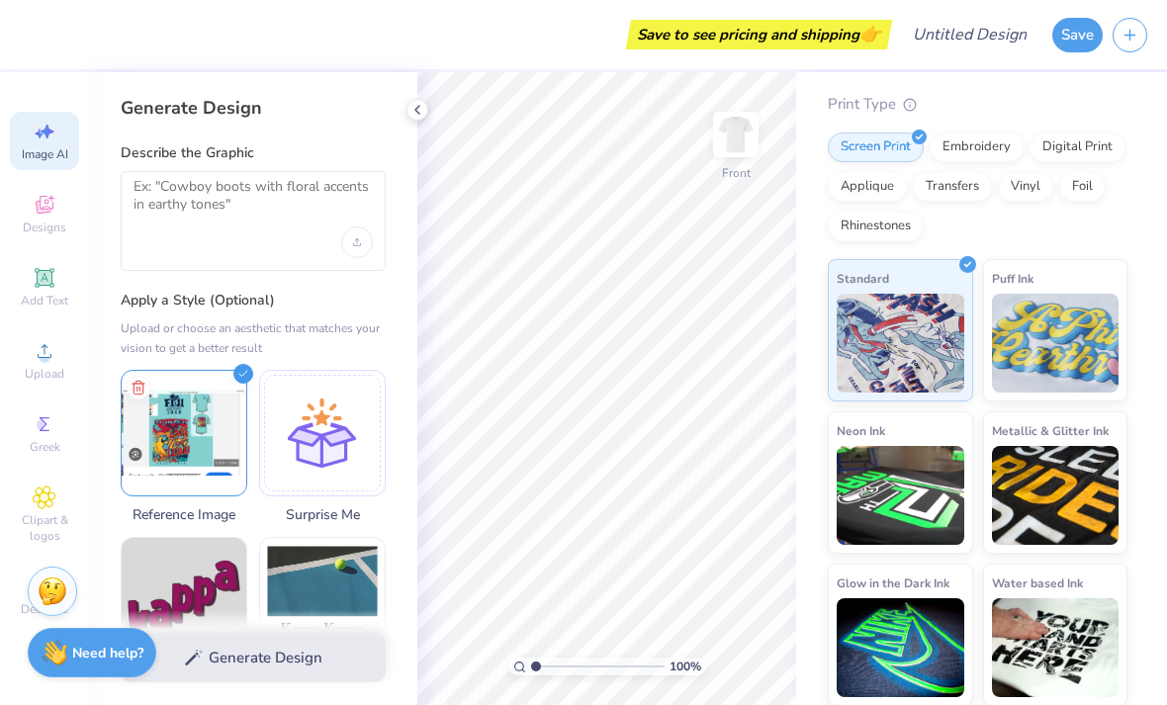
click at [233, 674] on div "Generate Design" at bounding box center [253, 658] width 328 height 96
click at [270, 672] on div "Generate Design" at bounding box center [253, 658] width 328 height 96
click at [252, 665] on div "Generate Design" at bounding box center [253, 658] width 328 height 96
click at [251, 664] on div "Generate Design" at bounding box center [253, 658] width 328 height 96
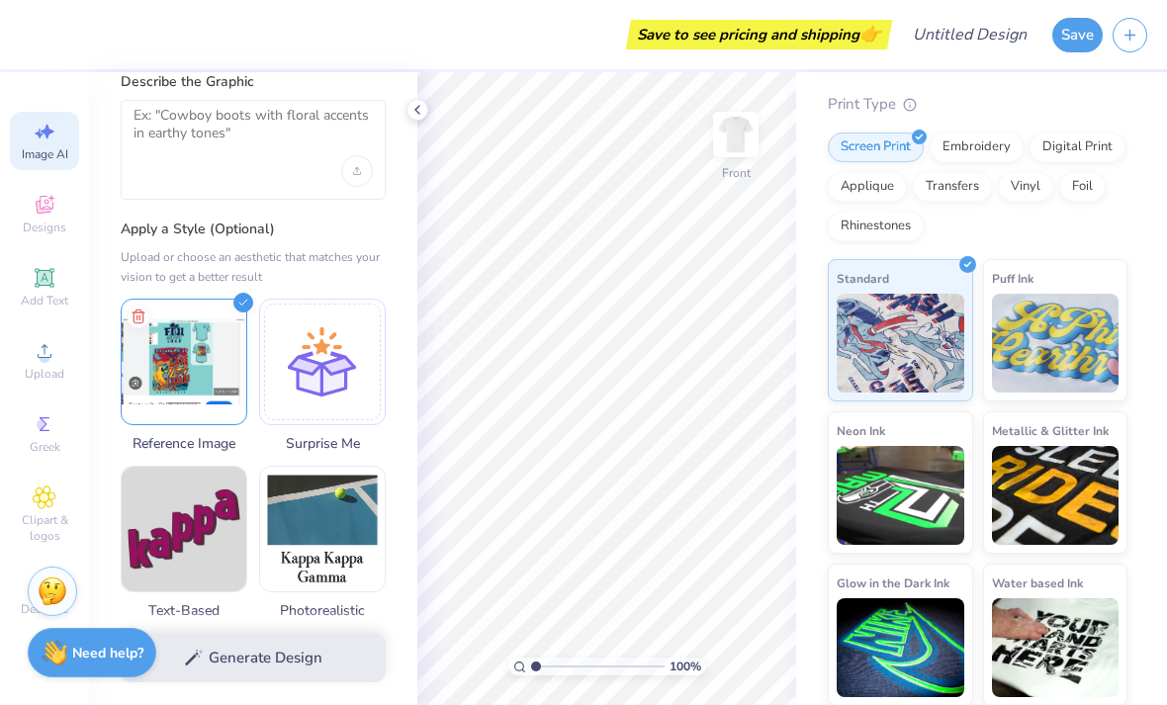
scroll to position [93, 0]
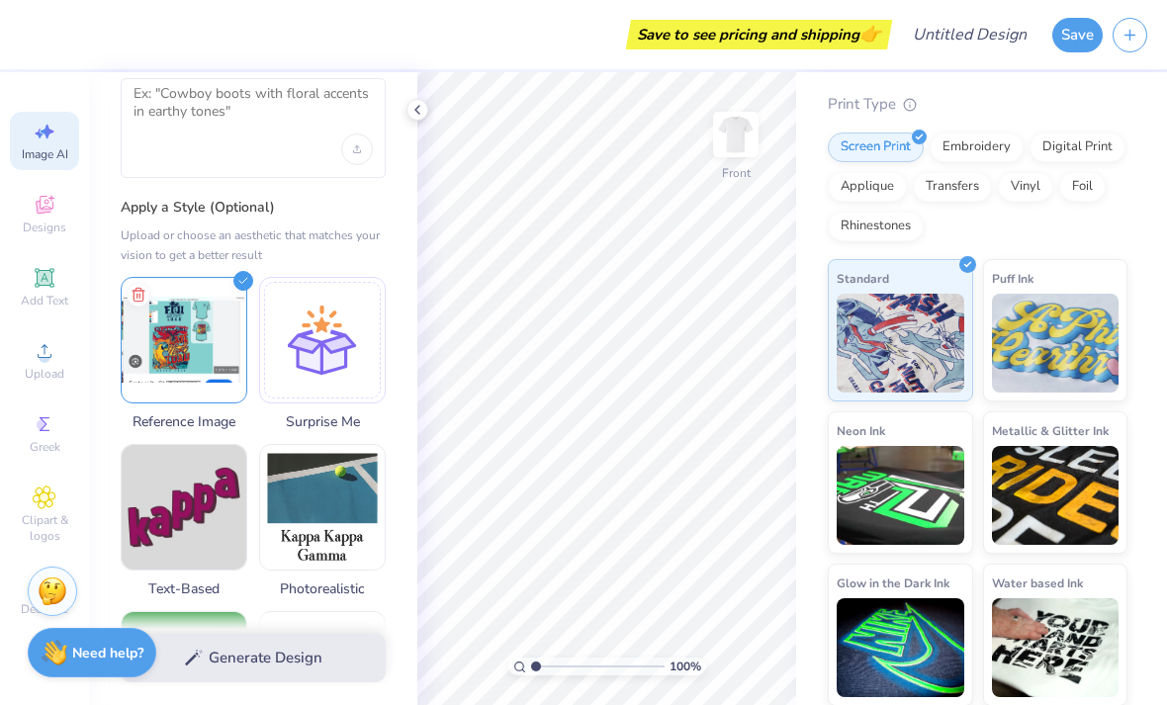
click at [272, 664] on div "Generate Design" at bounding box center [253, 658] width 328 height 96
click at [271, 664] on div "Generate Design" at bounding box center [253, 658] width 328 height 96
click at [284, 653] on div "Generate Design" at bounding box center [253, 658] width 328 height 96
click at [283, 652] on div "Generate Design" at bounding box center [253, 658] width 328 height 96
click at [288, 655] on div "Generate Design" at bounding box center [253, 658] width 328 height 96
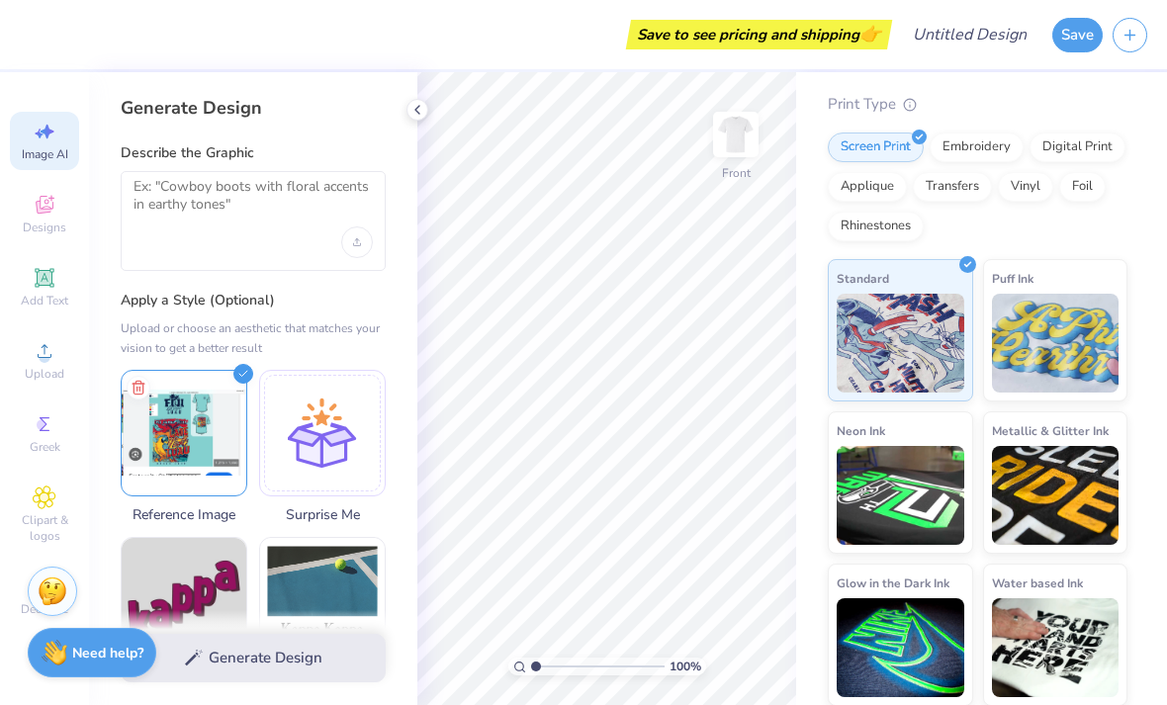
scroll to position [0, 0]
click at [369, 239] on div "Upload image" at bounding box center [357, 242] width 32 height 32
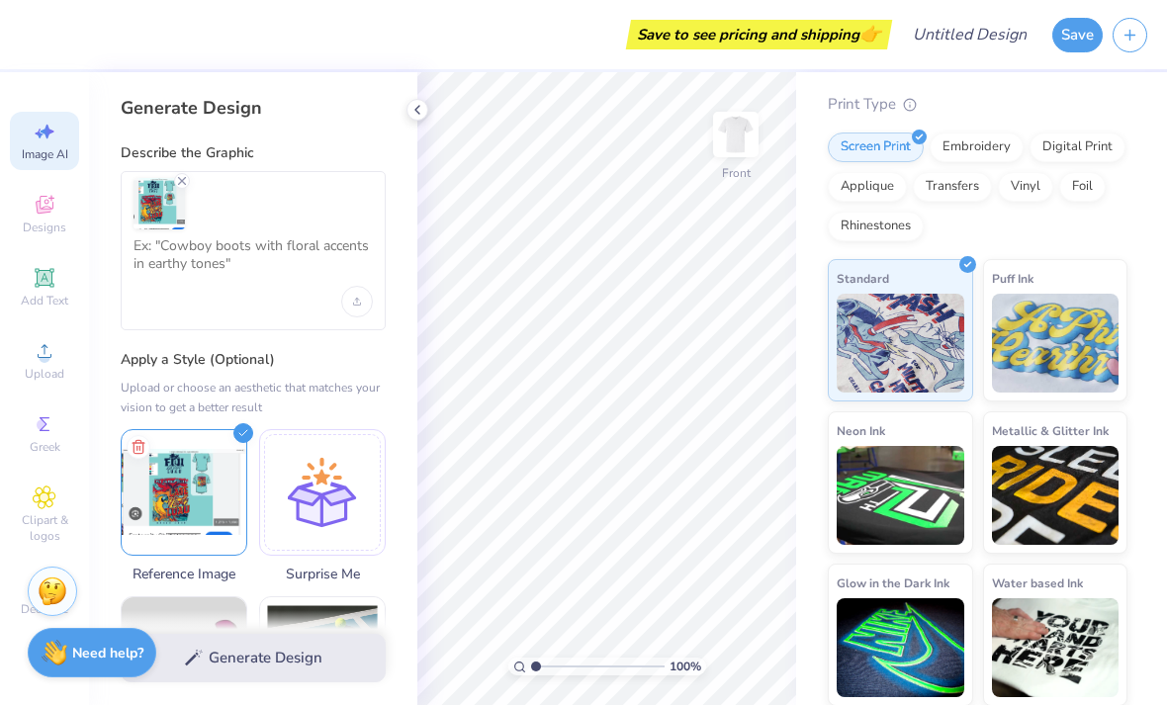
click at [257, 661] on div "Generate Design" at bounding box center [253, 658] width 328 height 96
click at [323, 253] on textarea at bounding box center [253, 261] width 239 height 49
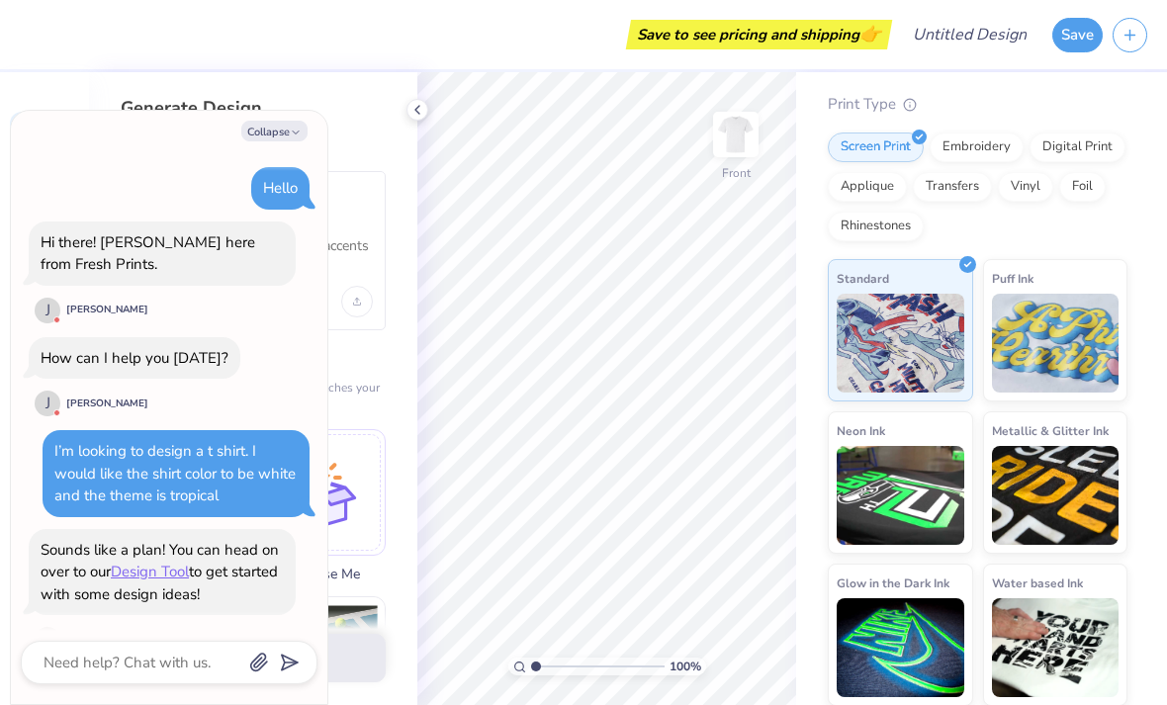
scroll to position [1878, 0]
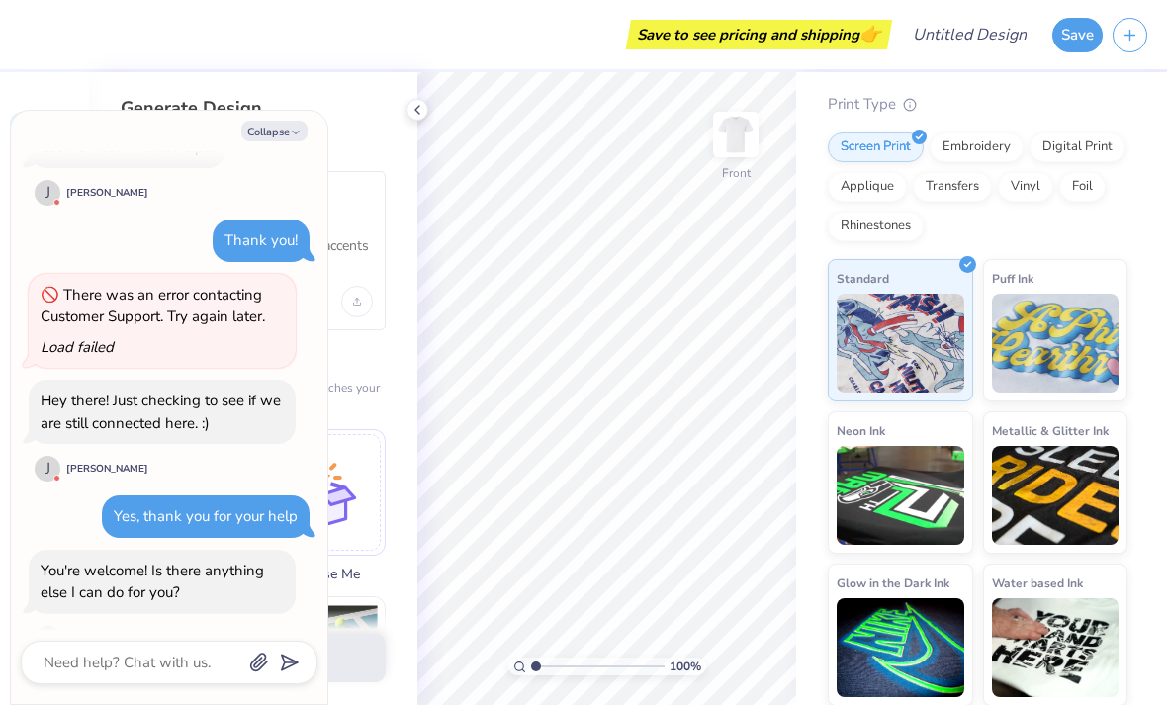
click at [284, 132] on button "Collapse" at bounding box center [274, 131] width 66 height 21
type textarea "x"
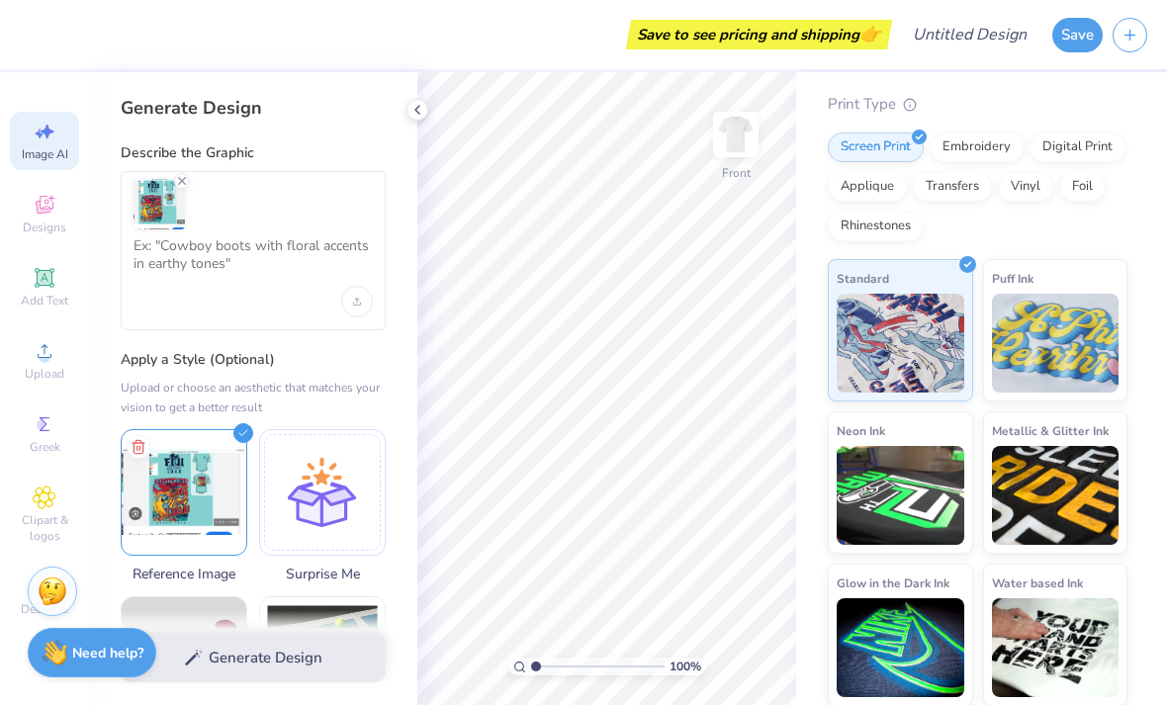
click at [915, 85] on div "Comfort Colors Adult Heavyweight T-Shirt Comfort Colors # C1717 Minimum Order: …" at bounding box center [978, 182] width 300 height 1048
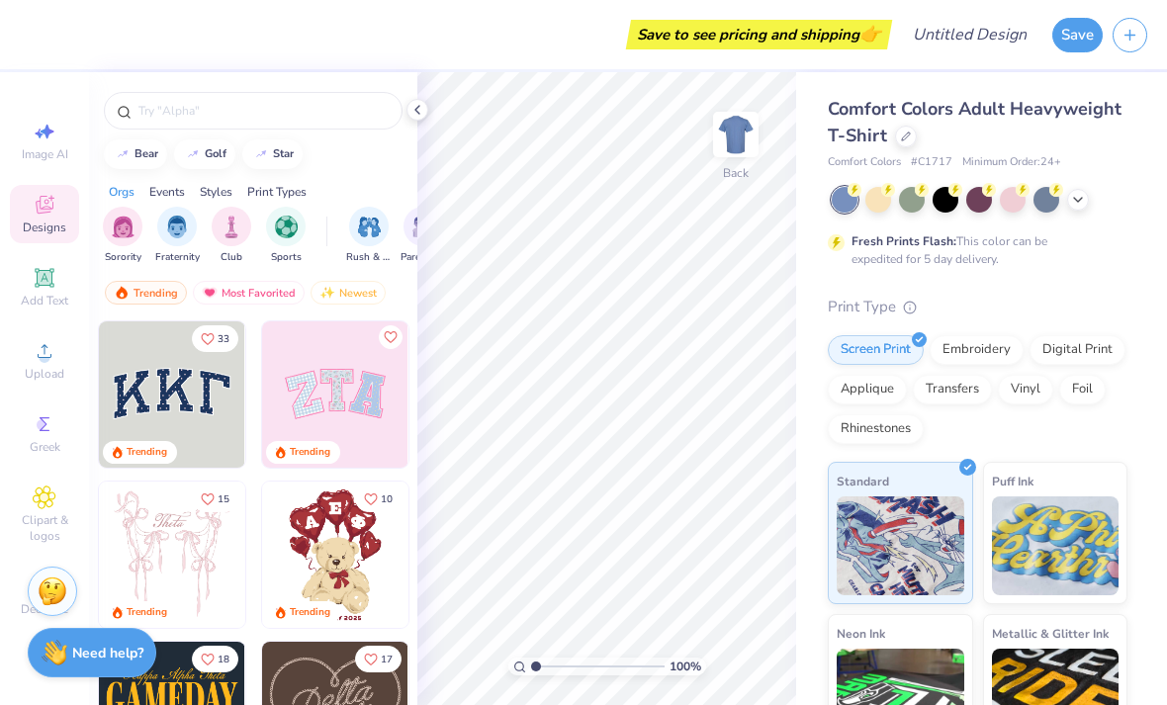
click at [1085, 196] on icon at bounding box center [1078, 200] width 16 height 16
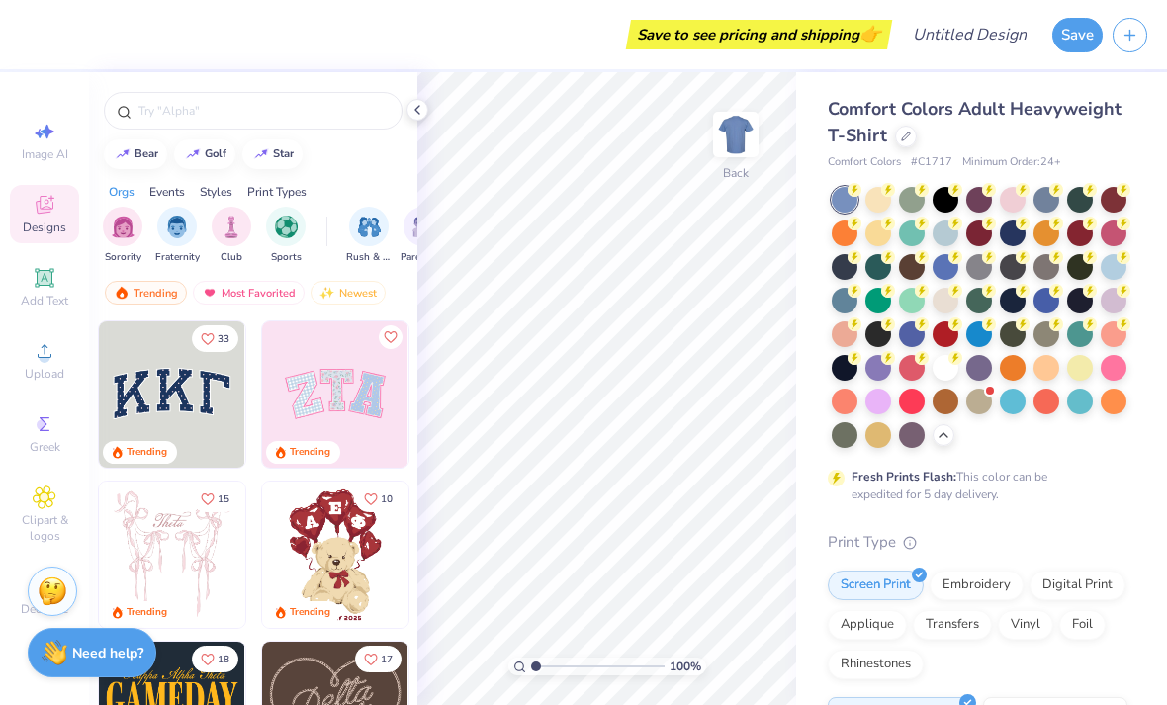
click at [949, 440] on div at bounding box center [944, 435] width 22 height 22
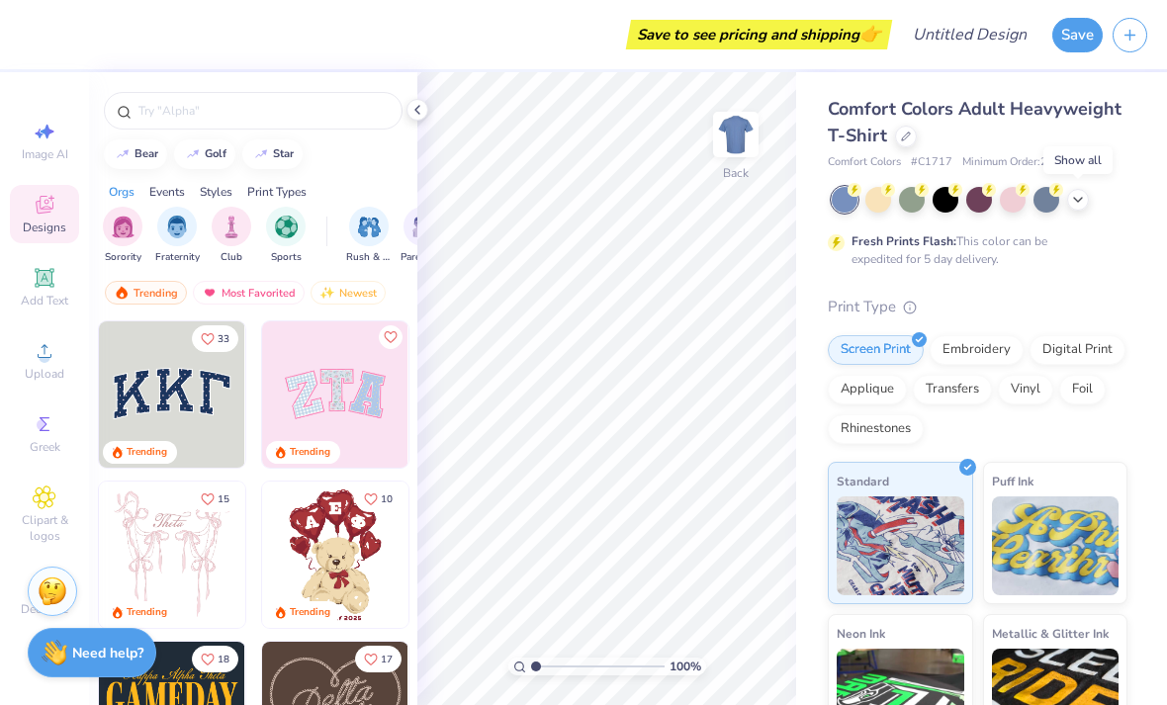
click at [1079, 194] on icon at bounding box center [1078, 200] width 16 height 16
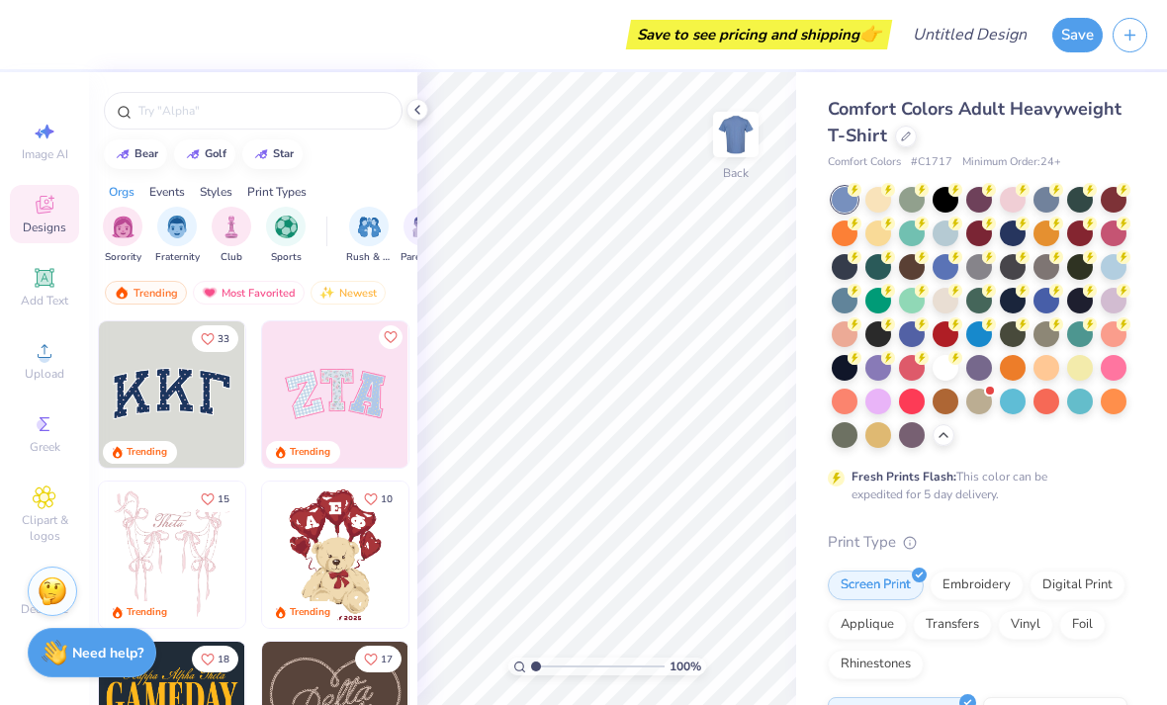
click at [944, 363] on div at bounding box center [946, 368] width 26 height 26
click at [752, 129] on img at bounding box center [736, 135] width 40 height 40
click at [53, 376] on span "Upload" at bounding box center [45, 374] width 40 height 16
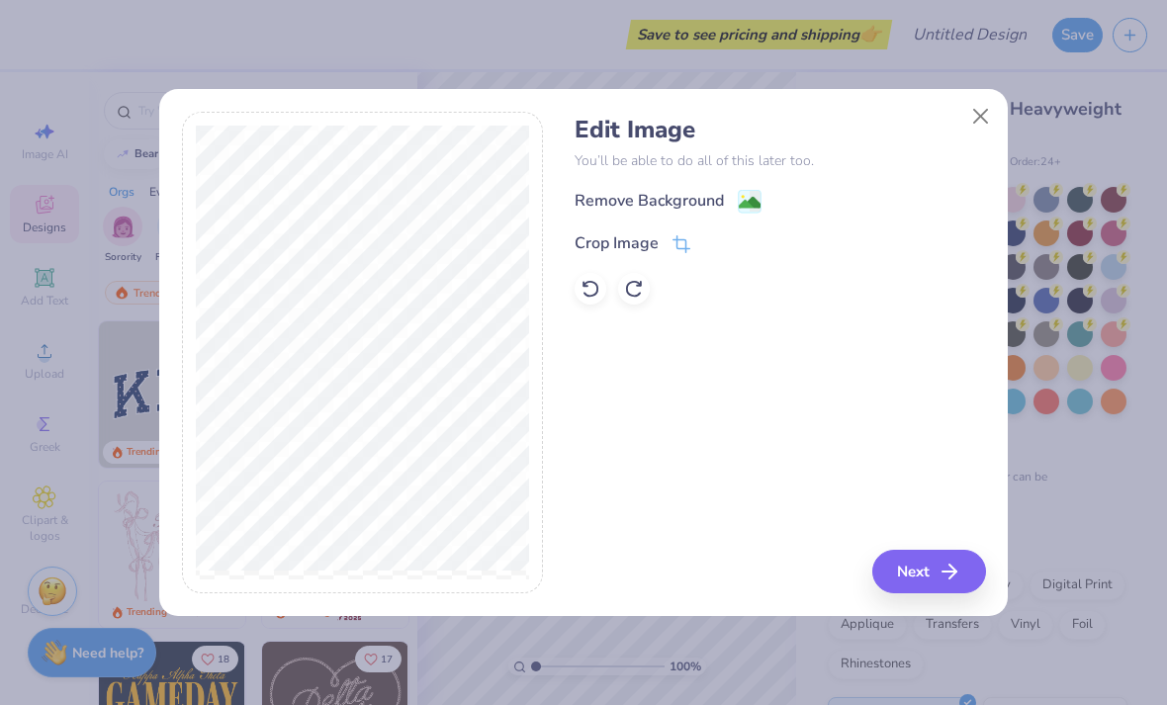
click at [747, 199] on image at bounding box center [750, 203] width 22 height 22
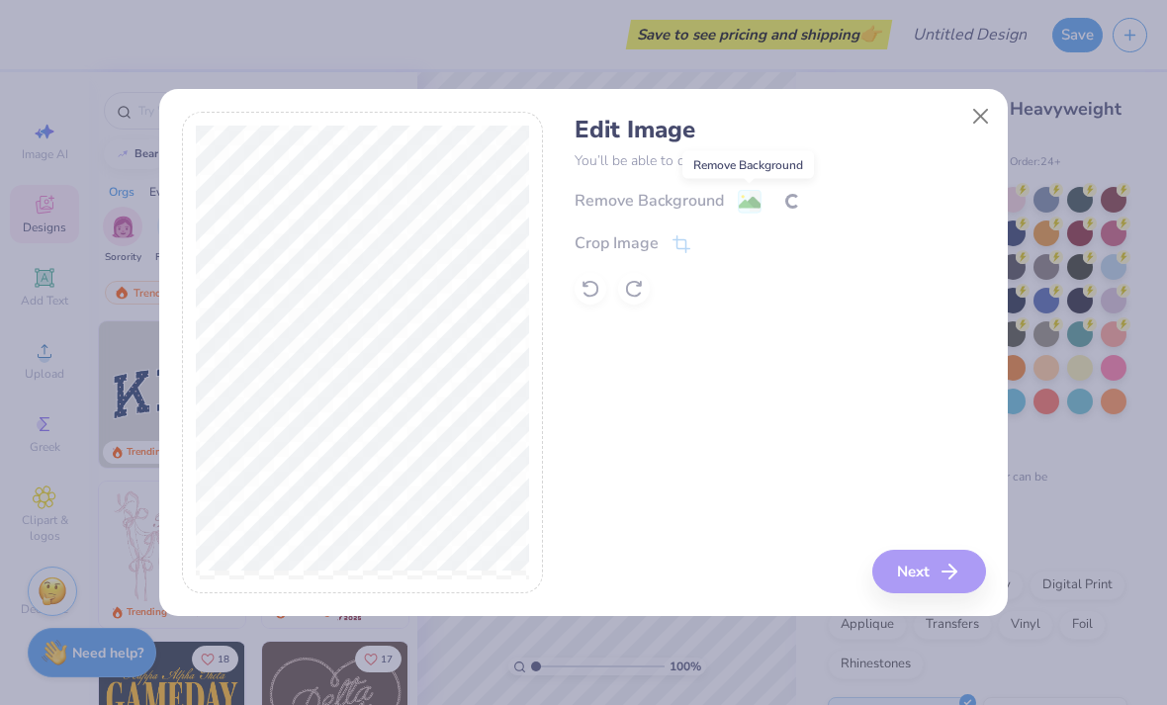
click at [984, 108] on button "Close" at bounding box center [981, 117] width 38 height 38
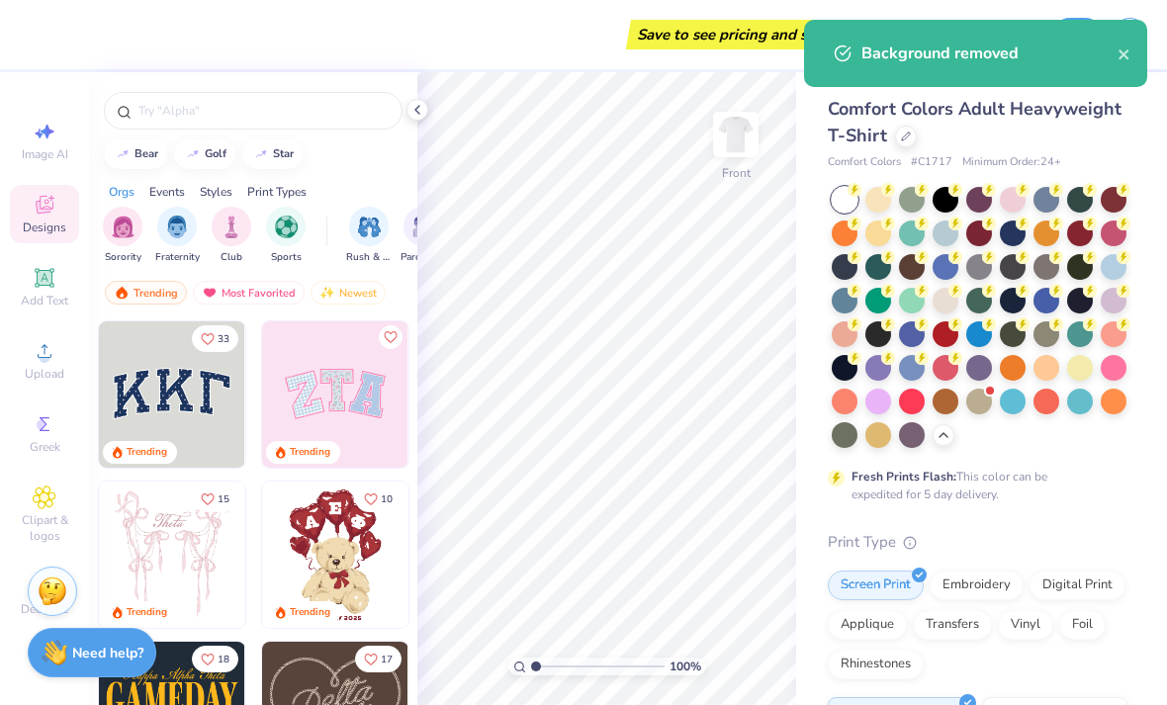
click at [34, 150] on span "Image AI" at bounding box center [45, 154] width 46 height 16
select select "4"
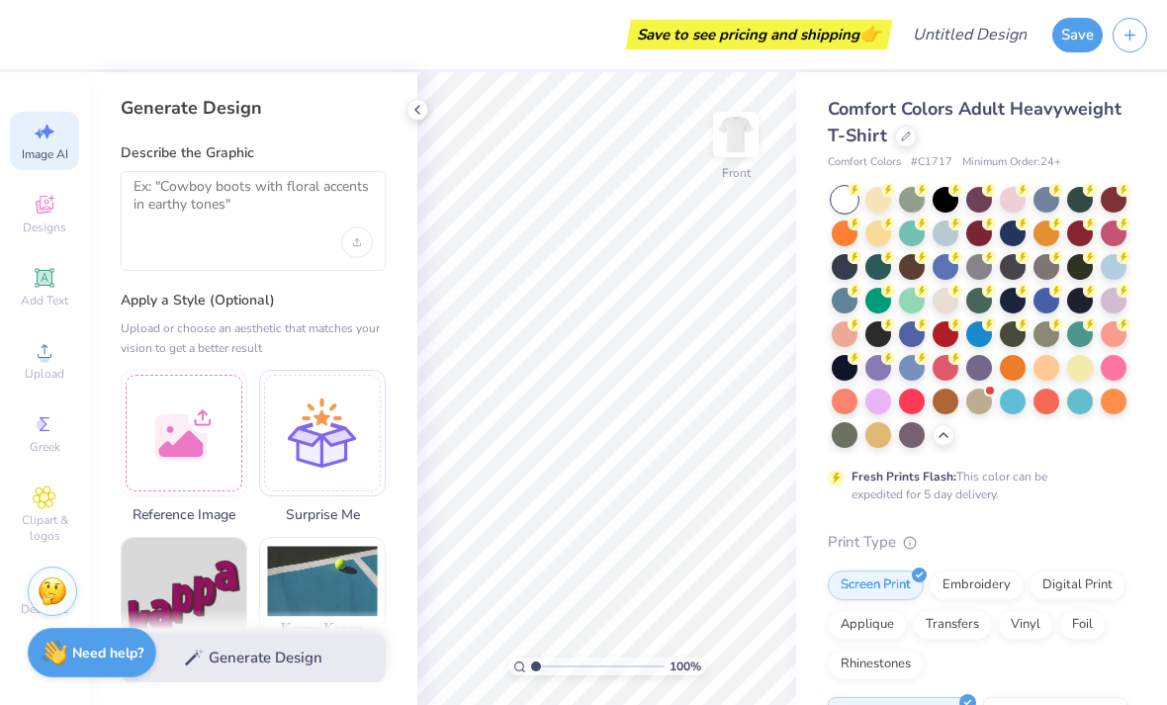
click at [198, 405] on div at bounding box center [184, 433] width 127 height 127
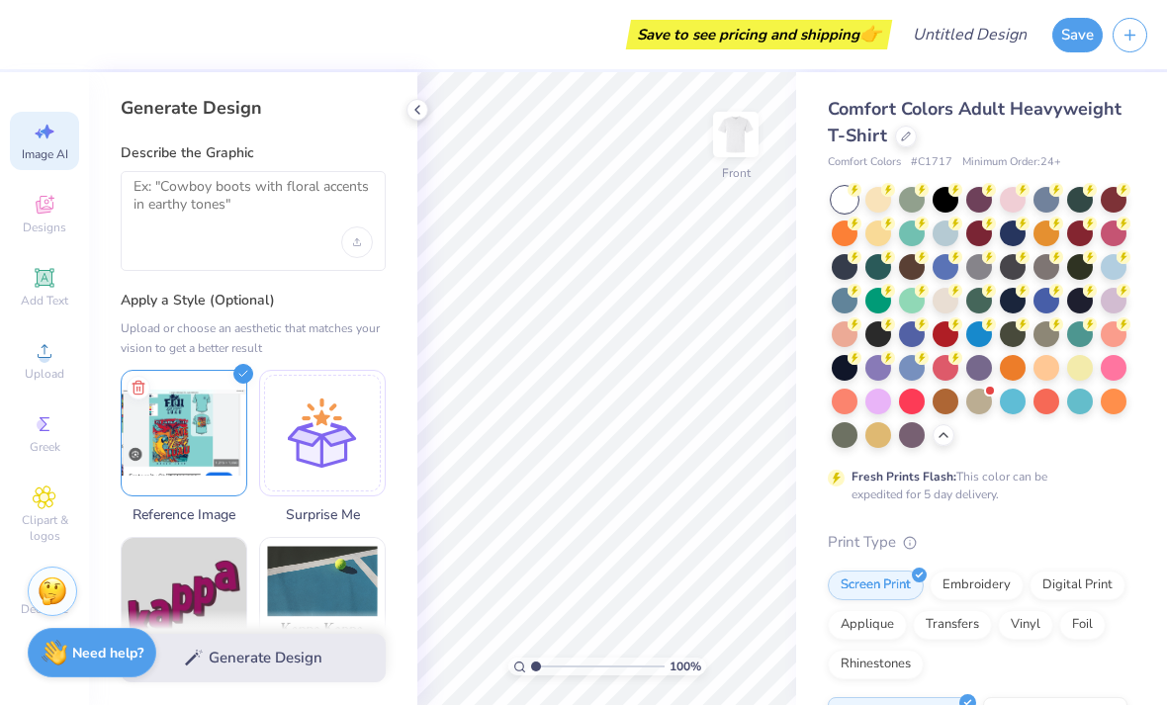
click at [305, 648] on div "Generate Design" at bounding box center [253, 658] width 328 height 96
click at [299, 664] on div "Generate Design" at bounding box center [253, 658] width 328 height 96
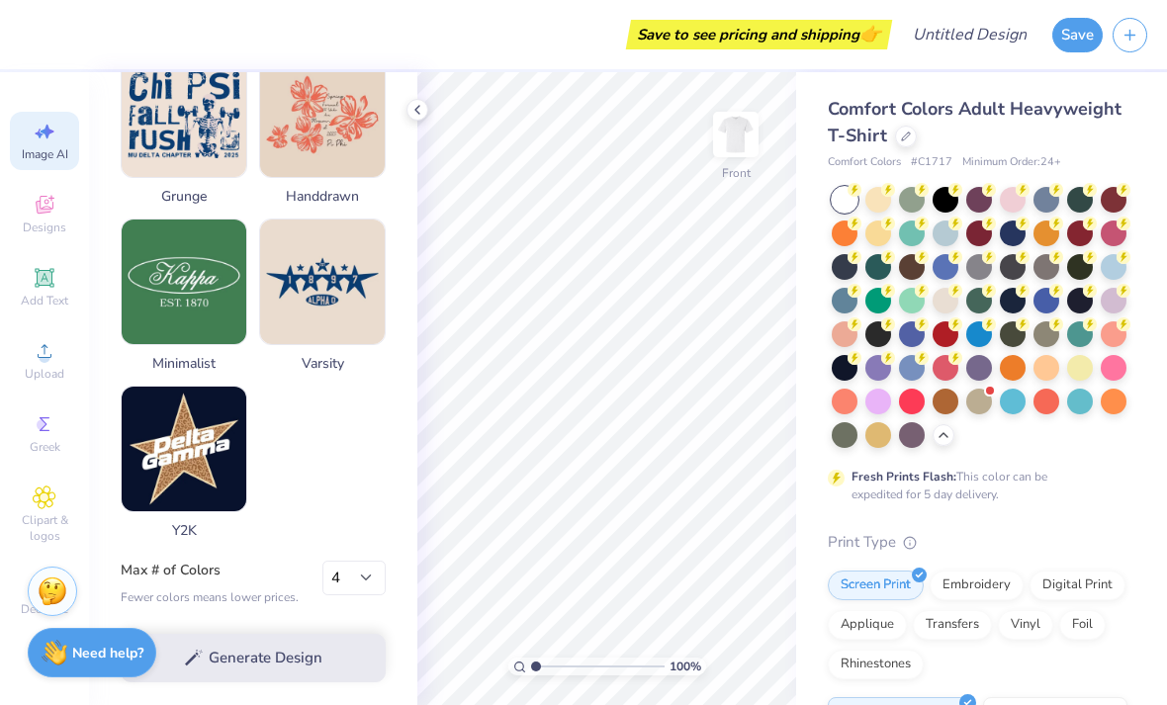
scroll to position [998, 0]
click at [293, 658] on div "Generate Design" at bounding box center [253, 658] width 328 height 96
click at [292, 657] on div "Generate Design" at bounding box center [253, 658] width 328 height 96
click at [296, 649] on div "Generate Design" at bounding box center [253, 658] width 328 height 96
click at [286, 653] on div "Generate Design" at bounding box center [253, 658] width 328 height 96
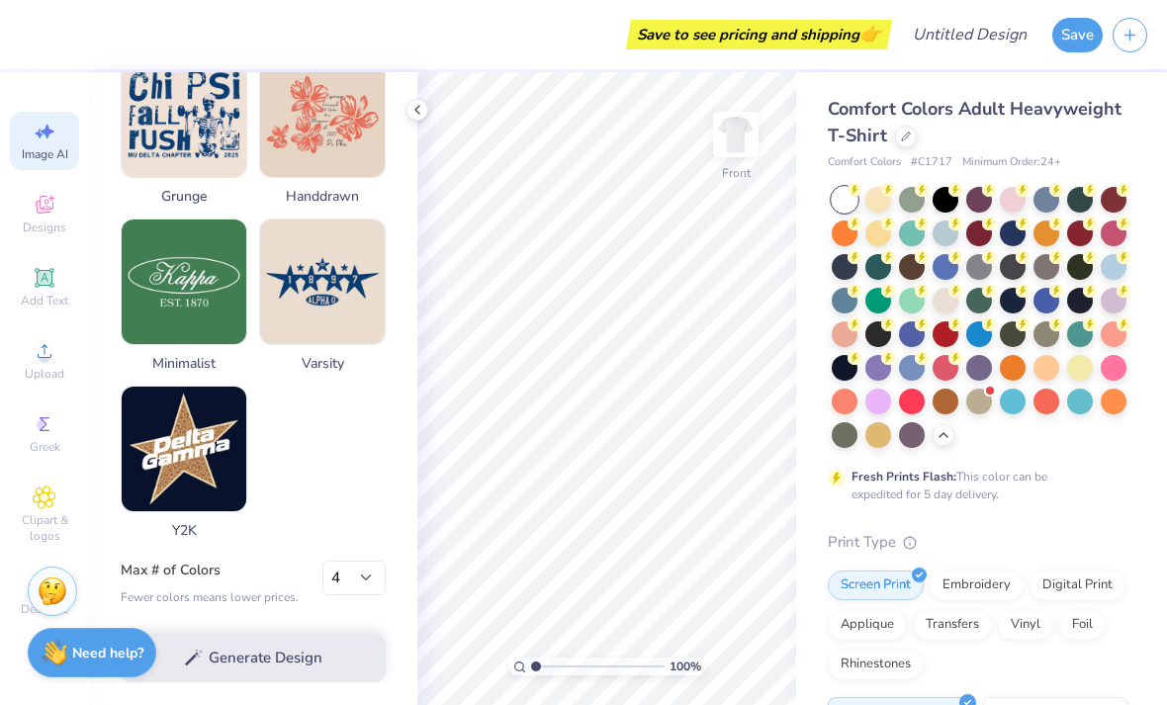
click at [44, 137] on icon at bounding box center [45, 132] width 24 height 24
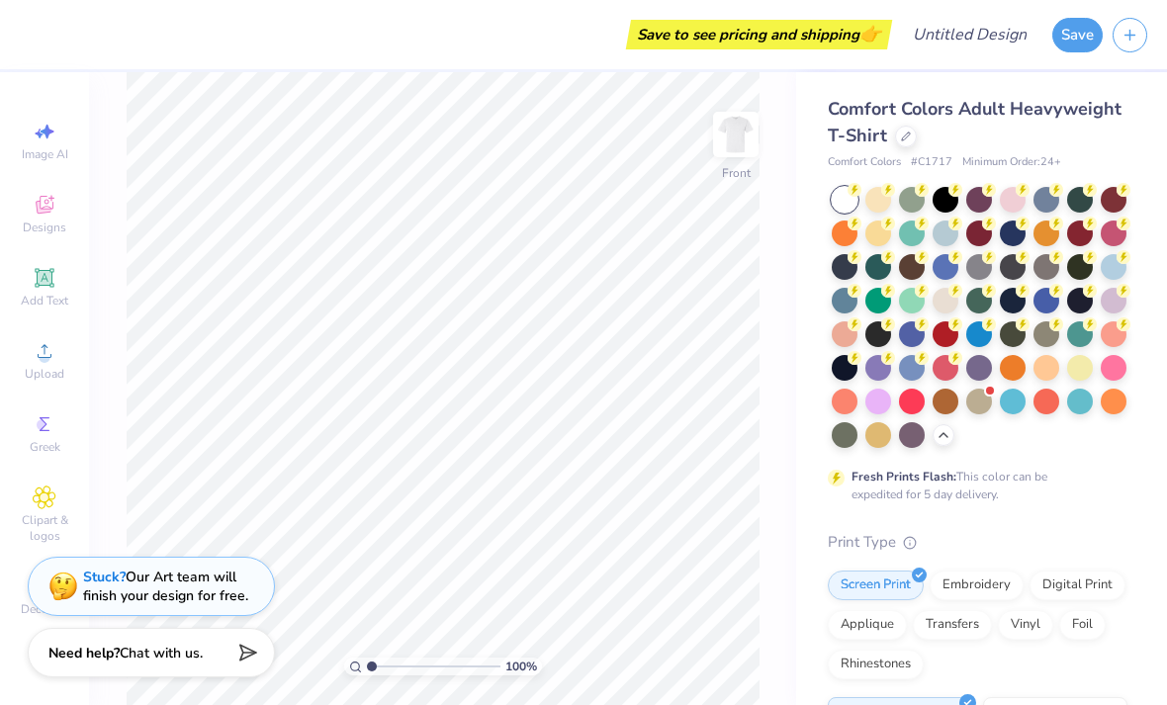
click at [50, 595] on img at bounding box center [63, 587] width 30 height 30
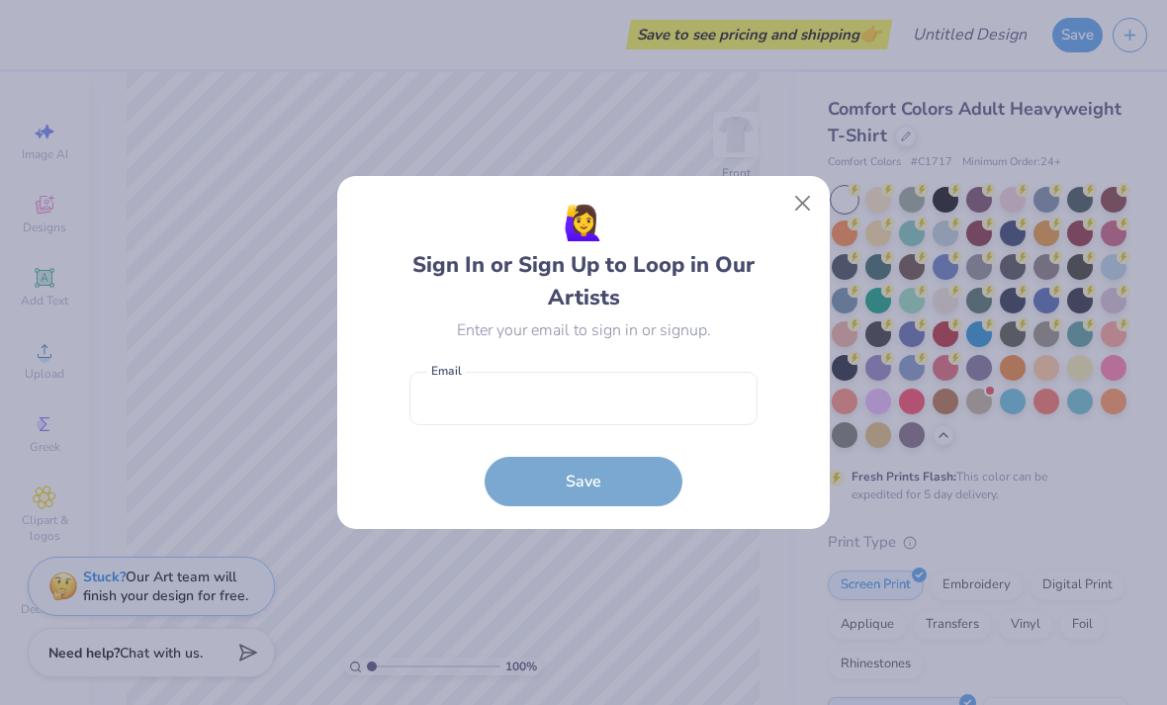
click at [806, 210] on button "Close" at bounding box center [803, 204] width 38 height 38
